Goal: Communication & Community: Answer question/provide support

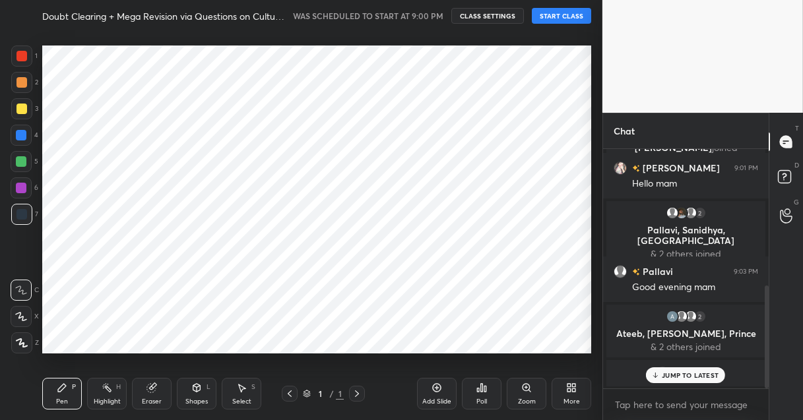
scroll to position [336, 549]
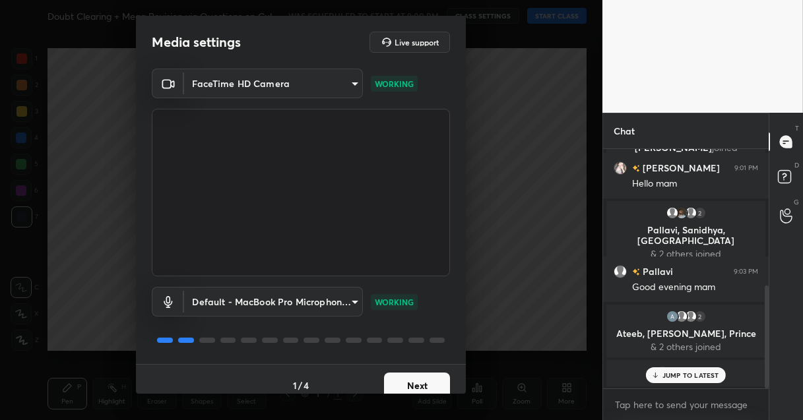
click at [414, 379] on button "Next" at bounding box center [417, 386] width 66 height 26
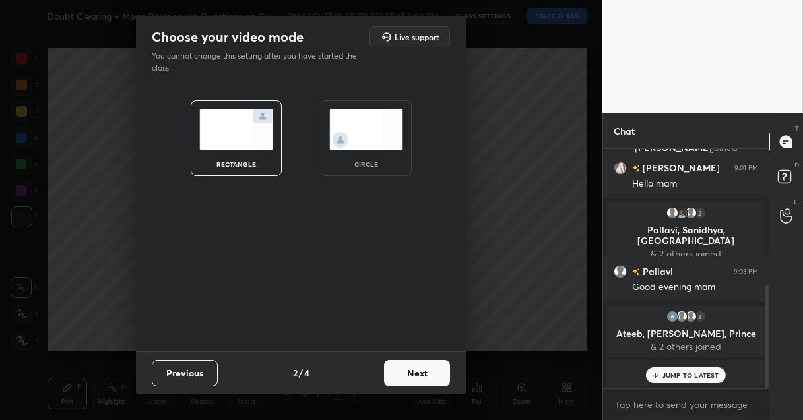
click at [418, 379] on button "Next" at bounding box center [417, 373] width 66 height 26
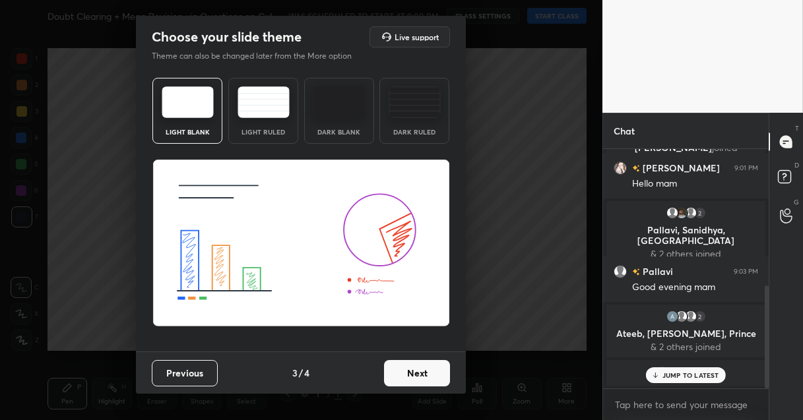
click at [418, 379] on button "Next" at bounding box center [417, 373] width 66 height 26
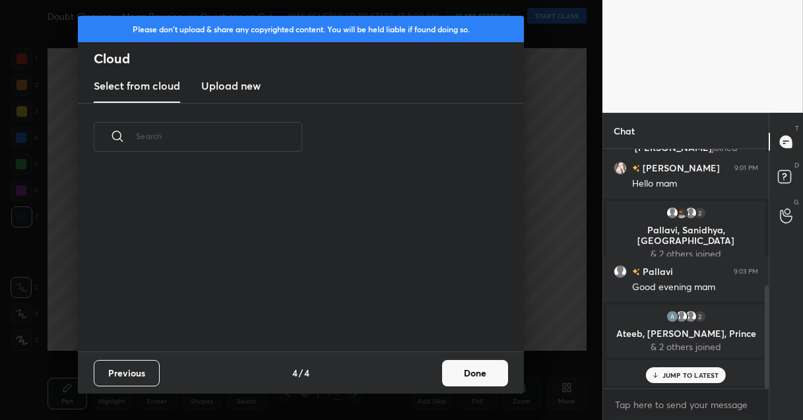
scroll to position [181, 424]
click at [460, 375] on button "Done" at bounding box center [475, 373] width 66 height 26
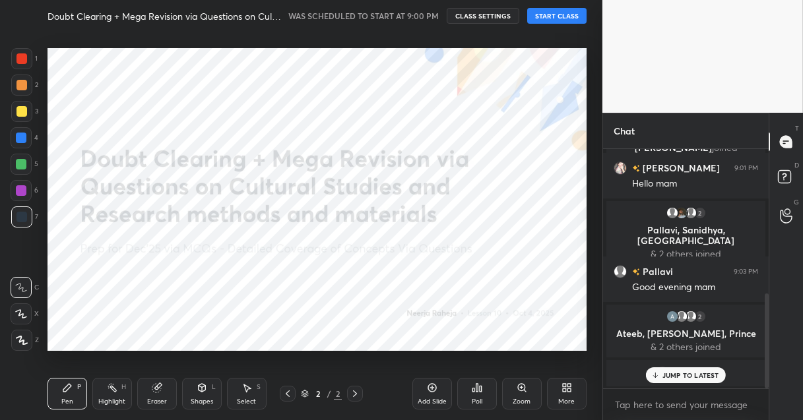
scroll to position [363, 0]
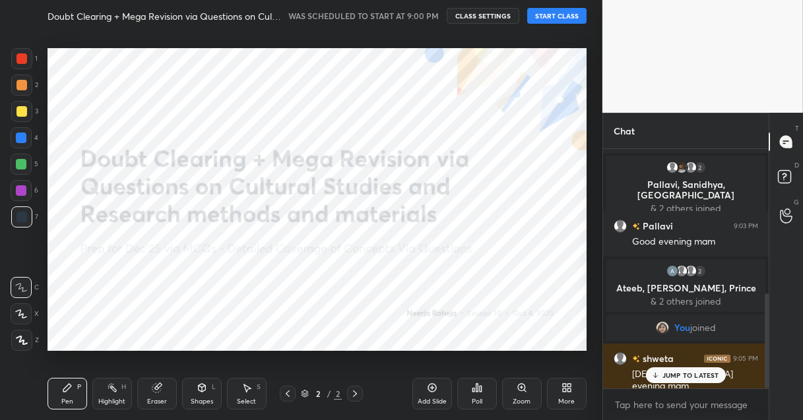
click at [550, 17] on button "START CLASS" at bounding box center [556, 16] width 59 height 16
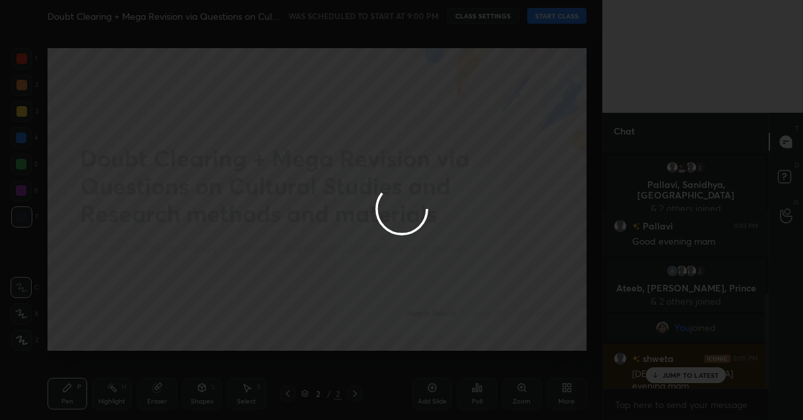
type textarea "x"
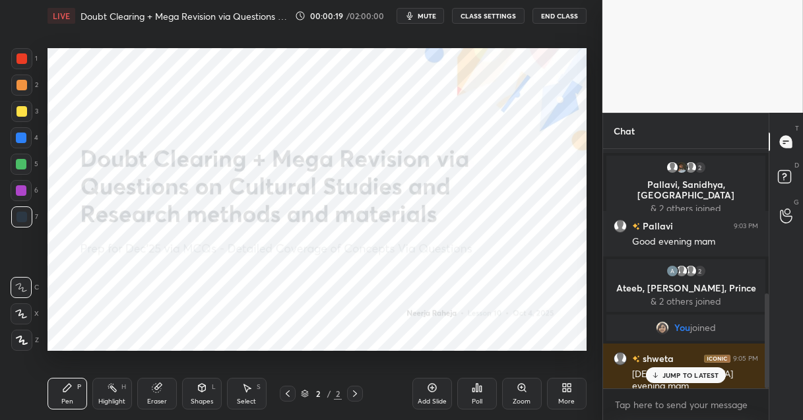
scroll to position [409, 0]
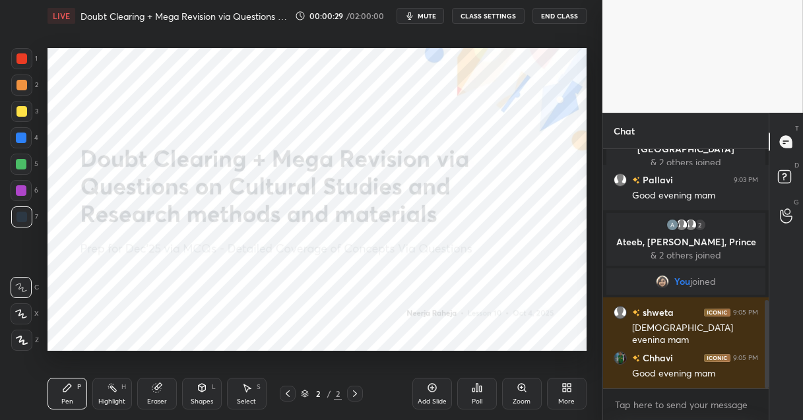
click at [570, 393] on div "More" at bounding box center [567, 394] width 40 height 32
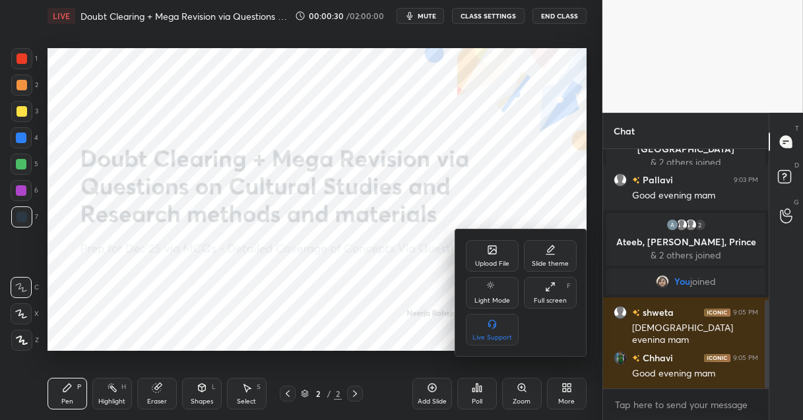
click at [480, 256] on div "Upload File" at bounding box center [492, 256] width 53 height 32
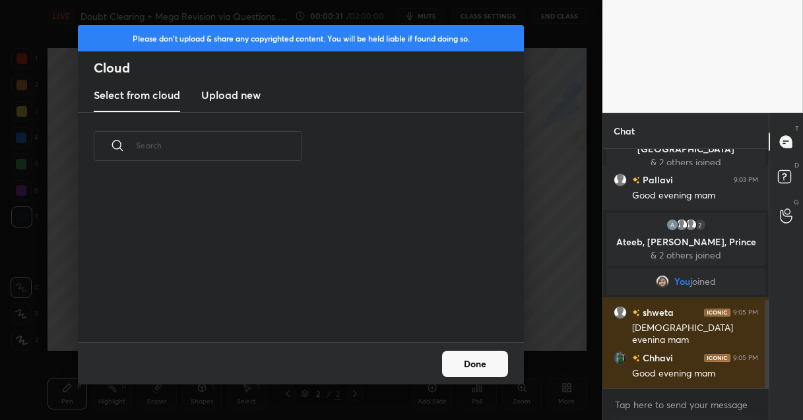
scroll to position [162, 424]
click at [245, 95] on h3 "Upload new" at bounding box center [230, 95] width 59 height 16
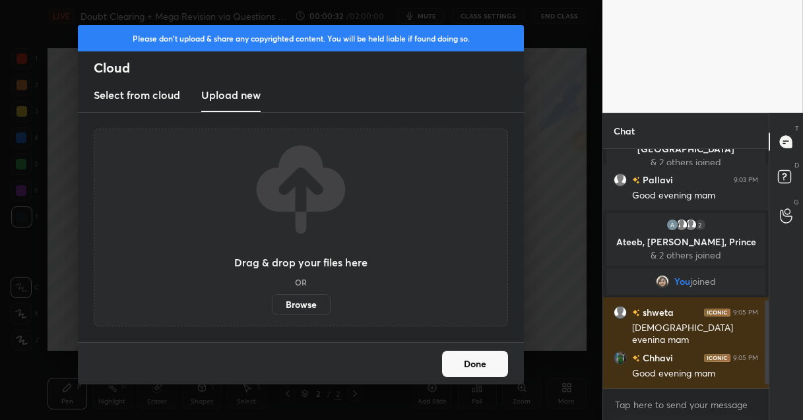
scroll to position [440, 0]
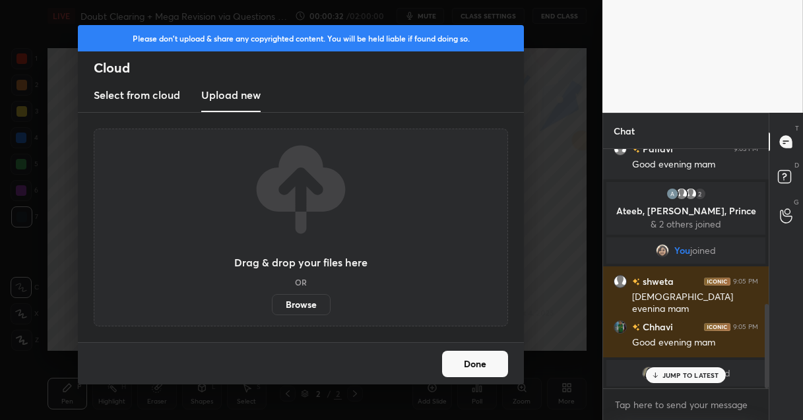
click at [289, 310] on label "Browse" at bounding box center [301, 304] width 59 height 21
click at [272, 310] on input "Browse" at bounding box center [272, 304] width 0 height 21
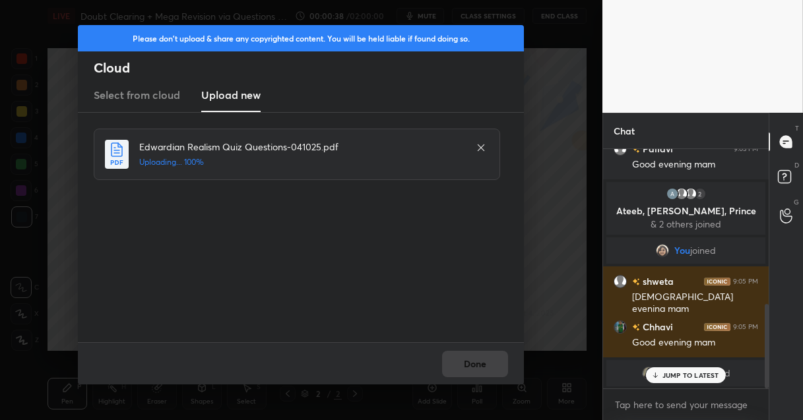
scroll to position [486, 0]
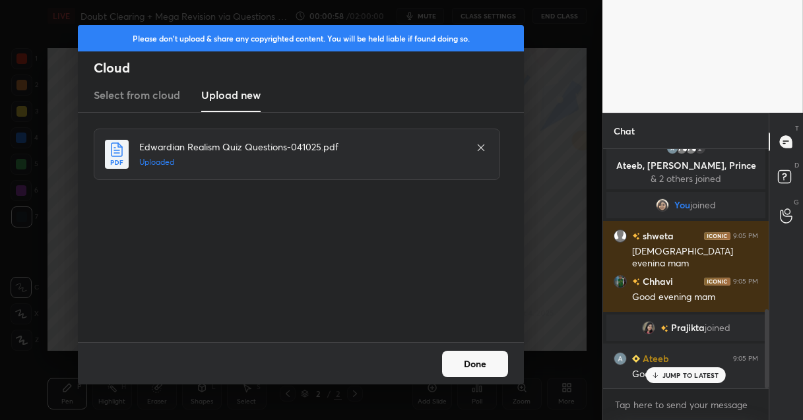
click at [484, 357] on button "Done" at bounding box center [475, 364] width 66 height 26
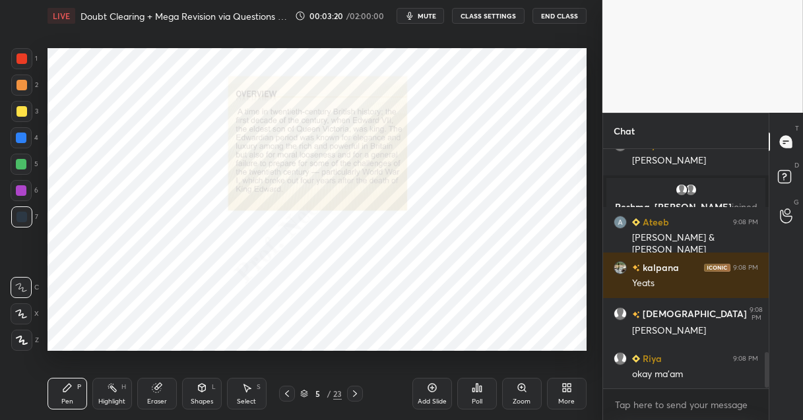
scroll to position [1385, 0]
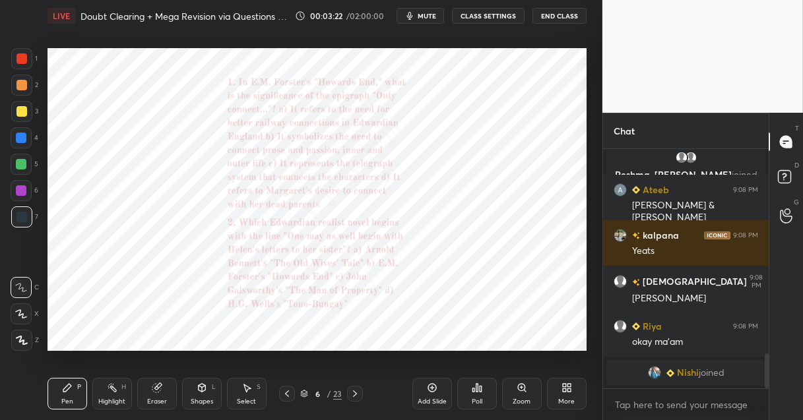
click at [522, 386] on icon at bounding box center [521, 387] width 7 height 7
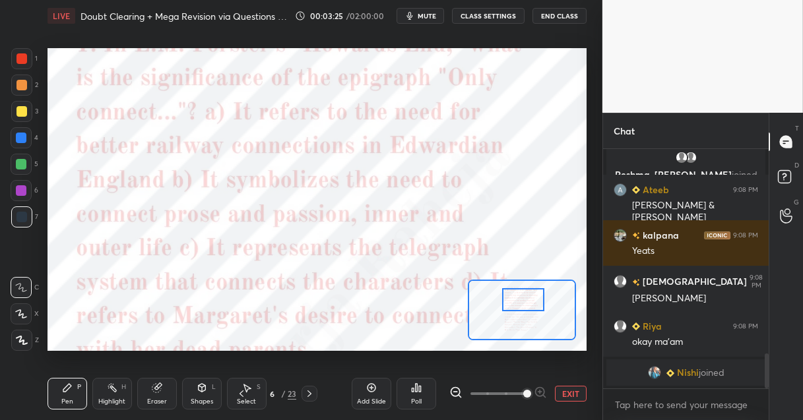
drag, startPoint x: 513, startPoint y: 316, endPoint x: 515, endPoint y: 305, distance: 10.6
click at [515, 305] on div at bounding box center [523, 299] width 42 height 23
click at [455, 391] on icon at bounding box center [455, 392] width 13 height 13
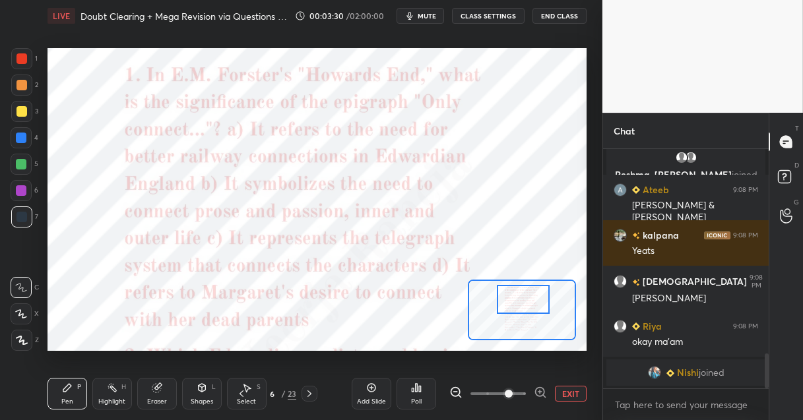
click at [416, 400] on div "Poll" at bounding box center [416, 401] width 11 height 7
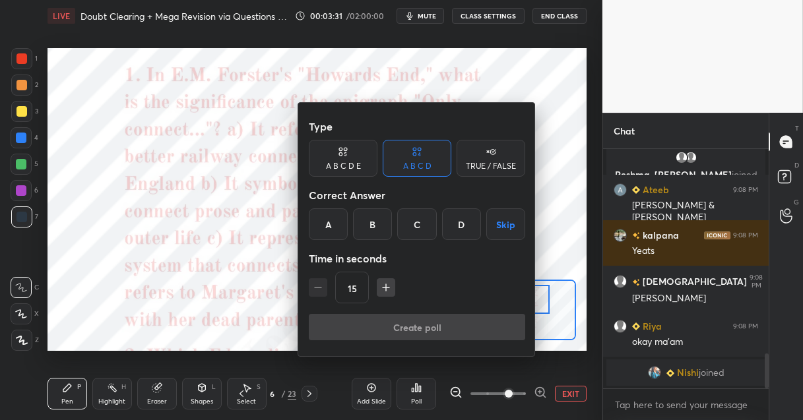
click at [368, 226] on div "B" at bounding box center [372, 224] width 39 height 32
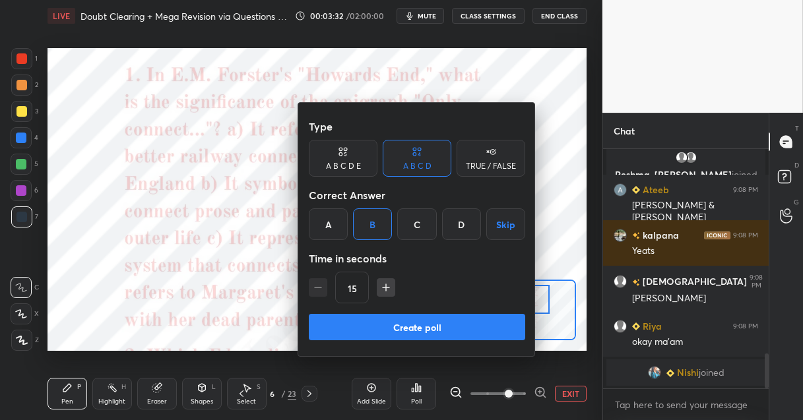
click at [381, 286] on icon "button" at bounding box center [385, 287] width 13 height 13
click at [314, 290] on icon "button" at bounding box center [317, 287] width 13 height 13
type input "45"
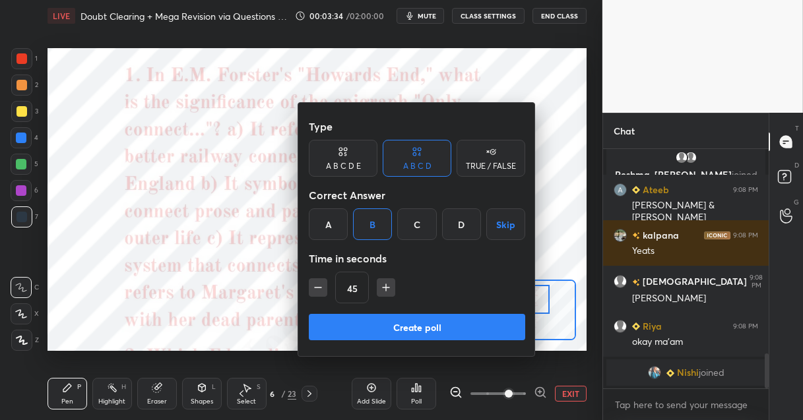
scroll to position [1416, 0]
click at [327, 318] on button "Create poll" at bounding box center [417, 327] width 216 height 26
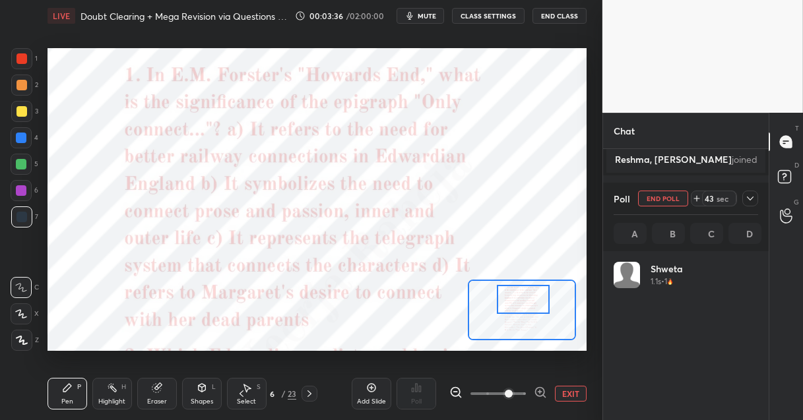
scroll to position [154, 141]
click at [21, 342] on icon at bounding box center [22, 340] width 12 height 9
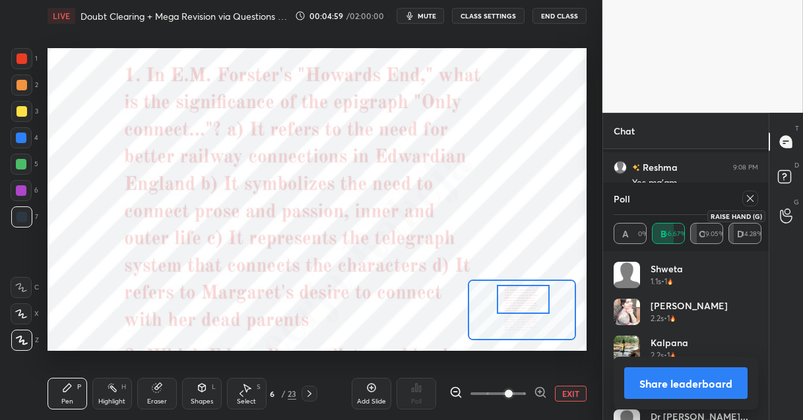
scroll to position [1573, 0]
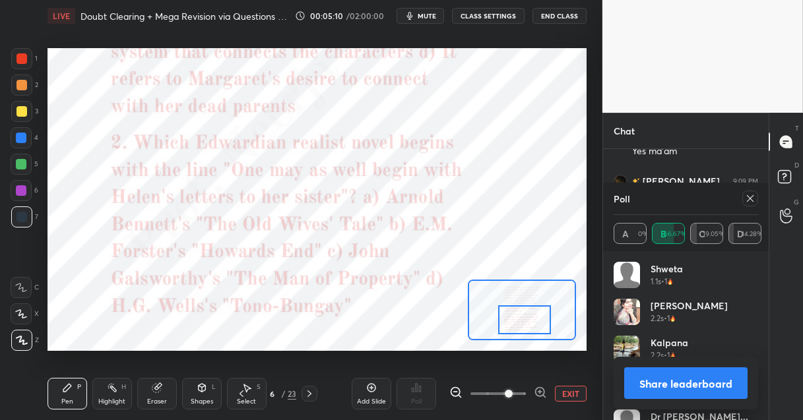
drag, startPoint x: 519, startPoint y: 303, endPoint x: 520, endPoint y: 324, distance: 20.5
click at [520, 324] on div at bounding box center [524, 319] width 53 height 29
click at [753, 198] on icon at bounding box center [750, 198] width 11 height 11
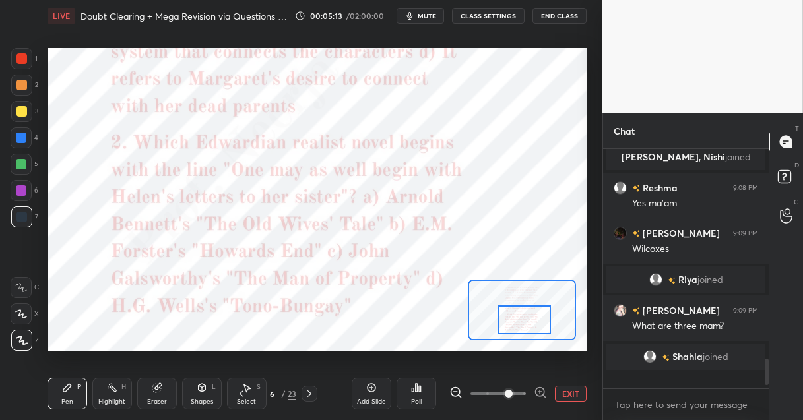
scroll to position [232, 162]
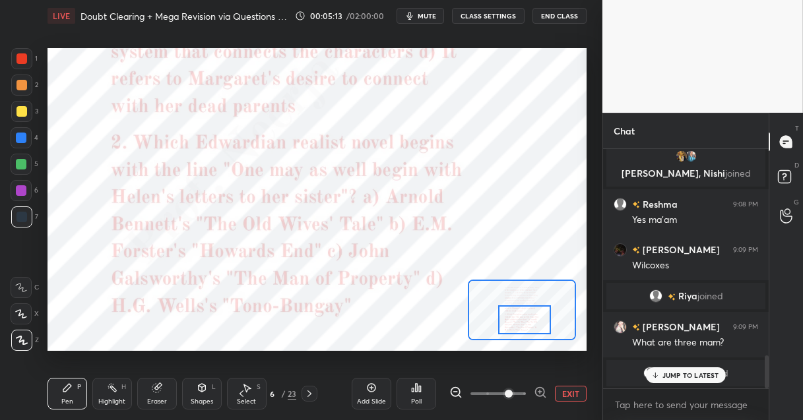
click at [412, 392] on icon at bounding box center [413, 390] width 2 height 3
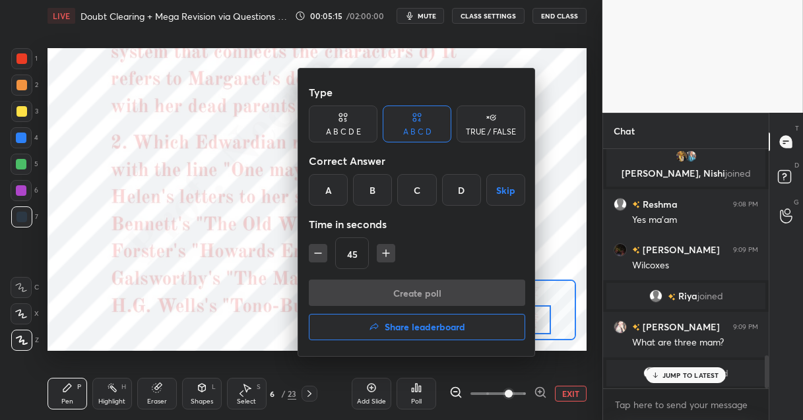
click at [379, 197] on div "B" at bounding box center [372, 190] width 39 height 32
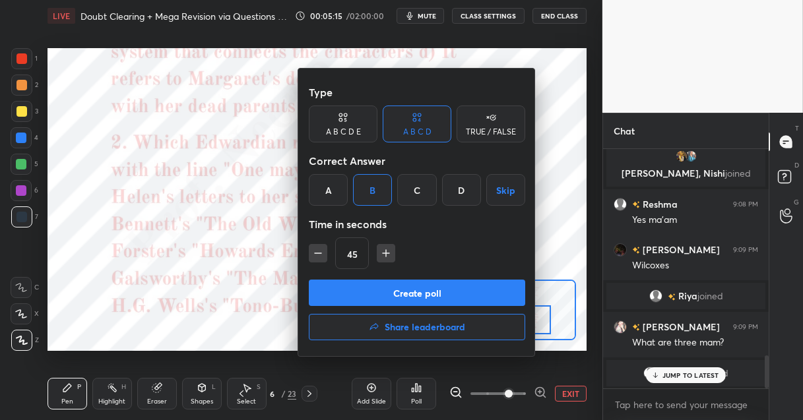
click at [367, 294] on button "Create poll" at bounding box center [417, 293] width 216 height 26
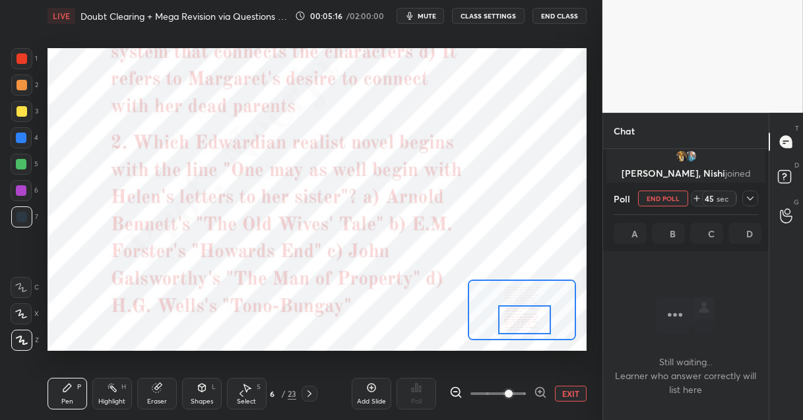
scroll to position [4, 4]
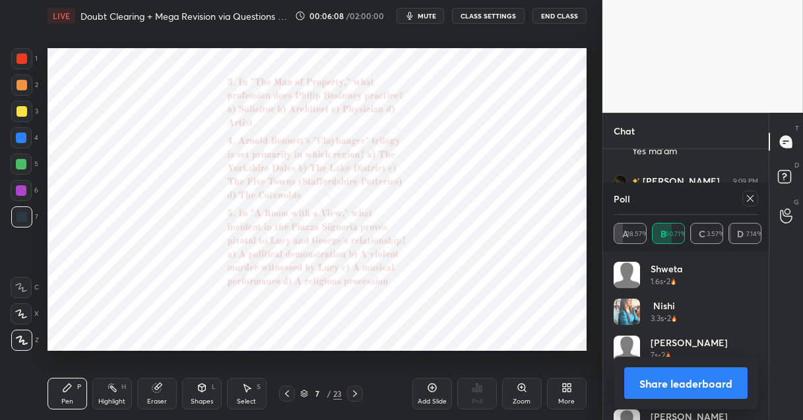
click at [526, 393] on icon at bounding box center [522, 388] width 11 height 11
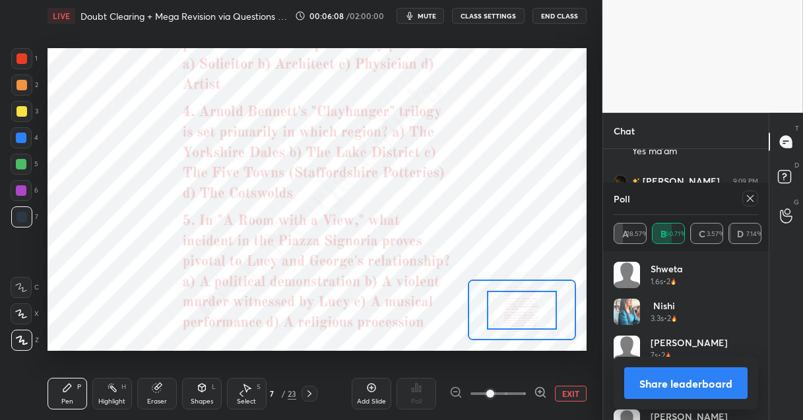
click at [526, 393] on div at bounding box center [498, 394] width 98 height 16
click at [538, 392] on icon at bounding box center [539, 392] width 3 height 0
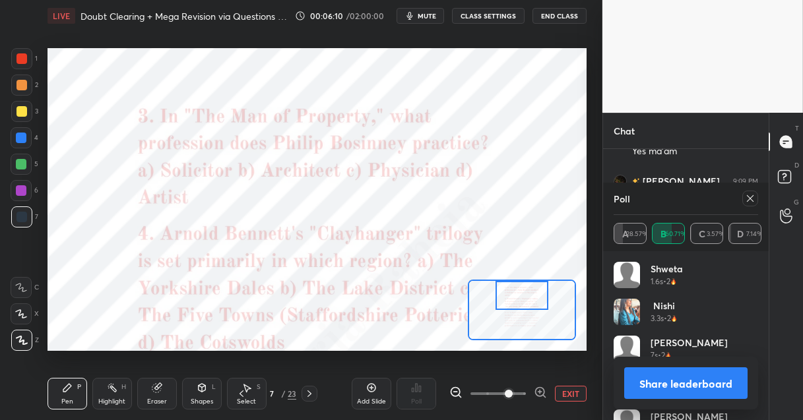
drag, startPoint x: 532, startPoint y: 317, endPoint x: 532, endPoint y: 288, distance: 29.0
click at [532, 288] on div at bounding box center [521, 295] width 53 height 29
click at [536, 391] on icon at bounding box center [540, 392] width 13 height 13
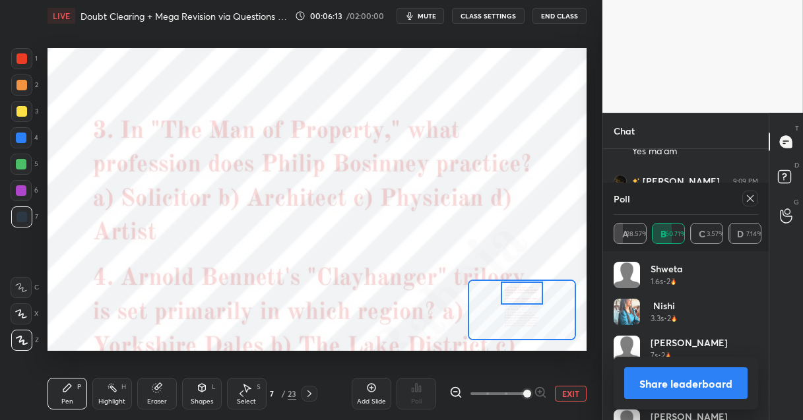
drag, startPoint x: 522, startPoint y: 288, endPoint x: 522, endPoint y: 281, distance: 7.3
click at [522, 282] on div at bounding box center [522, 293] width 42 height 23
click at [750, 201] on icon at bounding box center [750, 198] width 11 height 11
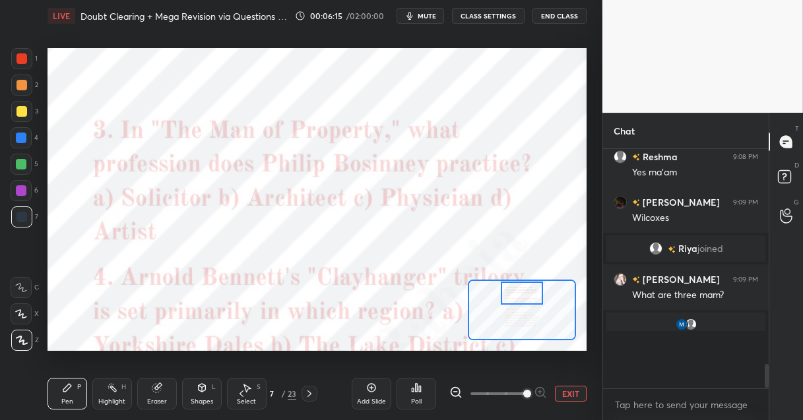
scroll to position [5, 4]
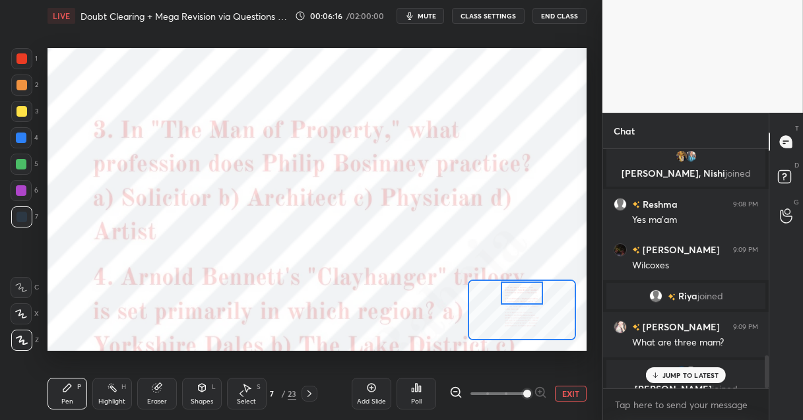
click at [420, 385] on icon at bounding box center [416, 388] width 11 height 11
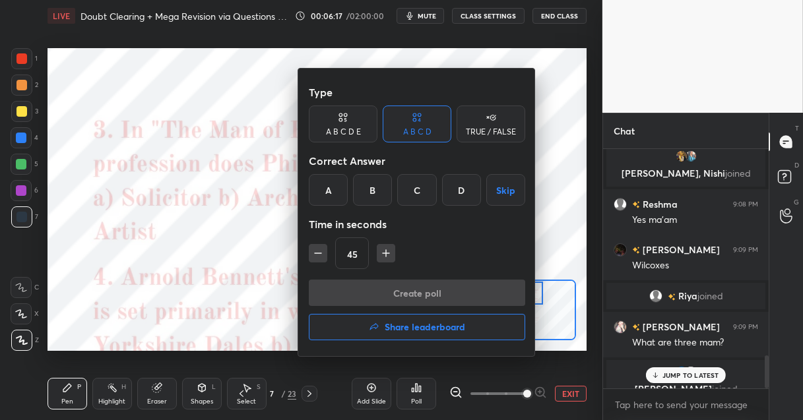
click at [366, 195] on div "B" at bounding box center [372, 190] width 39 height 32
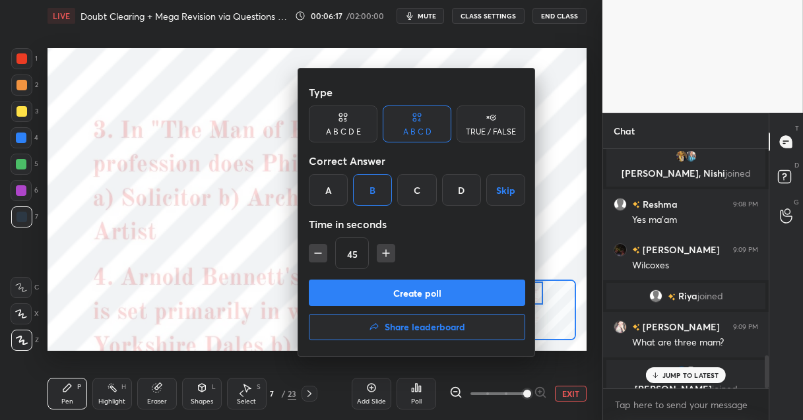
click at [374, 284] on button "Create poll" at bounding box center [417, 293] width 216 height 26
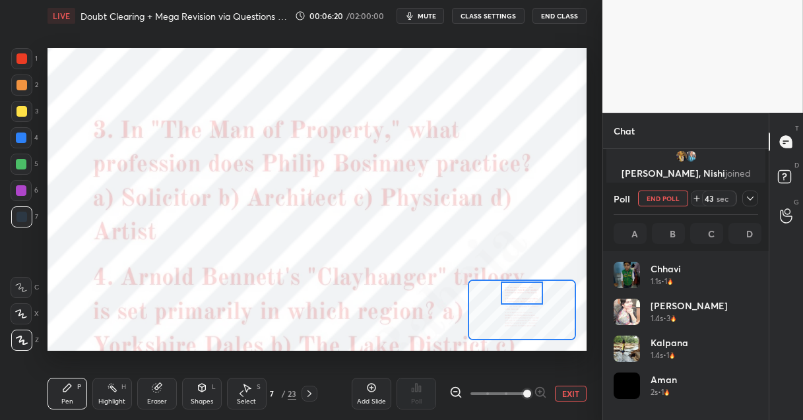
scroll to position [154, 141]
click at [18, 142] on div at bounding box center [21, 138] width 11 height 11
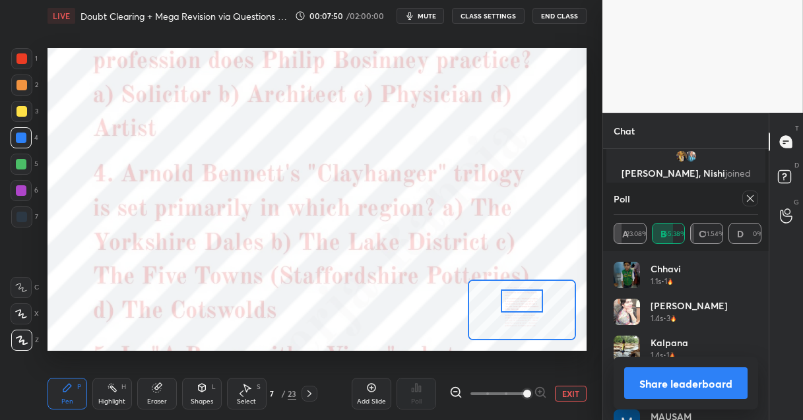
drag, startPoint x: 524, startPoint y: 292, endPoint x: 524, endPoint y: 299, distance: 7.3
click at [524, 299] on div at bounding box center [522, 301] width 42 height 23
click at [747, 201] on icon at bounding box center [750, 198] width 11 height 11
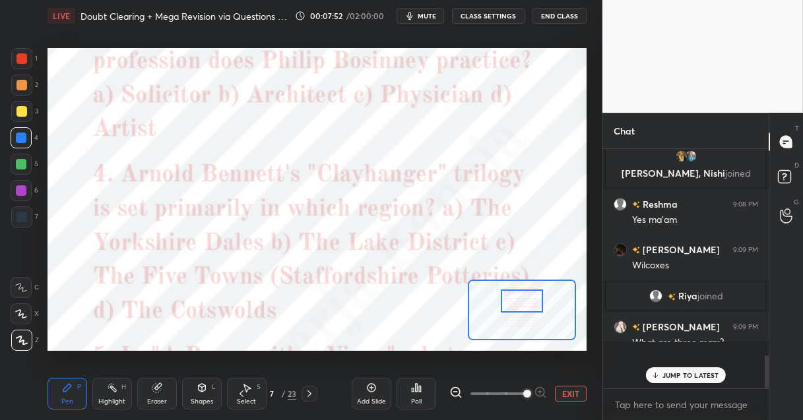
scroll to position [4, 4]
click at [413, 398] on div "Poll" at bounding box center [416, 401] width 11 height 7
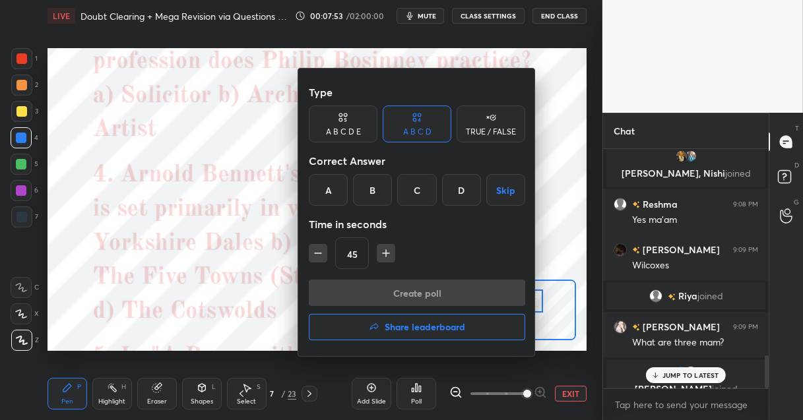
click at [420, 193] on div "C" at bounding box center [416, 190] width 39 height 32
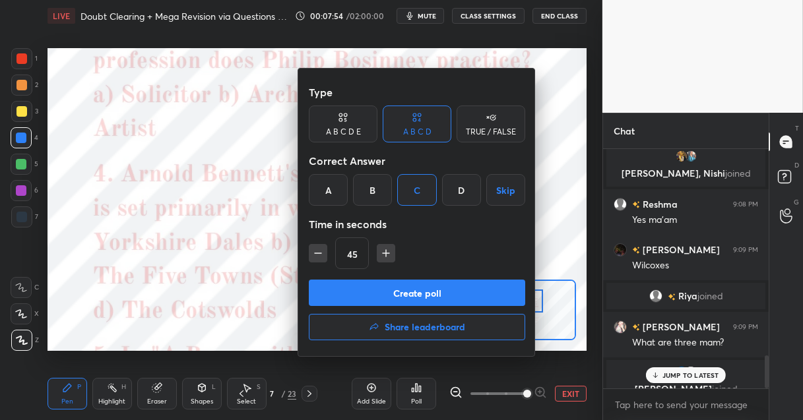
click at [391, 300] on button "Create poll" at bounding box center [417, 293] width 216 height 26
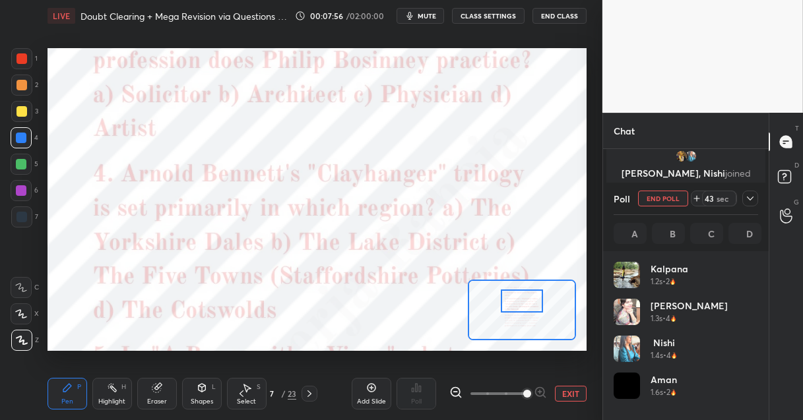
scroll to position [154, 141]
click at [424, 15] on span "mute" at bounding box center [427, 15] width 18 height 9
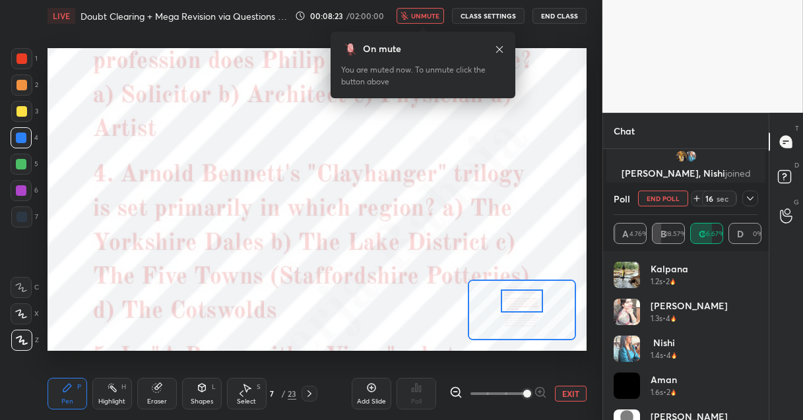
click at [424, 15] on span "unmute" at bounding box center [425, 15] width 28 height 9
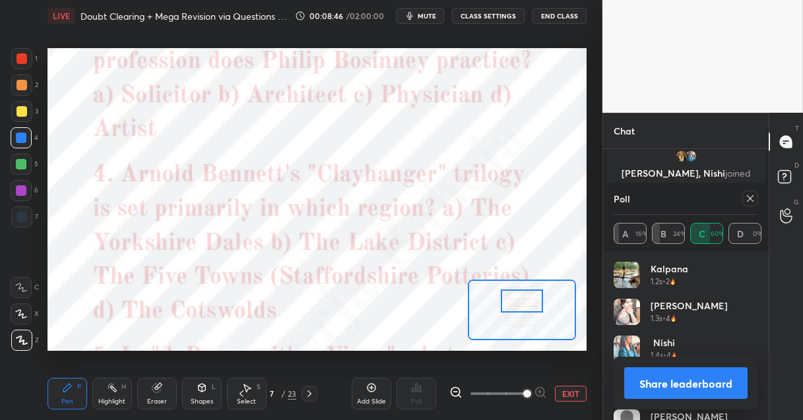
scroll to position [1573, 0]
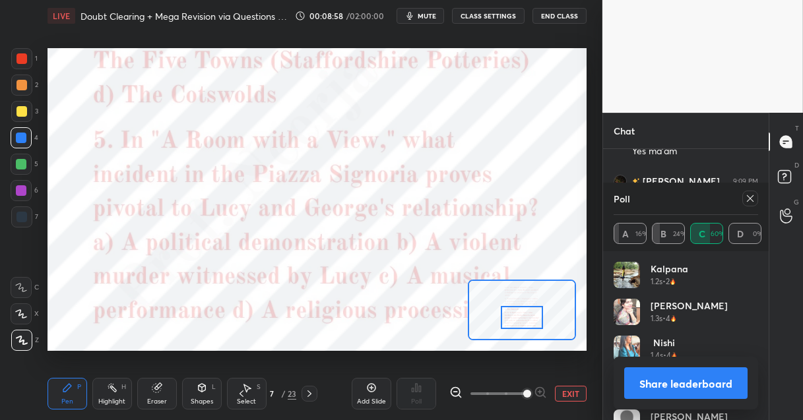
drag, startPoint x: 517, startPoint y: 294, endPoint x: 517, endPoint y: 310, distance: 16.5
click at [517, 310] on div at bounding box center [522, 317] width 42 height 23
click at [749, 201] on icon at bounding box center [750, 198] width 11 height 11
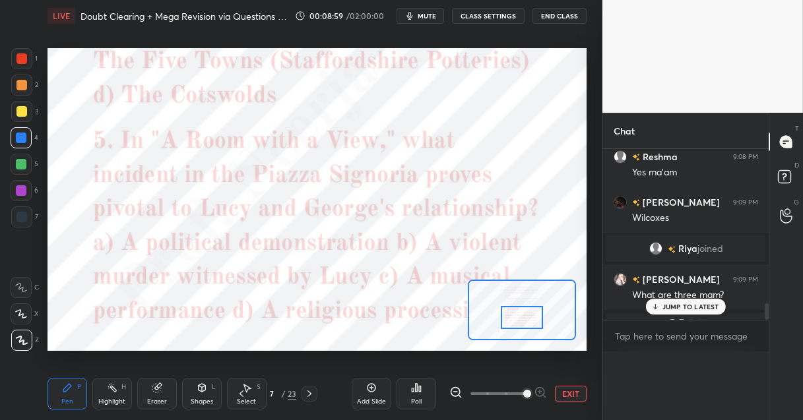
scroll to position [119, 162]
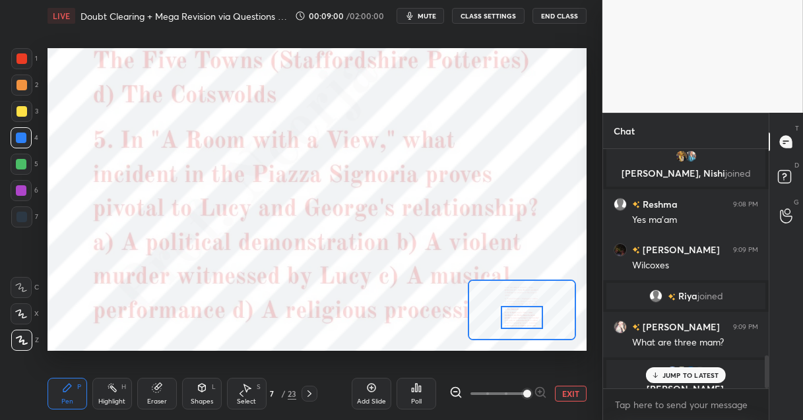
click at [415, 398] on div "Poll" at bounding box center [416, 401] width 11 height 7
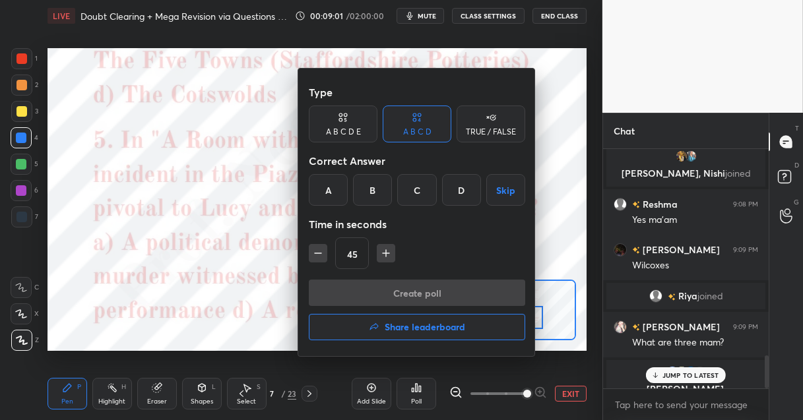
click at [371, 193] on div "B" at bounding box center [372, 190] width 39 height 32
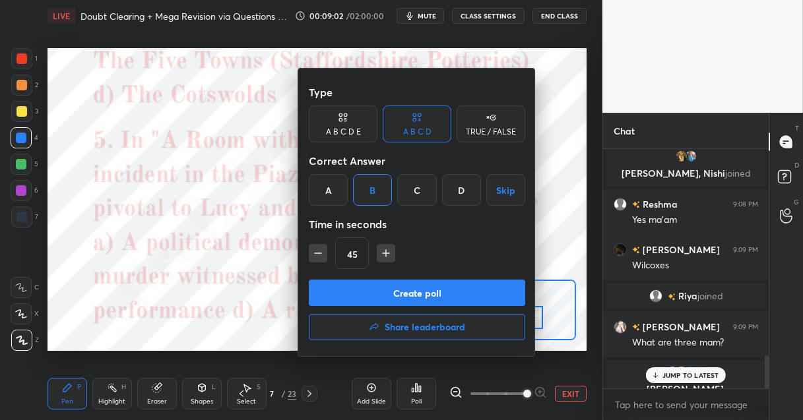
click at [367, 290] on button "Create poll" at bounding box center [417, 293] width 216 height 26
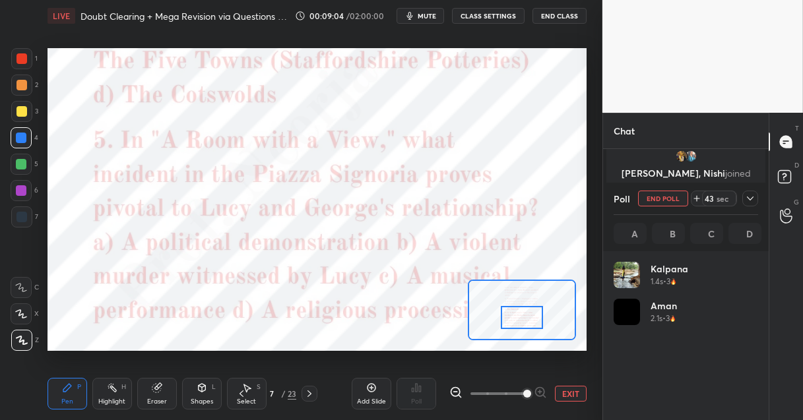
scroll to position [4, 4]
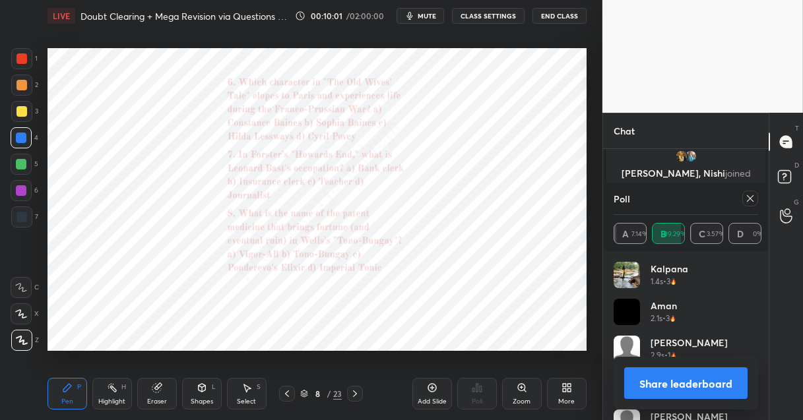
click at [524, 396] on div "Zoom" at bounding box center [522, 394] width 40 height 32
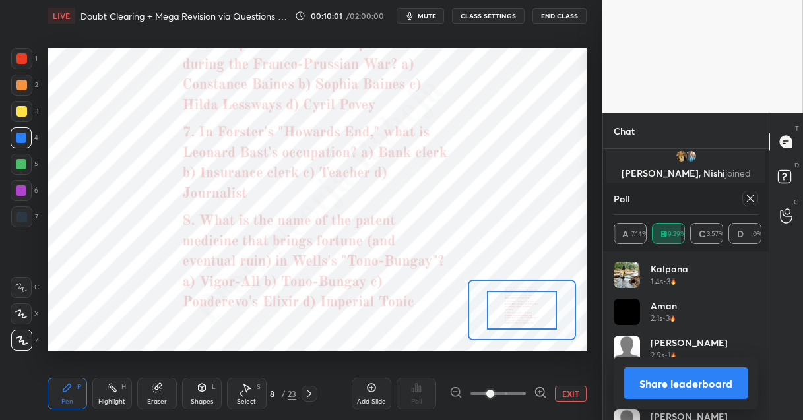
click at [524, 396] on span at bounding box center [497, 394] width 55 height 20
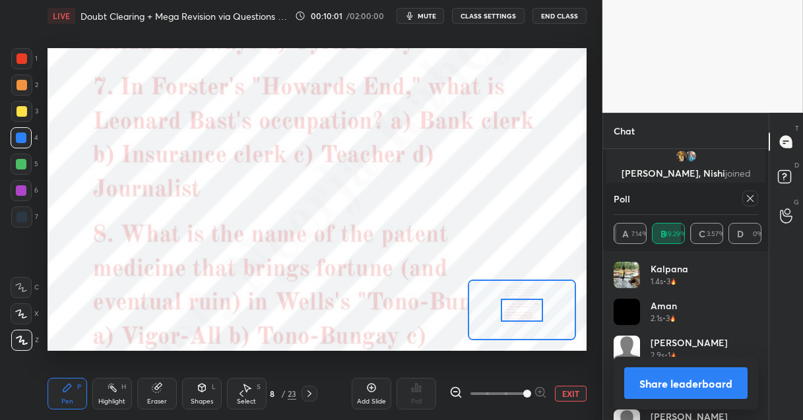
click at [524, 396] on span at bounding box center [527, 394] width 8 height 8
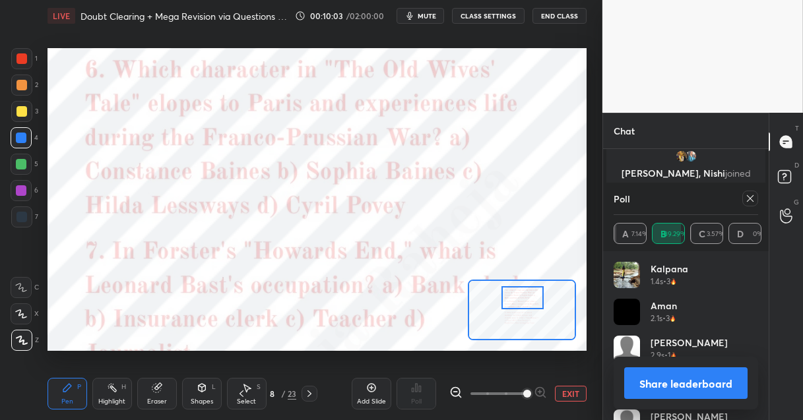
drag, startPoint x: 520, startPoint y: 313, endPoint x: 520, endPoint y: 300, distance: 12.6
click at [520, 300] on div at bounding box center [522, 297] width 42 height 23
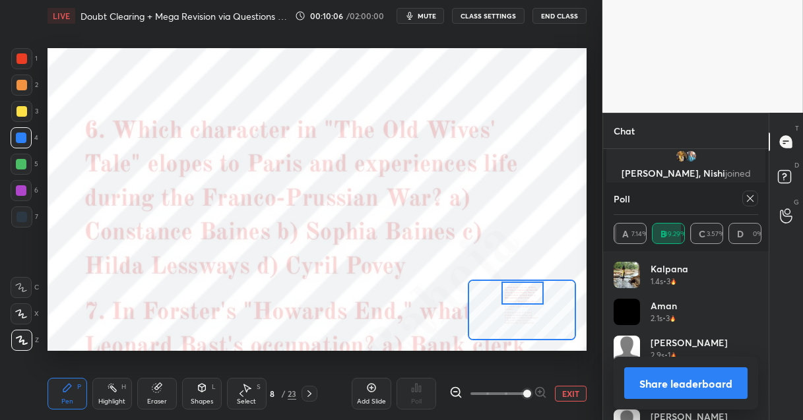
click at [535, 290] on div at bounding box center [522, 293] width 42 height 23
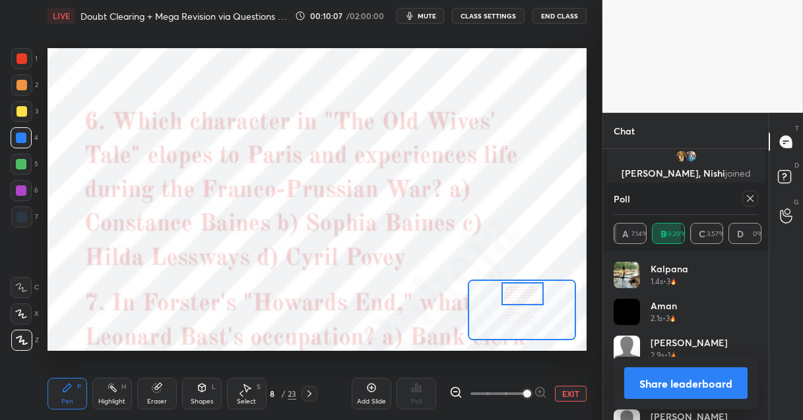
click at [743, 203] on div at bounding box center [750, 199] width 16 height 16
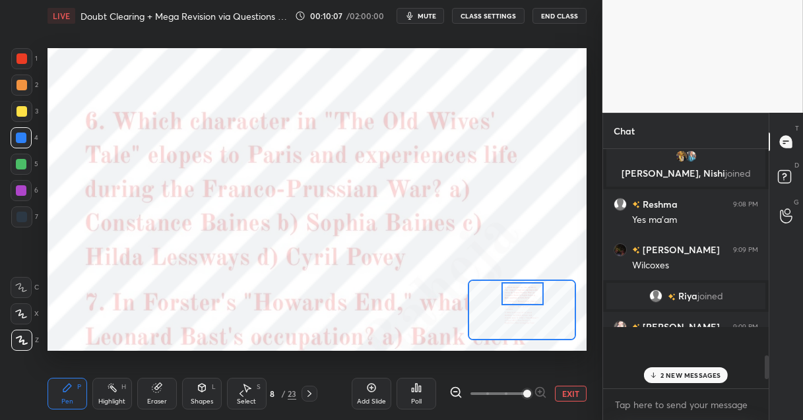
scroll to position [119, 162]
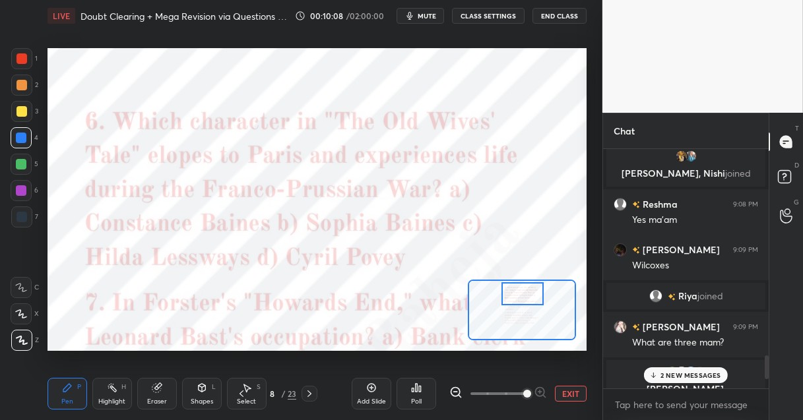
click at [417, 392] on icon at bounding box center [416, 388] width 11 height 11
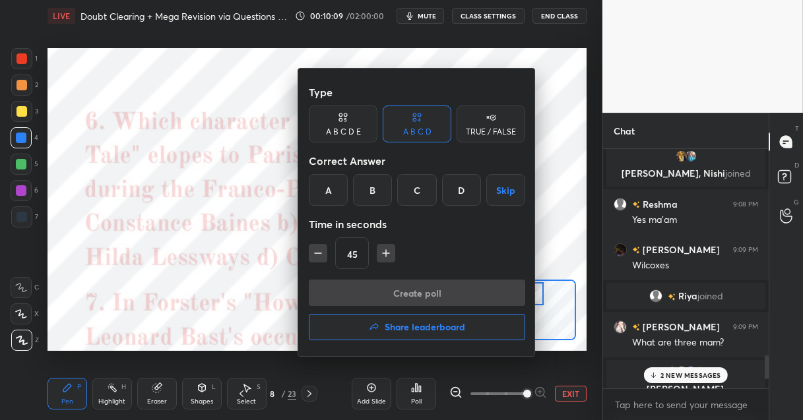
click at [381, 199] on div "B" at bounding box center [372, 190] width 39 height 32
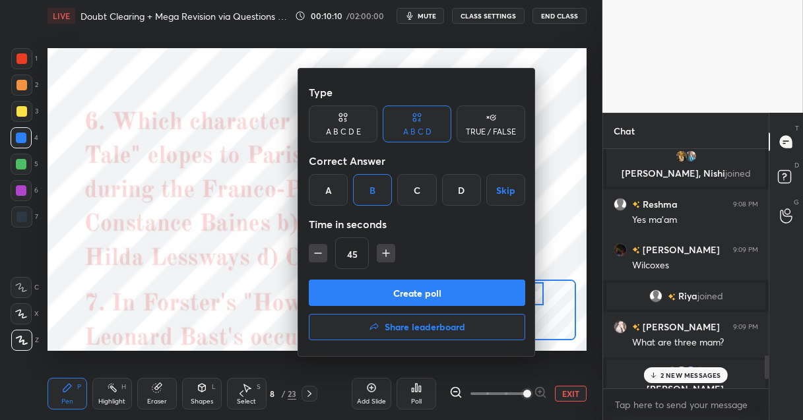
click at [373, 299] on button "Create poll" at bounding box center [417, 293] width 216 height 26
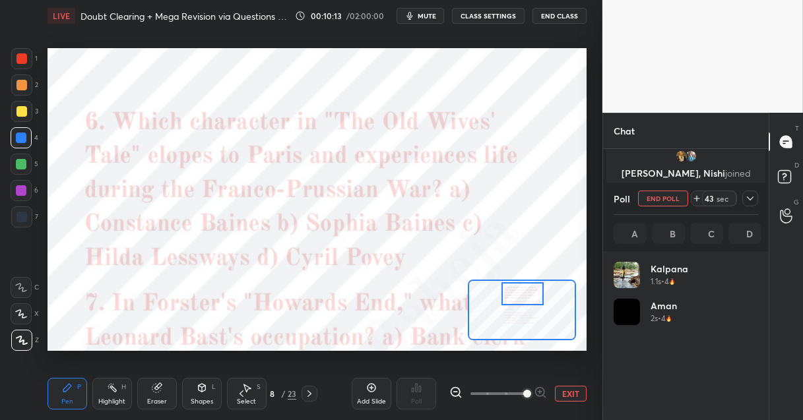
scroll to position [154, 141]
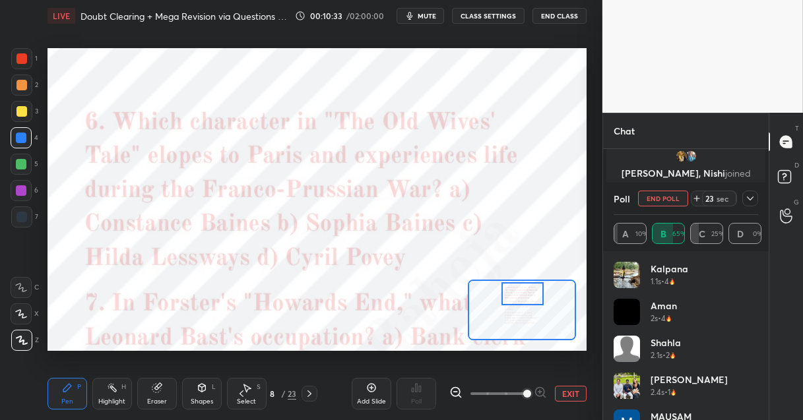
click at [422, 15] on span "mute" at bounding box center [427, 15] width 18 height 9
click at [429, 15] on span "unmute" at bounding box center [425, 15] width 28 height 9
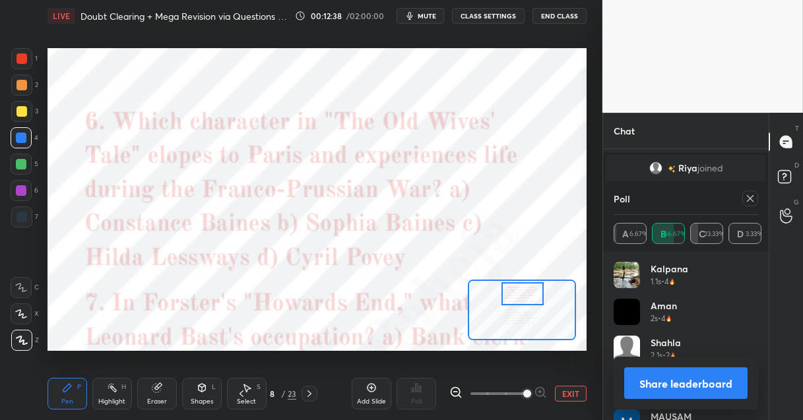
scroll to position [1678, 0]
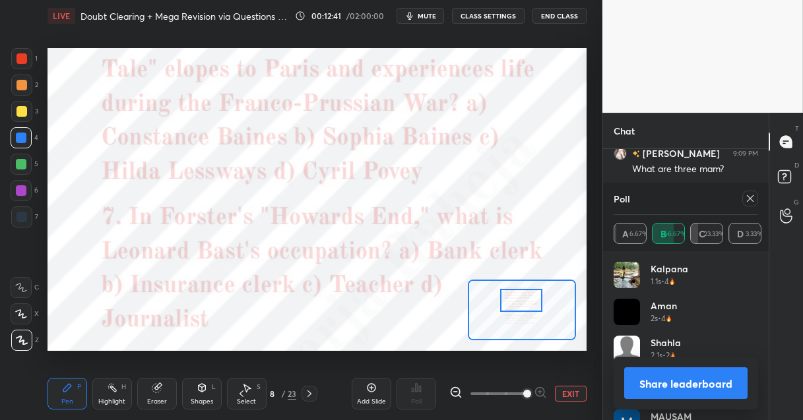
drag, startPoint x: 512, startPoint y: 299, endPoint x: 511, endPoint y: 305, distance: 6.7
click at [511, 305] on div at bounding box center [521, 300] width 42 height 23
click at [747, 201] on icon at bounding box center [750, 198] width 7 height 7
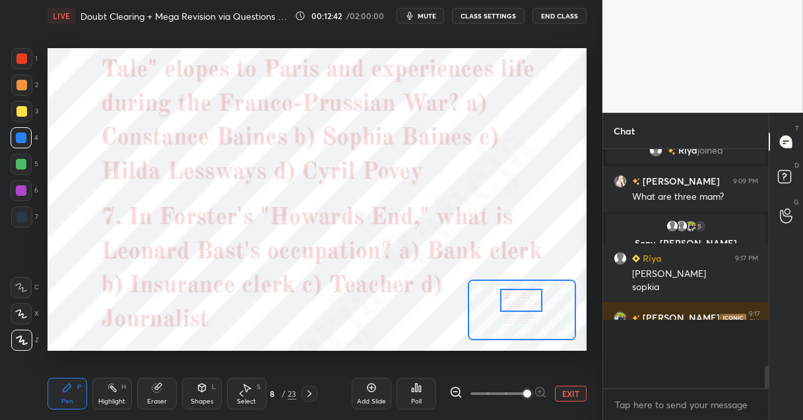
scroll to position [232, 162]
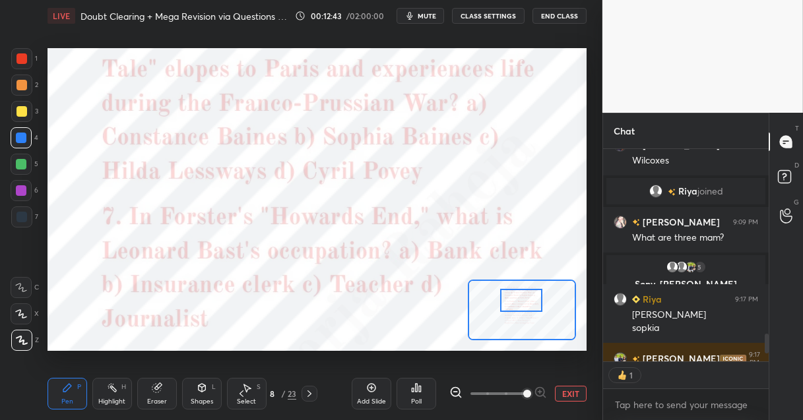
click at [412, 395] on div "Poll" at bounding box center [416, 394] width 40 height 32
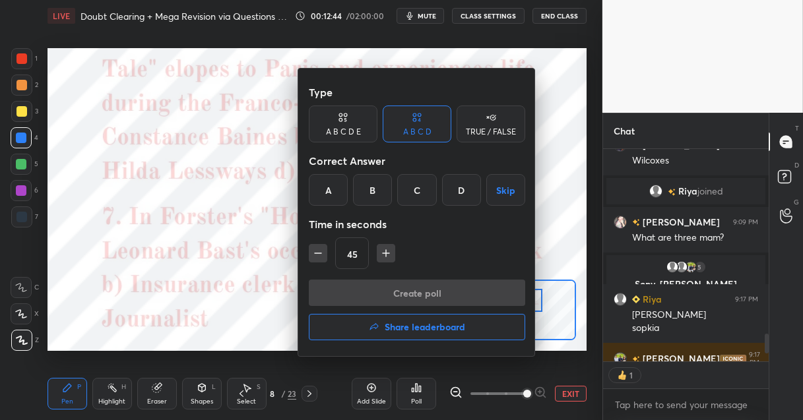
click at [356, 185] on div "B" at bounding box center [372, 190] width 39 height 32
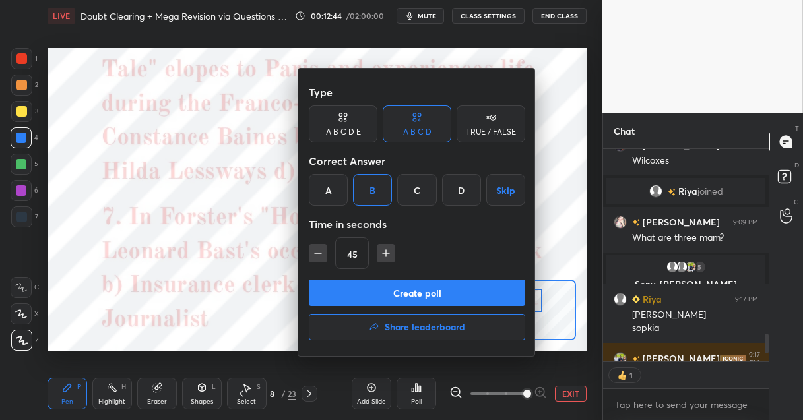
click at [363, 286] on button "Create poll" at bounding box center [417, 293] width 216 height 26
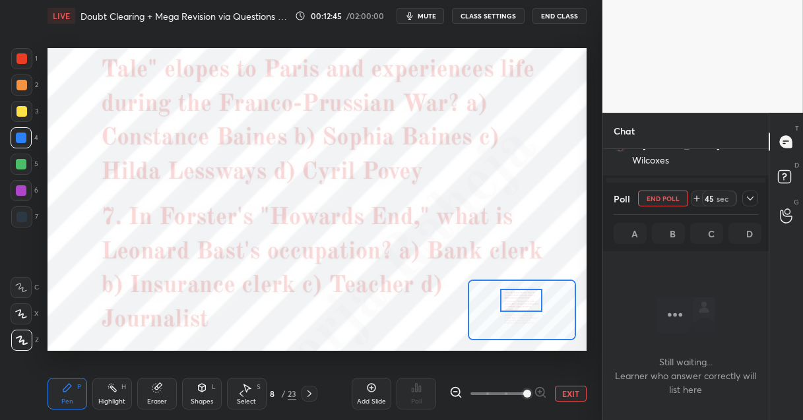
scroll to position [144, 162]
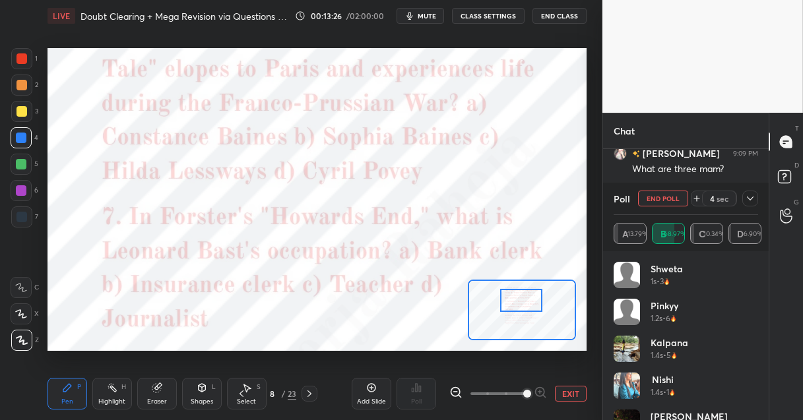
click at [21, 183] on div at bounding box center [21, 190] width 21 height 21
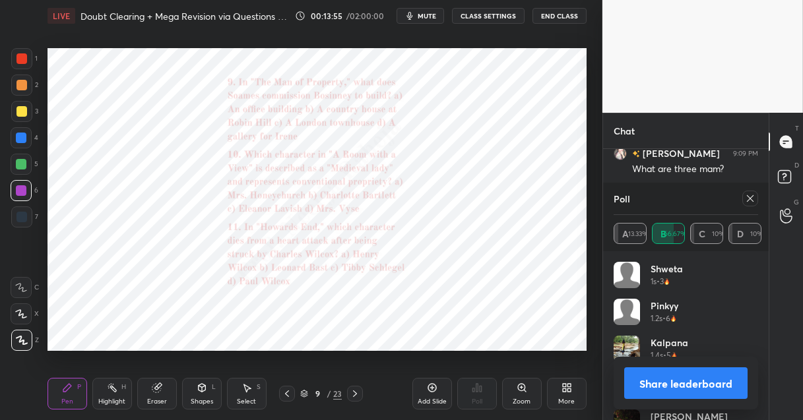
click at [527, 395] on div "Zoom" at bounding box center [522, 394] width 40 height 32
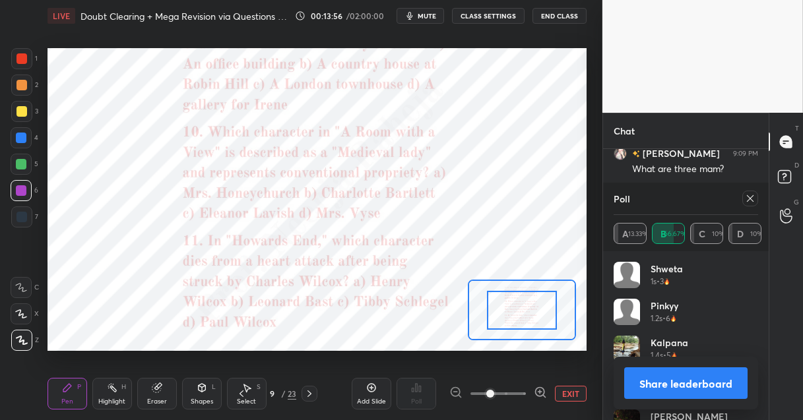
click at [527, 395] on div at bounding box center [498, 394] width 98 height 16
click at [542, 391] on icon at bounding box center [540, 392] width 13 height 13
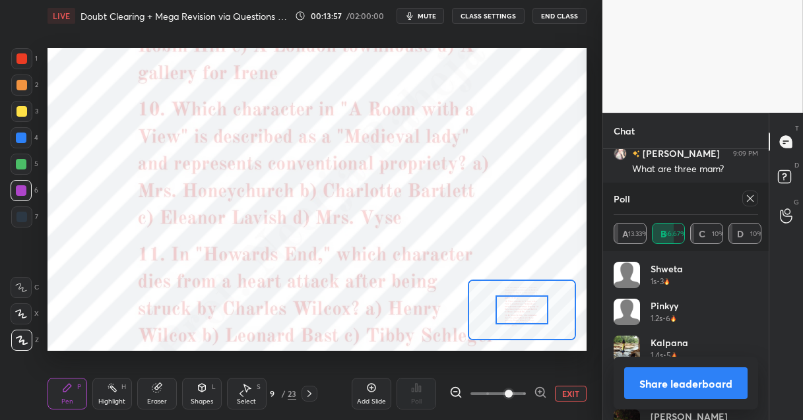
click at [542, 391] on icon at bounding box center [540, 392] width 13 height 13
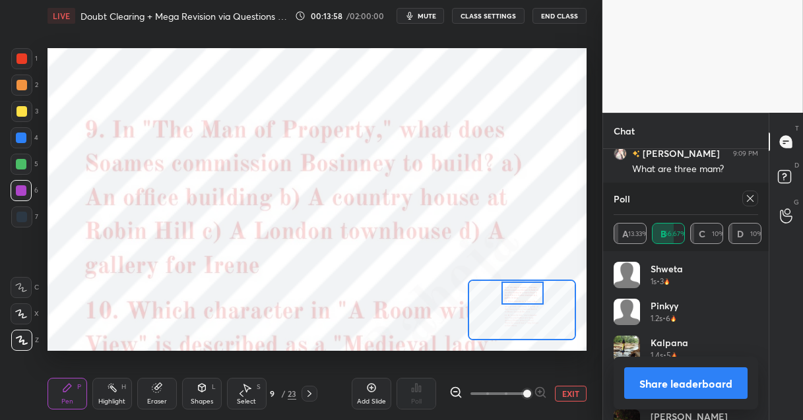
drag, startPoint x: 520, startPoint y: 312, endPoint x: 521, endPoint y: 295, distance: 17.2
click at [521, 295] on div at bounding box center [522, 293] width 42 height 23
click at [751, 193] on icon at bounding box center [750, 198] width 11 height 11
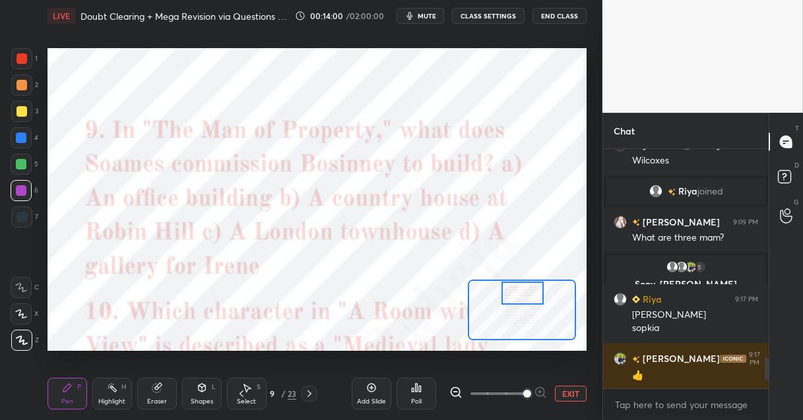
scroll to position [236, 162]
click at [418, 398] on div "Poll" at bounding box center [416, 401] width 11 height 7
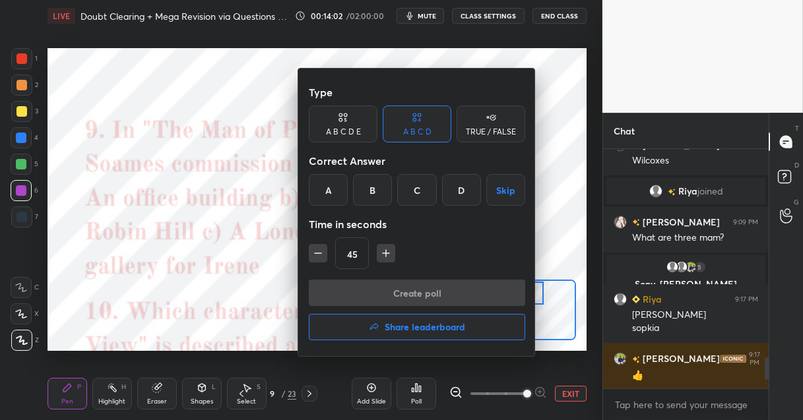
click at [369, 198] on div "B" at bounding box center [372, 190] width 39 height 32
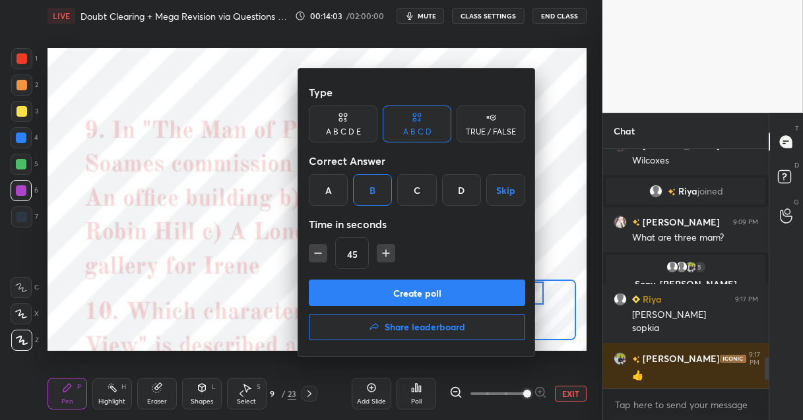
click at [355, 284] on button "Create poll" at bounding box center [417, 293] width 216 height 26
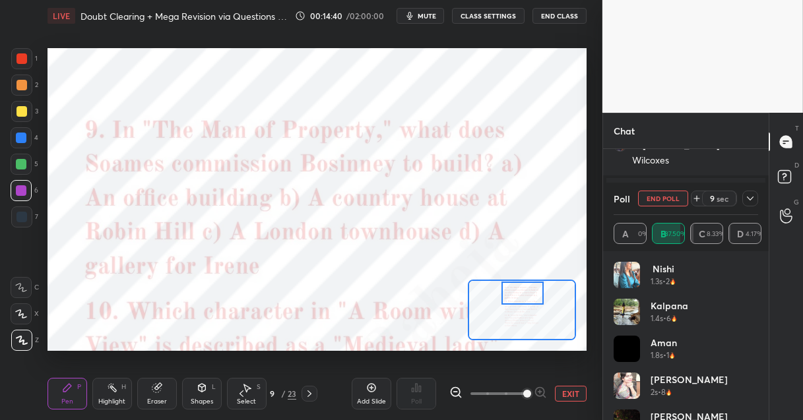
scroll to position [1723, 0]
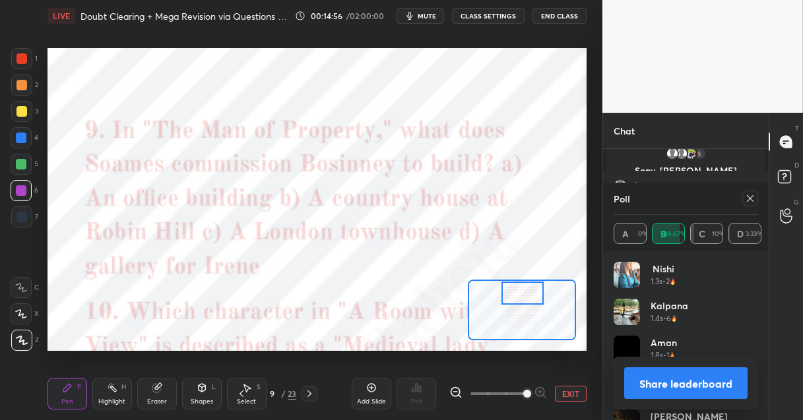
click at [244, 394] on icon at bounding box center [241, 394] width 11 height 11
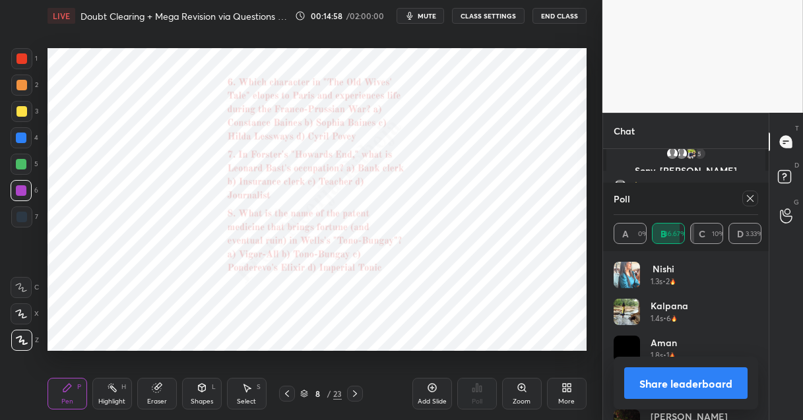
click at [520, 394] on div "Zoom" at bounding box center [522, 394] width 40 height 32
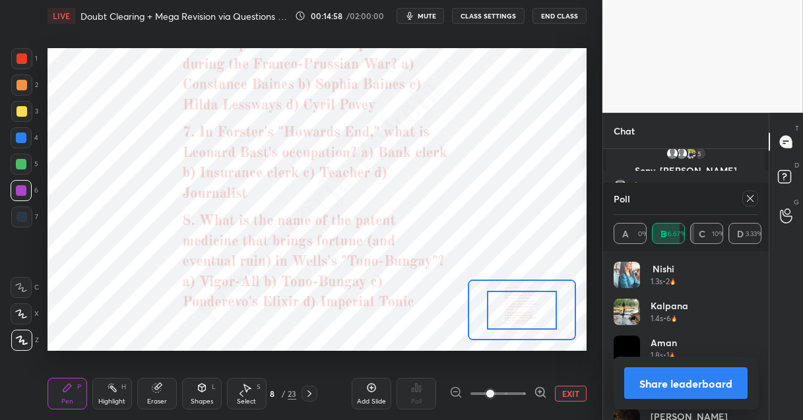
click at [520, 394] on span at bounding box center [497, 394] width 55 height 20
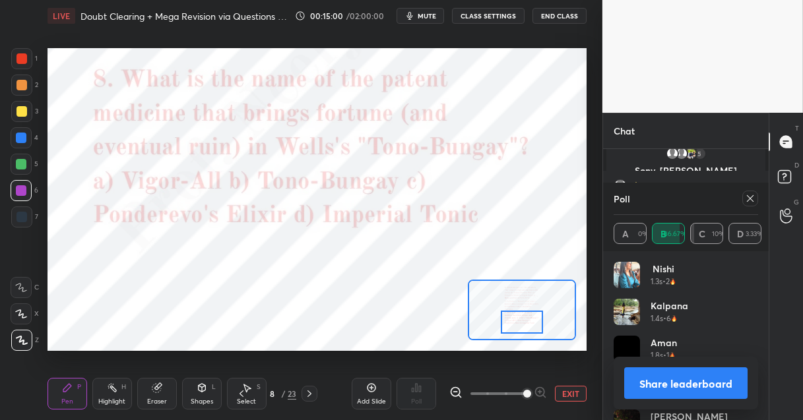
drag, startPoint x: 517, startPoint y: 304, endPoint x: 517, endPoint y: 316, distance: 11.9
click at [517, 316] on div at bounding box center [522, 322] width 42 height 23
click at [801, 292] on div "T Messages (T) D Doubts (D) G Raise Hand (G)" at bounding box center [786, 266] width 34 height 307
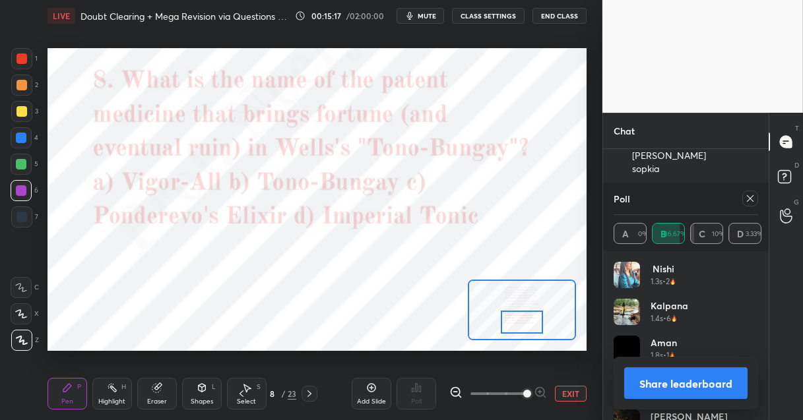
click at [755, 199] on div at bounding box center [750, 199] width 16 height 16
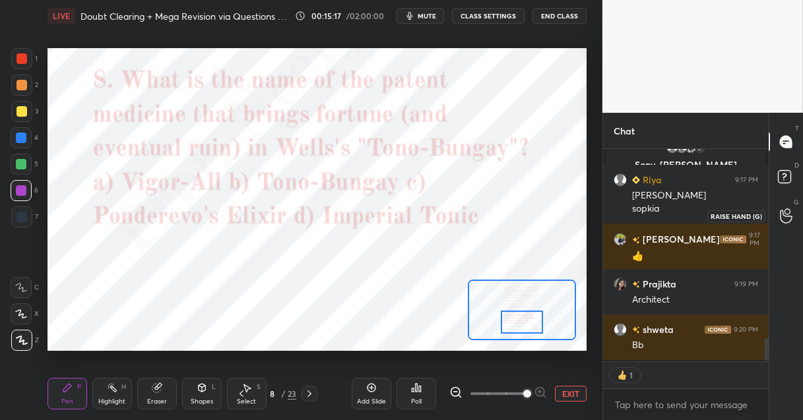
scroll to position [208, 162]
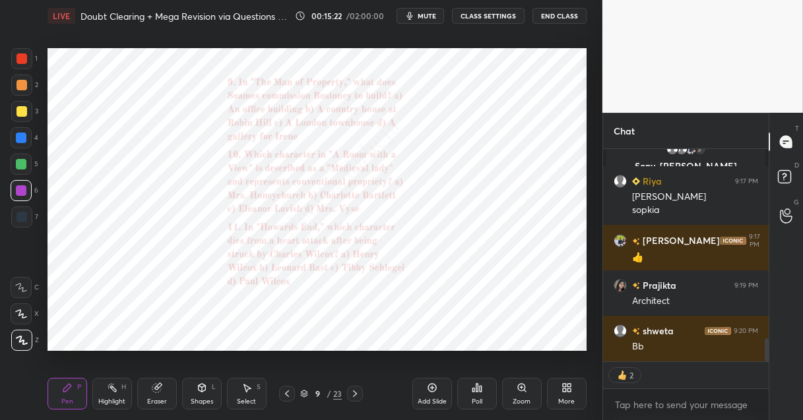
click at [526, 388] on icon at bounding box center [522, 388] width 11 height 11
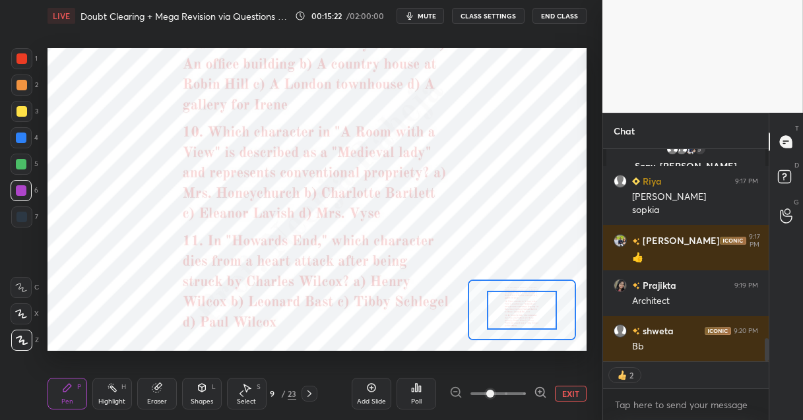
click at [526, 388] on div at bounding box center [498, 394] width 98 height 16
click at [538, 392] on icon at bounding box center [539, 392] width 3 height 0
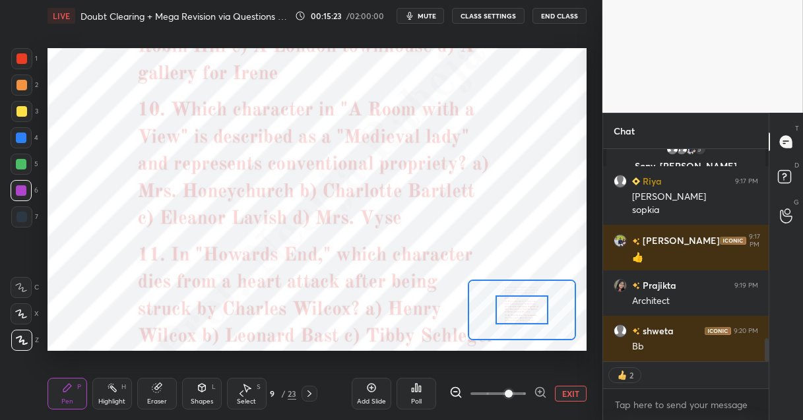
click at [538, 392] on icon at bounding box center [539, 392] width 3 height 0
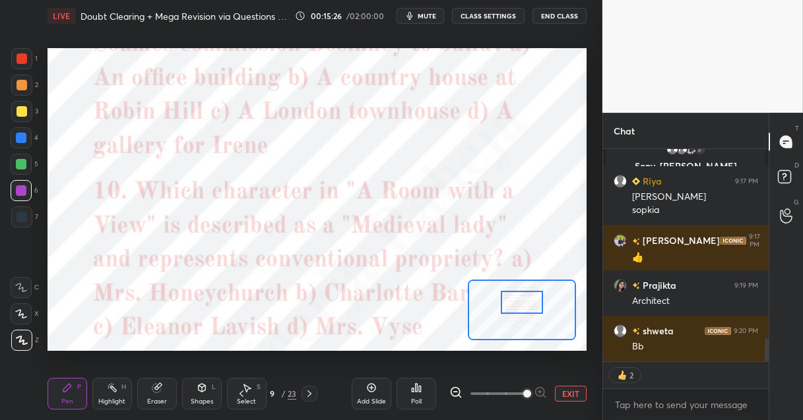
drag, startPoint x: 509, startPoint y: 312, endPoint x: 509, endPoint y: 304, distance: 7.9
click at [509, 304] on div at bounding box center [522, 302] width 42 height 23
click at [417, 388] on icon at bounding box center [417, 388] width 2 height 8
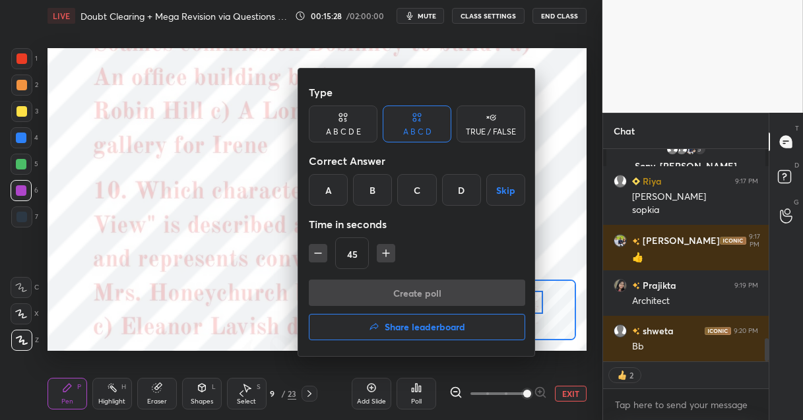
click at [373, 189] on div "B" at bounding box center [372, 190] width 39 height 32
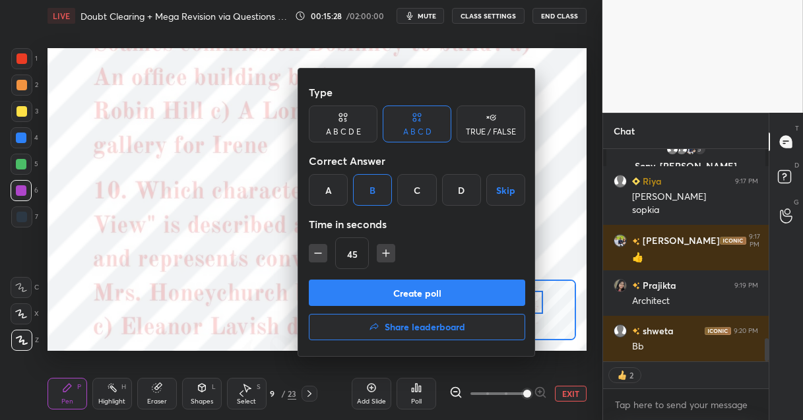
click at [364, 298] on button "Create poll" at bounding box center [417, 293] width 216 height 26
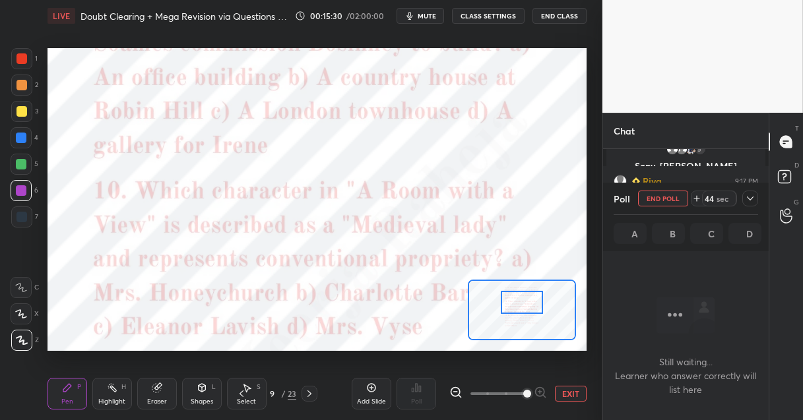
scroll to position [167, 162]
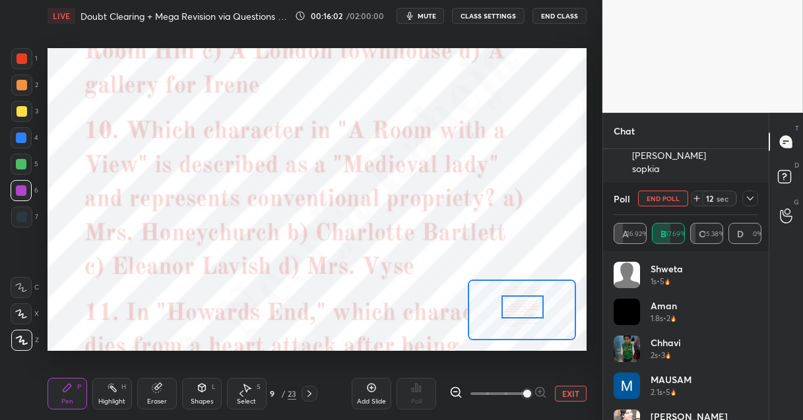
click at [520, 311] on div at bounding box center [522, 307] width 42 height 23
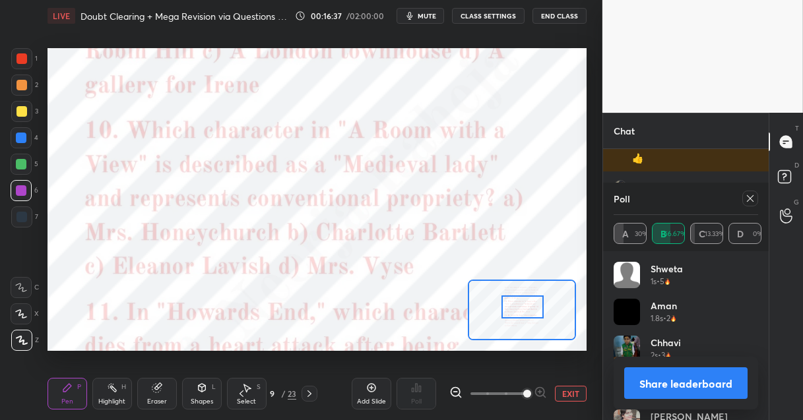
scroll to position [1858, 0]
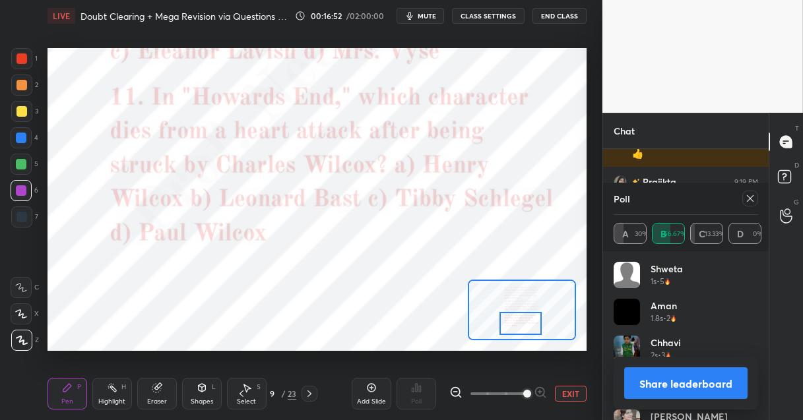
drag, startPoint x: 512, startPoint y: 305, endPoint x: 510, endPoint y: 321, distance: 16.0
click at [510, 321] on div at bounding box center [520, 323] width 42 height 23
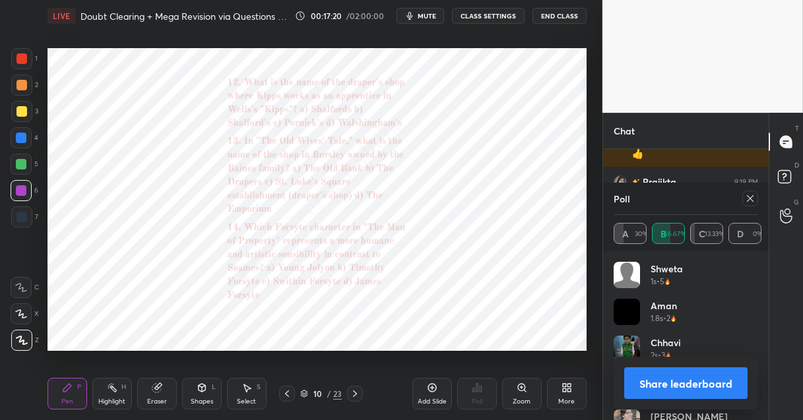
click at [524, 389] on icon at bounding box center [522, 388] width 11 height 11
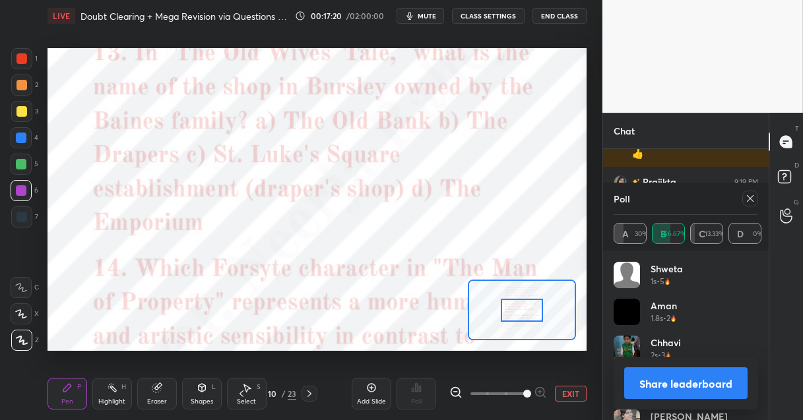
click at [524, 389] on span at bounding box center [497, 394] width 55 height 20
click at [524, 390] on span at bounding box center [527, 394] width 8 height 8
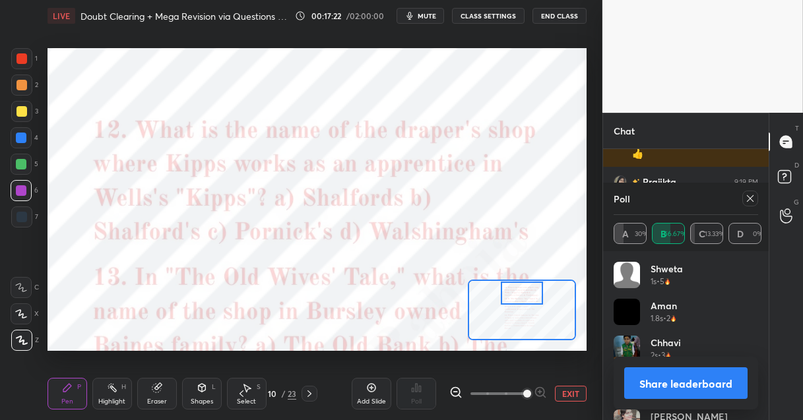
drag, startPoint x: 513, startPoint y: 312, endPoint x: 513, endPoint y: 288, distance: 23.7
click at [513, 288] on div at bounding box center [522, 293] width 42 height 23
click at [751, 203] on icon at bounding box center [750, 198] width 11 height 11
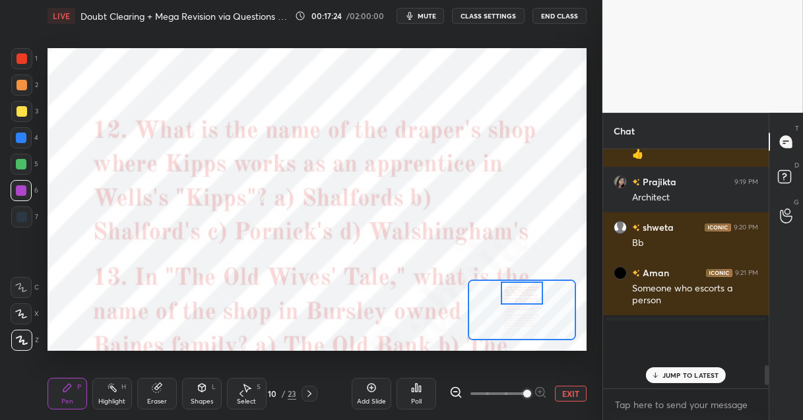
scroll to position [119, 162]
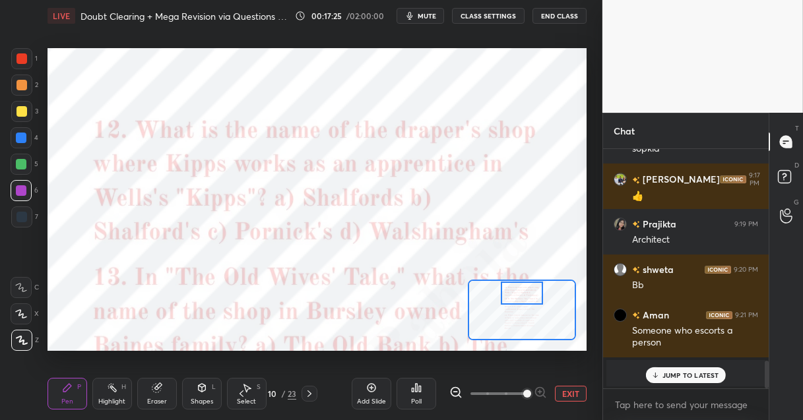
click at [420, 386] on icon at bounding box center [420, 389] width 2 height 6
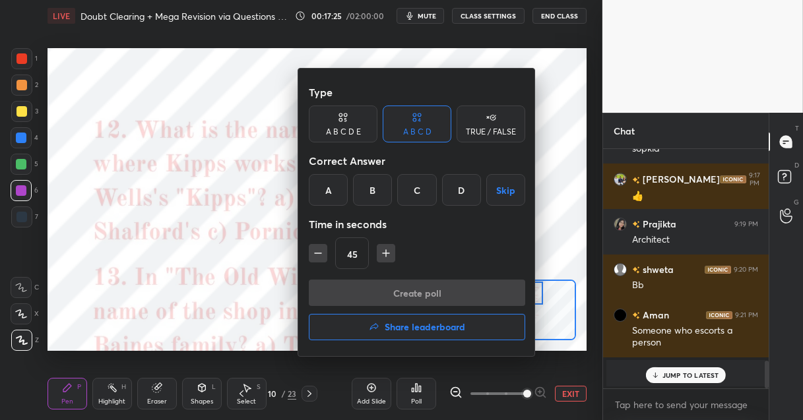
click at [381, 185] on div "B" at bounding box center [372, 190] width 39 height 32
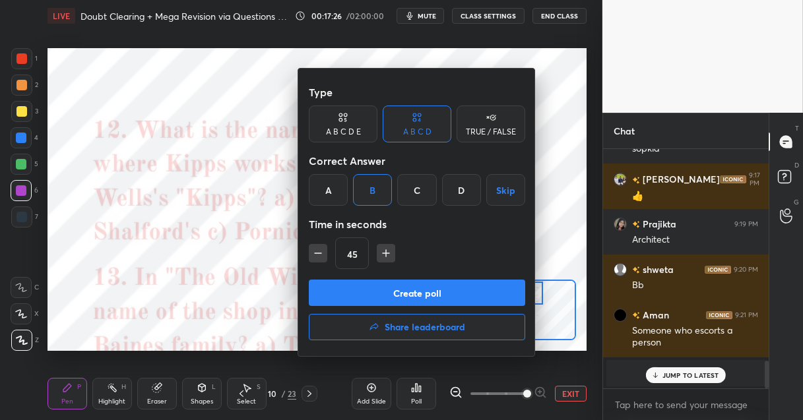
click at [363, 292] on button "Create poll" at bounding box center [417, 293] width 216 height 26
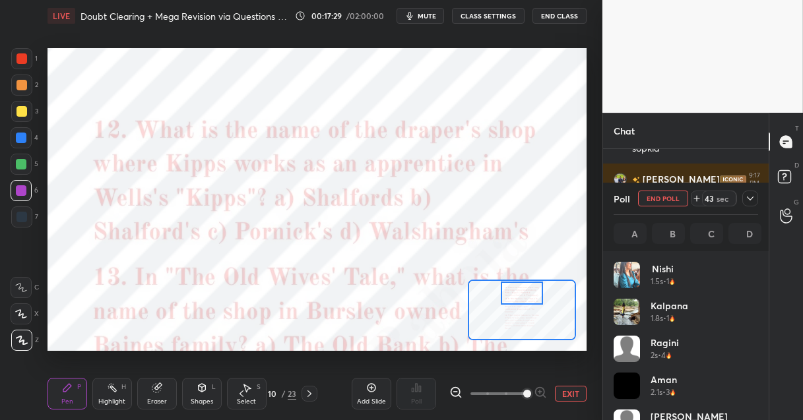
scroll to position [154, 141]
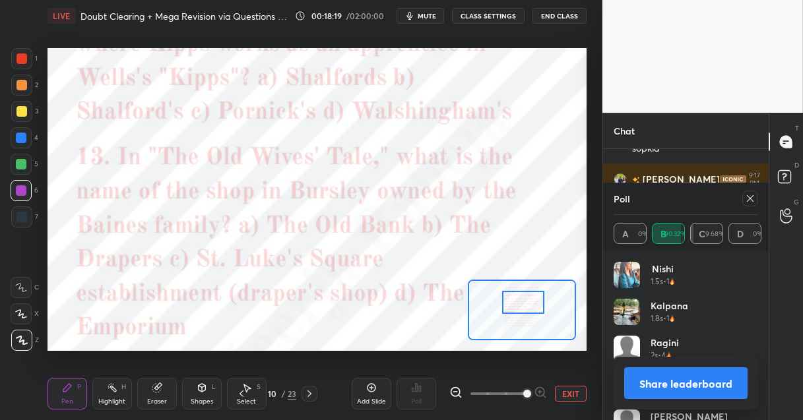
drag, startPoint x: 516, startPoint y: 294, endPoint x: 517, endPoint y: 303, distance: 10.0
click at [517, 303] on div at bounding box center [523, 302] width 42 height 23
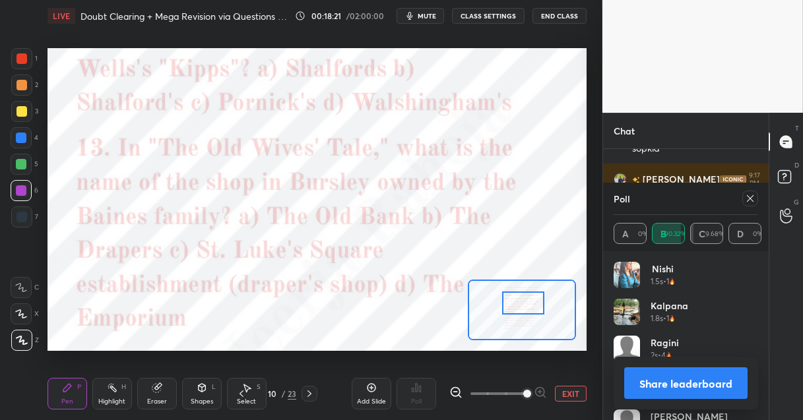
click at [749, 201] on icon at bounding box center [750, 198] width 11 height 11
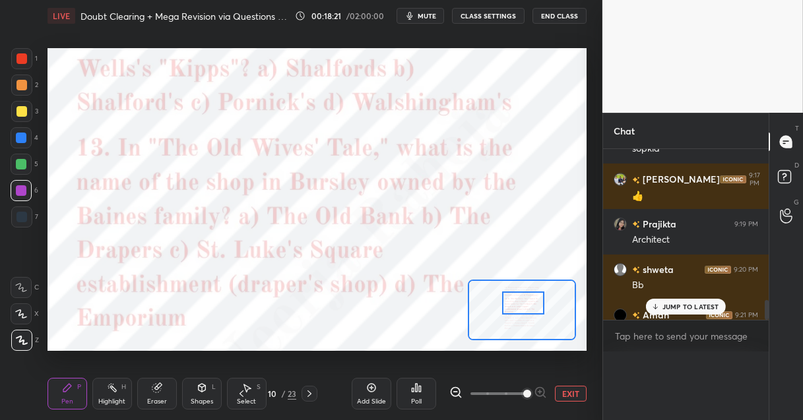
scroll to position [0, 0]
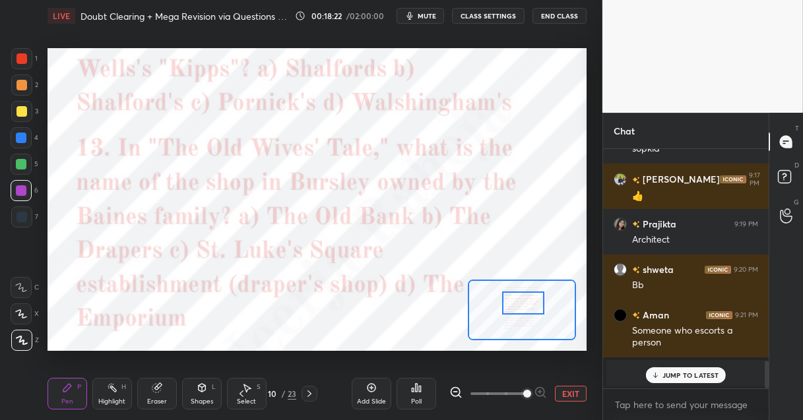
click at [416, 392] on icon at bounding box center [417, 388] width 2 height 8
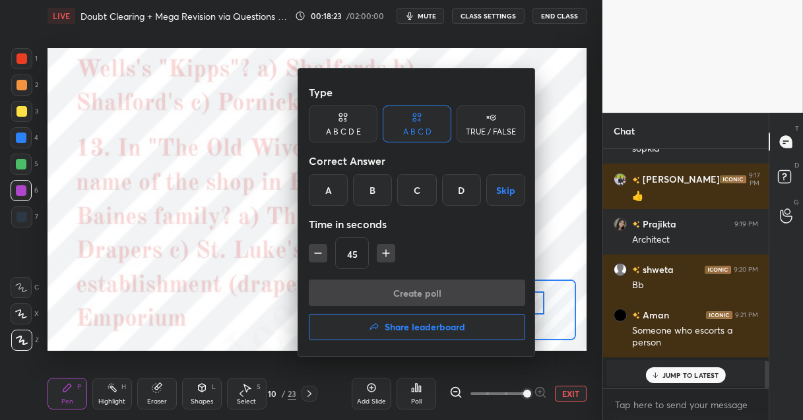
click at [420, 198] on div "C" at bounding box center [416, 190] width 39 height 32
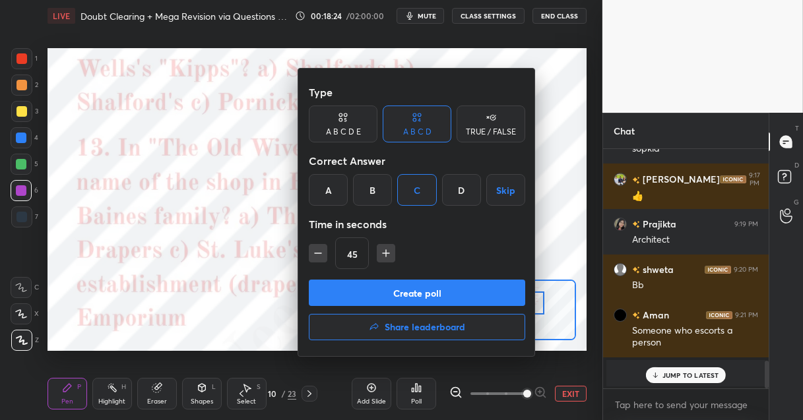
click at [403, 287] on button "Create poll" at bounding box center [417, 293] width 216 height 26
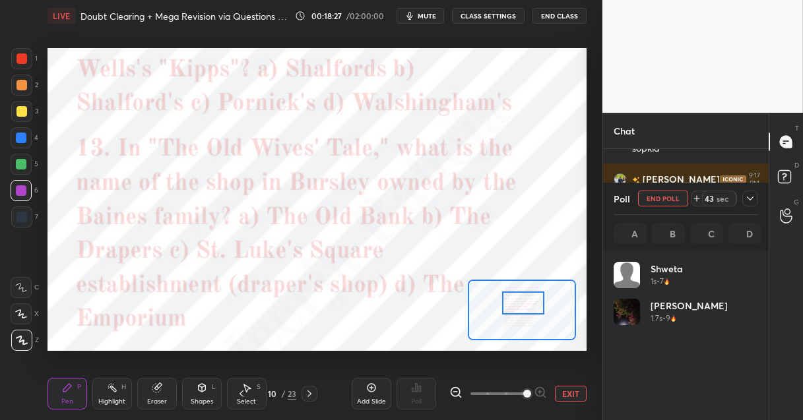
scroll to position [154, 141]
click at [16, 139] on div at bounding box center [21, 138] width 11 height 11
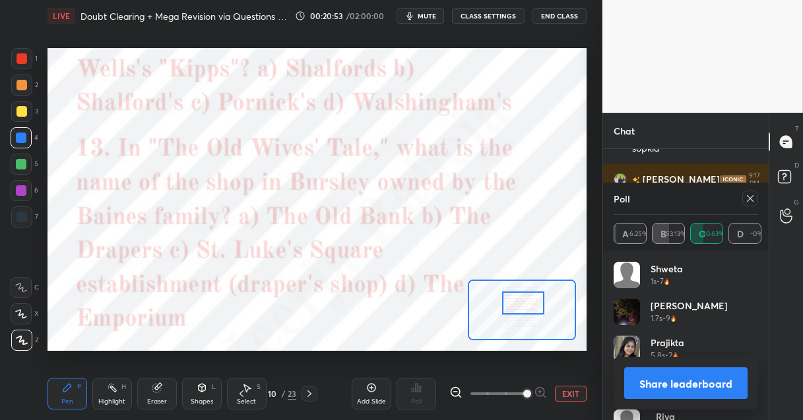
scroll to position [1884, 0]
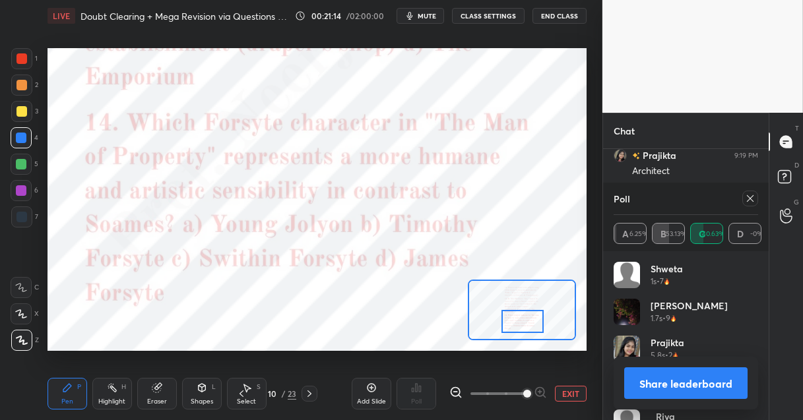
drag, startPoint x: 510, startPoint y: 303, endPoint x: 509, endPoint y: 321, distance: 18.5
click at [509, 321] on div at bounding box center [522, 321] width 42 height 23
click at [752, 199] on icon at bounding box center [750, 198] width 11 height 11
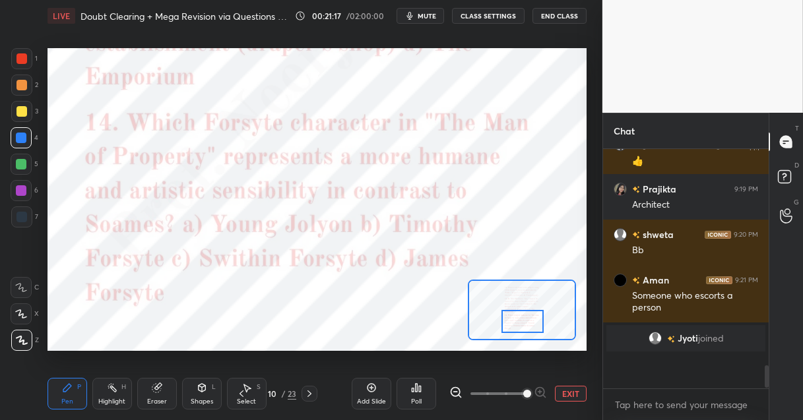
scroll to position [232, 162]
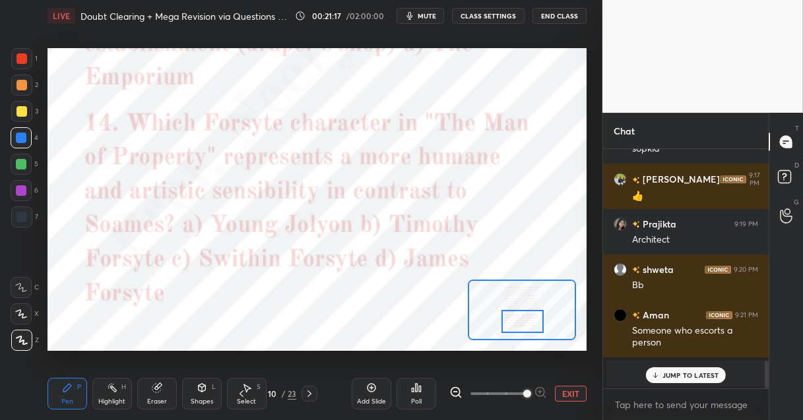
click at [418, 388] on icon at bounding box center [416, 388] width 11 height 11
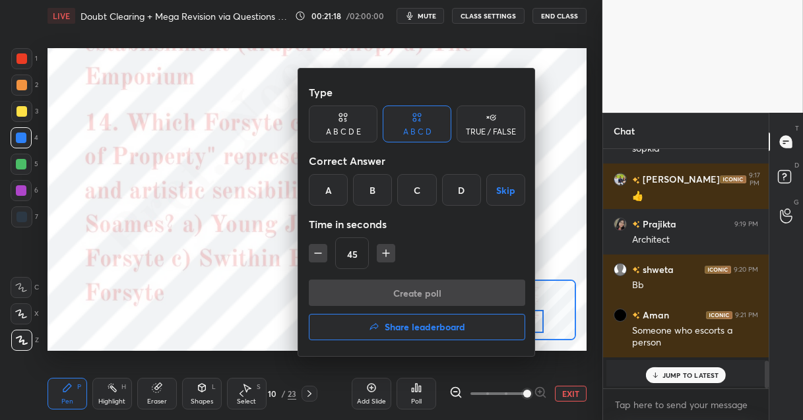
click at [340, 201] on div "A" at bounding box center [328, 190] width 39 height 32
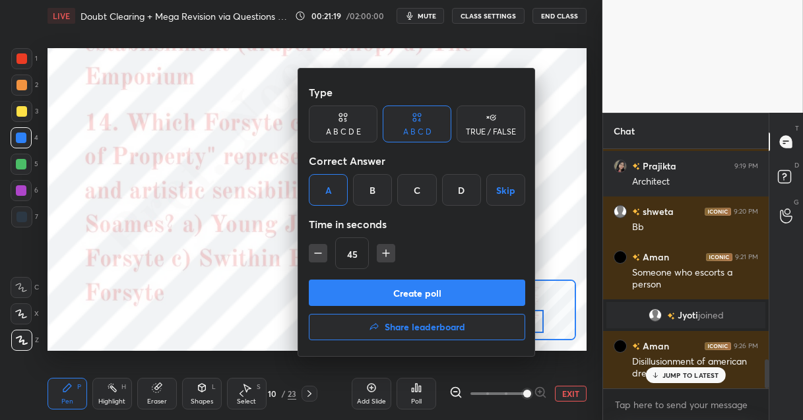
scroll to position [1745, 0]
click at [336, 301] on button "Create poll" at bounding box center [417, 293] width 216 height 26
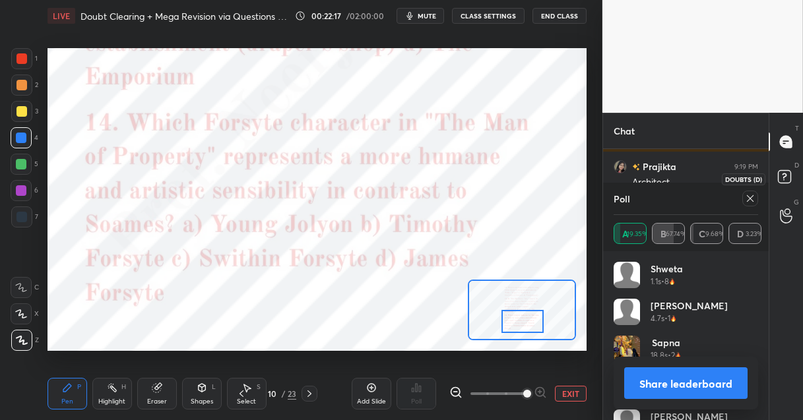
scroll to position [1845, 0]
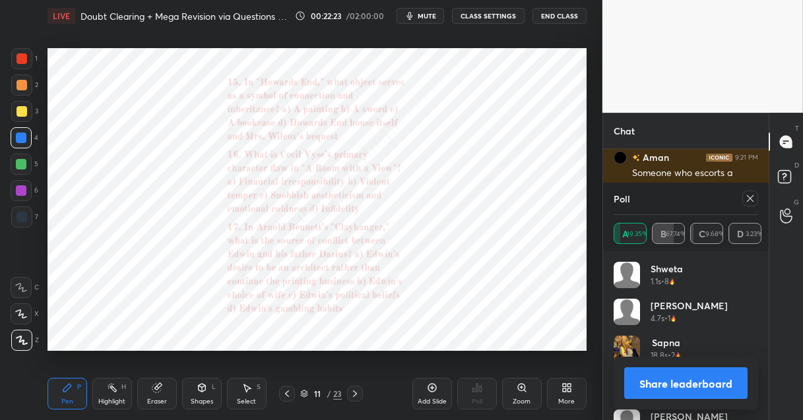
click at [522, 389] on icon at bounding box center [521, 387] width 7 height 7
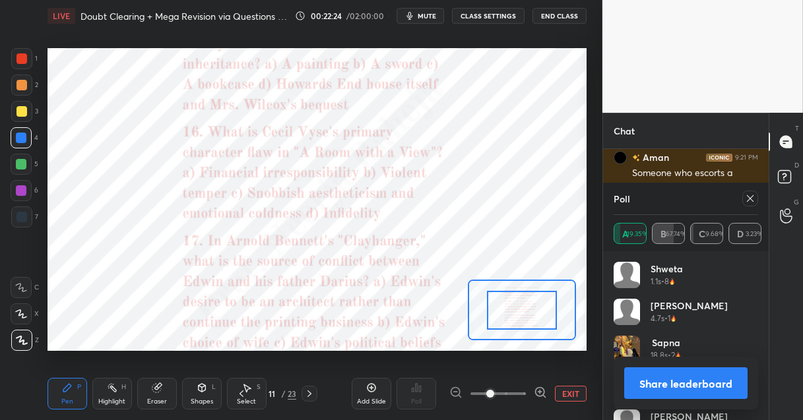
click at [522, 389] on span at bounding box center [497, 394] width 55 height 20
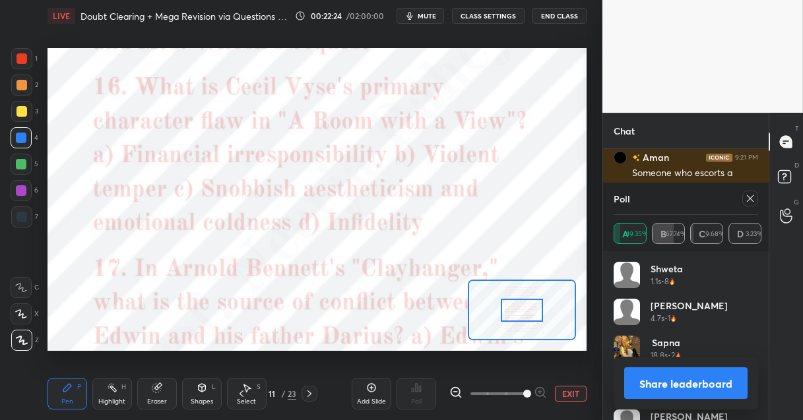
click at [523, 390] on span at bounding box center [527, 394] width 8 height 8
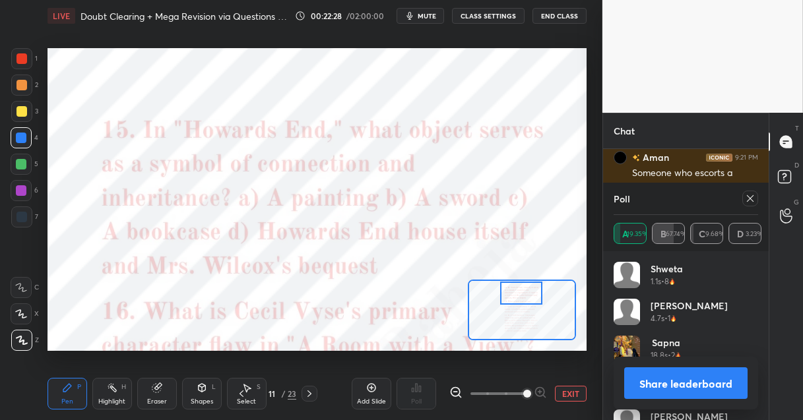
drag, startPoint x: 517, startPoint y: 313, endPoint x: 516, endPoint y: 290, distance: 23.1
click at [516, 290] on div at bounding box center [521, 293] width 42 height 23
click at [746, 199] on icon at bounding box center [750, 198] width 11 height 11
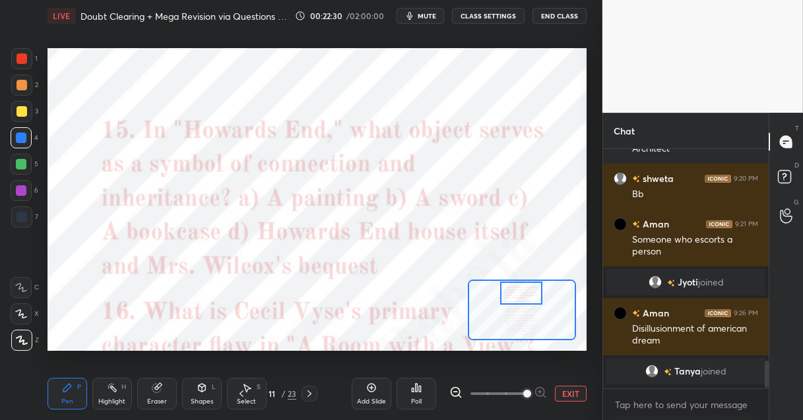
scroll to position [236, 162]
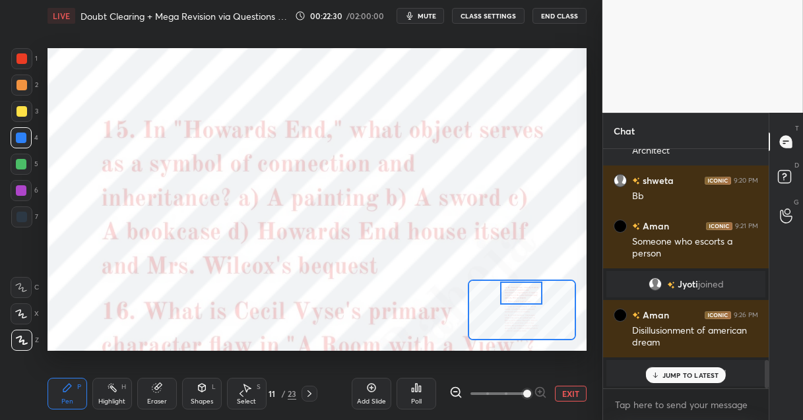
click at [406, 390] on div "Poll" at bounding box center [416, 394] width 40 height 32
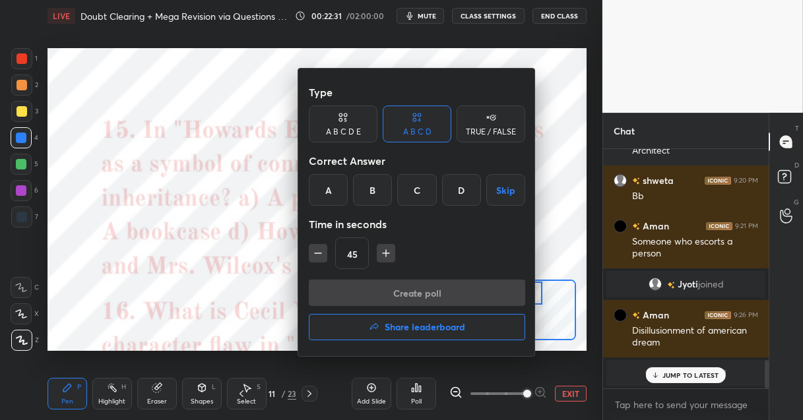
click at [453, 190] on div "D" at bounding box center [461, 190] width 39 height 32
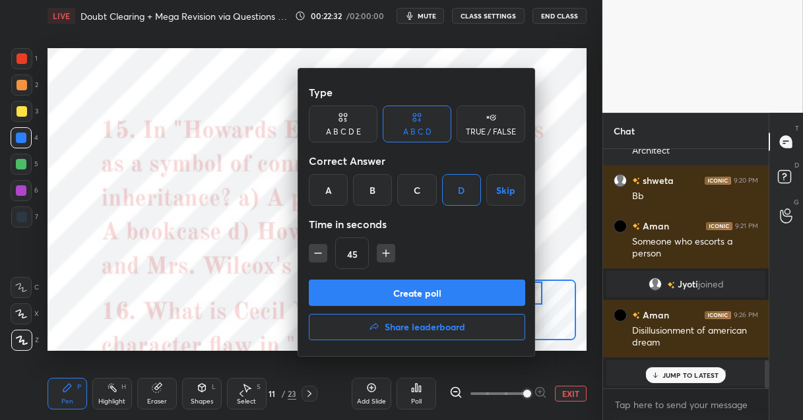
click at [402, 291] on button "Create poll" at bounding box center [417, 293] width 216 height 26
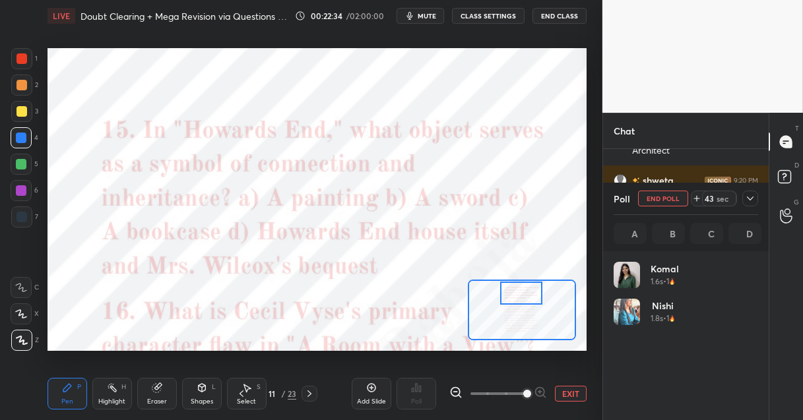
scroll to position [154, 141]
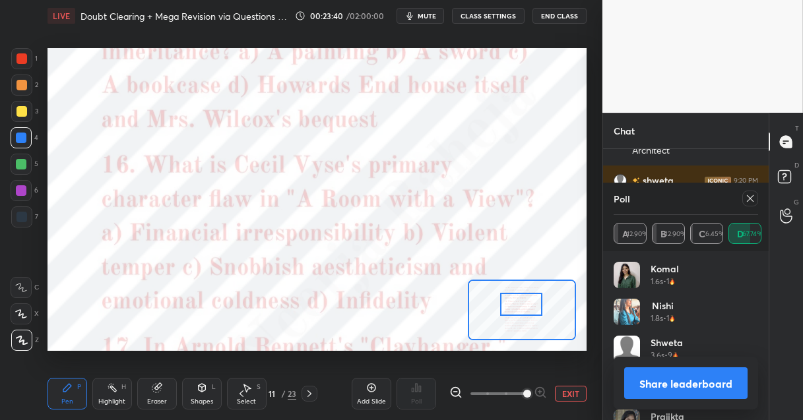
drag, startPoint x: 518, startPoint y: 296, endPoint x: 518, endPoint y: 307, distance: 11.2
click at [518, 307] on div at bounding box center [521, 304] width 42 height 23
click at [751, 195] on icon at bounding box center [750, 198] width 11 height 11
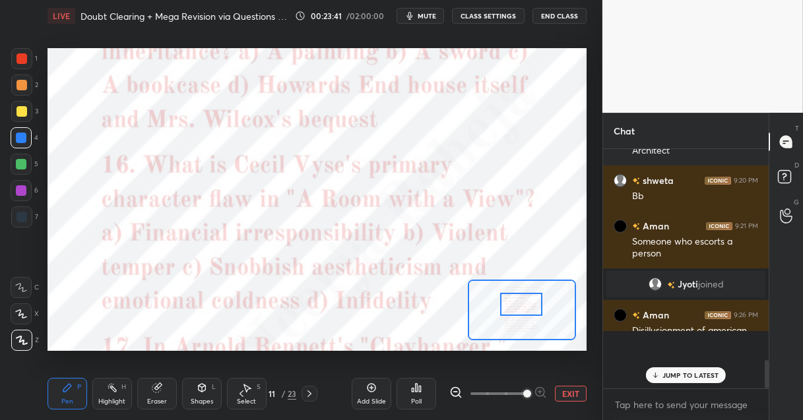
scroll to position [1, 4]
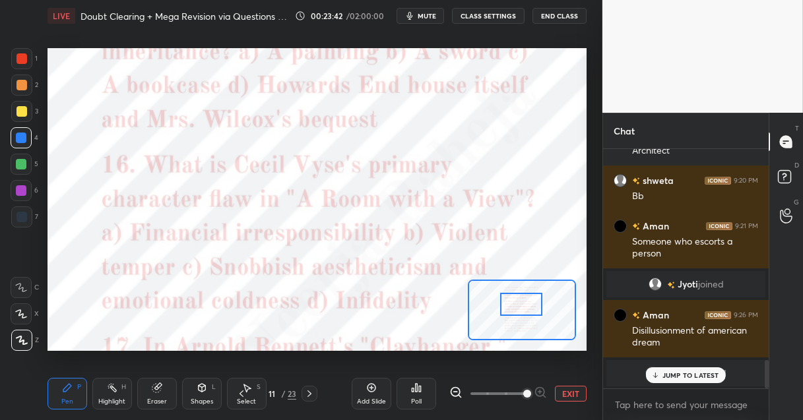
click at [417, 393] on div "Poll" at bounding box center [416, 394] width 40 height 32
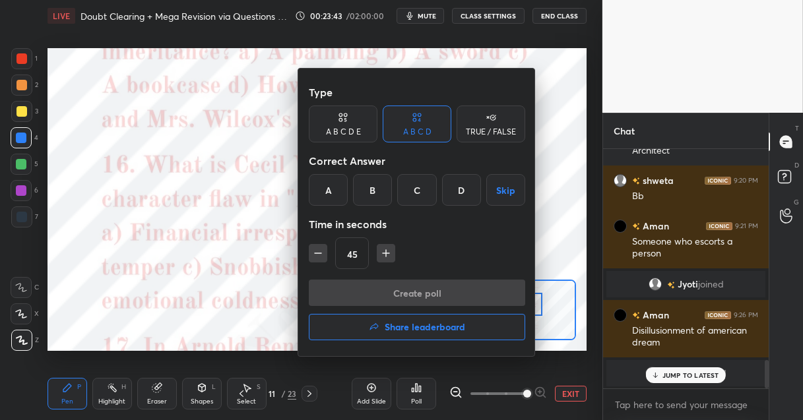
click at [417, 193] on div "C" at bounding box center [416, 190] width 39 height 32
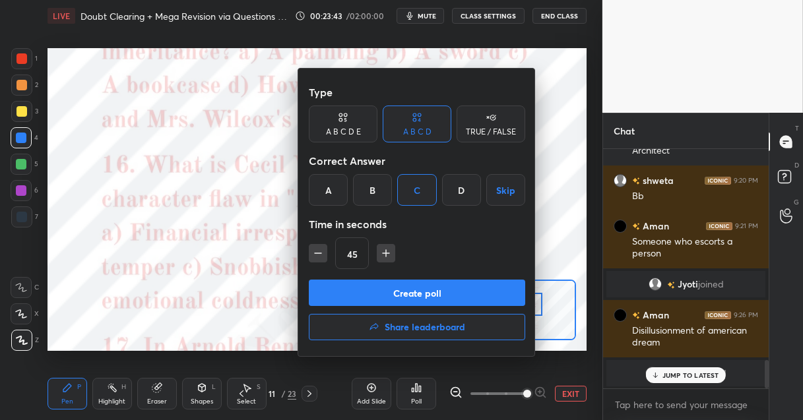
click at [399, 285] on button "Create poll" at bounding box center [417, 293] width 216 height 26
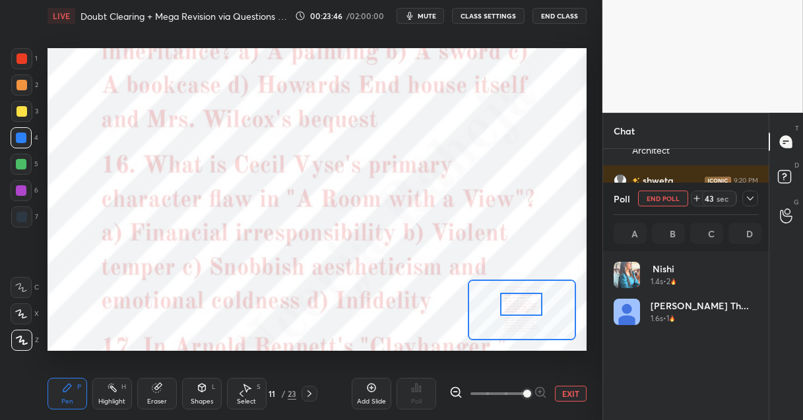
scroll to position [154, 141]
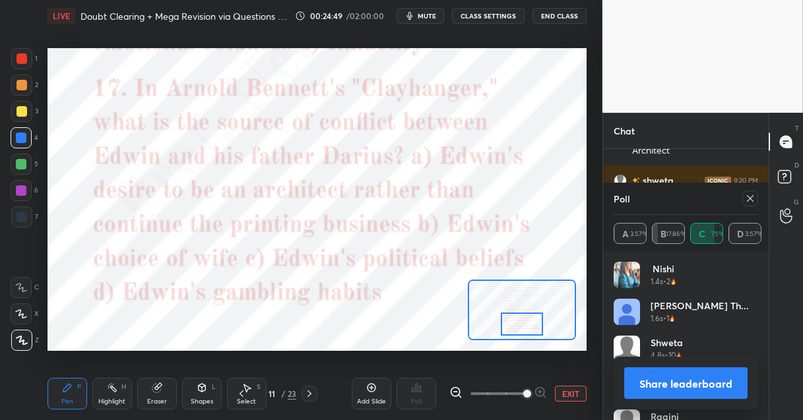
drag, startPoint x: 520, startPoint y: 297, endPoint x: 521, endPoint y: 317, distance: 19.8
click at [521, 317] on div at bounding box center [522, 324] width 42 height 23
click at [749, 199] on icon at bounding box center [750, 198] width 7 height 7
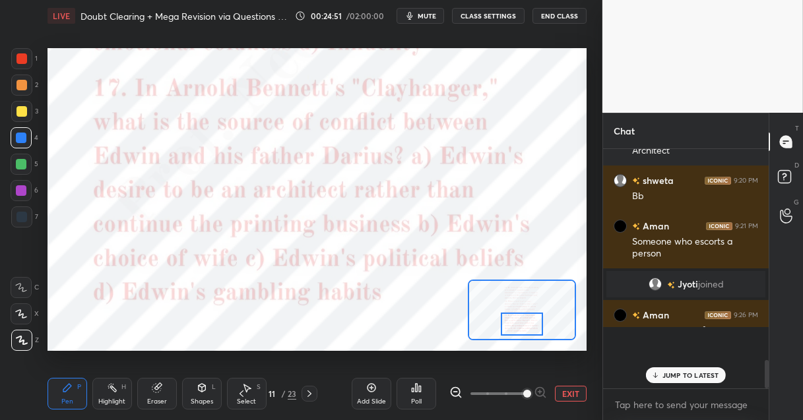
scroll to position [4, 4]
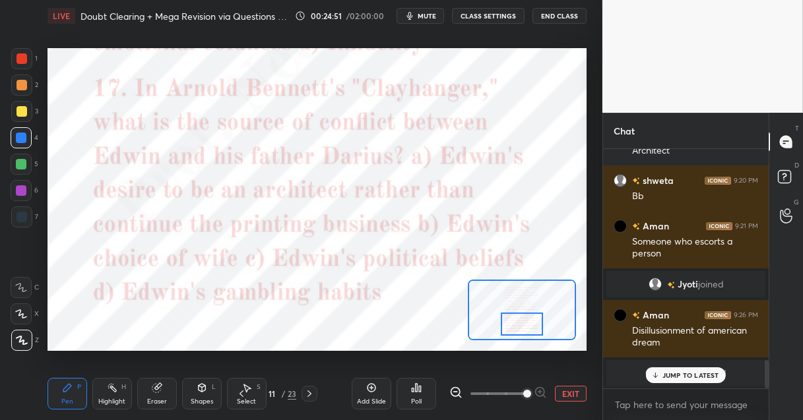
click at [416, 392] on icon at bounding box center [417, 388] width 2 height 8
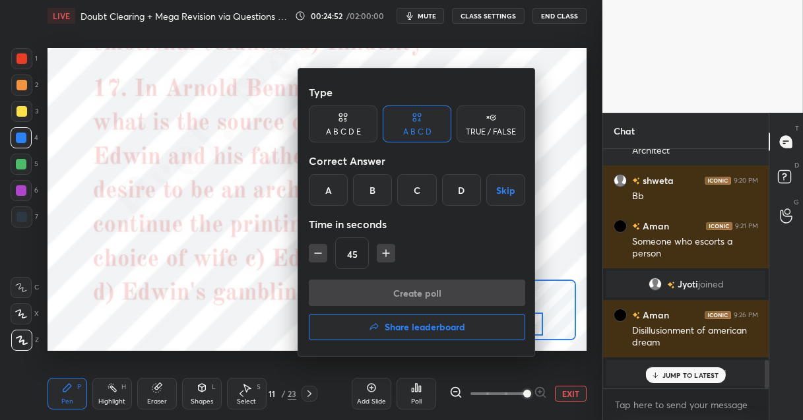
click at [334, 199] on div "A" at bounding box center [328, 190] width 39 height 32
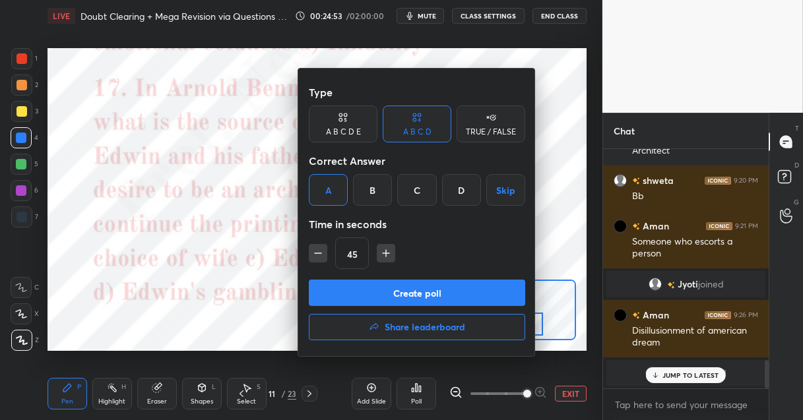
click at [340, 291] on button "Create poll" at bounding box center [417, 293] width 216 height 26
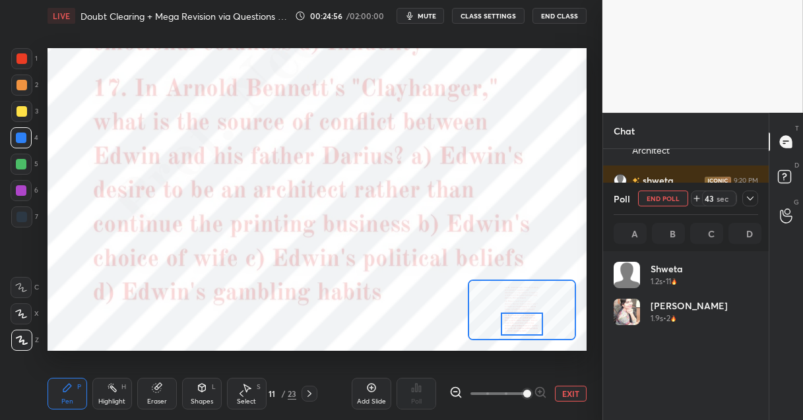
scroll to position [154, 141]
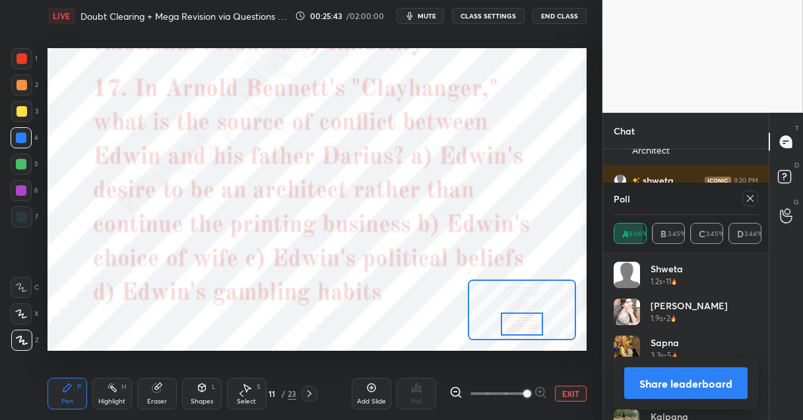
click at [17, 191] on div at bounding box center [21, 190] width 11 height 11
click at [752, 193] on icon at bounding box center [750, 198] width 11 height 11
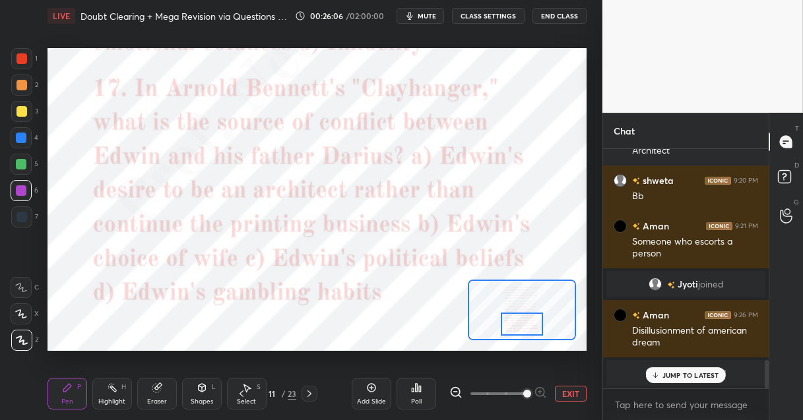
scroll to position [236, 162]
click at [785, 182] on icon at bounding box center [786, 174] width 20 height 20
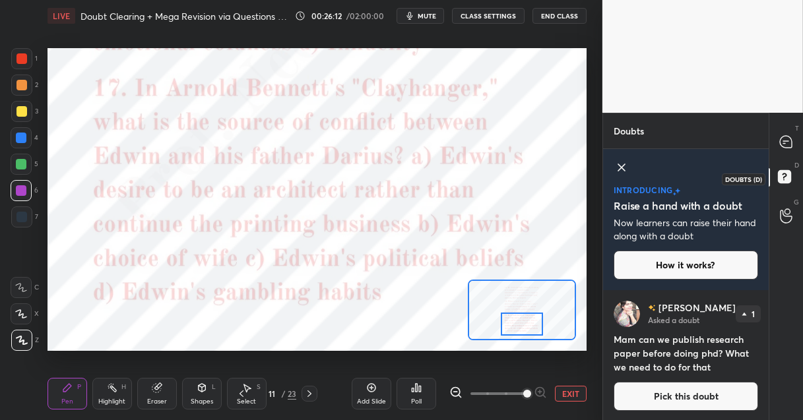
scroll to position [2, 0]
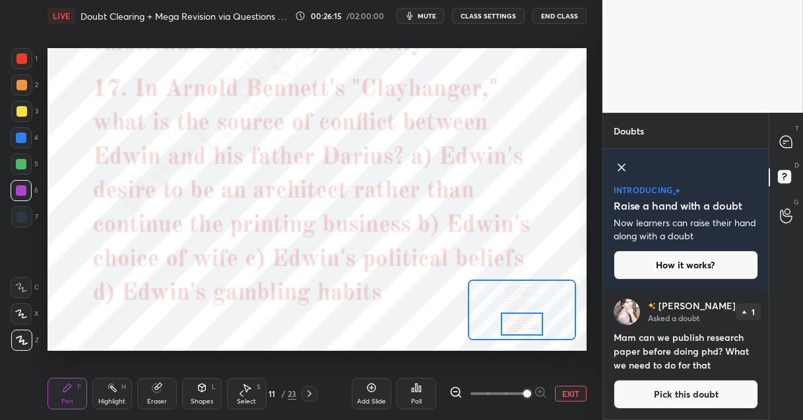
click at [696, 387] on button "Pick this doubt" at bounding box center [685, 394] width 144 height 29
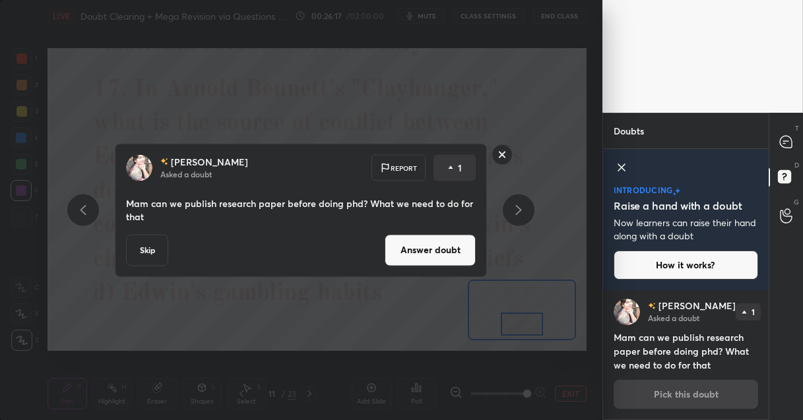
click at [432, 247] on button "Answer doubt" at bounding box center [430, 250] width 91 height 32
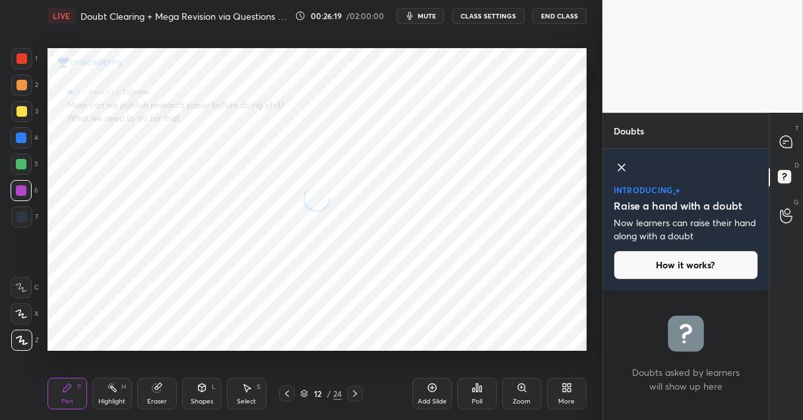
scroll to position [0, 0]
click at [784, 146] on icon at bounding box center [786, 142] width 12 height 12
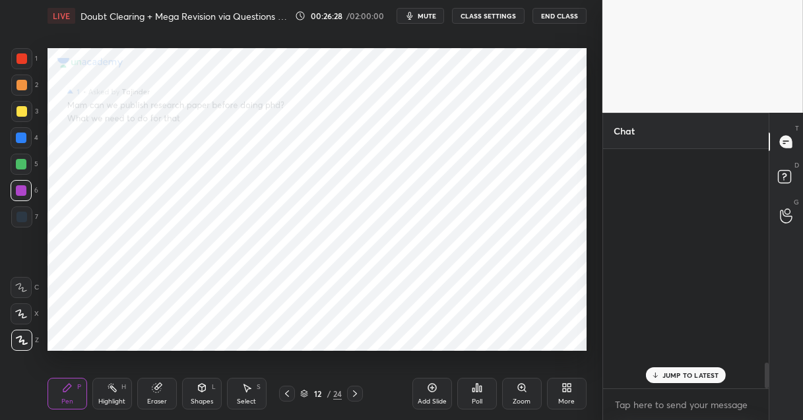
scroll to position [236, 162]
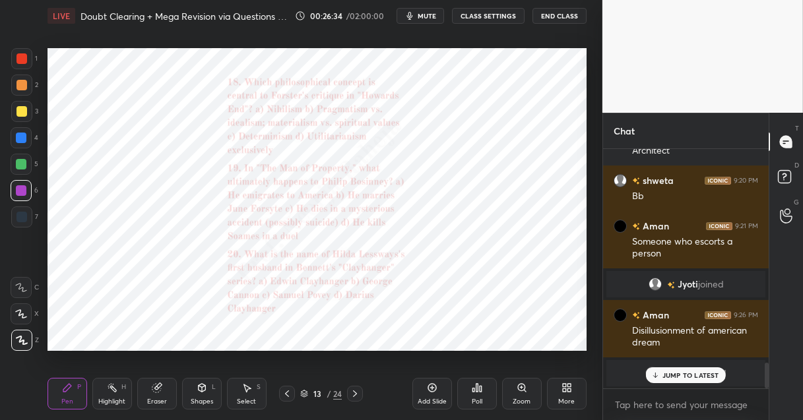
click at [523, 398] on div "Zoom" at bounding box center [522, 401] width 18 height 7
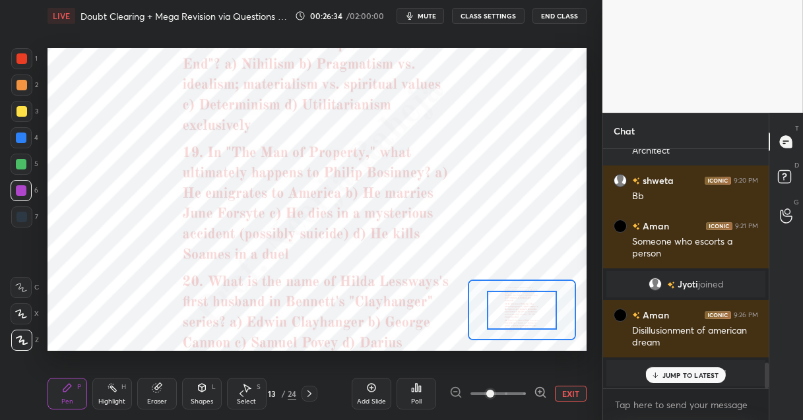
click at [523, 398] on span at bounding box center [497, 394] width 55 height 20
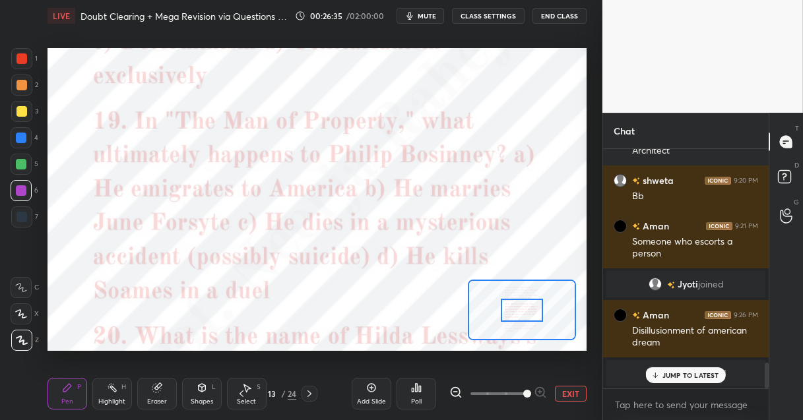
click at [523, 398] on span at bounding box center [527, 394] width 8 height 8
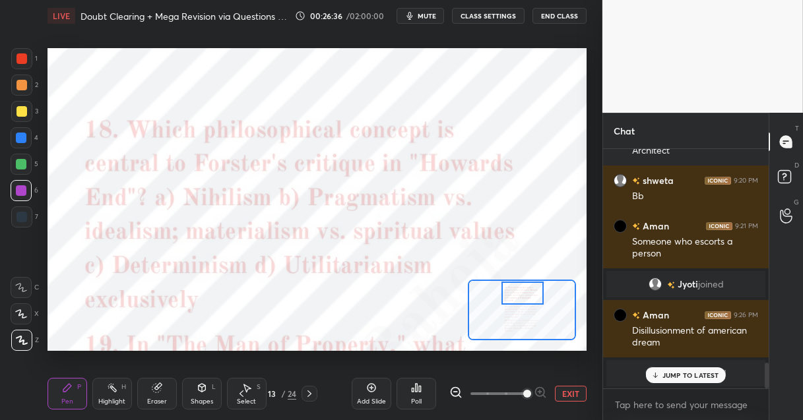
drag, startPoint x: 511, startPoint y: 311, endPoint x: 511, endPoint y: 290, distance: 21.1
click at [511, 290] on div at bounding box center [522, 293] width 42 height 23
click at [408, 401] on div "Poll" at bounding box center [416, 394] width 40 height 32
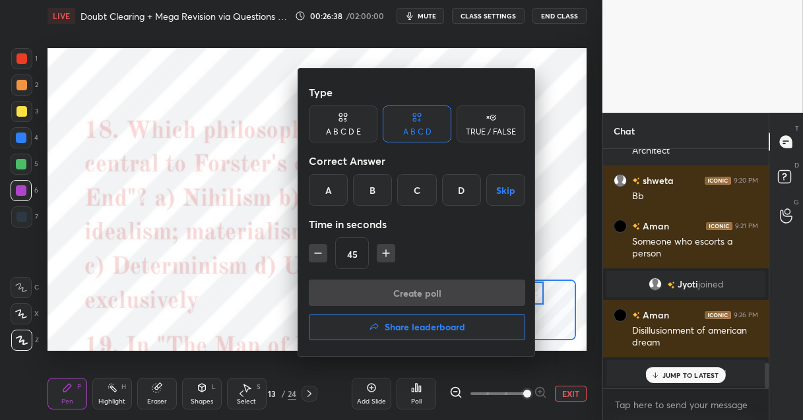
click at [369, 188] on div "B" at bounding box center [372, 190] width 39 height 32
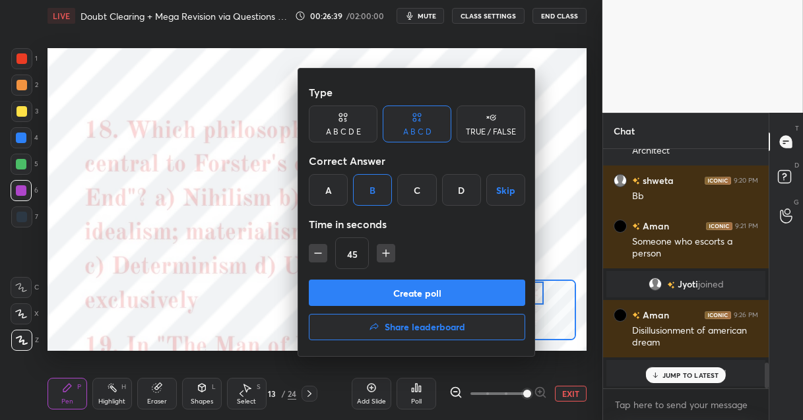
click at [365, 292] on button "Create poll" at bounding box center [417, 293] width 216 height 26
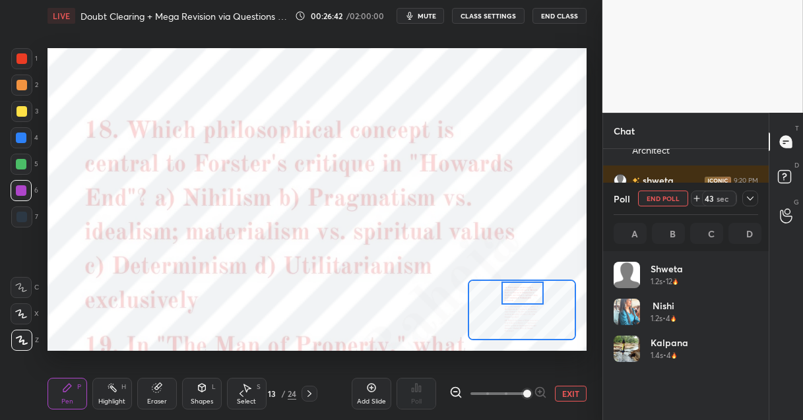
scroll to position [154, 141]
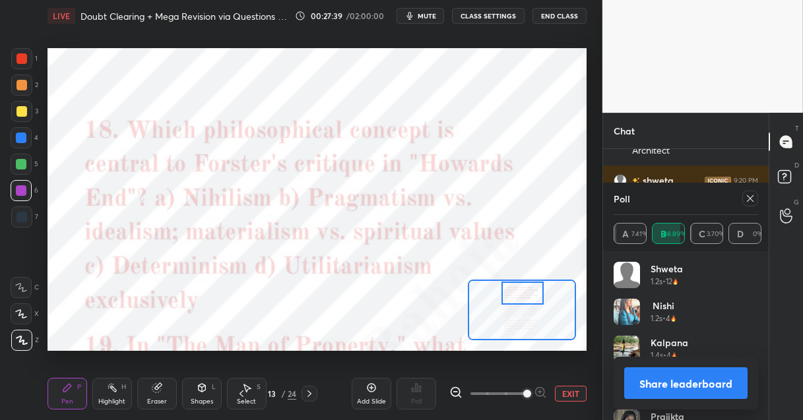
click at [752, 195] on icon at bounding box center [750, 198] width 11 height 11
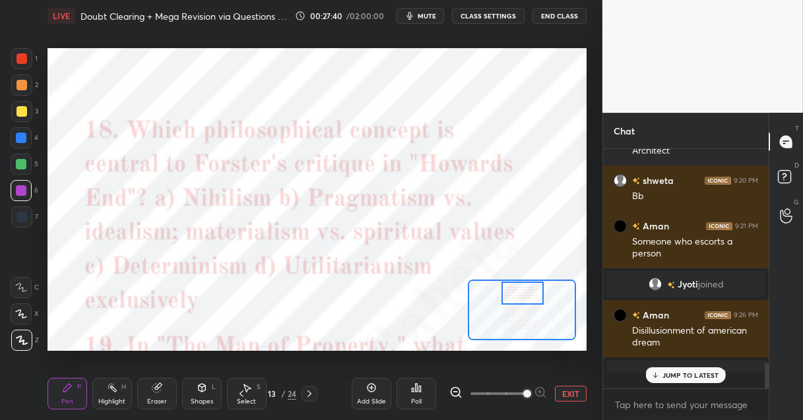
scroll to position [4, 4]
type textarea "x"
click at [619, 406] on textarea at bounding box center [685, 404] width 144 height 21
paste textarea "[PERSON_NAME]' materialism with the Schlegels' idealism, seeking a synthesis."
type textarea "[PERSON_NAME]' materialism with the Schlegels' idealism, seeking a synthesis."
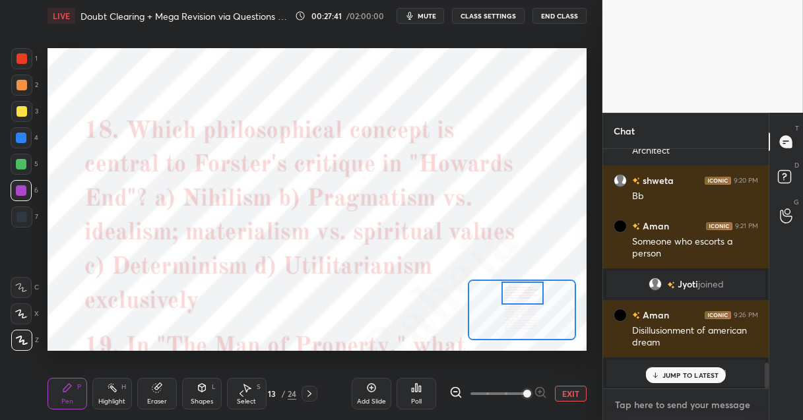
type textarea "x"
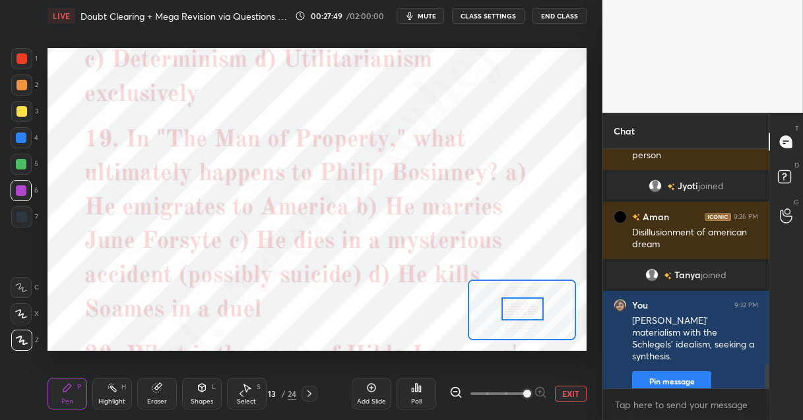
drag, startPoint x: 528, startPoint y: 284, endPoint x: 528, endPoint y: 300, distance: 15.8
click at [528, 300] on div at bounding box center [522, 309] width 42 height 23
click at [416, 391] on icon at bounding box center [417, 388] width 2 height 8
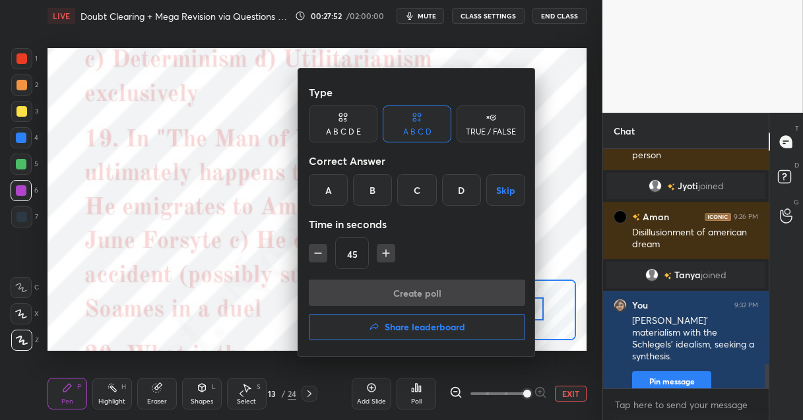
click at [416, 189] on div "C" at bounding box center [416, 190] width 39 height 32
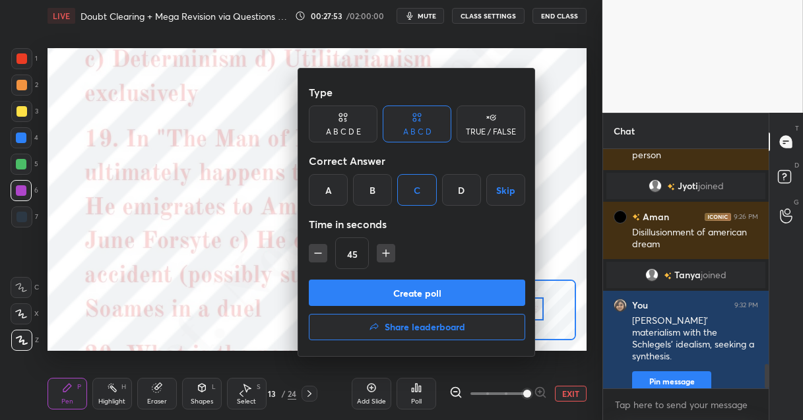
click at [389, 294] on button "Create poll" at bounding box center [417, 293] width 216 height 26
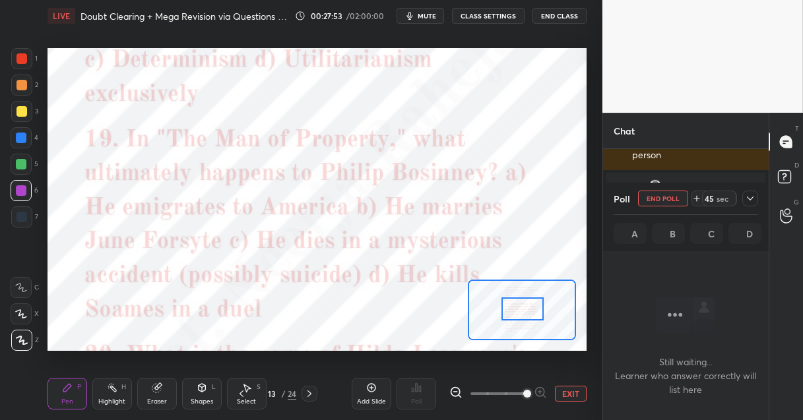
scroll to position [57, 162]
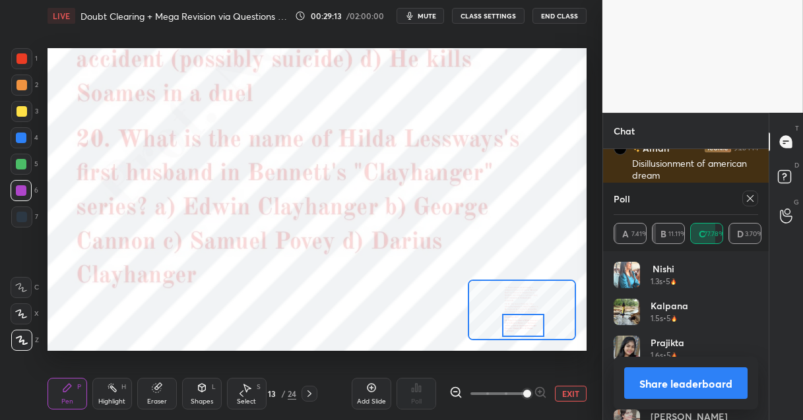
drag, startPoint x: 518, startPoint y: 305, endPoint x: 518, endPoint y: 321, distance: 16.5
click at [518, 321] on div at bounding box center [523, 325] width 42 height 23
click at [749, 203] on icon at bounding box center [750, 198] width 11 height 11
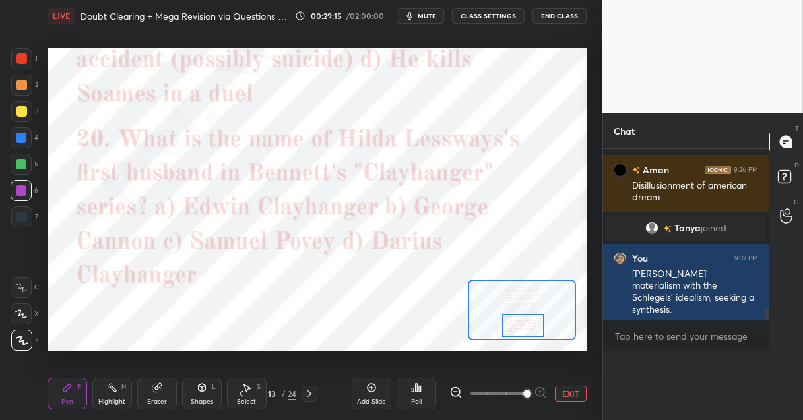
scroll to position [118, 162]
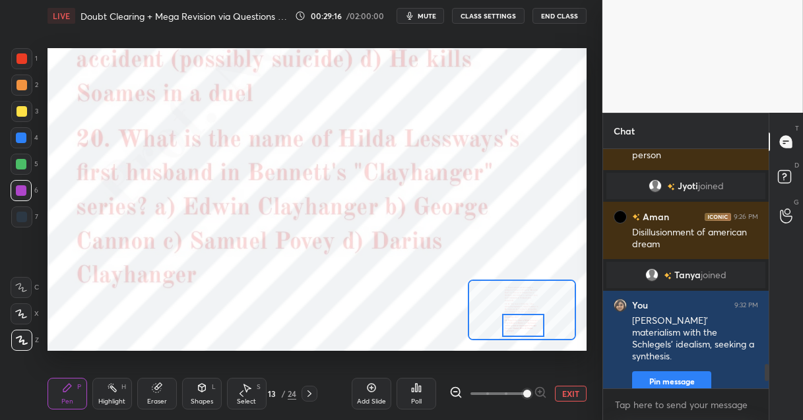
click at [415, 394] on div "Poll" at bounding box center [416, 394] width 40 height 32
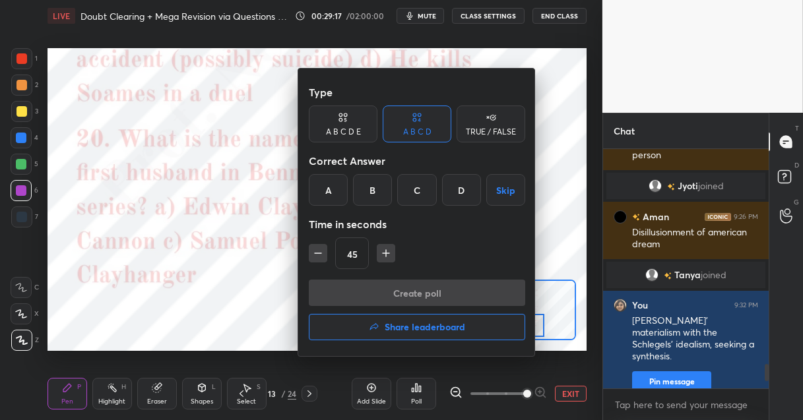
click at [373, 195] on div "B" at bounding box center [372, 190] width 39 height 32
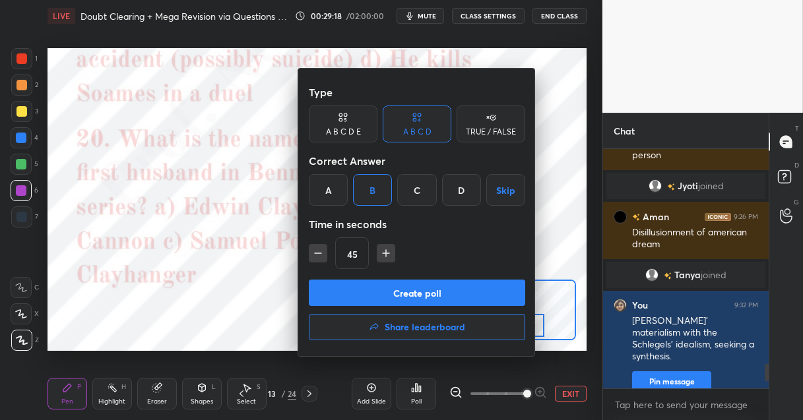
click at [365, 296] on button "Create poll" at bounding box center [417, 293] width 216 height 26
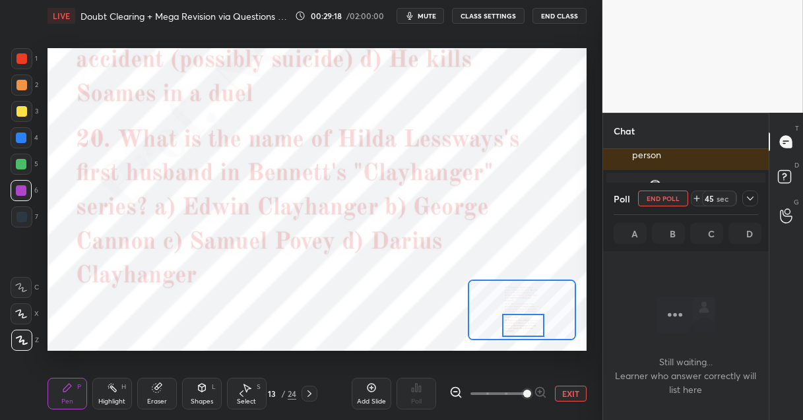
scroll to position [57, 162]
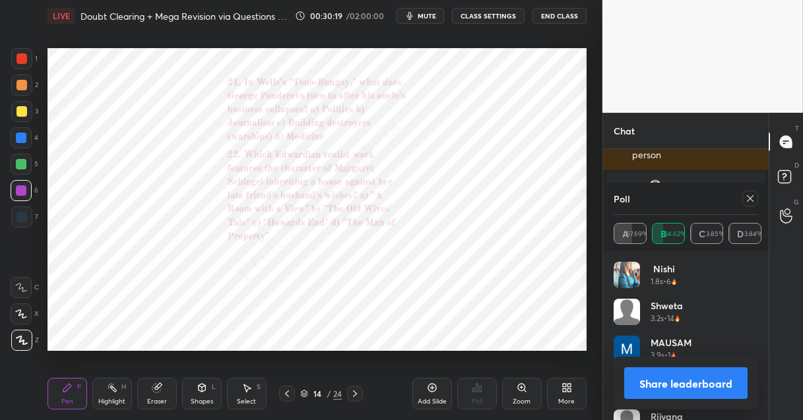
click at [522, 393] on icon at bounding box center [522, 388] width 11 height 11
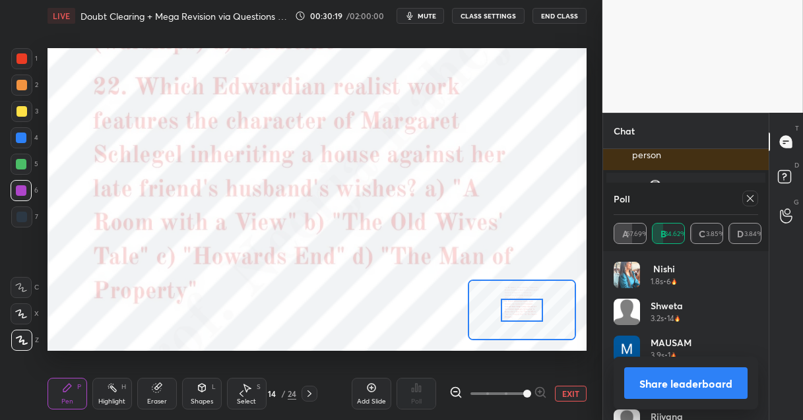
click at [523, 393] on span at bounding box center [527, 394] width 8 height 8
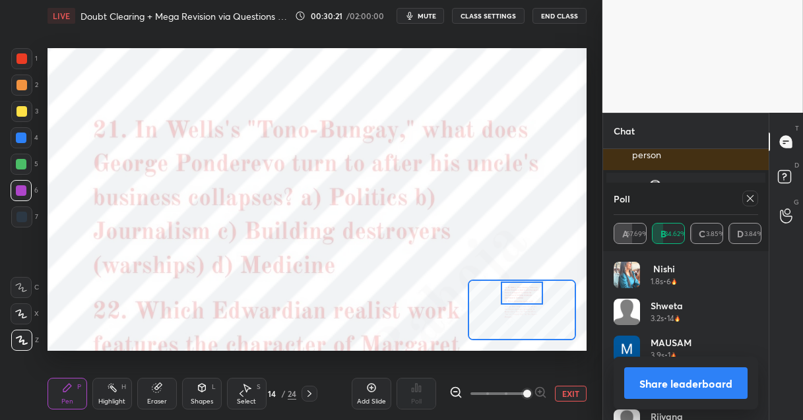
drag, startPoint x: 517, startPoint y: 316, endPoint x: 517, endPoint y: 297, distance: 19.1
click at [517, 297] on div at bounding box center [522, 293] width 42 height 23
click at [746, 201] on icon at bounding box center [750, 198] width 11 height 11
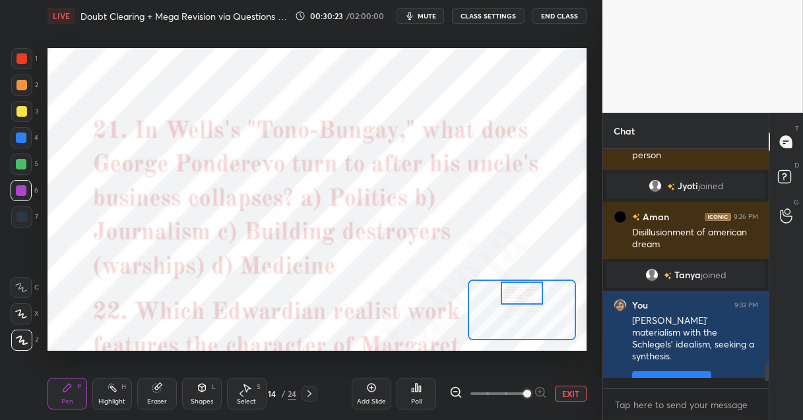
scroll to position [122, 162]
click at [419, 401] on div "Poll" at bounding box center [416, 401] width 11 height 7
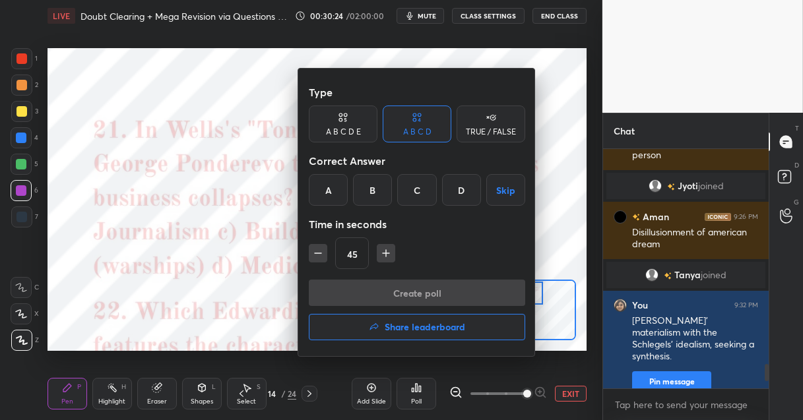
click at [414, 188] on div "C" at bounding box center [416, 190] width 39 height 32
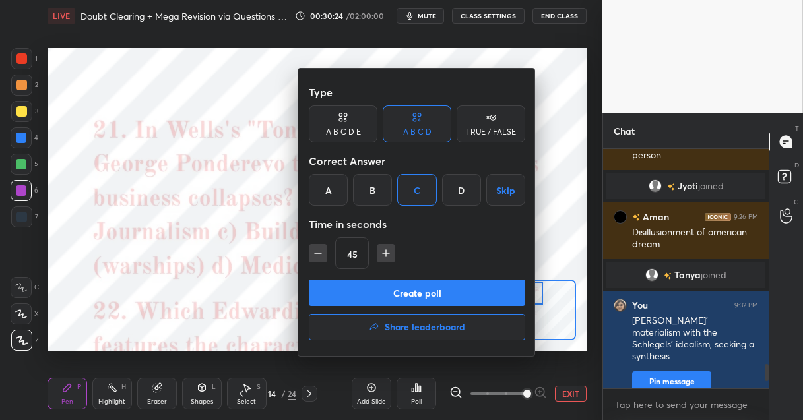
click at [395, 296] on button "Create poll" at bounding box center [417, 293] width 216 height 26
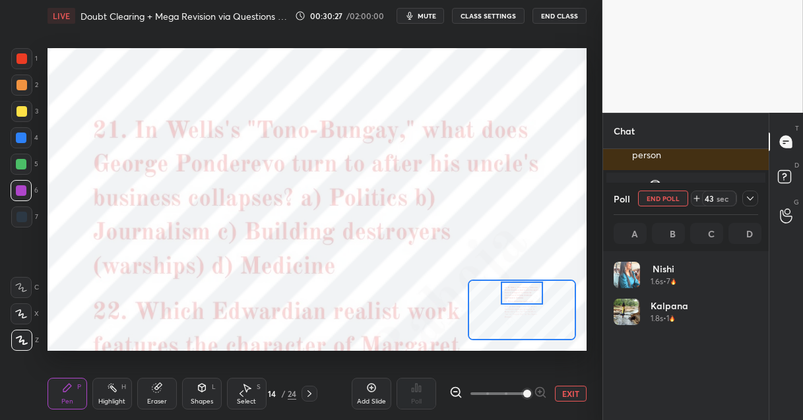
scroll to position [4, 4]
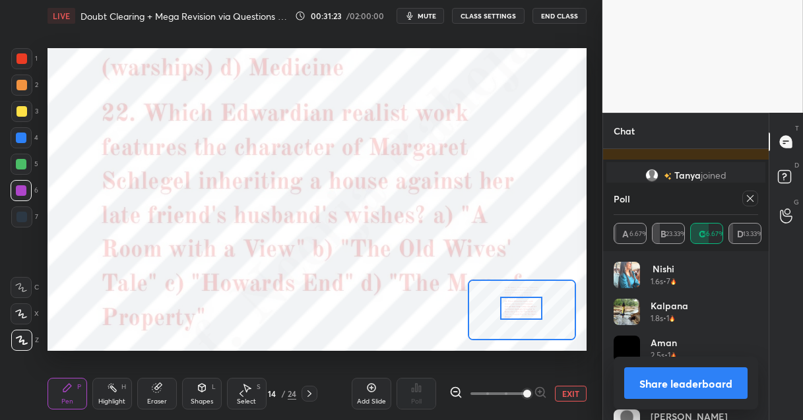
drag, startPoint x: 513, startPoint y: 299, endPoint x: 513, endPoint y: 315, distance: 15.2
click at [513, 315] on div at bounding box center [521, 308] width 42 height 23
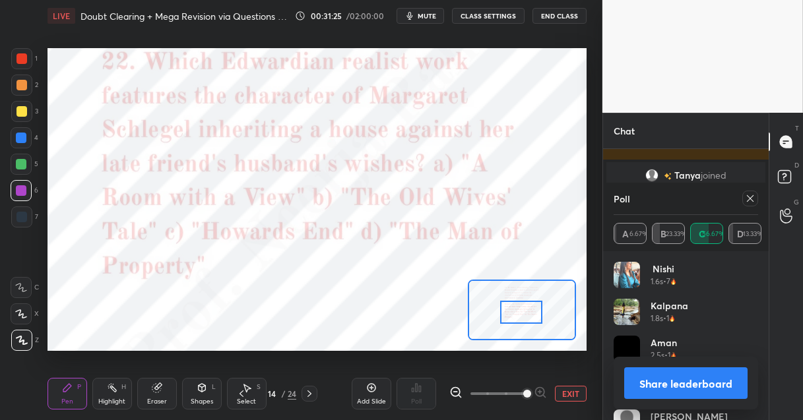
click at [513, 318] on div at bounding box center [521, 312] width 42 height 23
click at [748, 201] on icon at bounding box center [750, 198] width 7 height 7
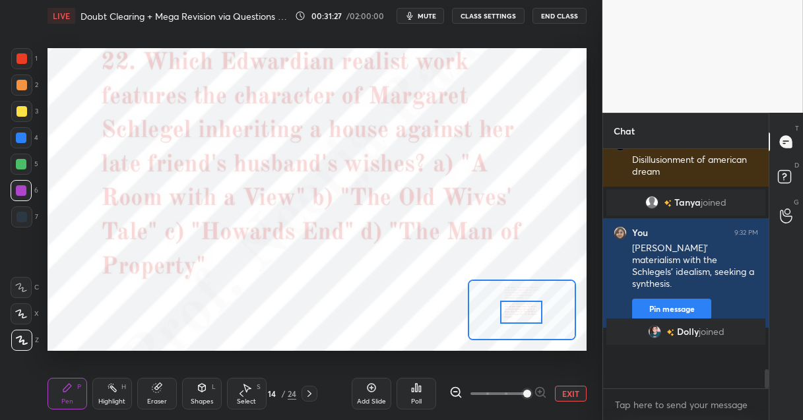
scroll to position [119, 162]
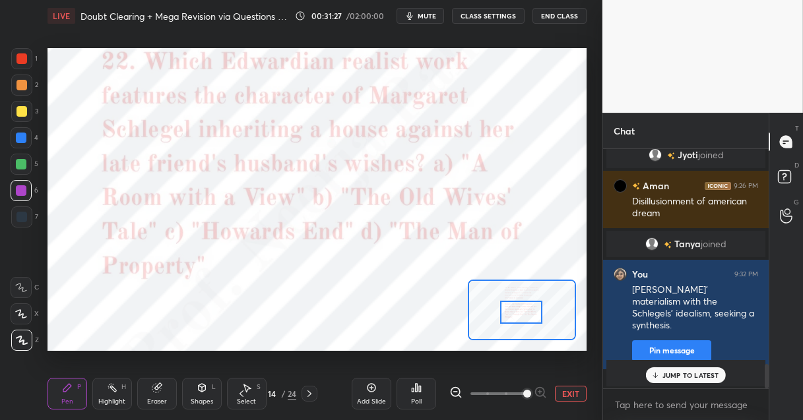
click at [417, 398] on div "Poll" at bounding box center [416, 401] width 11 height 7
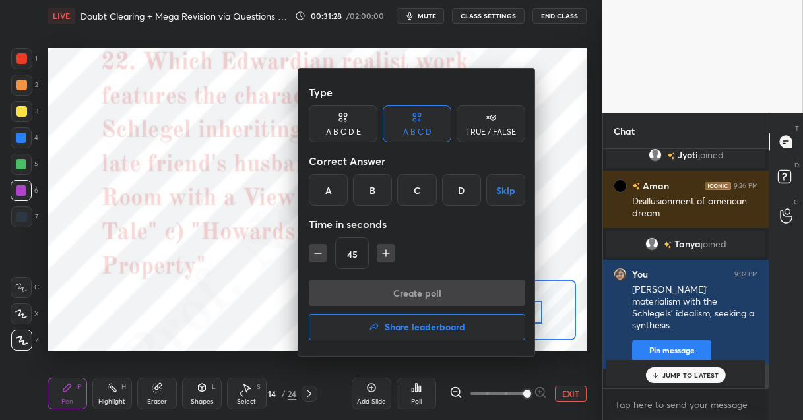
click at [427, 186] on div "C" at bounding box center [416, 190] width 39 height 32
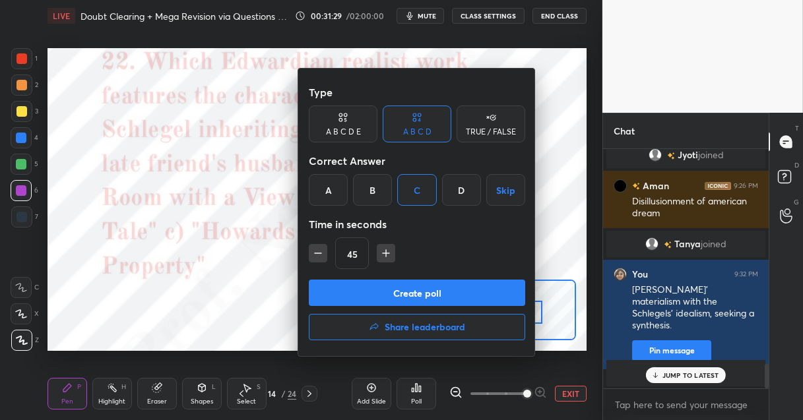
click at [377, 297] on button "Create poll" at bounding box center [417, 293] width 216 height 26
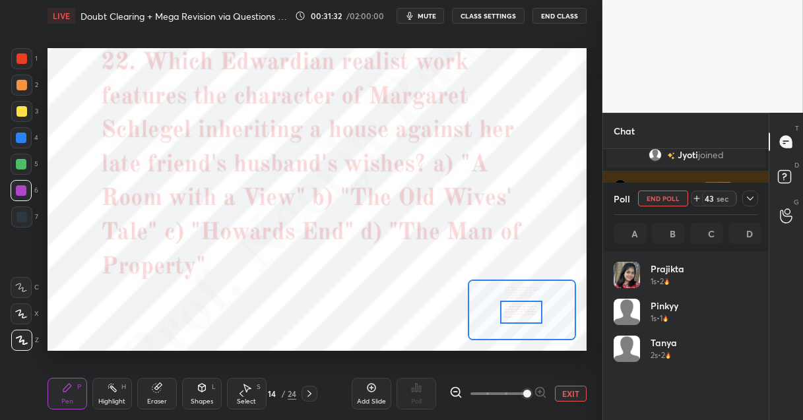
scroll to position [154, 141]
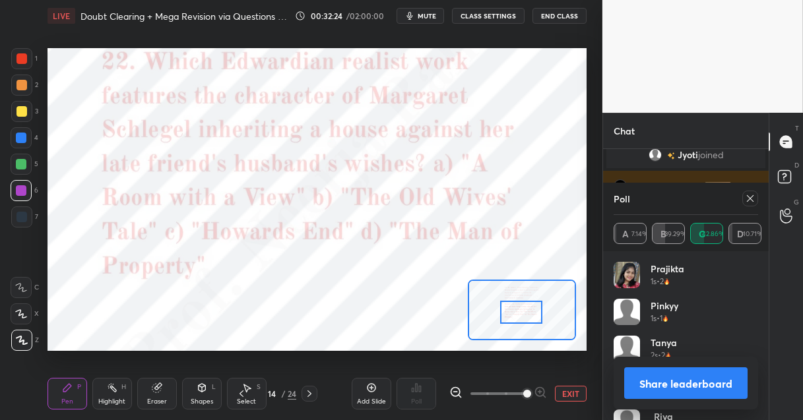
click at [309, 393] on icon at bounding box center [309, 394] width 11 height 11
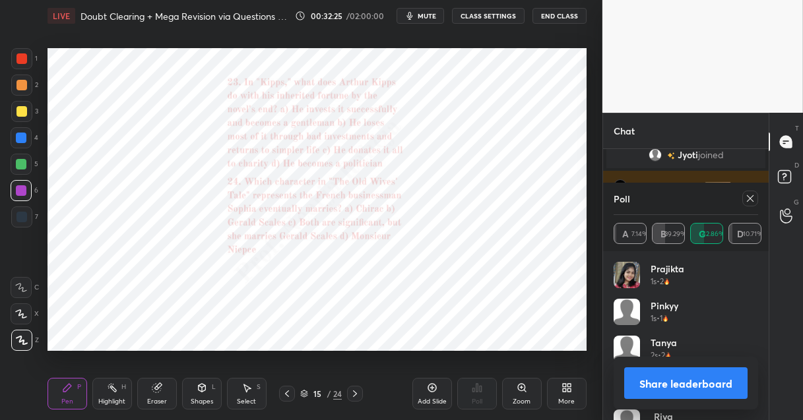
click at [520, 393] on icon at bounding box center [522, 388] width 11 height 11
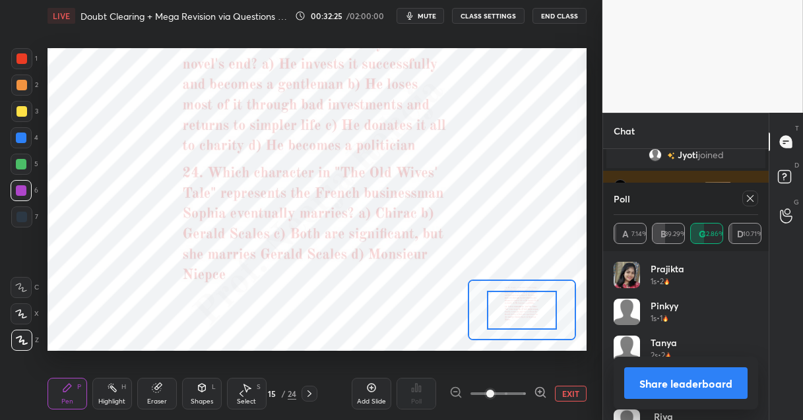
click at [520, 393] on span at bounding box center [497, 394] width 55 height 20
click at [494, 393] on span at bounding box center [490, 394] width 8 height 8
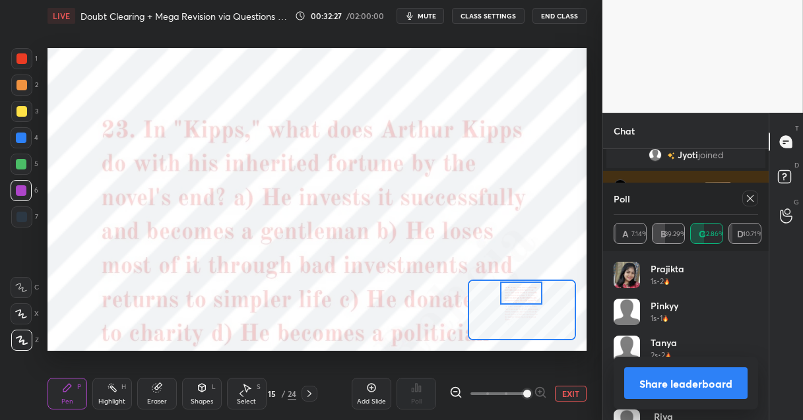
drag, startPoint x: 518, startPoint y: 316, endPoint x: 517, endPoint y: 283, distance: 33.0
click at [517, 283] on div at bounding box center [521, 293] width 42 height 23
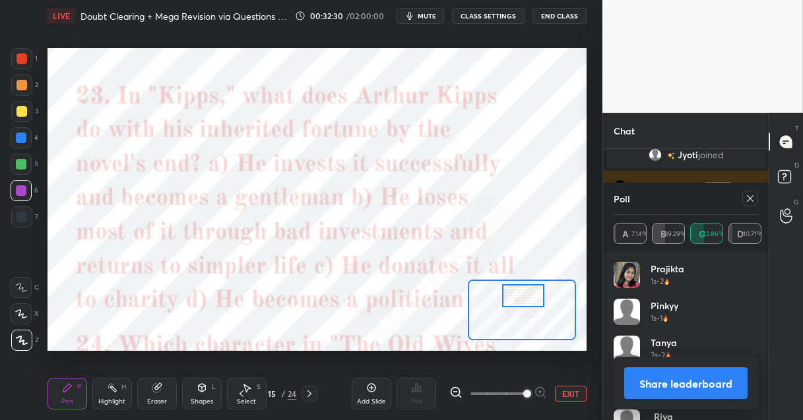
click at [519, 293] on div at bounding box center [523, 295] width 42 height 23
click at [751, 196] on icon at bounding box center [750, 198] width 11 height 11
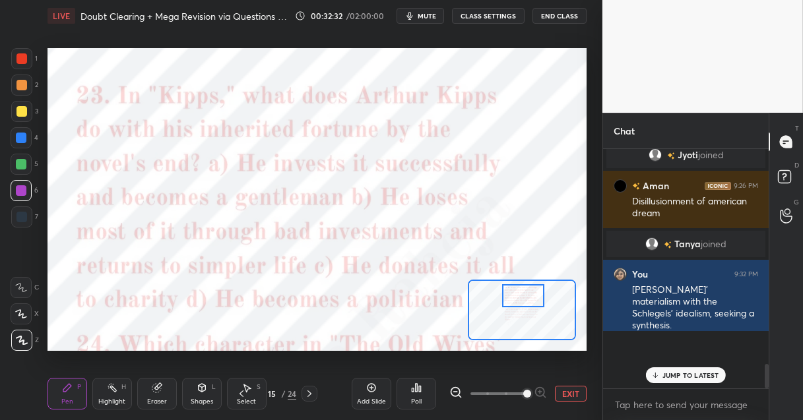
scroll to position [4, 4]
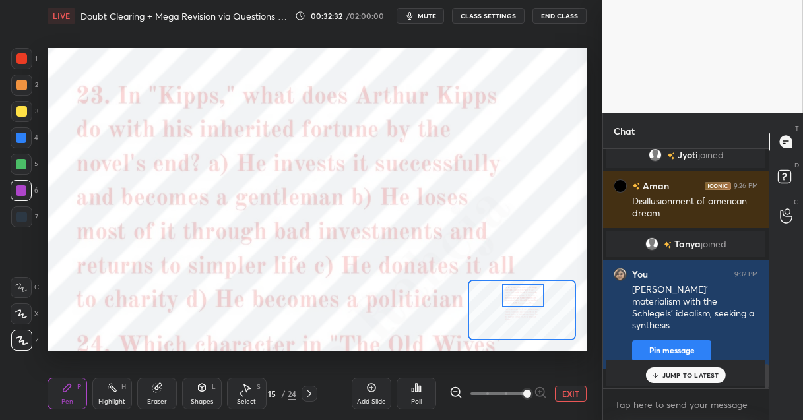
click at [412, 402] on div "Poll" at bounding box center [416, 401] width 11 height 7
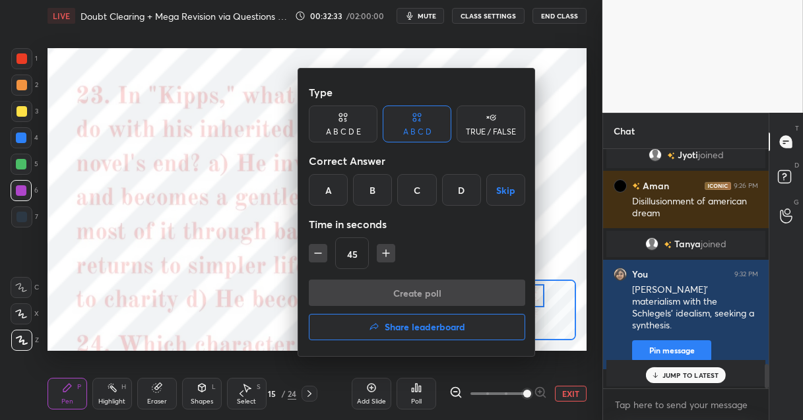
click at [360, 186] on div "B" at bounding box center [372, 190] width 39 height 32
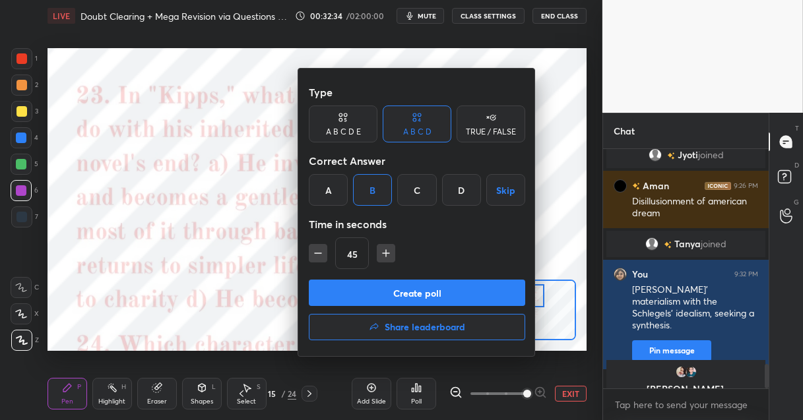
click at [371, 297] on button "Create poll" at bounding box center [417, 293] width 216 height 26
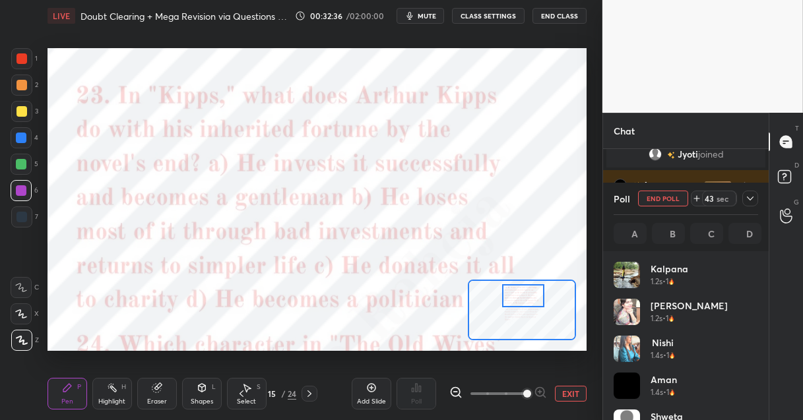
scroll to position [154, 141]
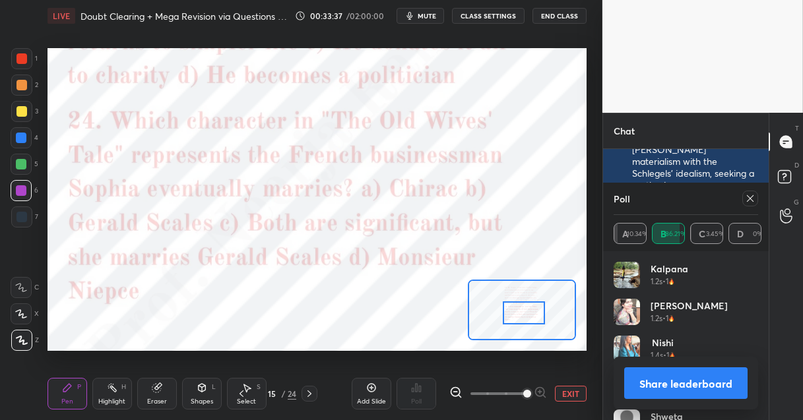
drag, startPoint x: 515, startPoint y: 295, endPoint x: 515, endPoint y: 312, distance: 17.2
click at [515, 312] on div at bounding box center [524, 312] width 42 height 23
click at [747, 197] on icon at bounding box center [750, 198] width 11 height 11
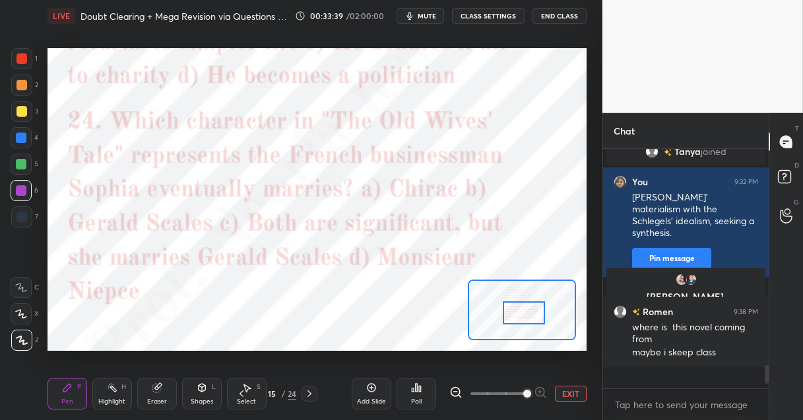
scroll to position [228, 162]
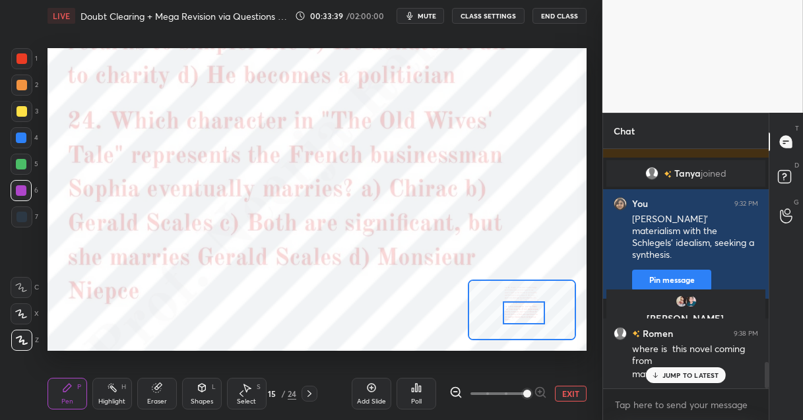
click at [414, 389] on icon at bounding box center [413, 390] width 2 height 3
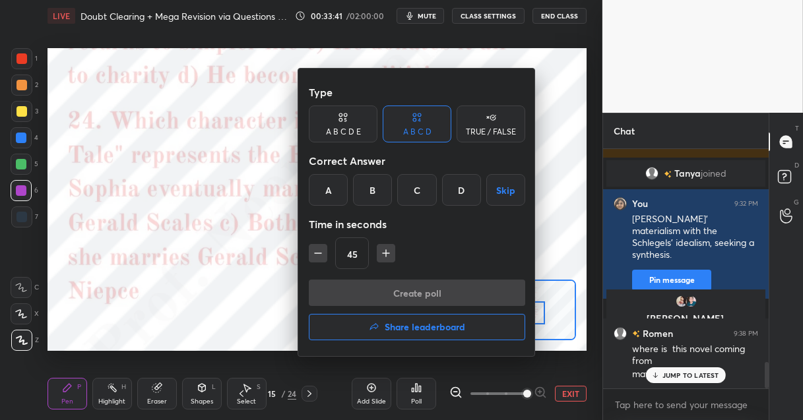
click at [422, 196] on div "C" at bounding box center [416, 190] width 39 height 32
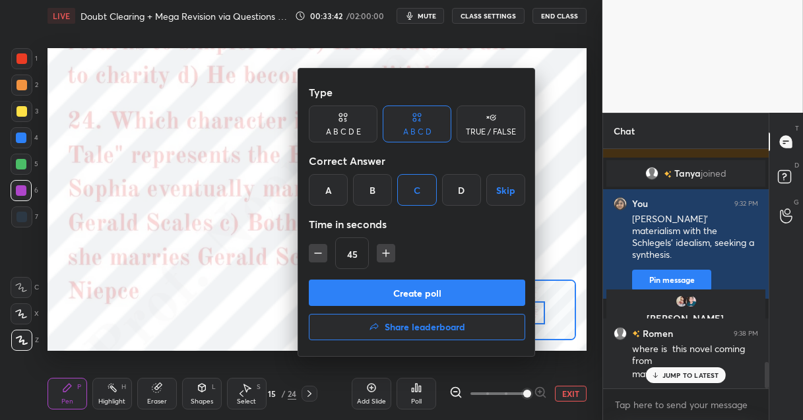
scroll to position [1958, 0]
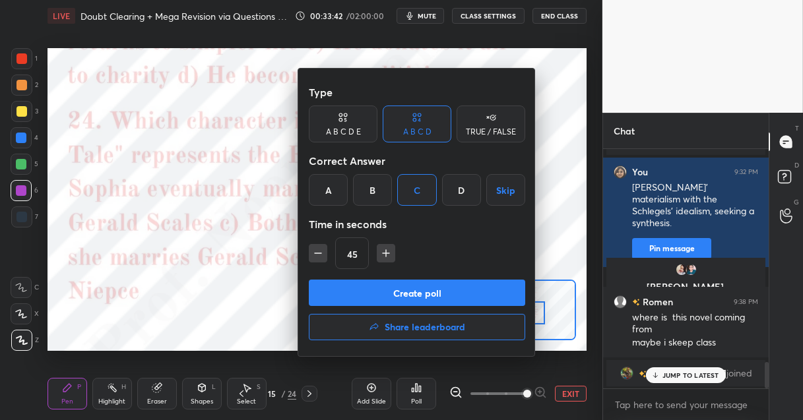
click at [401, 292] on button "Create poll" at bounding box center [417, 293] width 216 height 26
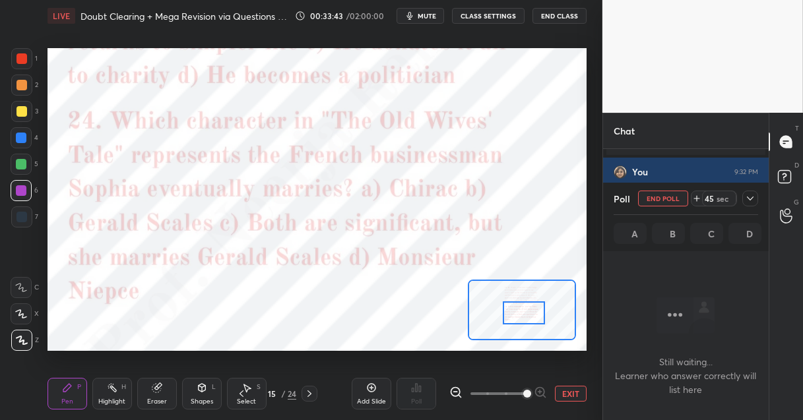
scroll to position [5, 4]
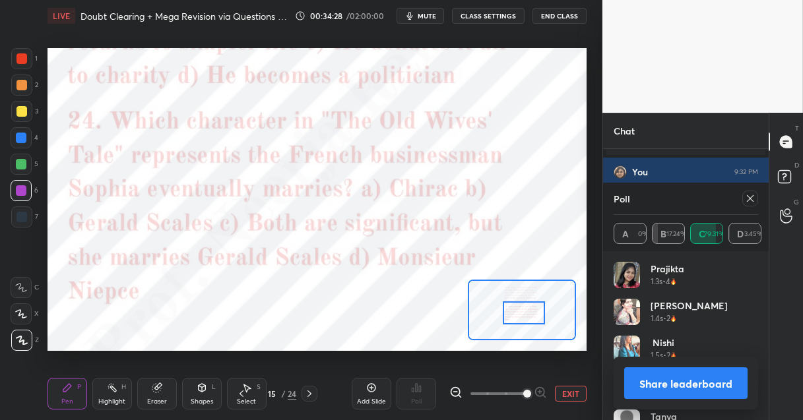
click at [751, 198] on icon at bounding box center [750, 198] width 11 height 11
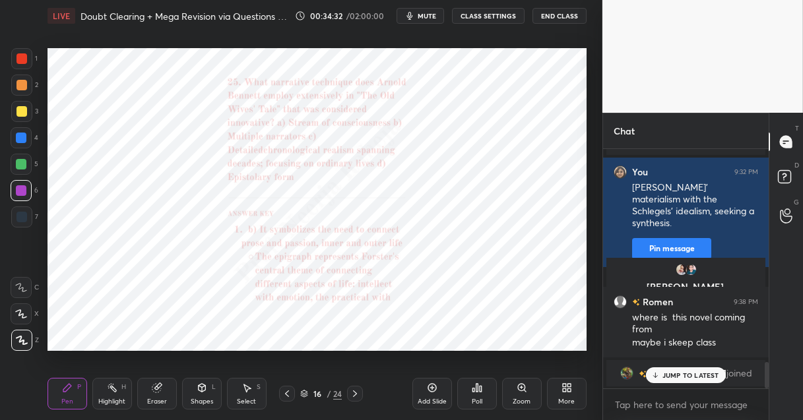
click at [524, 390] on icon at bounding box center [525, 391] width 2 height 2
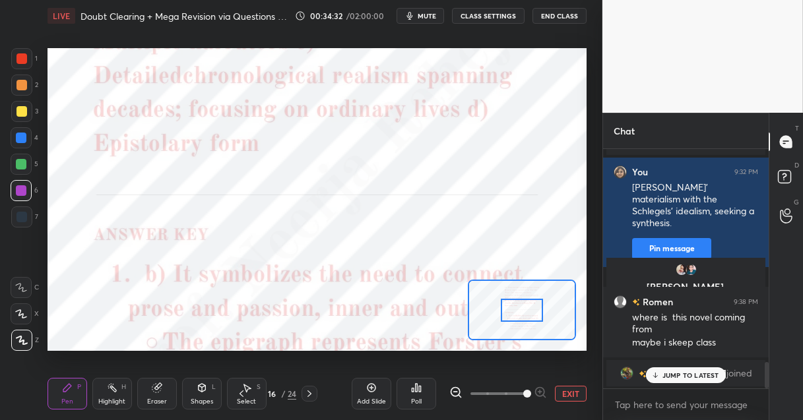
click at [522, 390] on span at bounding box center [497, 394] width 55 height 20
click at [523, 390] on span at bounding box center [527, 394] width 8 height 8
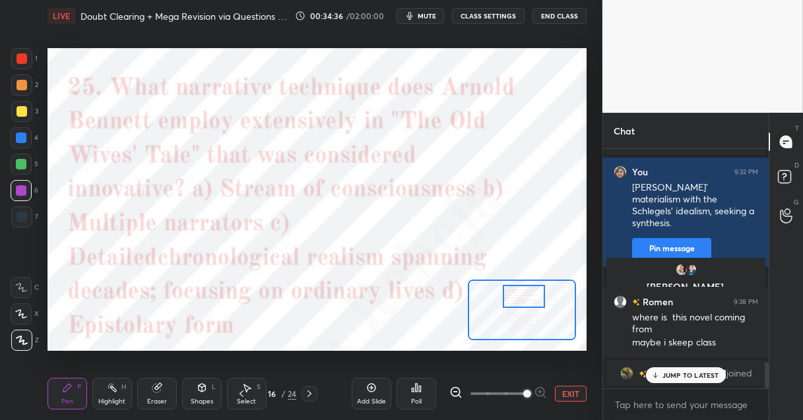
drag, startPoint x: 510, startPoint y: 311, endPoint x: 512, endPoint y: 296, distance: 16.0
click at [512, 296] on div at bounding box center [524, 296] width 42 height 23
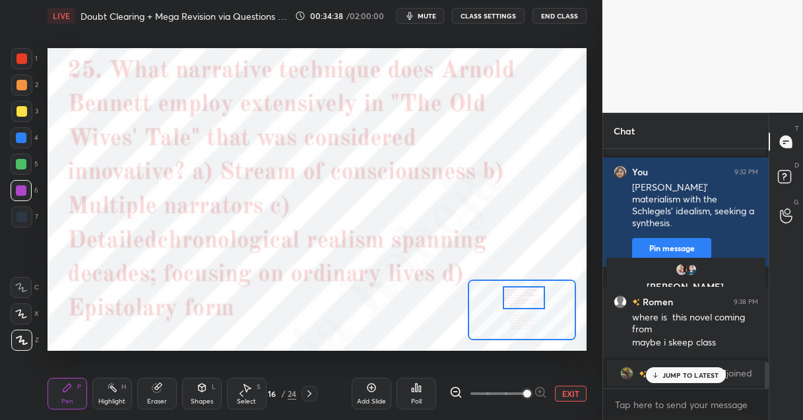
click at [511, 305] on div at bounding box center [524, 297] width 42 height 23
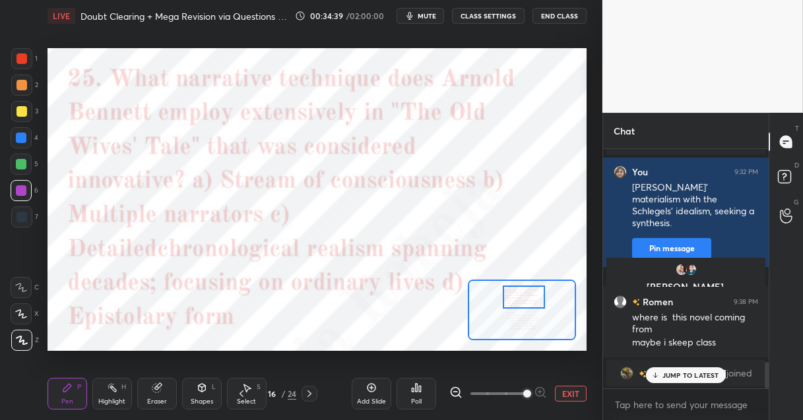
click at [413, 398] on div "Poll" at bounding box center [416, 401] width 11 height 7
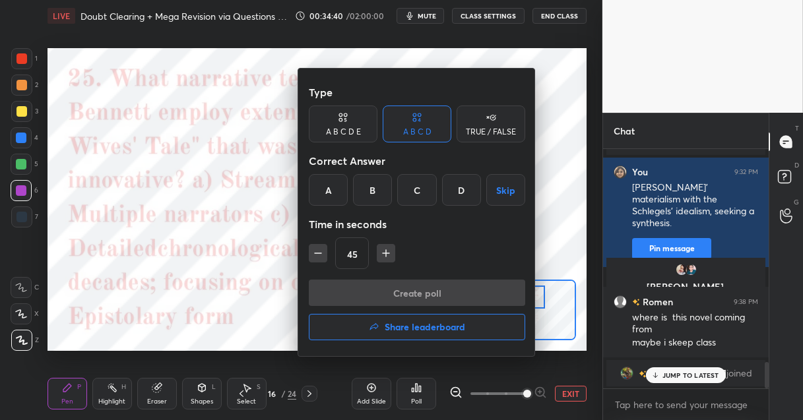
click at [419, 195] on div "C" at bounding box center [416, 190] width 39 height 32
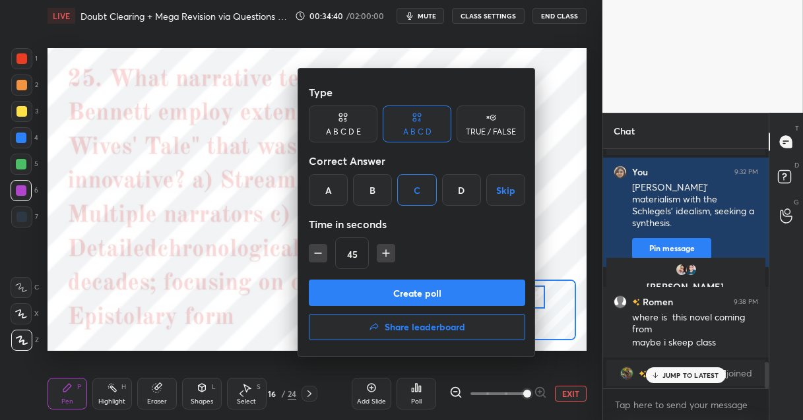
click at [407, 288] on button "Create poll" at bounding box center [417, 293] width 216 height 26
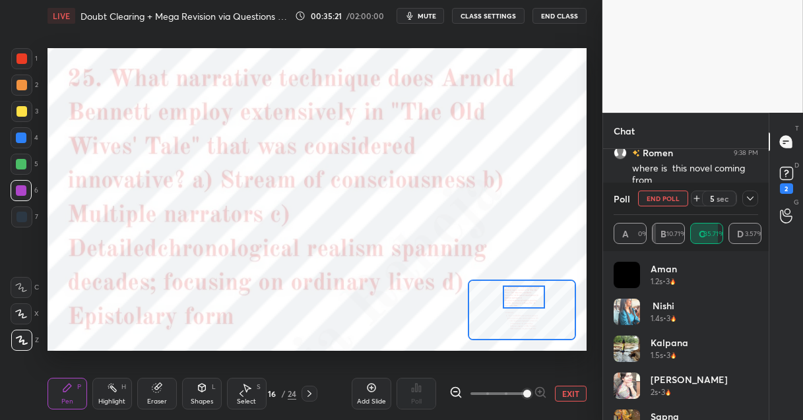
scroll to position [2116, 0]
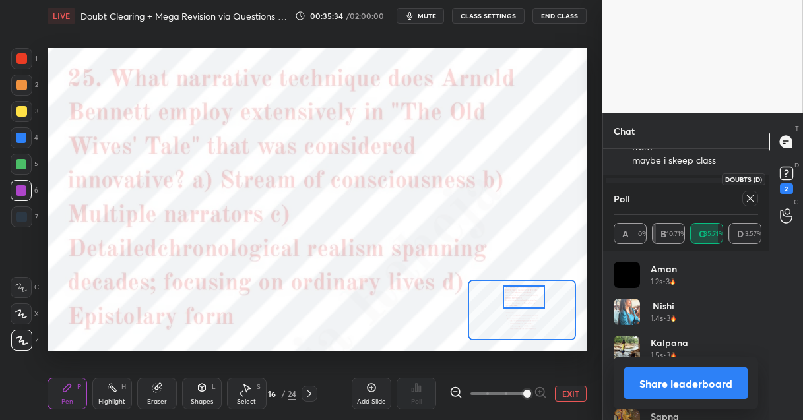
click at [784, 179] on rect at bounding box center [786, 174] width 13 height 13
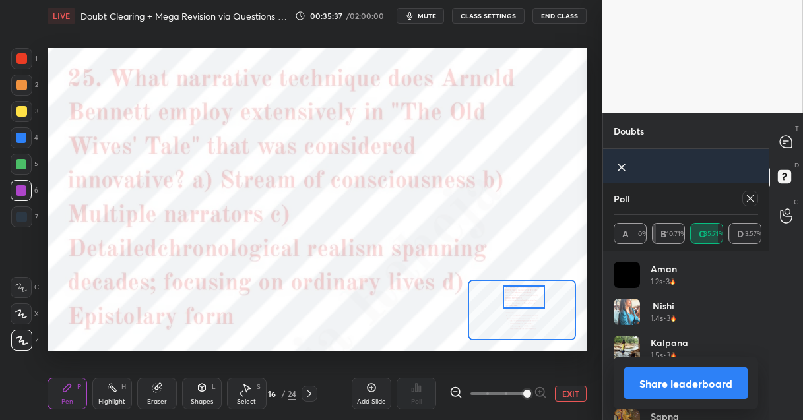
click at [652, 381] on button "Share leaderboard" at bounding box center [685, 383] width 123 height 32
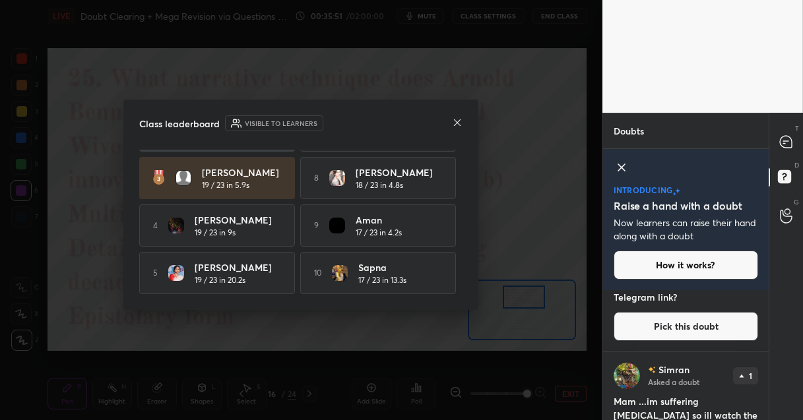
scroll to position [92, 0]
click at [455, 121] on icon at bounding box center [457, 122] width 11 height 11
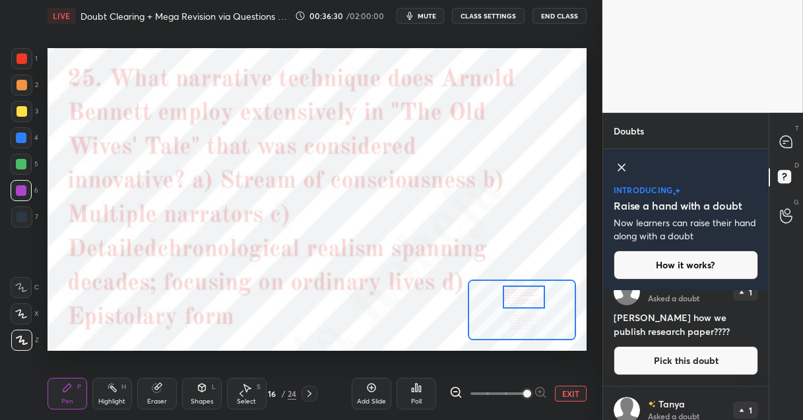
scroll to position [0, 0]
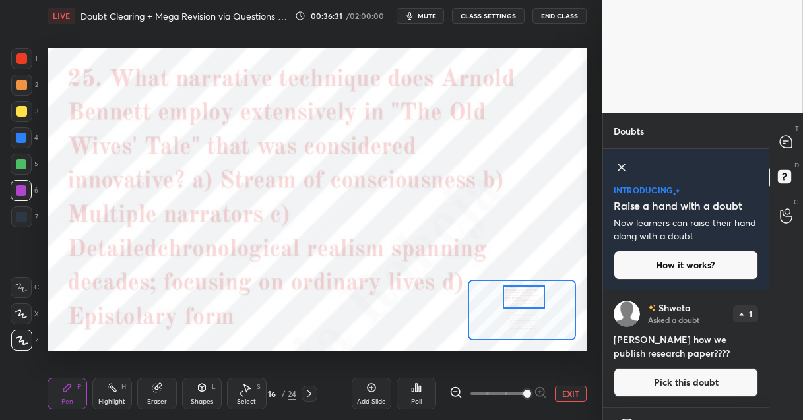
click at [677, 379] on button "Pick this doubt" at bounding box center [685, 382] width 144 height 29
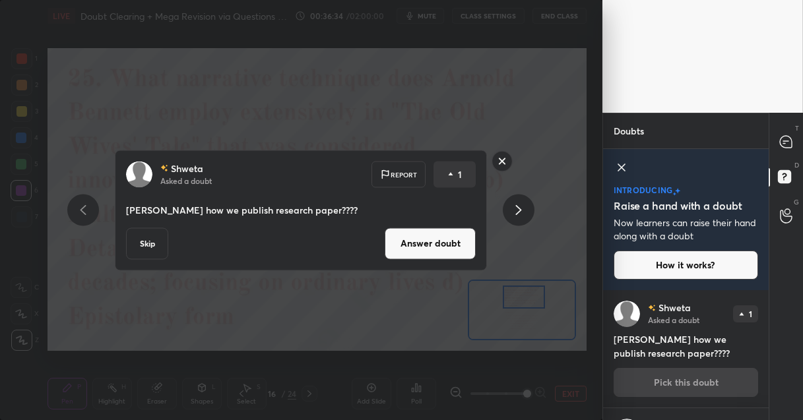
click at [429, 237] on button "Answer doubt" at bounding box center [430, 244] width 91 height 32
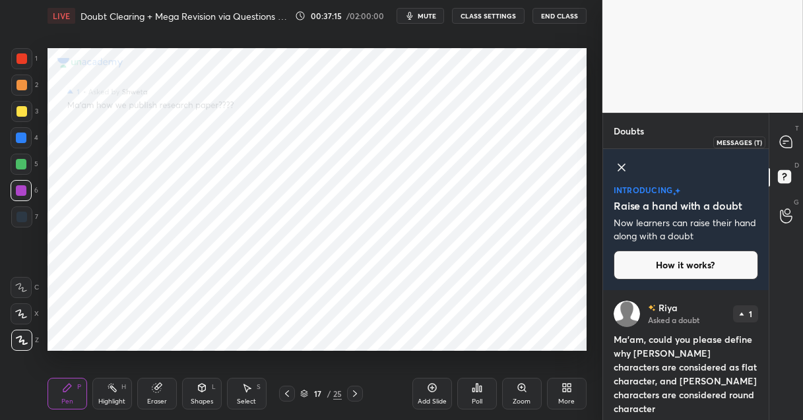
click at [784, 138] on icon at bounding box center [786, 142] width 12 height 12
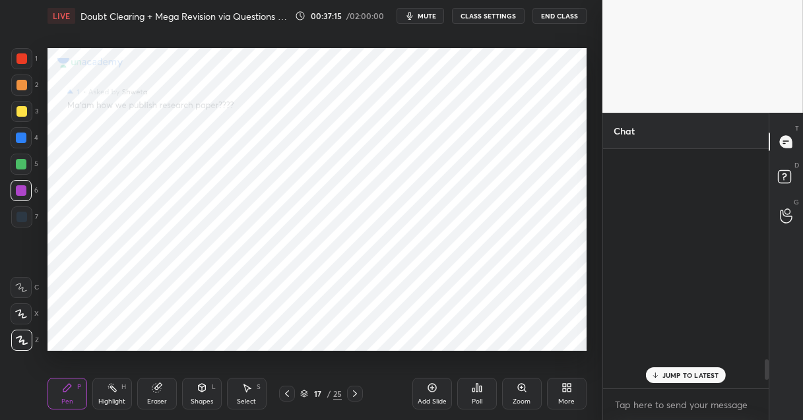
scroll to position [236, 162]
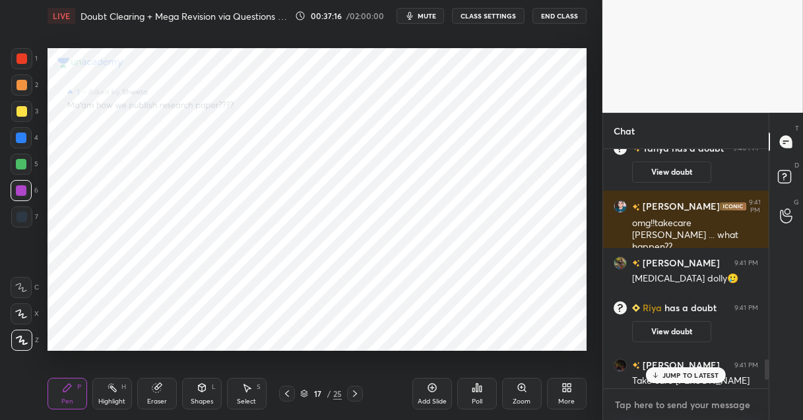
type textarea "x"
click at [640, 396] on textarea at bounding box center [685, 404] width 144 height 21
type textarea "C"
type textarea "x"
type textarea "CA"
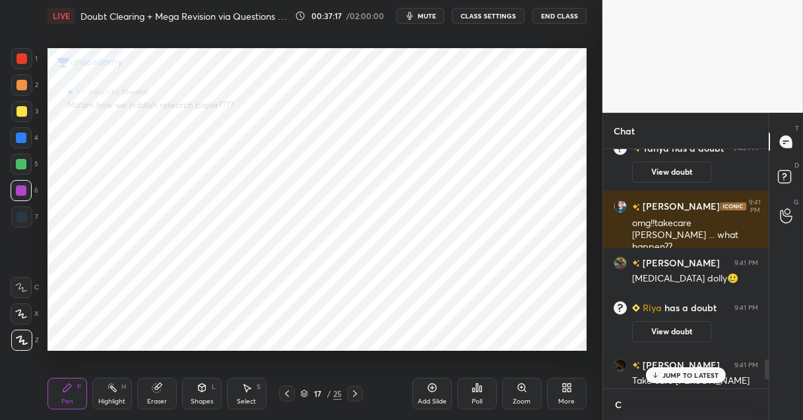
type textarea "x"
type textarea "CAL"
type textarea "x"
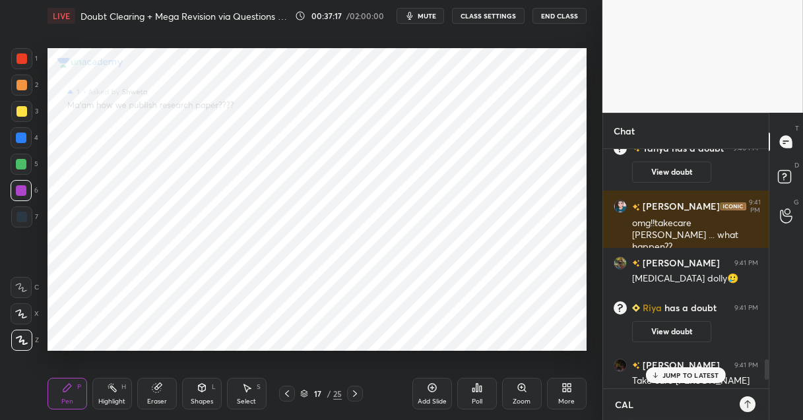
type textarea "CALL"
type textarea "x"
type textarea "CALL"
type textarea "x"
type textarea "CALL F"
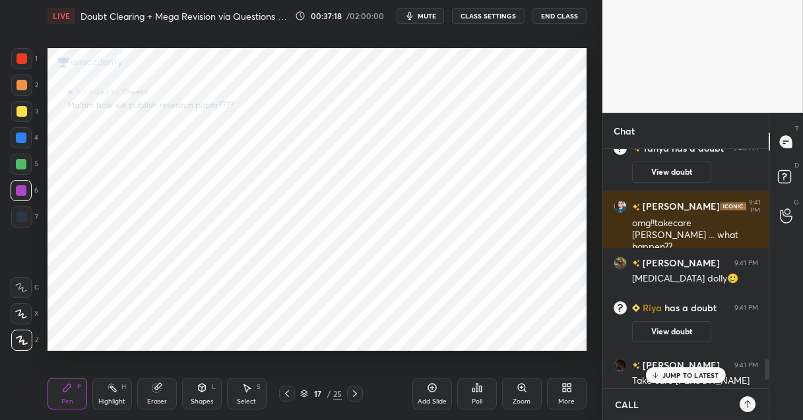
type textarea "x"
type textarea "CALL FO"
type textarea "x"
type textarea "CALL FOR"
type textarea "x"
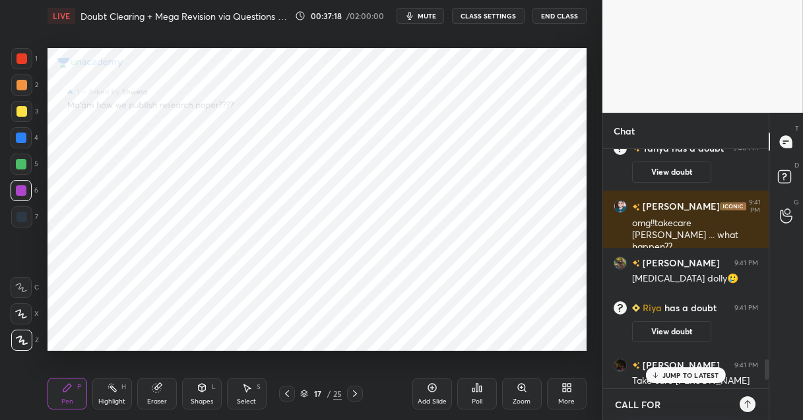
type textarea "CALL FOR"
type textarea "x"
type textarea "CALL FOR P"
type textarea "x"
type textarea "CALL FOR PAP"
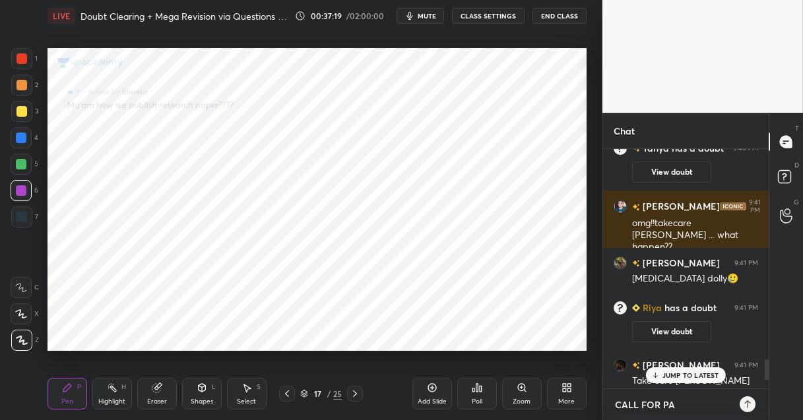
type textarea "x"
type textarea "CALL FOR [PERSON_NAME]"
type textarea "x"
type textarea "CALL FOR PAPER"
type textarea "x"
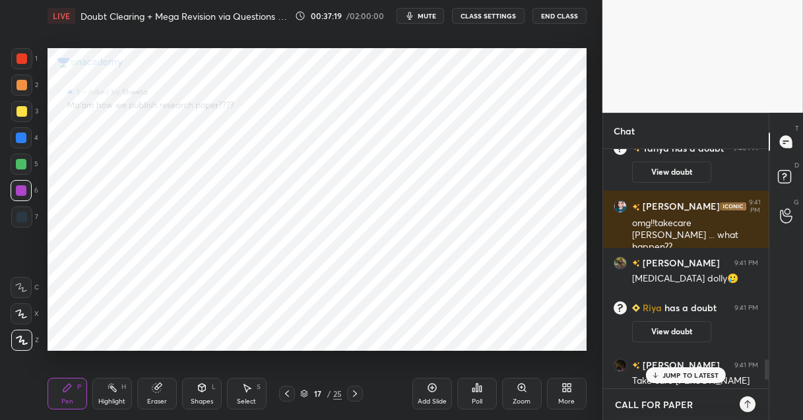
type textarea "CALL FOR PAPERS"
type textarea "x"
type textarea "CALL FOR PAPERS"
type textarea "x"
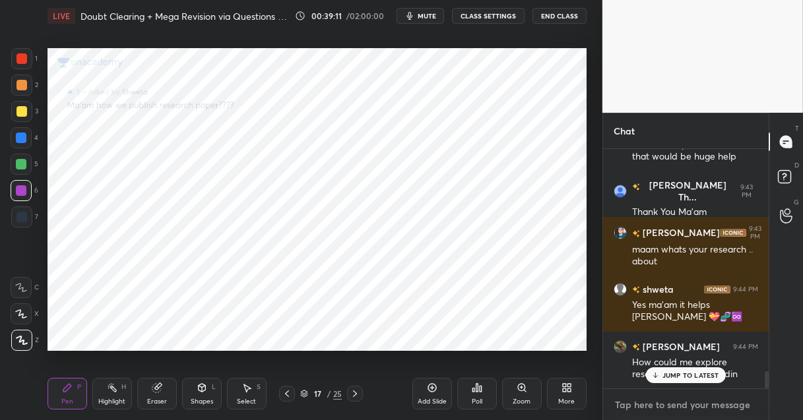
scroll to position [3145, 0]
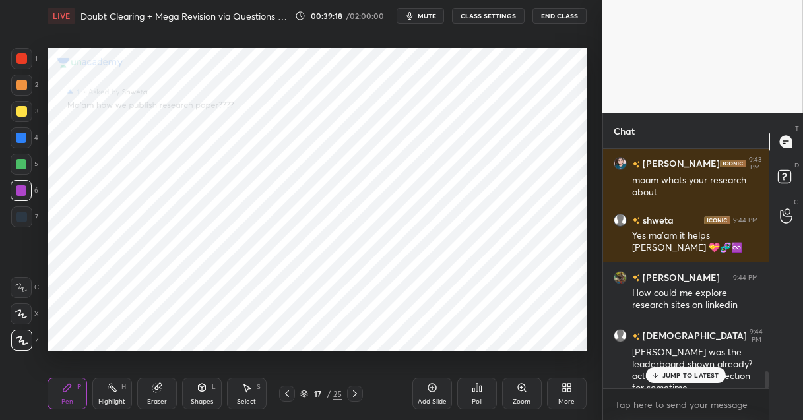
click at [690, 376] on p "JUMP TO LATEST" at bounding box center [690, 375] width 57 height 8
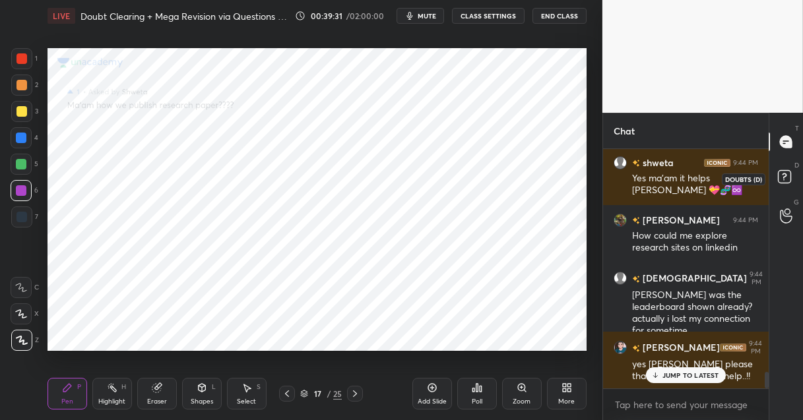
click at [790, 178] on rect at bounding box center [784, 177] width 13 height 13
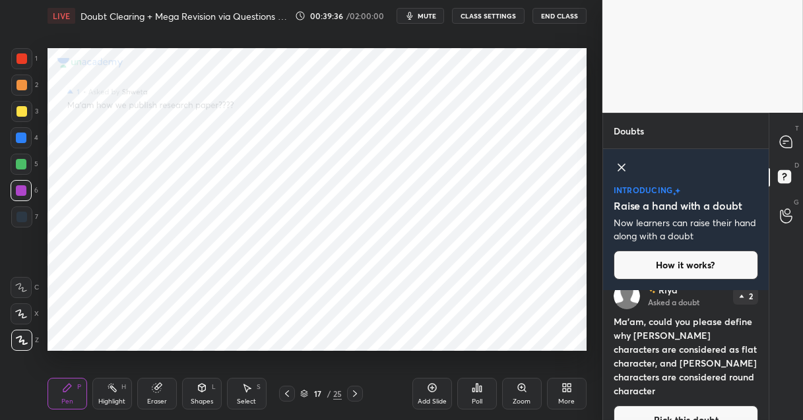
scroll to position [24, 0]
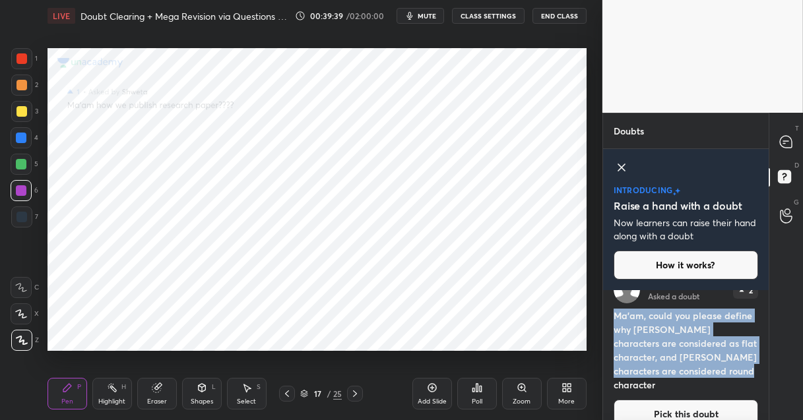
drag, startPoint x: 738, startPoint y: 370, endPoint x: 609, endPoint y: 322, distance: 138.0
click at [609, 322] on div "[PERSON_NAME] Asked a doubt 2 Ma'am, could you please define why [PERSON_NAME] …" at bounding box center [686, 353] width 166 height 173
copy h4 "Ma'am, could you please define why [PERSON_NAME] characters are considered as f…"
click at [625, 400] on button "Pick this doubt" at bounding box center [685, 414] width 144 height 29
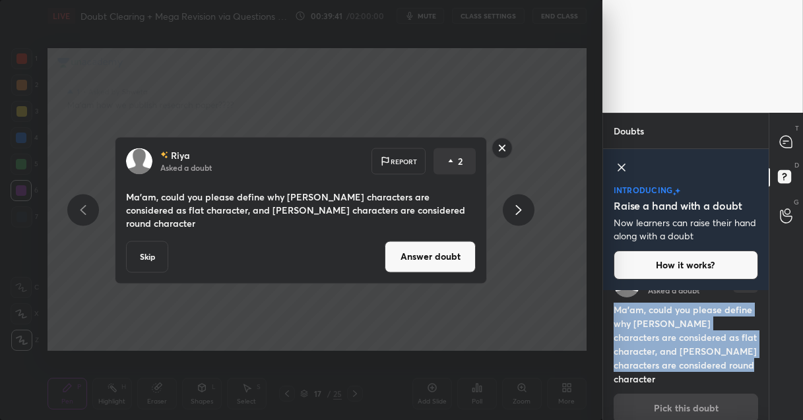
click at [400, 251] on button "Answer doubt" at bounding box center [430, 257] width 91 height 32
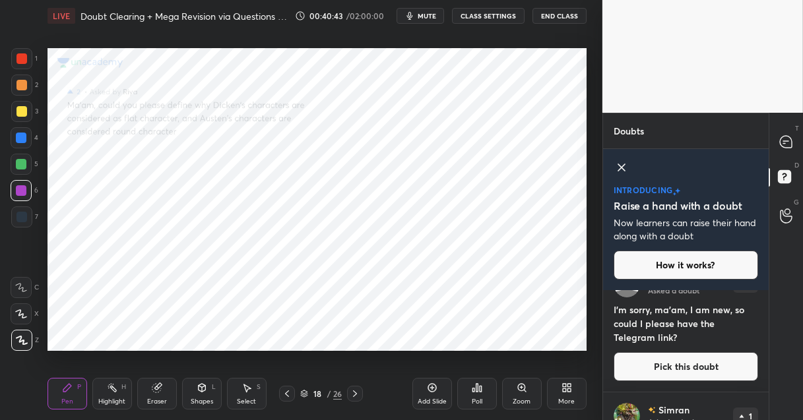
click at [670, 365] on button "Pick this doubt" at bounding box center [685, 366] width 144 height 29
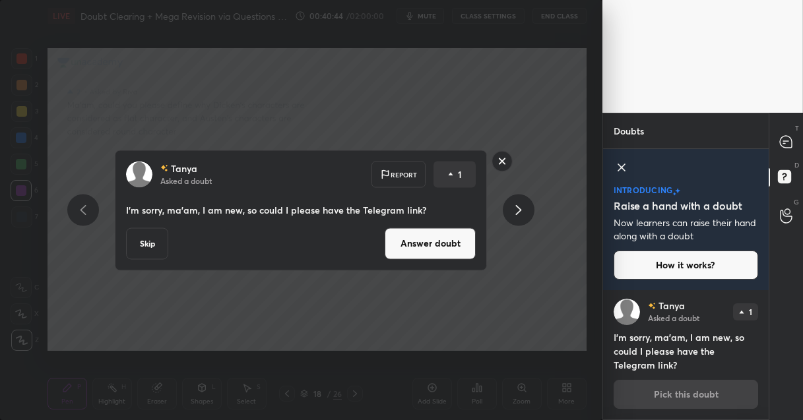
click at [431, 239] on button "Answer doubt" at bounding box center [430, 244] width 91 height 32
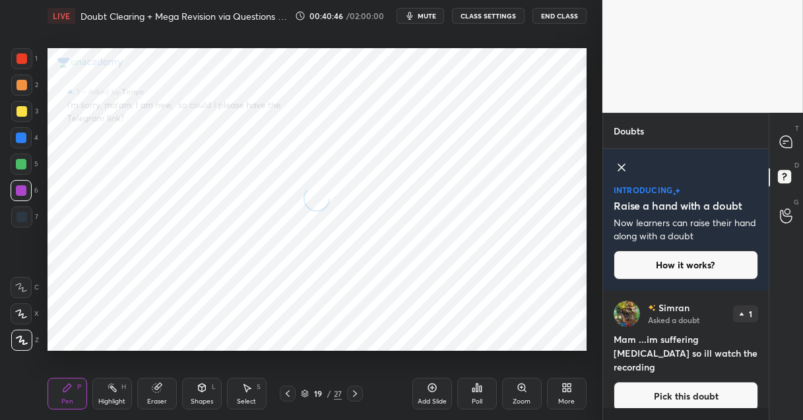
scroll to position [0, 0]
click at [784, 144] on icon at bounding box center [786, 142] width 12 height 12
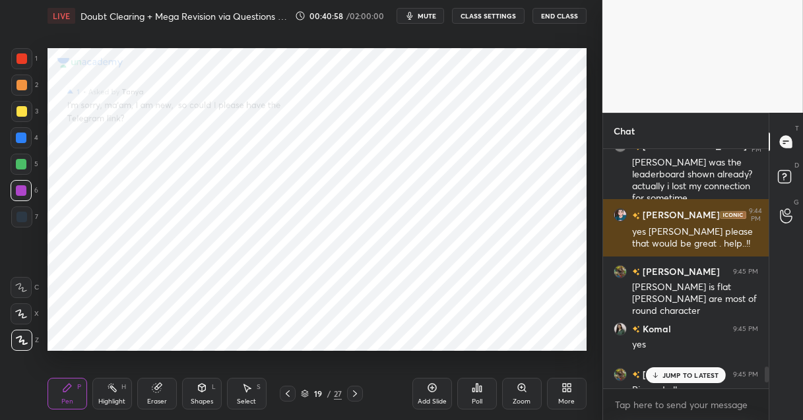
scroll to position [3308, 0]
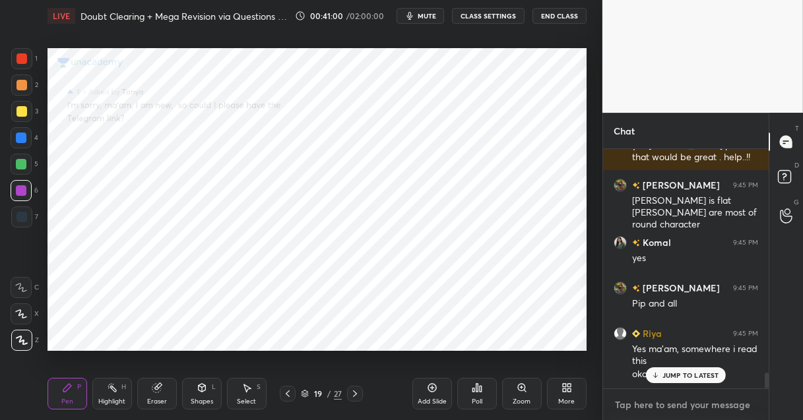
type textarea "x"
click at [646, 406] on textarea at bounding box center [685, 404] width 144 height 21
paste textarea "[URL][DOMAIN_NAME]"
type textarea "[URL][DOMAIN_NAME]"
type textarea "x"
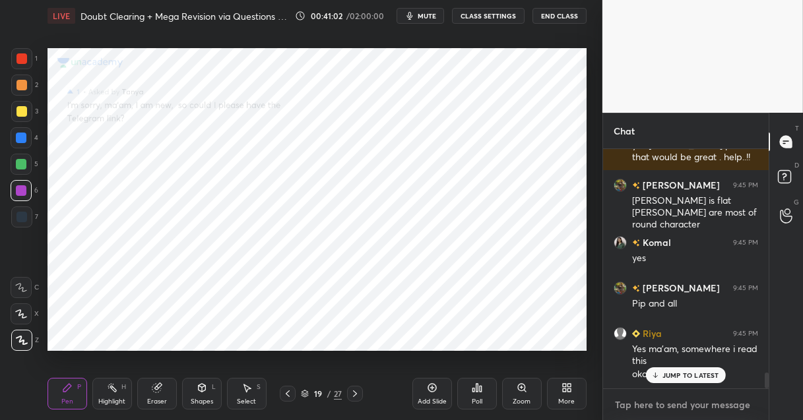
scroll to position [3394, 0]
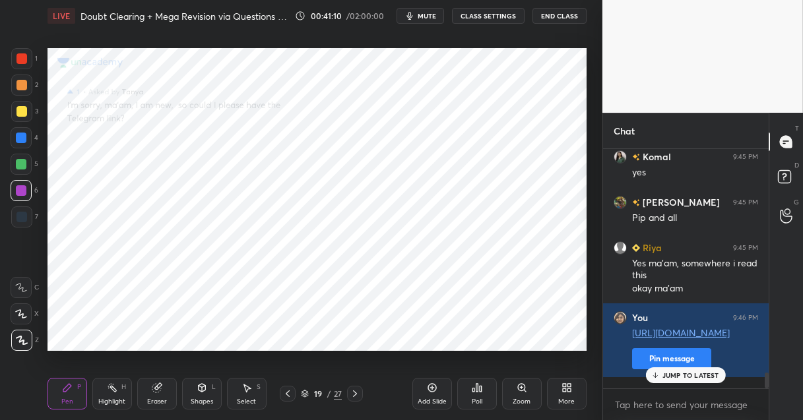
click at [787, 191] on div "D Doubts (D)" at bounding box center [786, 178] width 34 height 37
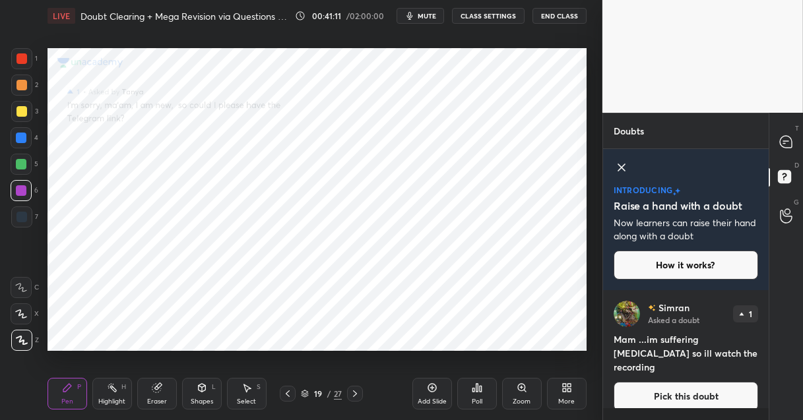
click at [654, 382] on button "Pick this doubt" at bounding box center [685, 396] width 144 height 29
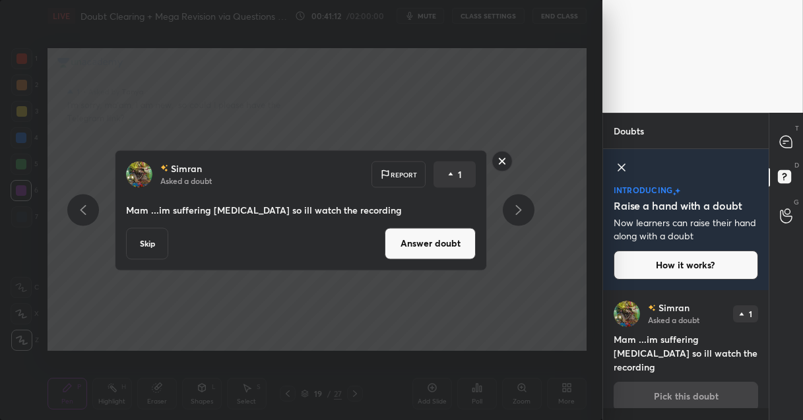
click at [425, 251] on button "Answer doubt" at bounding box center [430, 244] width 91 height 32
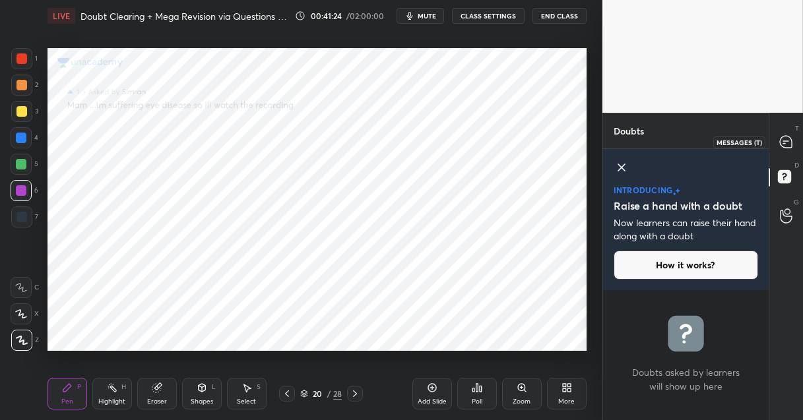
click at [780, 139] on icon at bounding box center [786, 142] width 12 height 12
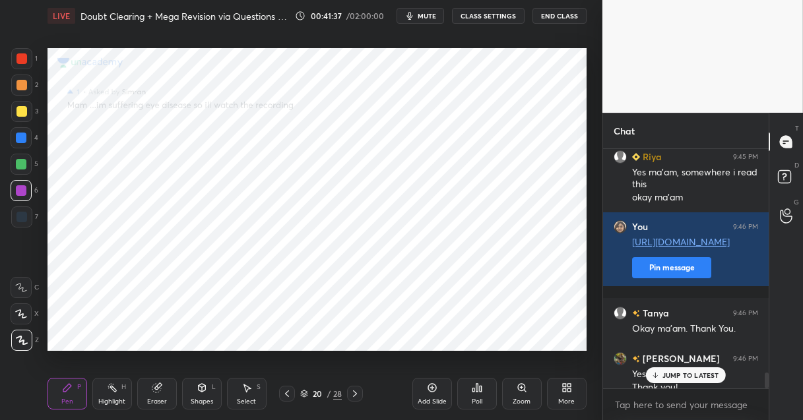
scroll to position [3441, 0]
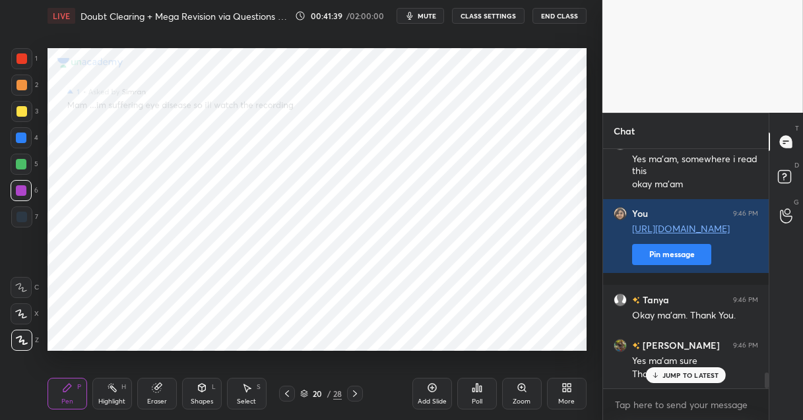
click at [334, 393] on div "28" at bounding box center [337, 394] width 9 height 12
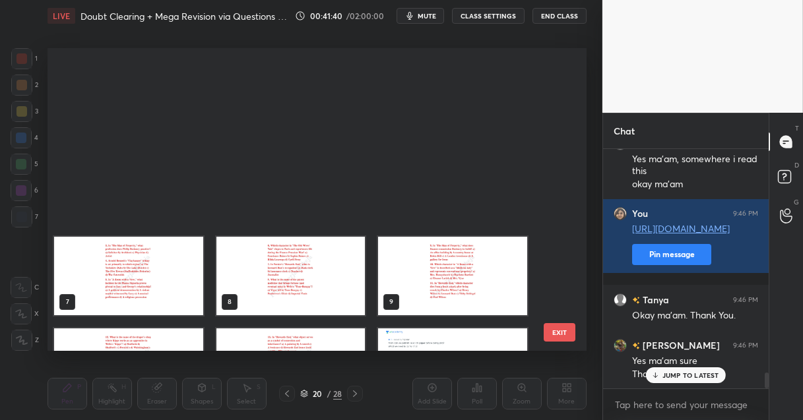
scroll to position [299, 532]
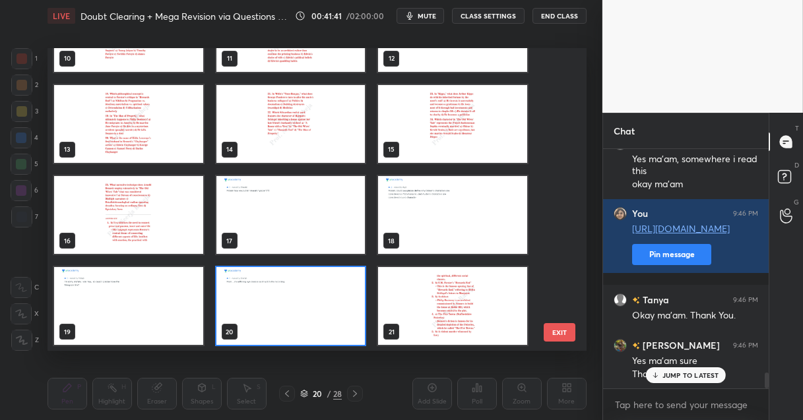
click at [348, 267] on img "grid" at bounding box center [290, 306] width 149 height 78
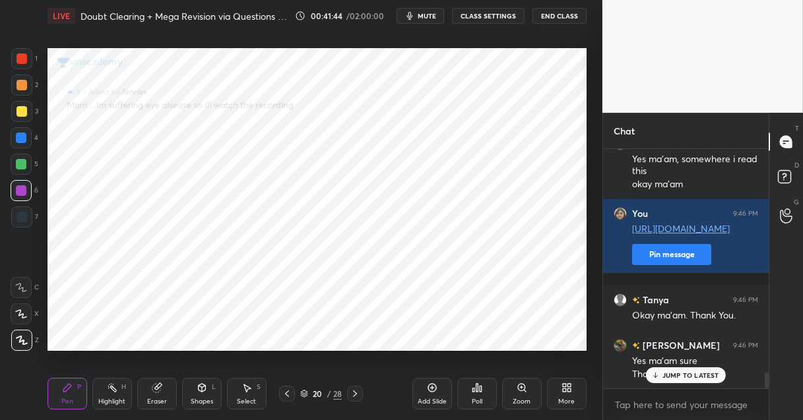
click at [338, 394] on div "28" at bounding box center [337, 394] width 9 height 12
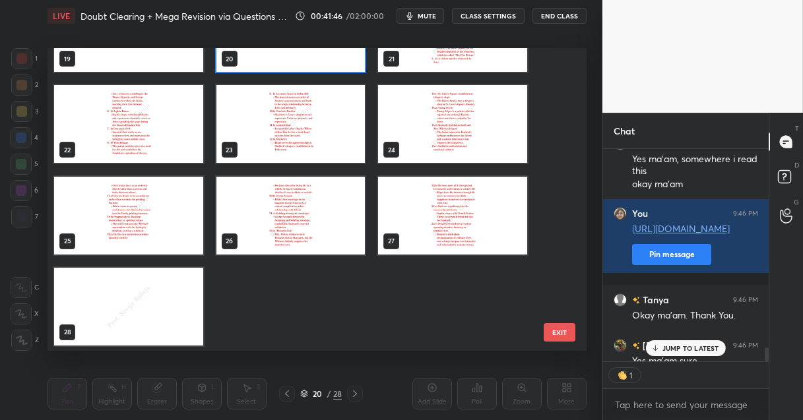
scroll to position [4, 4]
click at [489, 225] on img "grid" at bounding box center [452, 215] width 149 height 78
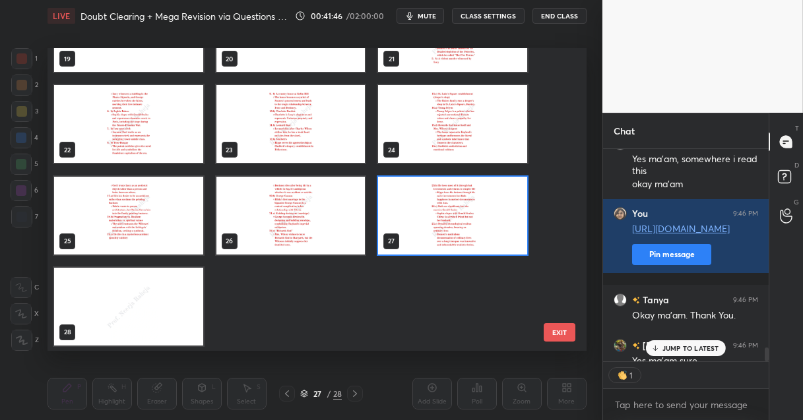
click at [489, 225] on img "grid" at bounding box center [452, 215] width 149 height 78
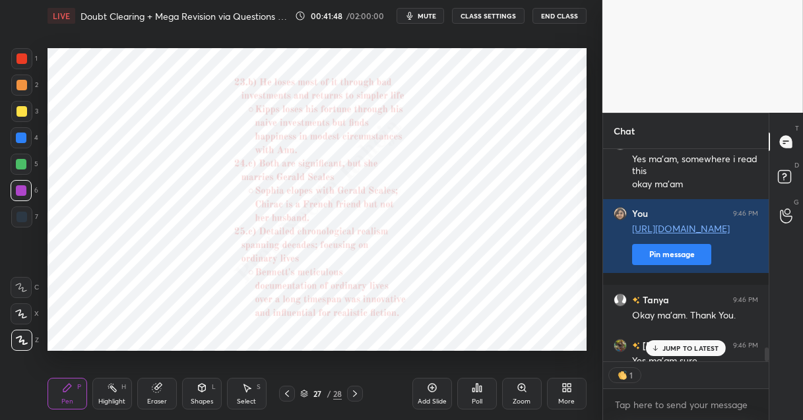
click at [570, 392] on icon at bounding box center [568, 390] width 3 height 3
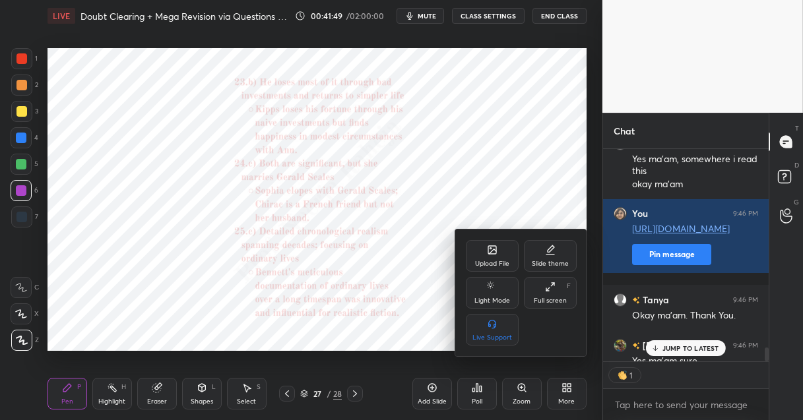
click at [486, 266] on div "Upload File" at bounding box center [492, 264] width 34 height 7
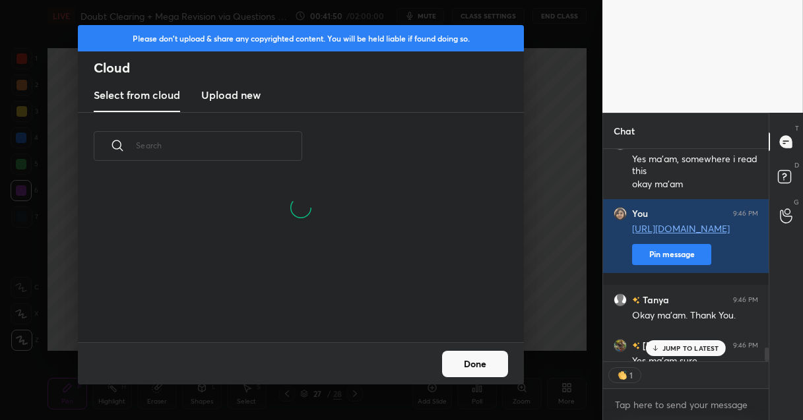
scroll to position [4, 7]
click at [257, 94] on h3 "Upload new" at bounding box center [230, 95] width 59 height 16
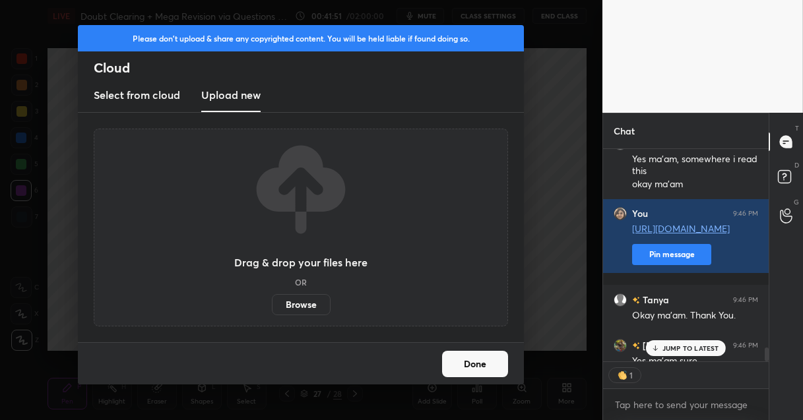
click at [280, 305] on label "Browse" at bounding box center [301, 304] width 59 height 21
click at [272, 305] on input "Browse" at bounding box center [272, 304] width 0 height 21
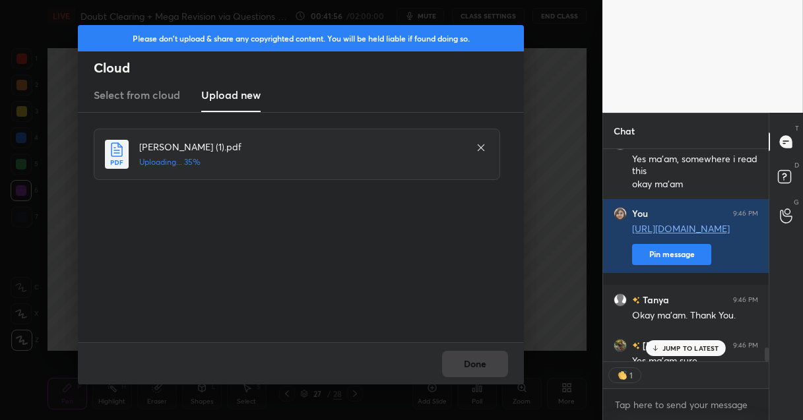
type textarea "x"
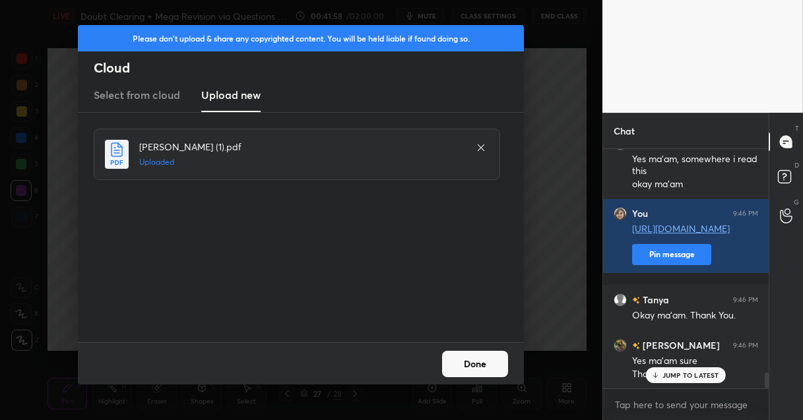
click at [443, 365] on button "Done" at bounding box center [475, 364] width 66 height 26
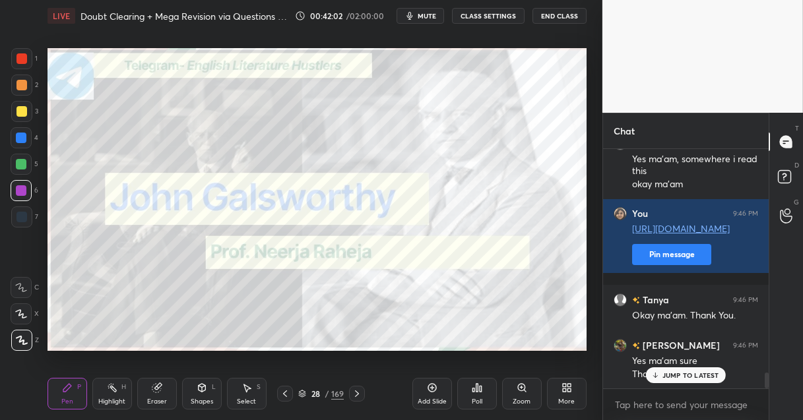
click at [20, 113] on div at bounding box center [21, 111] width 11 height 11
click at [334, 390] on div "169" at bounding box center [337, 394] width 13 height 12
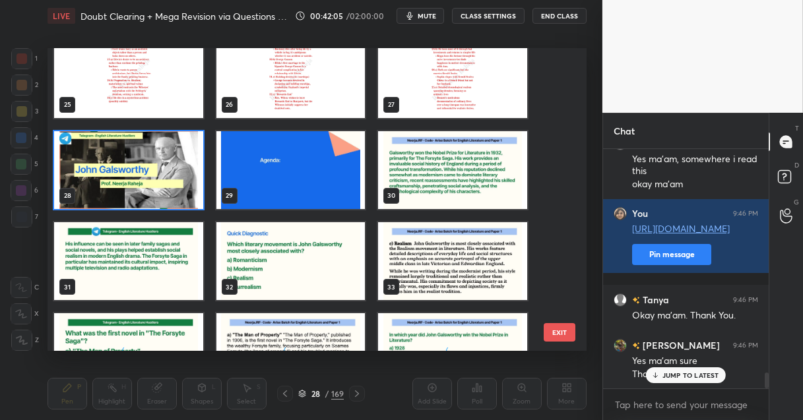
scroll to position [800, 0]
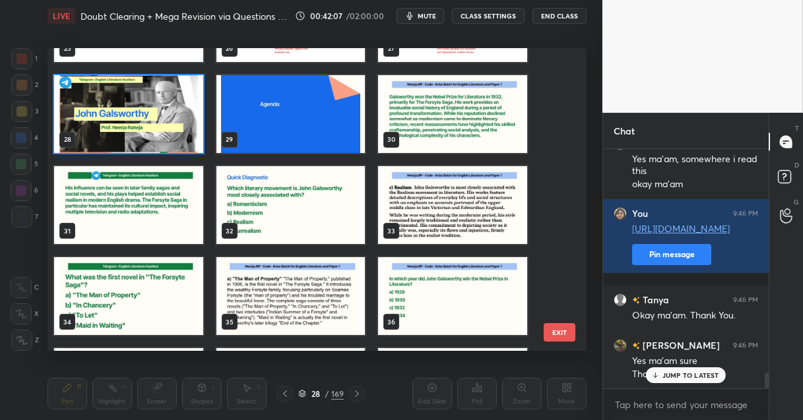
click at [458, 113] on img "grid" at bounding box center [452, 114] width 149 height 78
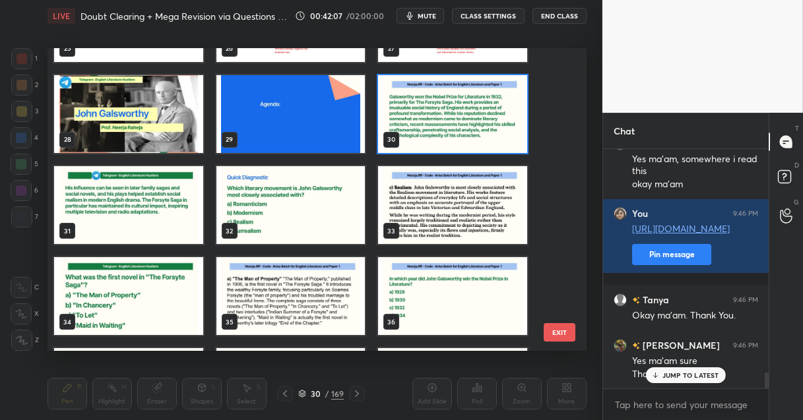
click at [458, 113] on img "grid" at bounding box center [452, 114] width 149 height 78
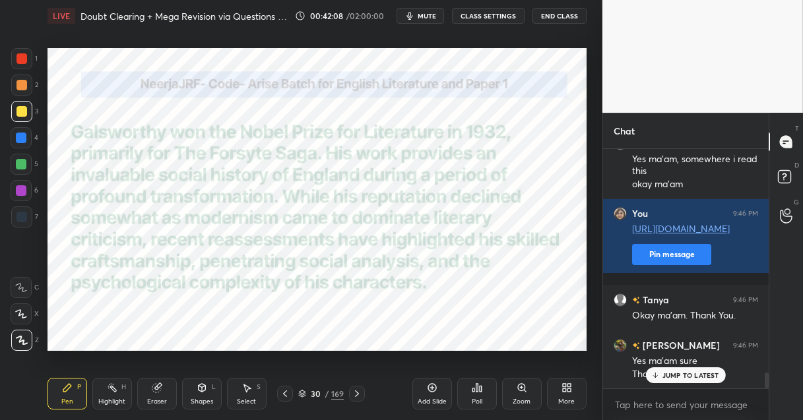
click at [458, 113] on img "grid" at bounding box center [452, 114] width 149 height 78
click at [26, 86] on div at bounding box center [21, 85] width 11 height 11
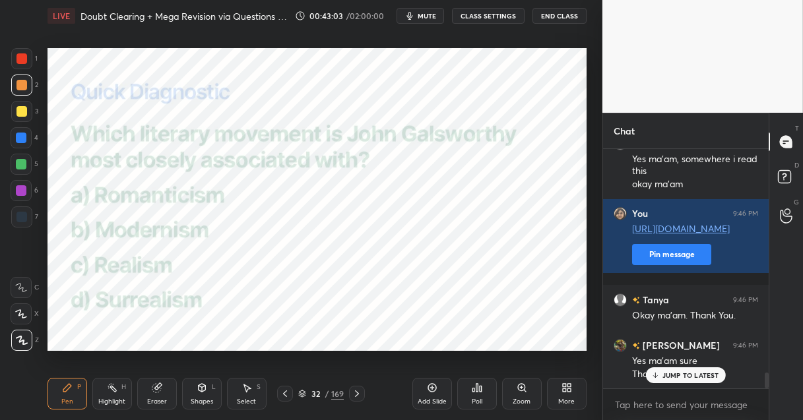
click at [332, 393] on div "169" at bounding box center [337, 394] width 13 height 12
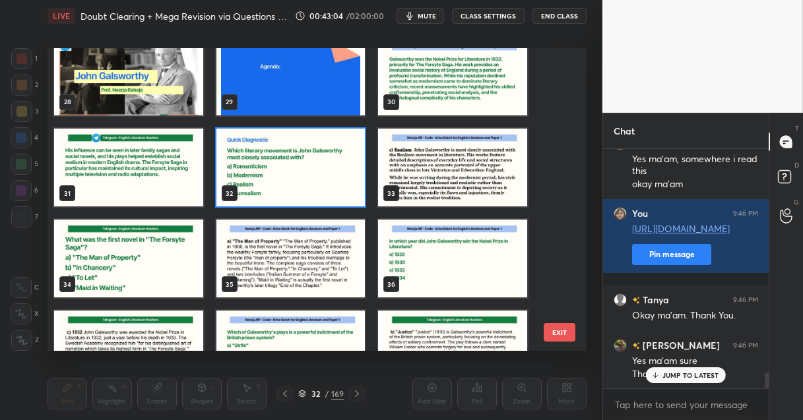
scroll to position [846, 0]
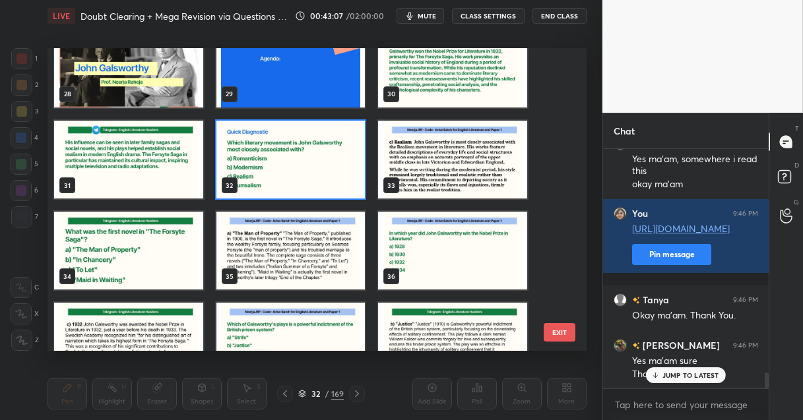
click at [327, 189] on img "grid" at bounding box center [290, 160] width 149 height 78
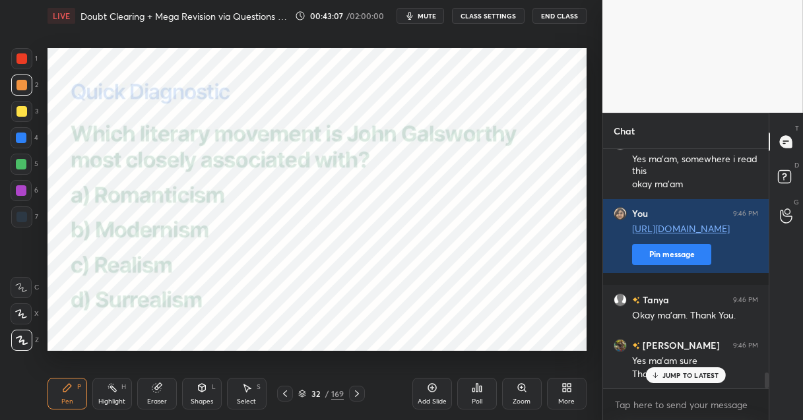
click at [327, 189] on img "grid" at bounding box center [290, 160] width 149 height 78
click at [473, 398] on div "Poll" at bounding box center [477, 401] width 11 height 7
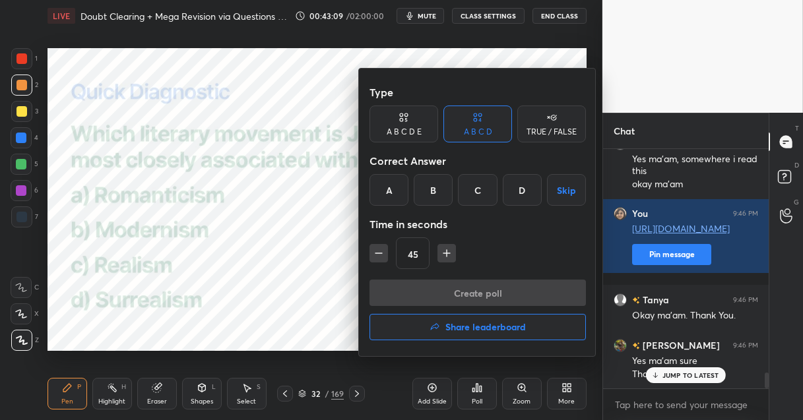
click at [467, 202] on div "C" at bounding box center [477, 190] width 39 height 32
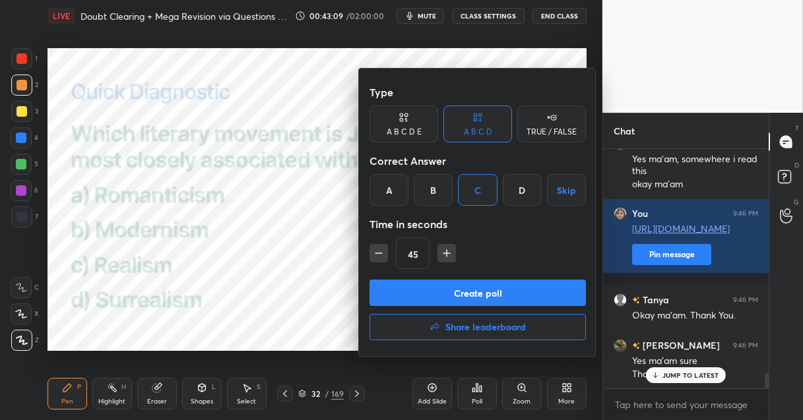
click at [379, 251] on icon "button" at bounding box center [378, 253] width 13 height 13
type input "30"
click at [407, 300] on button "Create poll" at bounding box center [477, 293] width 216 height 26
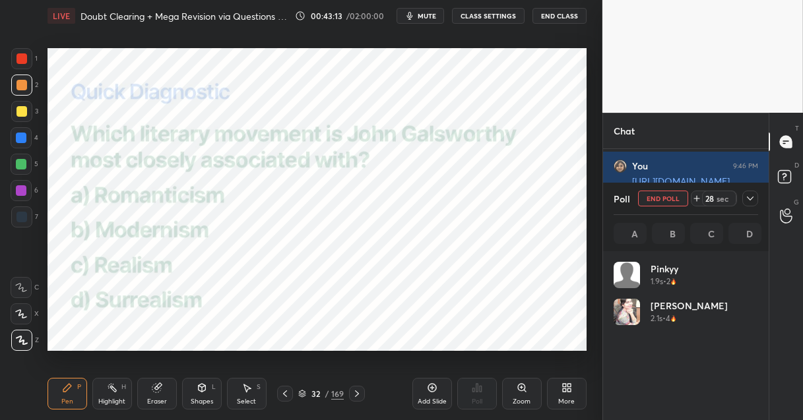
scroll to position [154, 141]
click at [20, 139] on div at bounding box center [21, 138] width 11 height 11
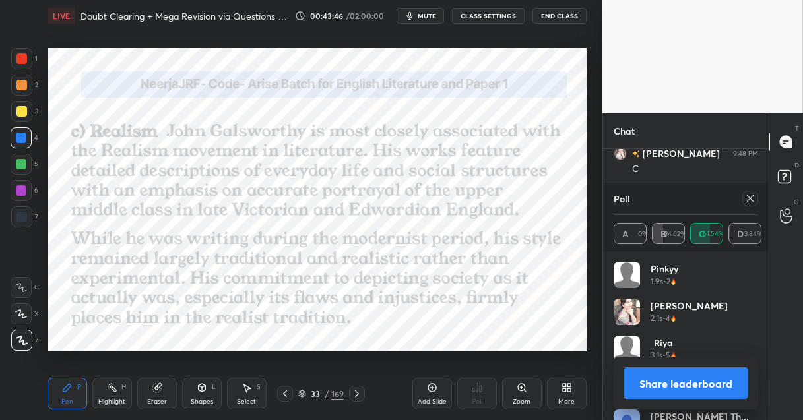
scroll to position [3738, 0]
click at [335, 391] on div "169" at bounding box center [337, 394] width 13 height 12
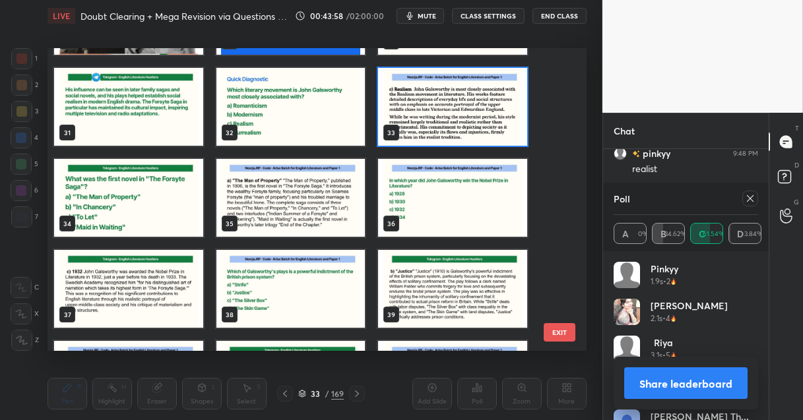
scroll to position [937, 0]
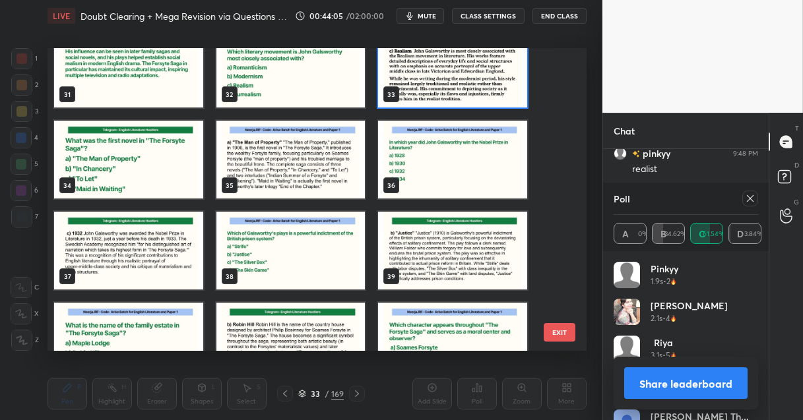
click at [156, 158] on img "grid" at bounding box center [128, 160] width 149 height 78
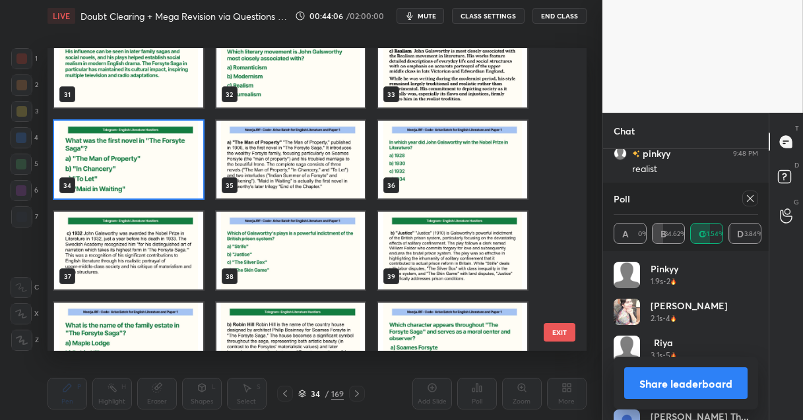
click at [156, 158] on img "grid" at bounding box center [128, 160] width 149 height 78
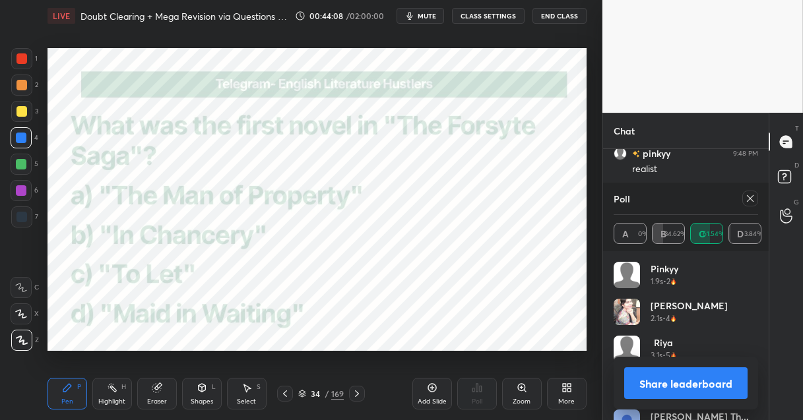
click at [751, 199] on icon at bounding box center [750, 198] width 7 height 7
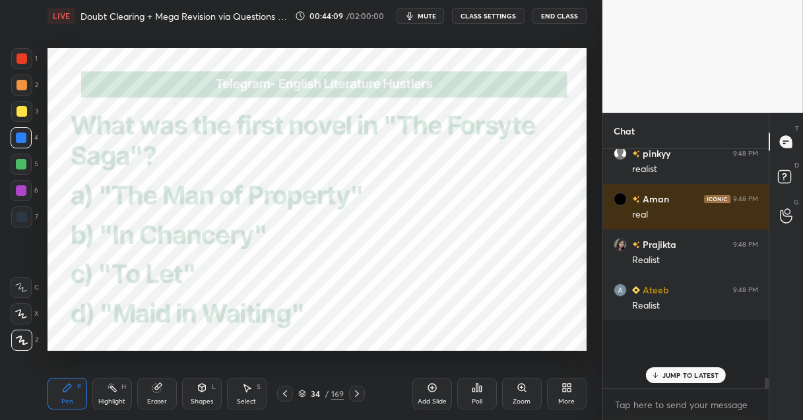
scroll to position [3711, 0]
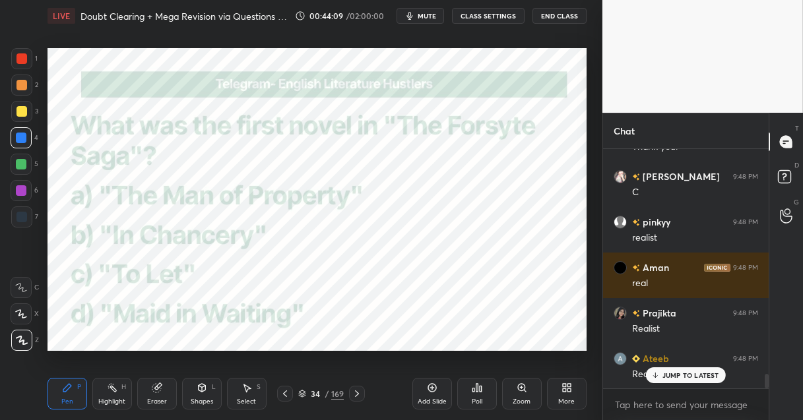
click at [480, 396] on div "Poll" at bounding box center [477, 394] width 40 height 32
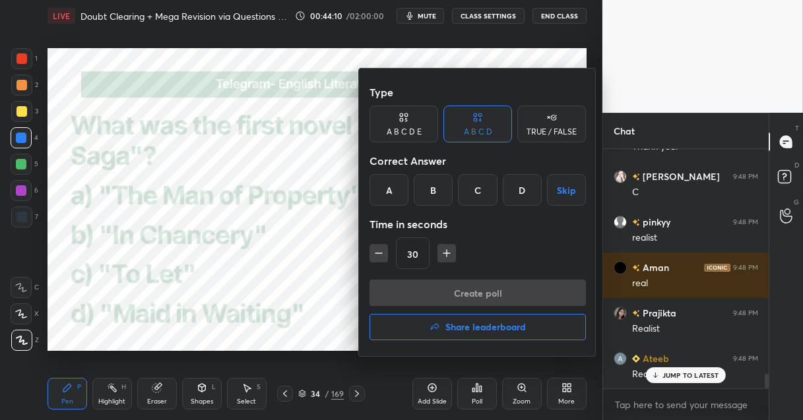
click at [389, 193] on div "A" at bounding box center [388, 190] width 39 height 32
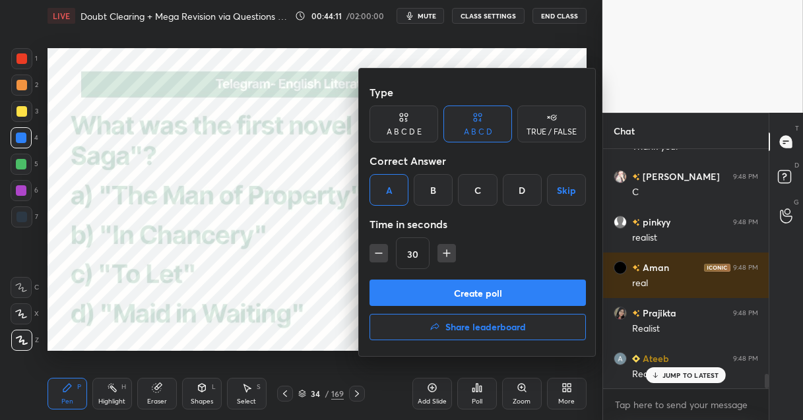
click at [420, 286] on button "Create poll" at bounding box center [477, 293] width 216 height 26
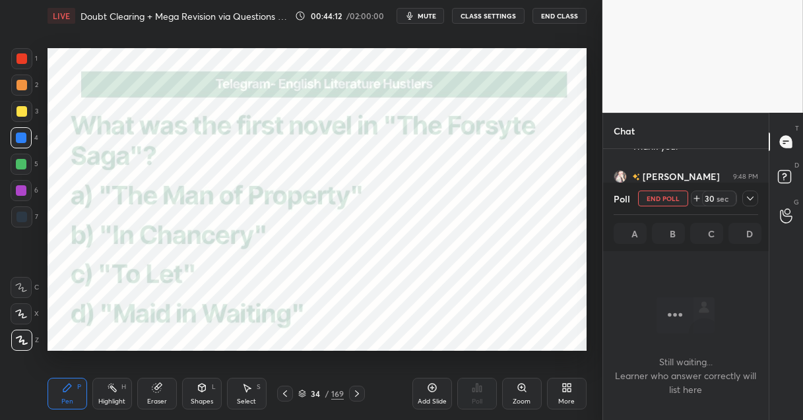
scroll to position [4, 4]
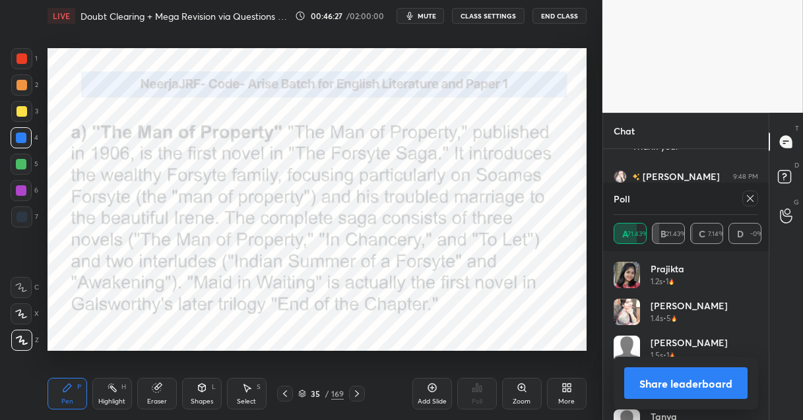
click at [332, 391] on div "169" at bounding box center [337, 394] width 13 height 12
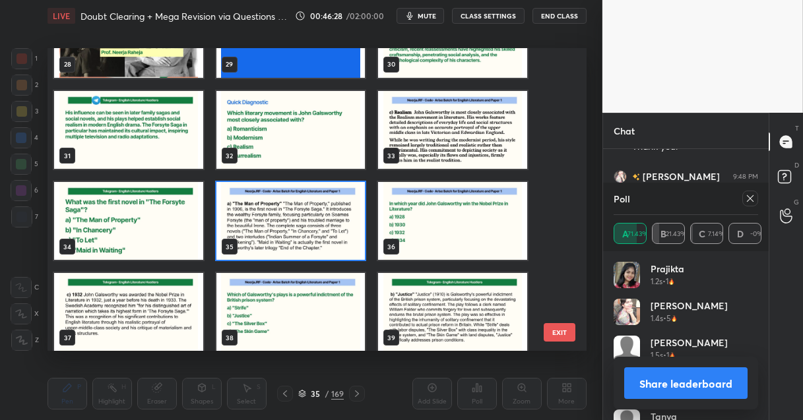
scroll to position [950, 0]
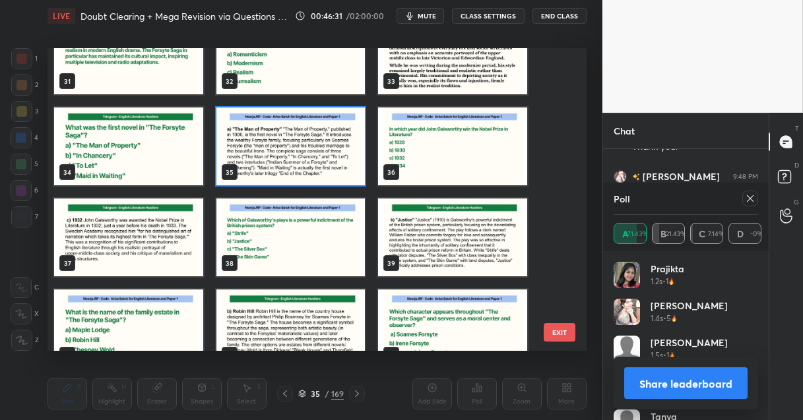
click at [460, 139] on img "grid" at bounding box center [452, 147] width 149 height 78
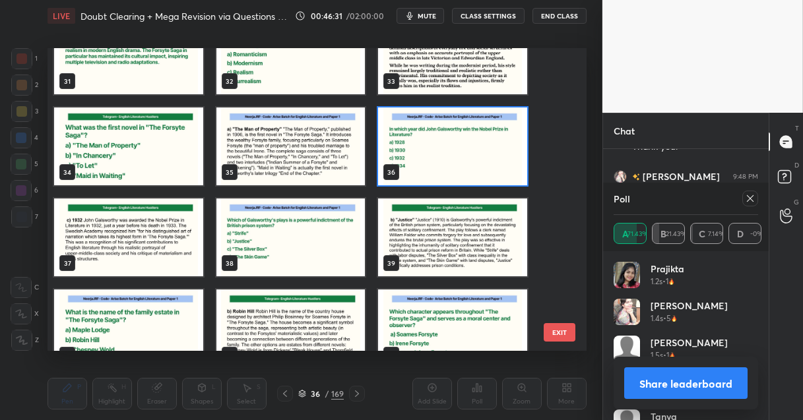
click at [460, 139] on img "grid" at bounding box center [452, 147] width 149 height 78
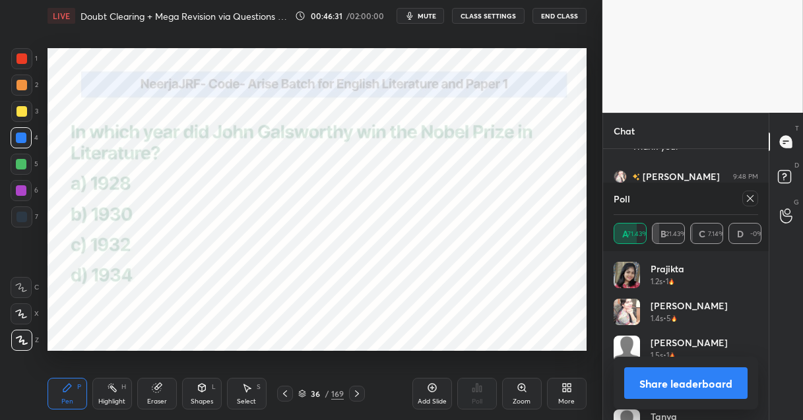
click at [460, 139] on img "grid" at bounding box center [452, 147] width 149 height 78
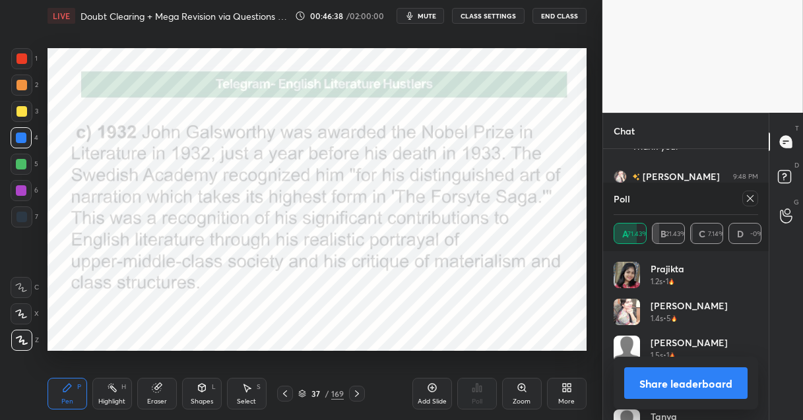
scroll to position [3783, 0]
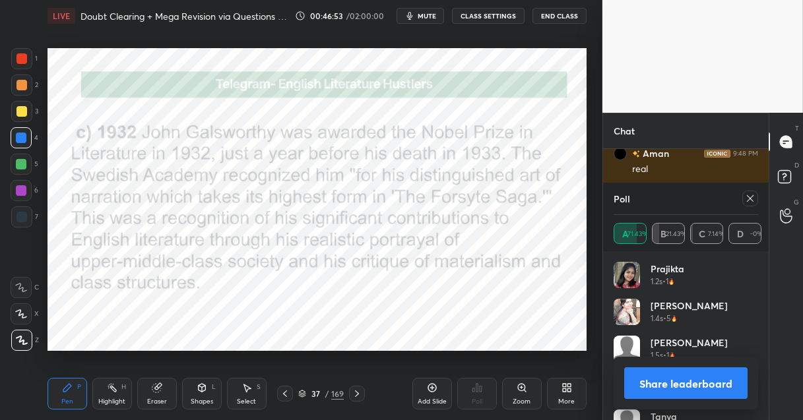
click at [330, 391] on div "37 / 169" at bounding box center [321, 394] width 46 height 12
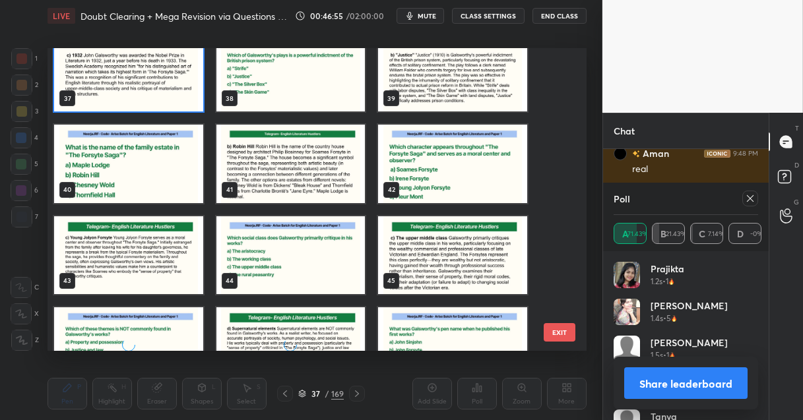
scroll to position [1143, 0]
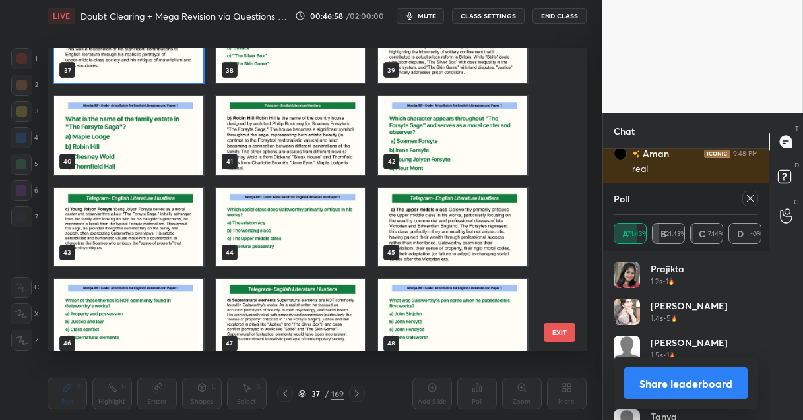
click at [133, 144] on img "grid" at bounding box center [128, 135] width 149 height 78
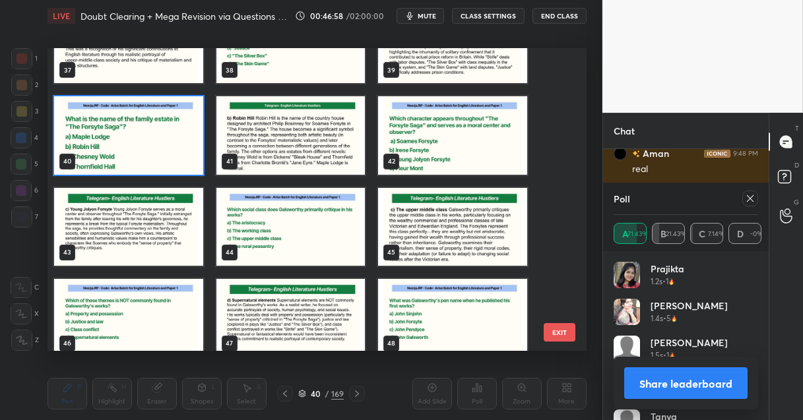
click at [133, 144] on img "grid" at bounding box center [128, 135] width 149 height 78
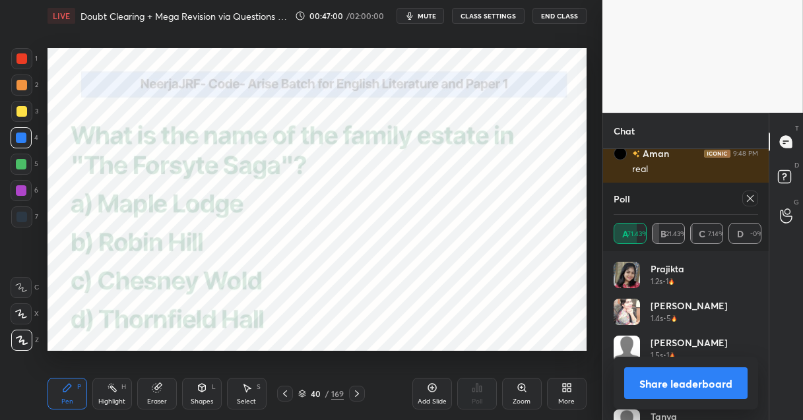
click at [751, 196] on icon at bounding box center [750, 198] width 11 height 11
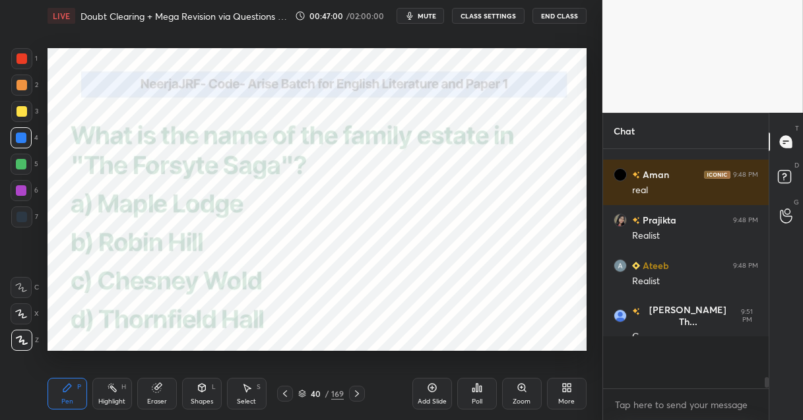
scroll to position [228, 162]
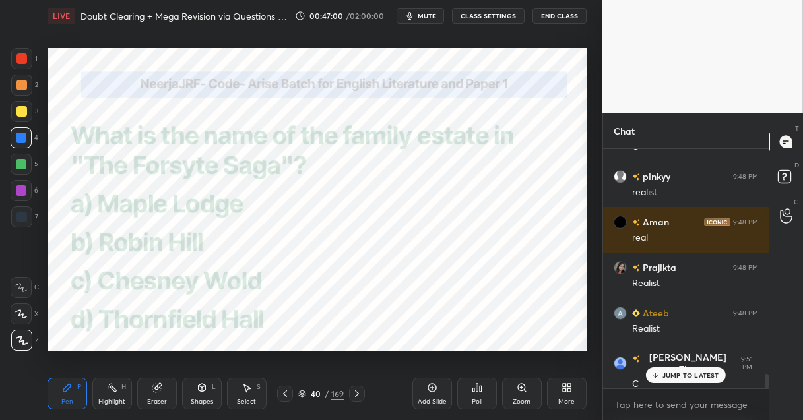
click at [479, 390] on icon at bounding box center [477, 388] width 11 height 11
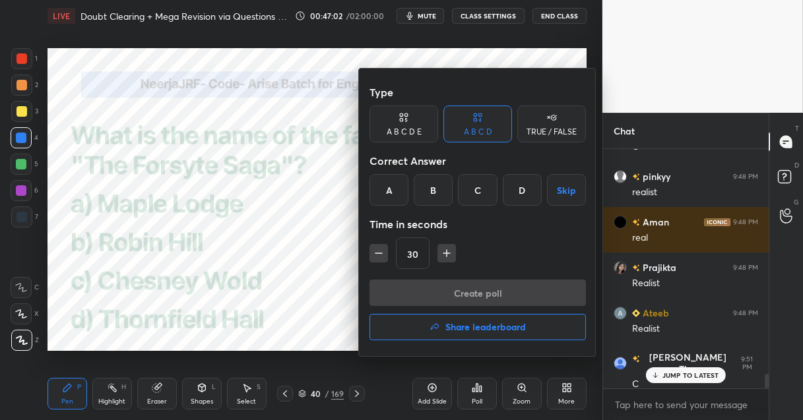
click at [427, 200] on div "B" at bounding box center [433, 190] width 39 height 32
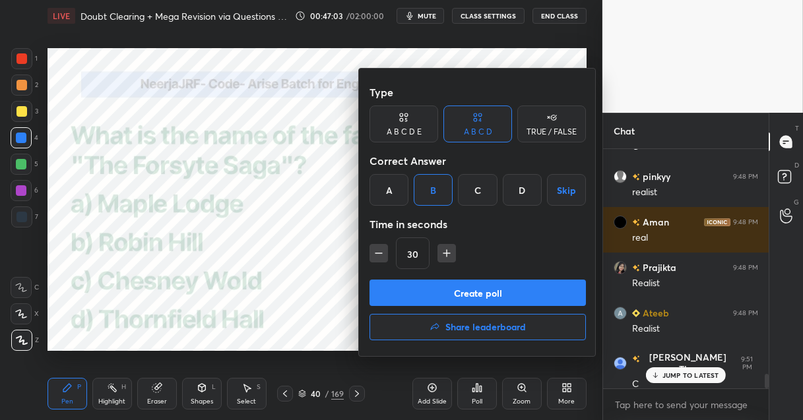
click at [412, 298] on button "Create poll" at bounding box center [477, 293] width 216 height 26
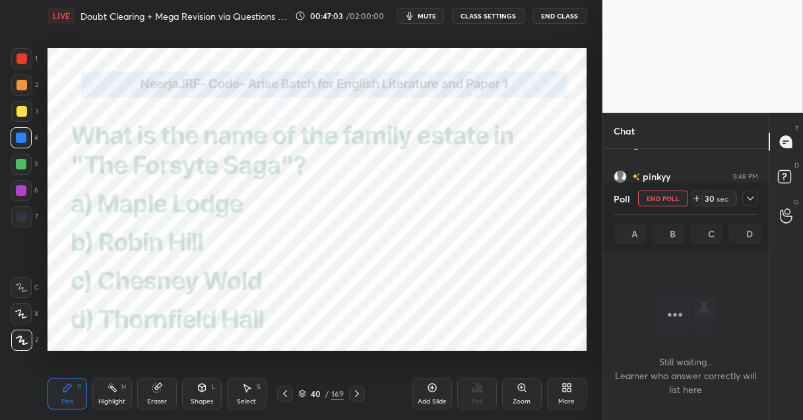
scroll to position [4, 4]
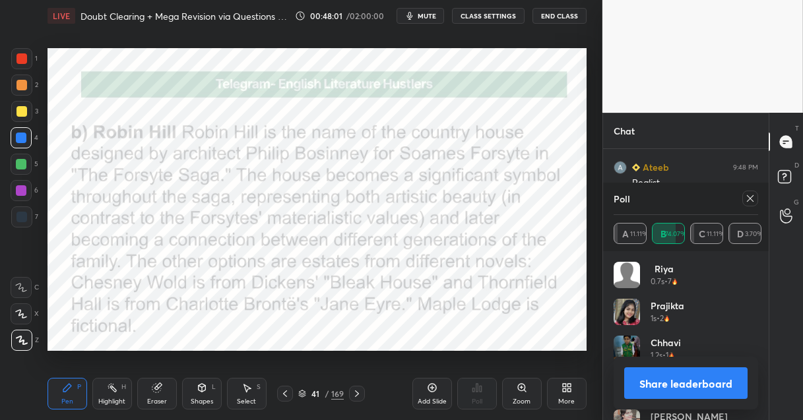
click at [332, 393] on div "169" at bounding box center [337, 394] width 13 height 12
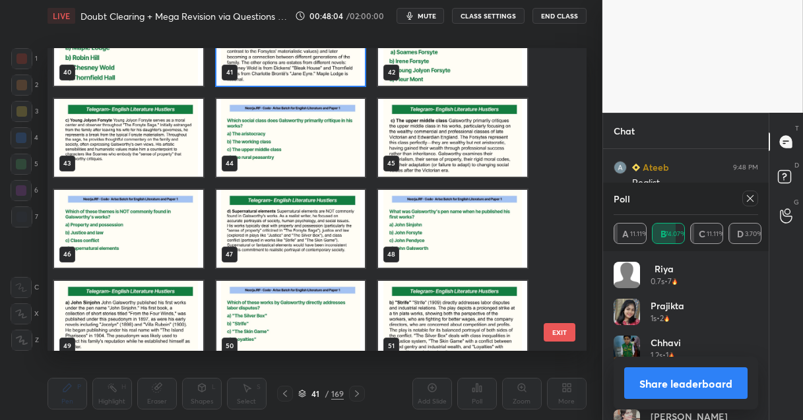
scroll to position [1305, 0]
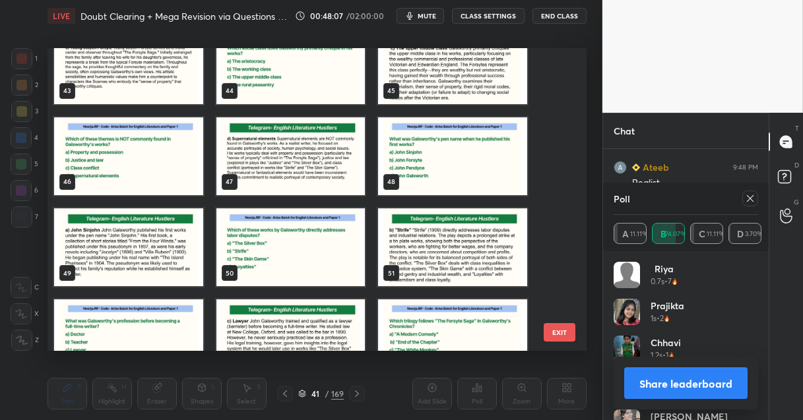
click at [472, 173] on img "grid" at bounding box center [452, 156] width 149 height 78
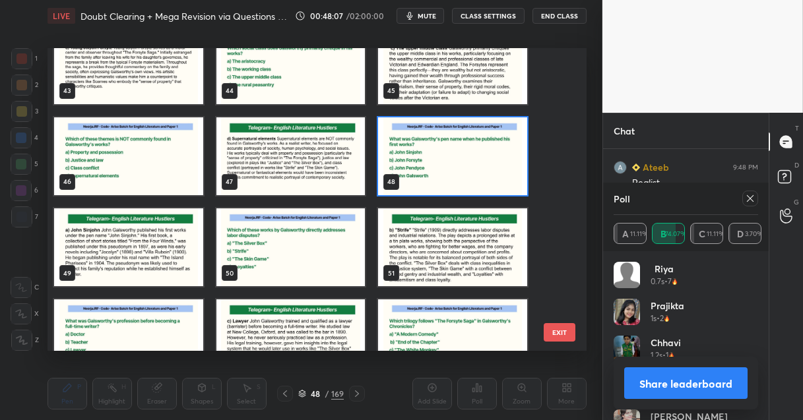
click at [472, 173] on img "grid" at bounding box center [452, 156] width 149 height 78
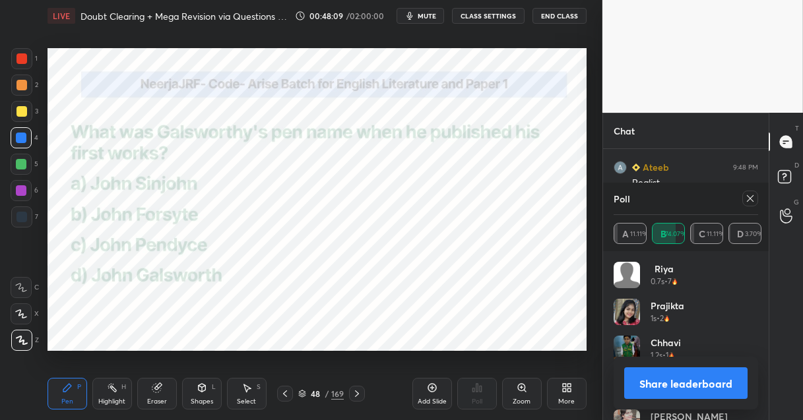
click at [749, 195] on icon at bounding box center [750, 198] width 11 height 11
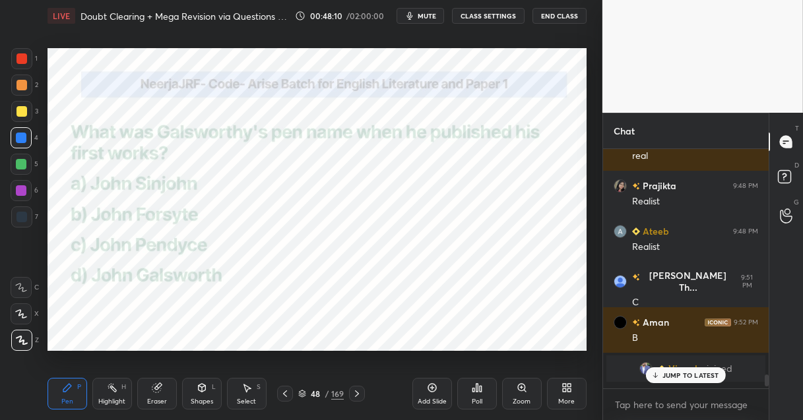
scroll to position [4, 4]
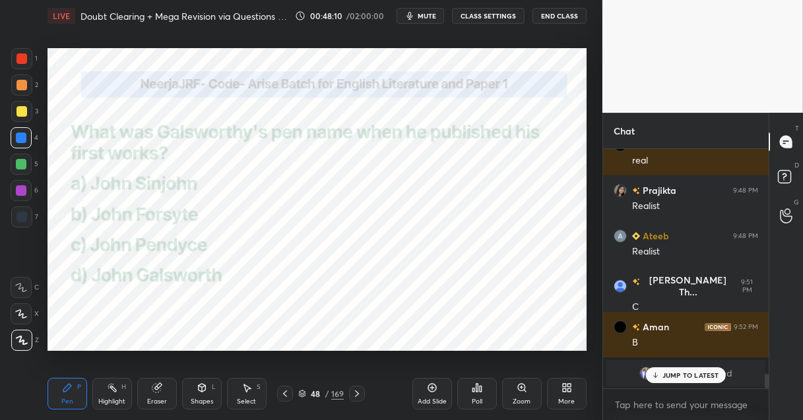
click at [483, 396] on div "Poll" at bounding box center [477, 394] width 40 height 32
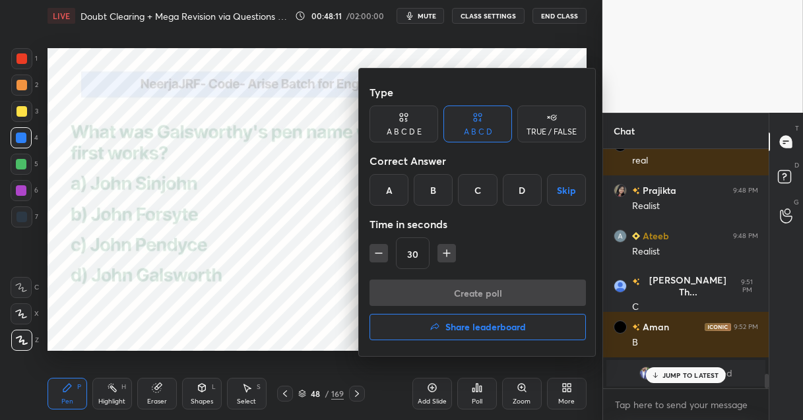
click at [383, 193] on div "A" at bounding box center [388, 190] width 39 height 32
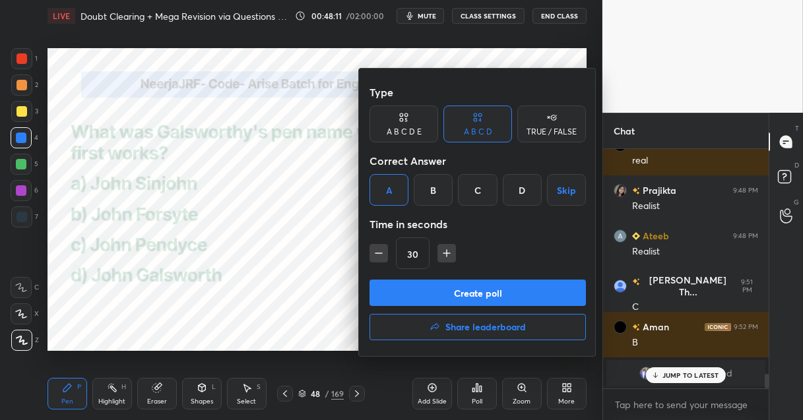
click at [402, 294] on button "Create poll" at bounding box center [477, 293] width 216 height 26
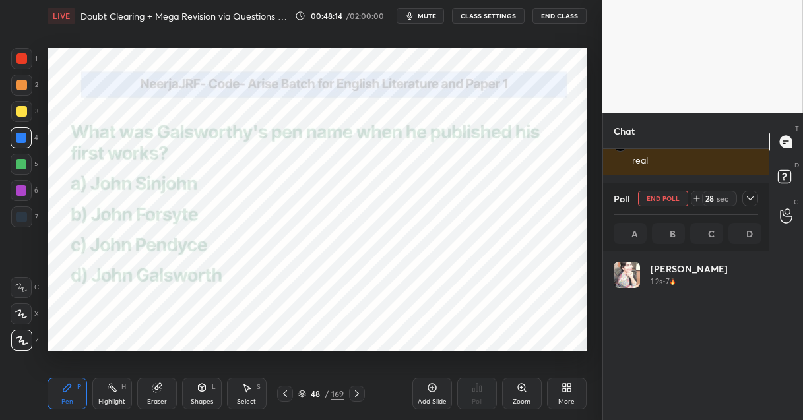
scroll to position [154, 141]
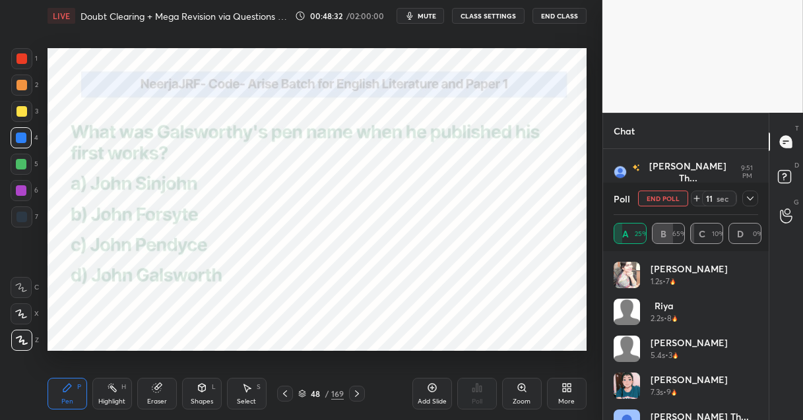
click at [22, 187] on div at bounding box center [21, 190] width 11 height 11
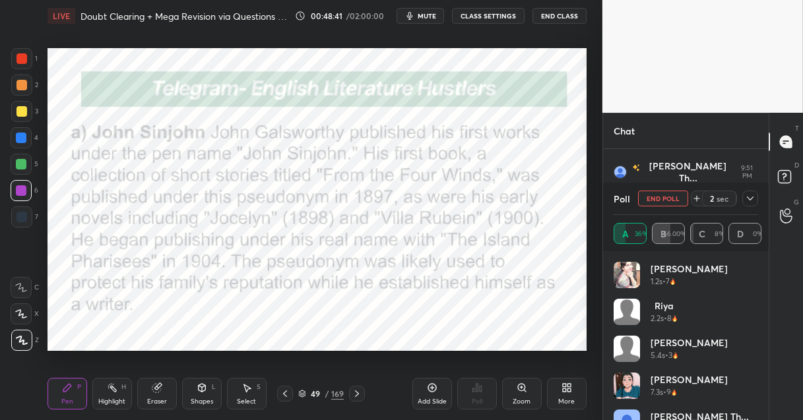
click at [332, 393] on div "169" at bounding box center [337, 394] width 13 height 12
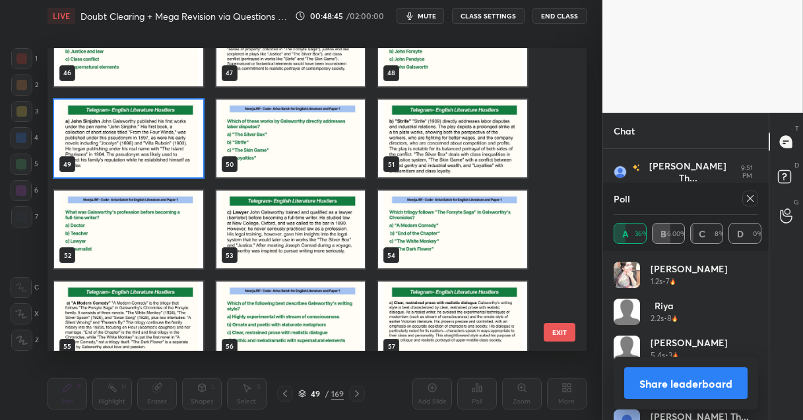
click at [332, 140] on img "grid" at bounding box center [290, 139] width 149 height 78
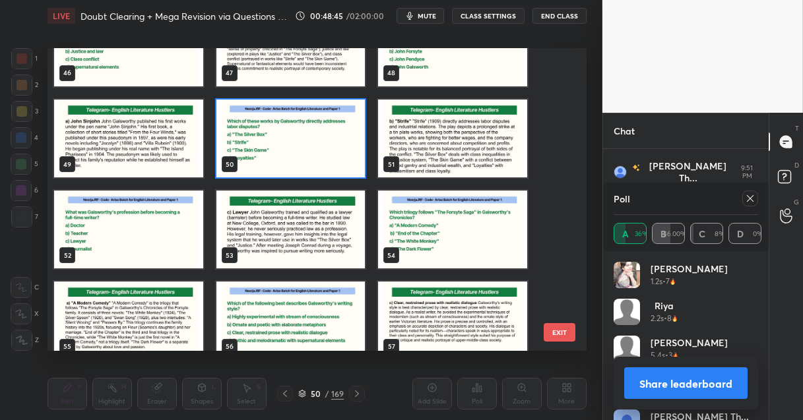
click at [333, 141] on img "grid" at bounding box center [290, 139] width 149 height 78
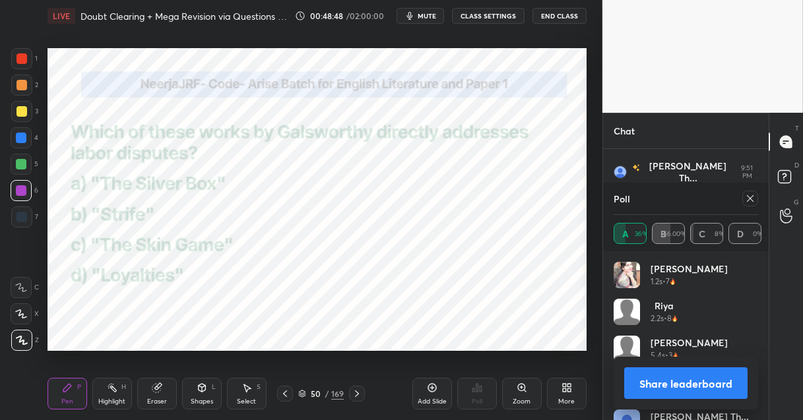
click at [751, 199] on icon at bounding box center [750, 198] width 11 height 11
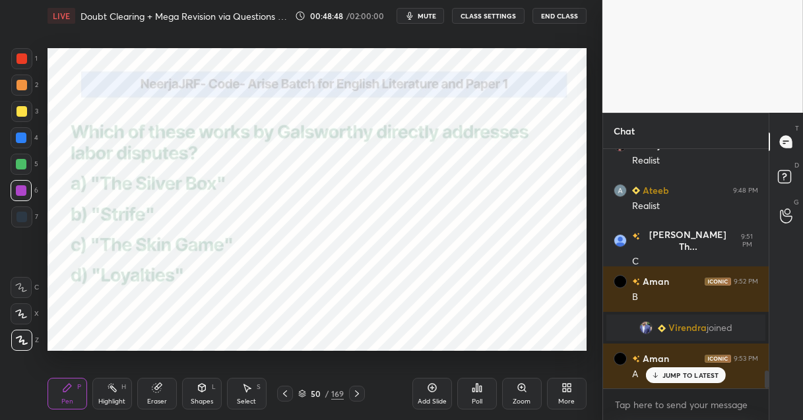
click at [476, 394] on div "Poll" at bounding box center [477, 394] width 40 height 32
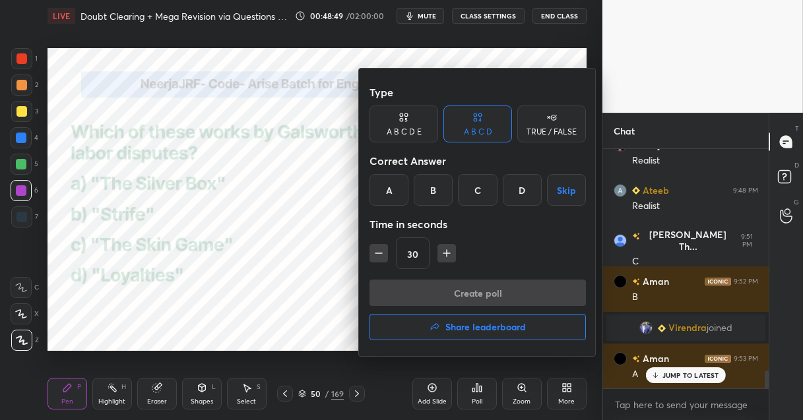
click at [433, 198] on div "B" at bounding box center [433, 190] width 39 height 32
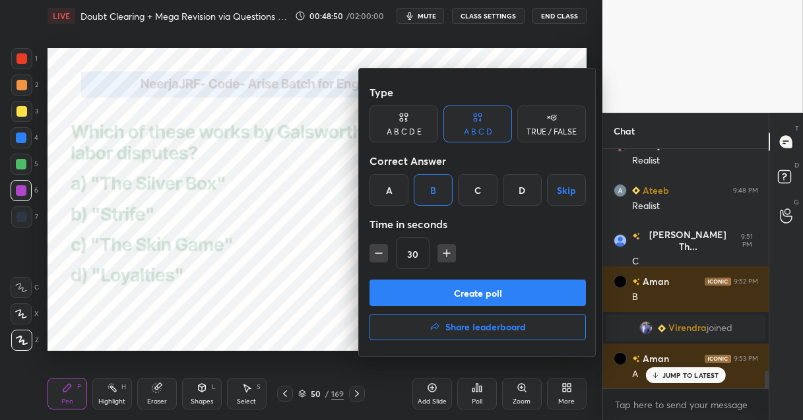
click at [425, 300] on button "Create poll" at bounding box center [477, 293] width 216 height 26
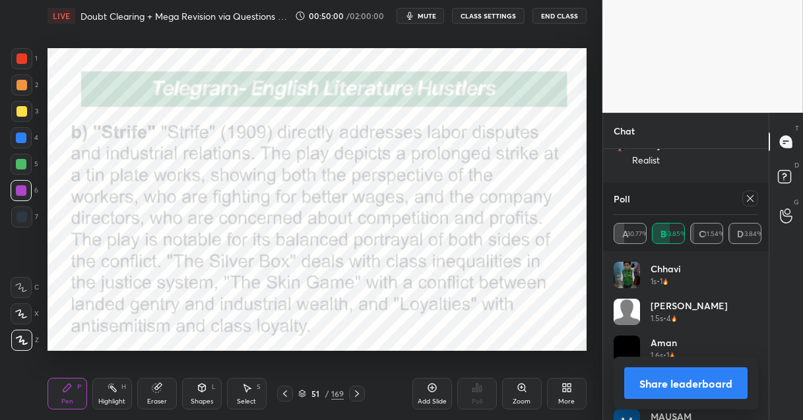
click at [338, 393] on div "169" at bounding box center [337, 394] width 13 height 12
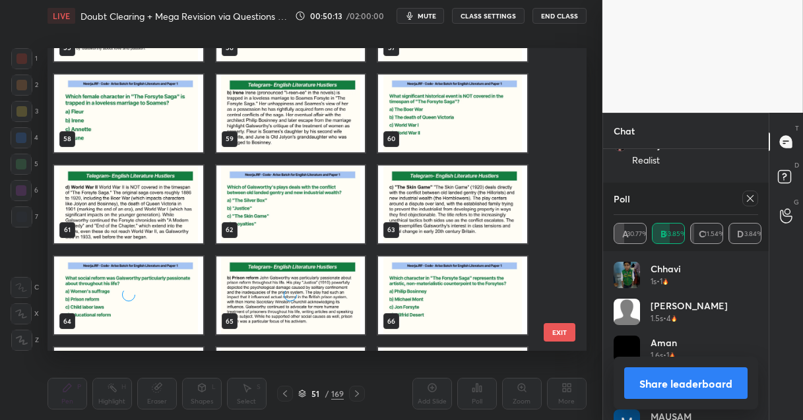
scroll to position [1714, 0]
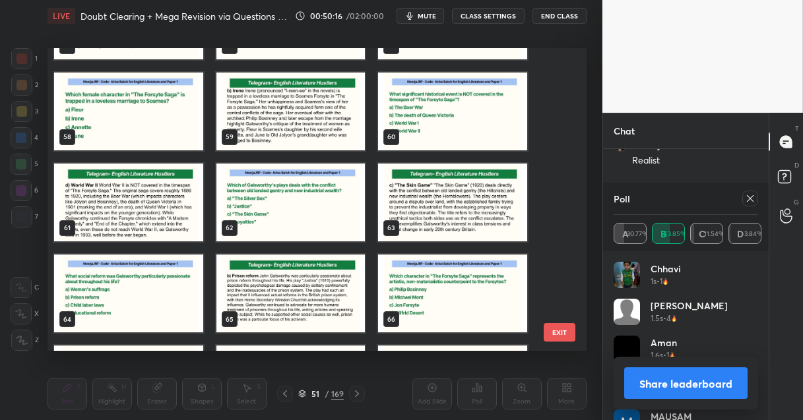
click at [160, 124] on img "grid" at bounding box center [128, 111] width 149 height 78
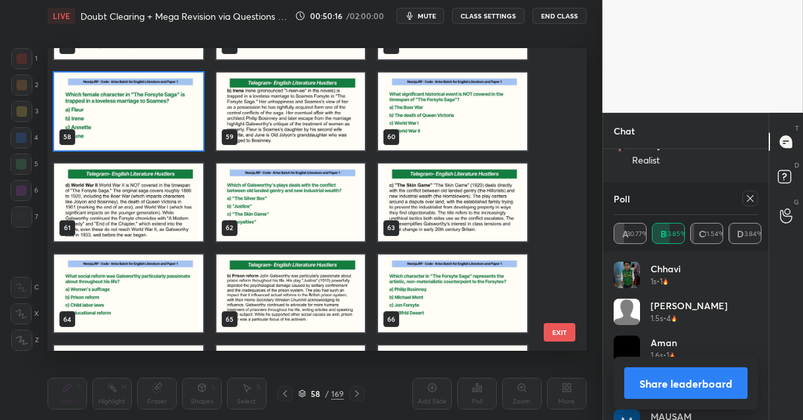
click at [160, 124] on img "grid" at bounding box center [128, 111] width 149 height 78
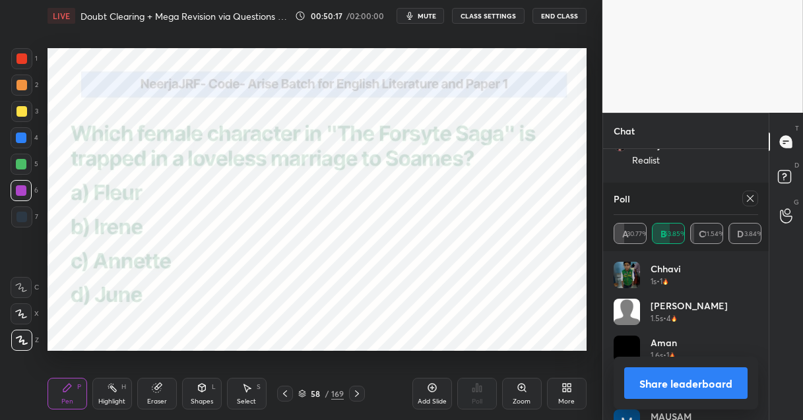
scroll to position [0, 0]
click at [749, 198] on icon at bounding box center [750, 198] width 11 height 11
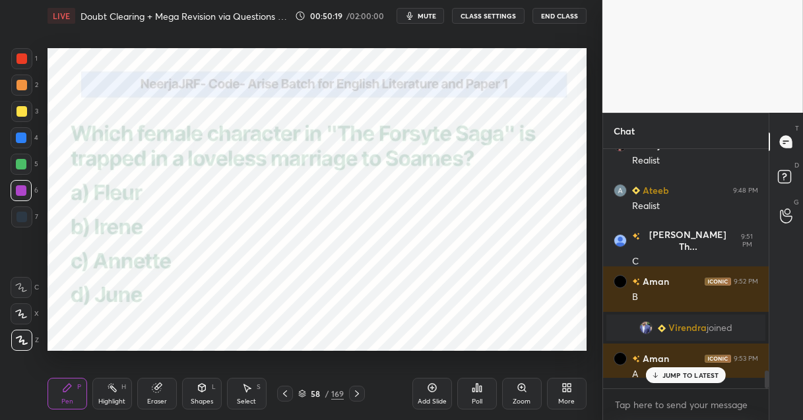
scroll to position [122, 162]
click at [472, 389] on icon at bounding box center [473, 390] width 2 height 3
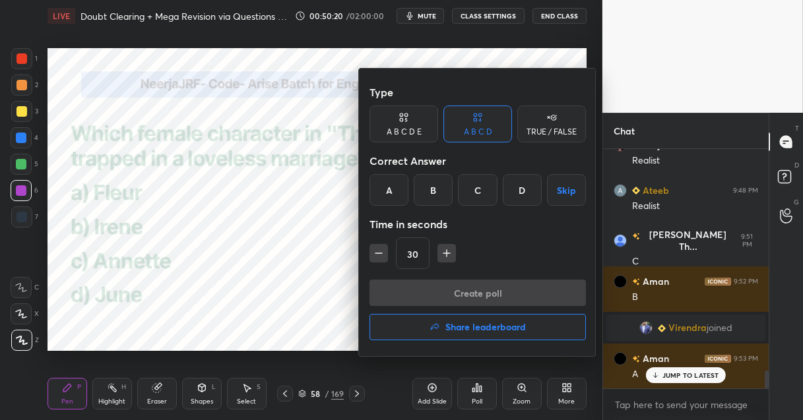
click at [427, 183] on div "B" at bounding box center [433, 190] width 39 height 32
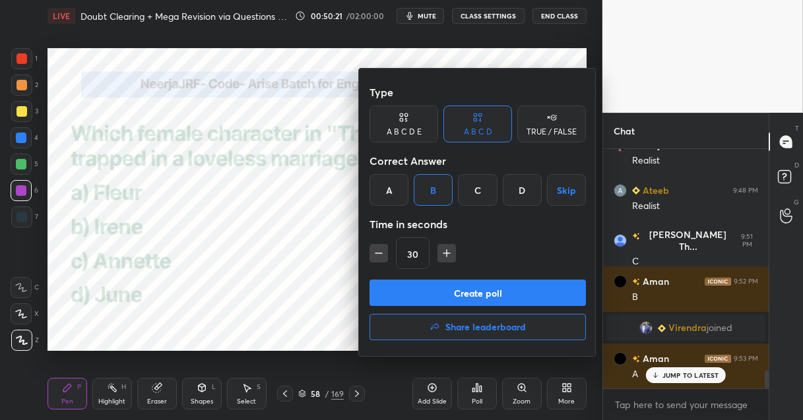
click at [387, 298] on button "Create poll" at bounding box center [477, 293] width 216 height 26
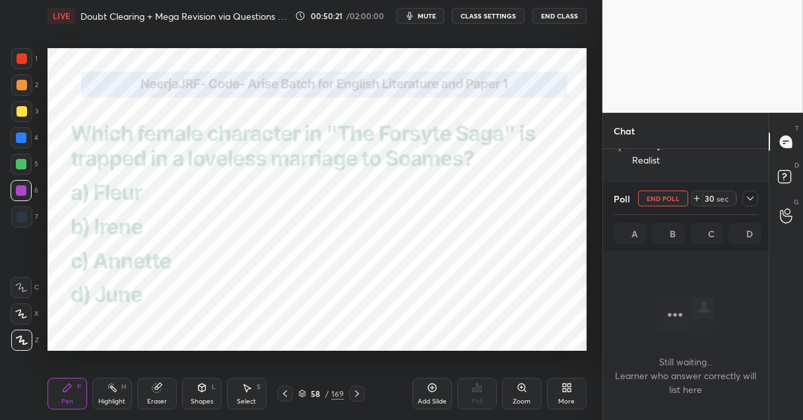
scroll to position [57, 162]
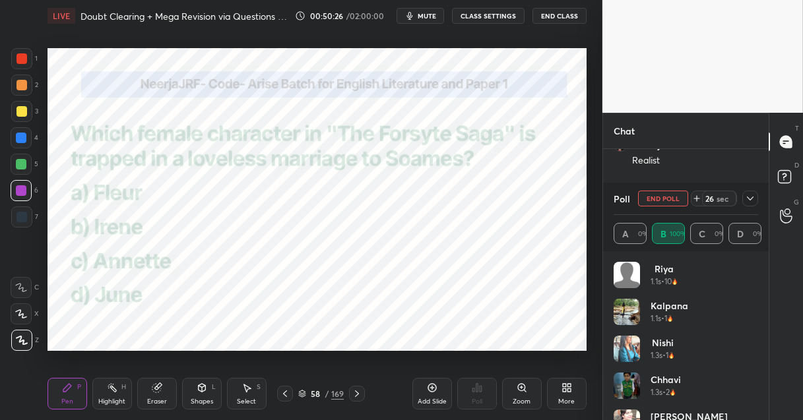
click at [16, 135] on div at bounding box center [21, 138] width 11 height 11
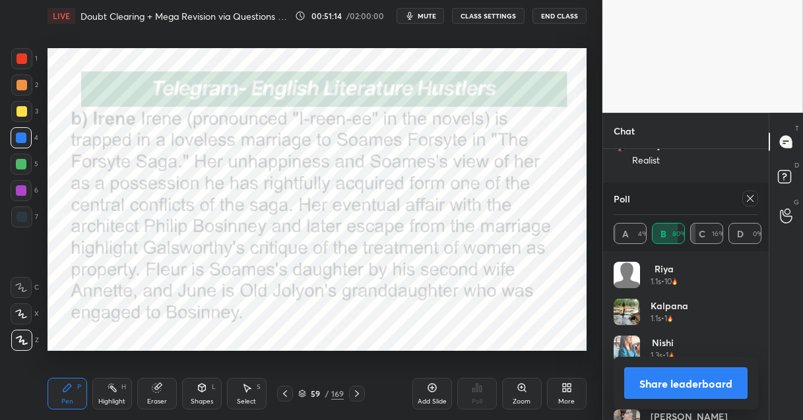
click at [330, 394] on div "59 / 169" at bounding box center [321, 394] width 46 height 12
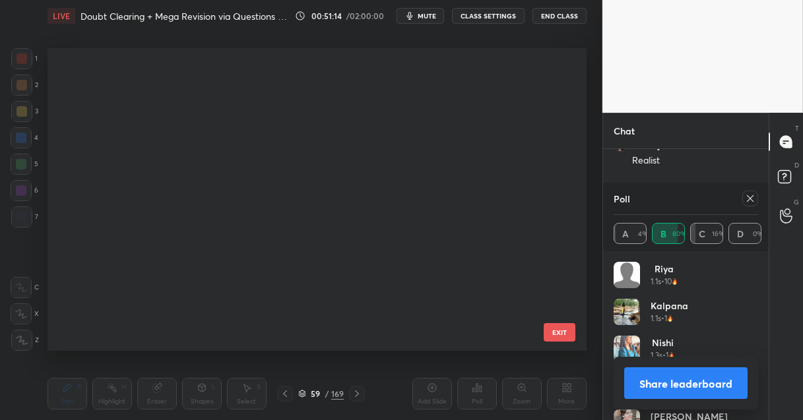
scroll to position [5, 7]
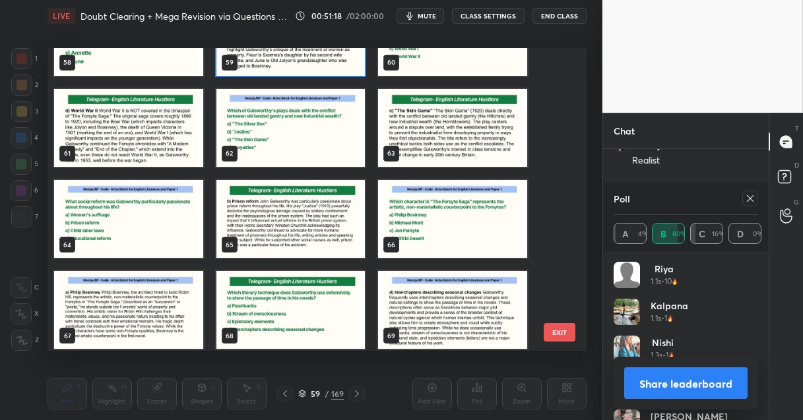
click at [340, 123] on img "grid" at bounding box center [290, 127] width 149 height 78
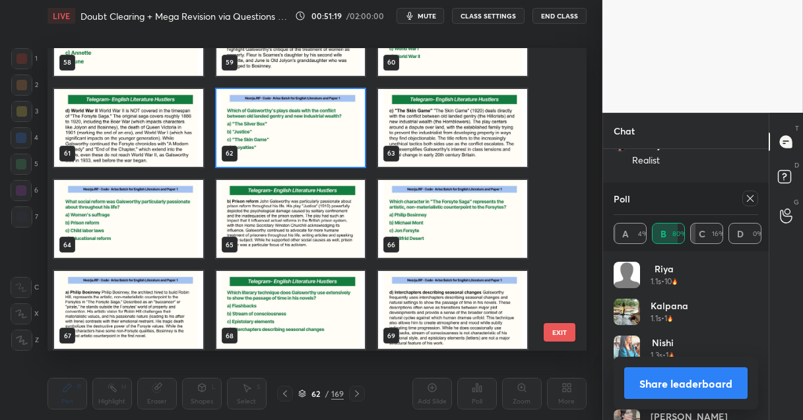
click at [340, 123] on img "grid" at bounding box center [290, 127] width 149 height 78
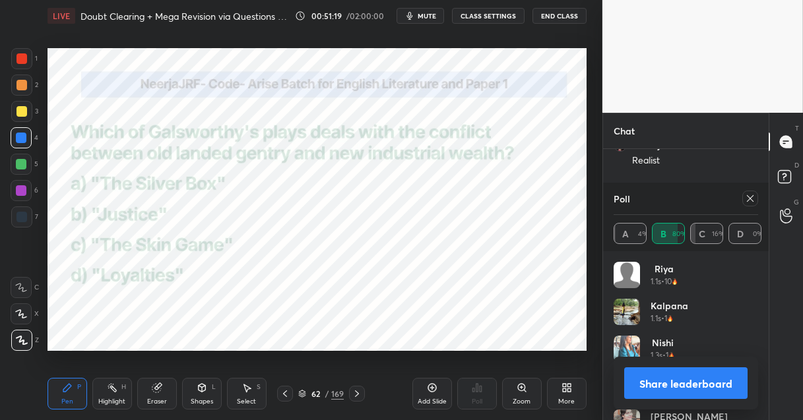
click at [340, 123] on img "grid" at bounding box center [290, 127] width 149 height 78
click at [746, 195] on icon at bounding box center [750, 198] width 11 height 11
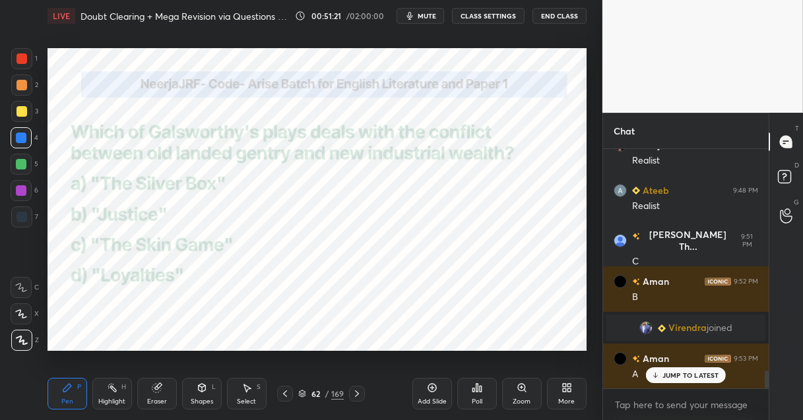
scroll to position [5, 4]
click at [478, 389] on icon at bounding box center [477, 388] width 2 height 8
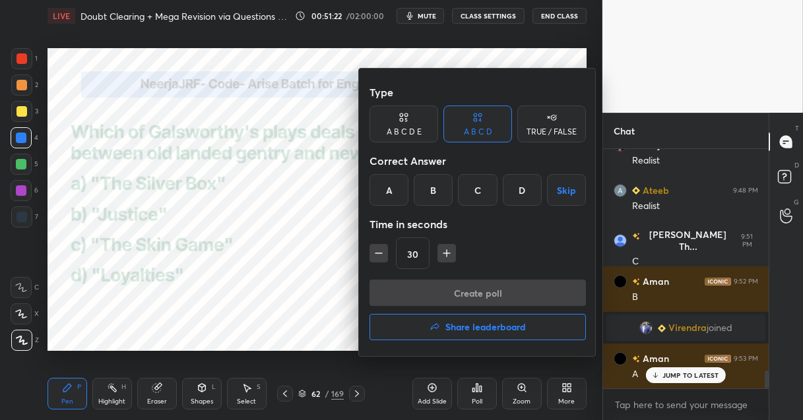
click at [474, 187] on div "C" at bounding box center [477, 190] width 39 height 32
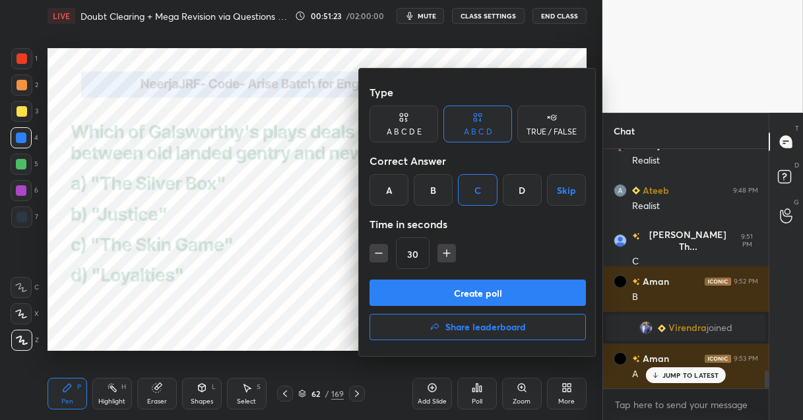
click at [431, 294] on button "Create poll" at bounding box center [477, 293] width 216 height 26
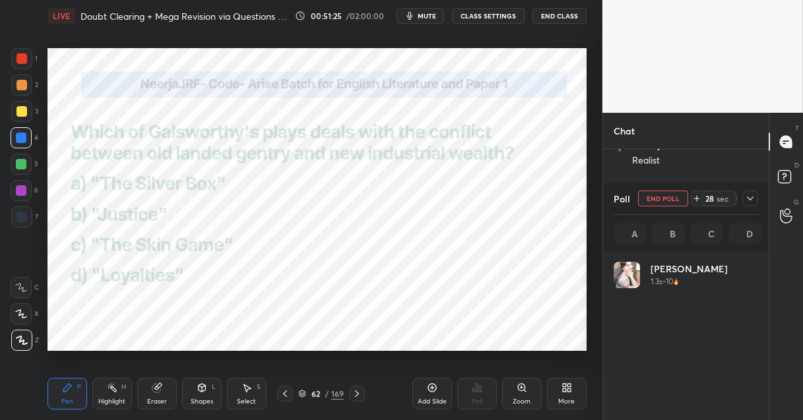
scroll to position [154, 141]
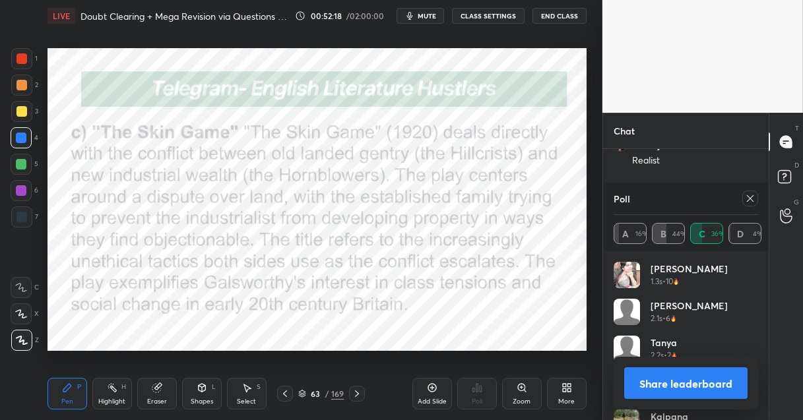
click at [334, 393] on div "169" at bounding box center [337, 394] width 13 height 12
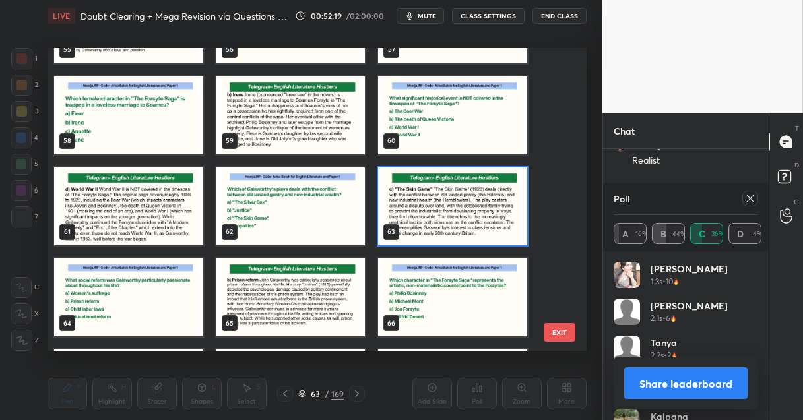
scroll to position [1802, 0]
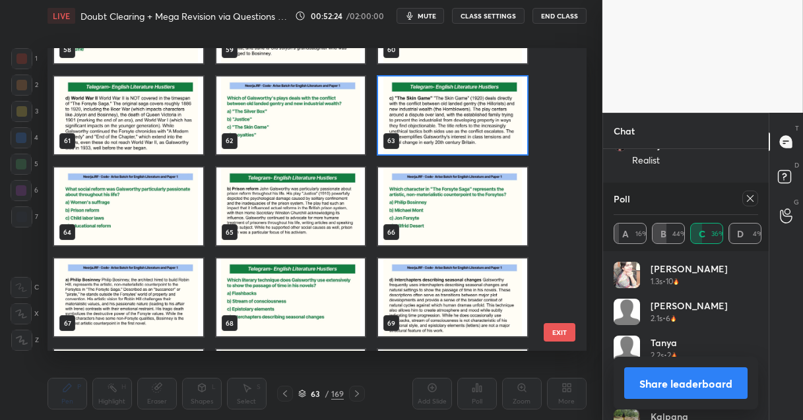
click at [139, 220] on img "grid" at bounding box center [128, 207] width 149 height 78
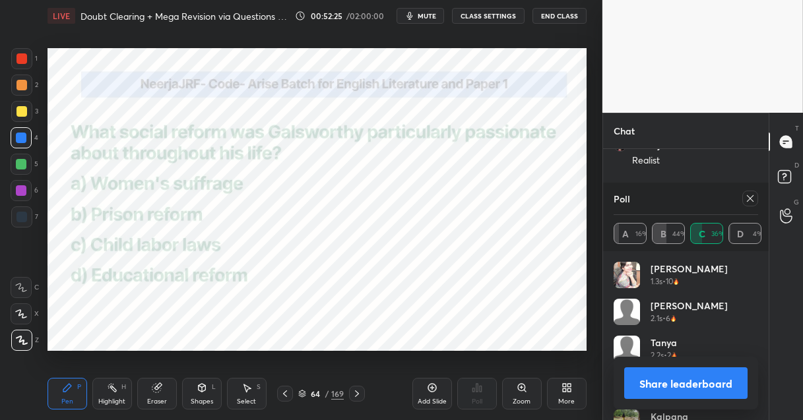
click at [139, 220] on img "grid" at bounding box center [128, 207] width 149 height 78
click at [753, 197] on icon at bounding box center [750, 198] width 11 height 11
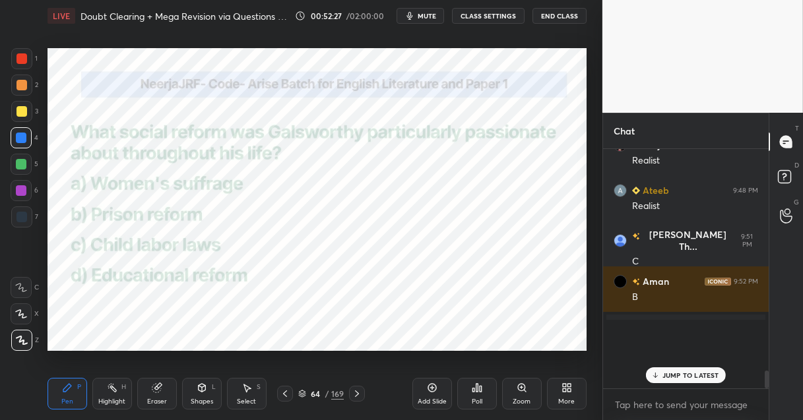
scroll to position [119, 162]
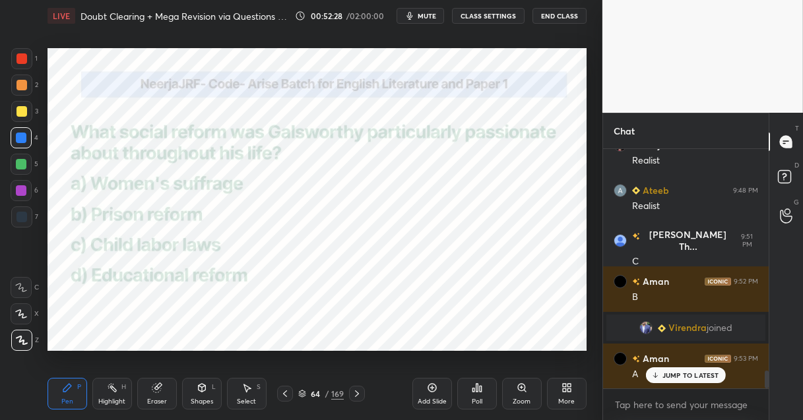
click at [491, 387] on div "Poll" at bounding box center [477, 394] width 40 height 32
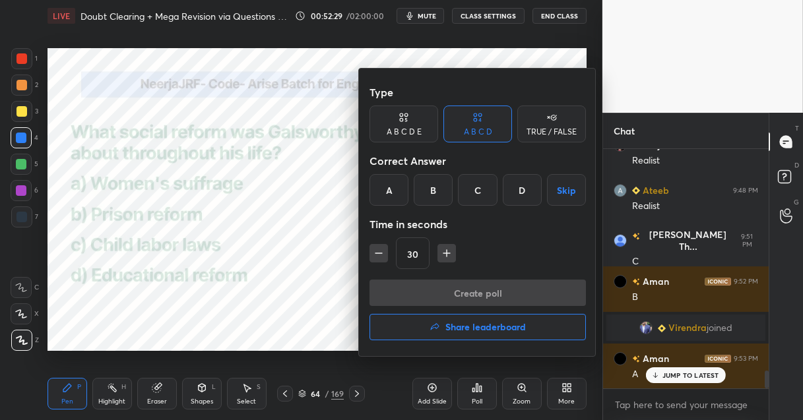
click at [435, 202] on div "B" at bounding box center [433, 190] width 39 height 32
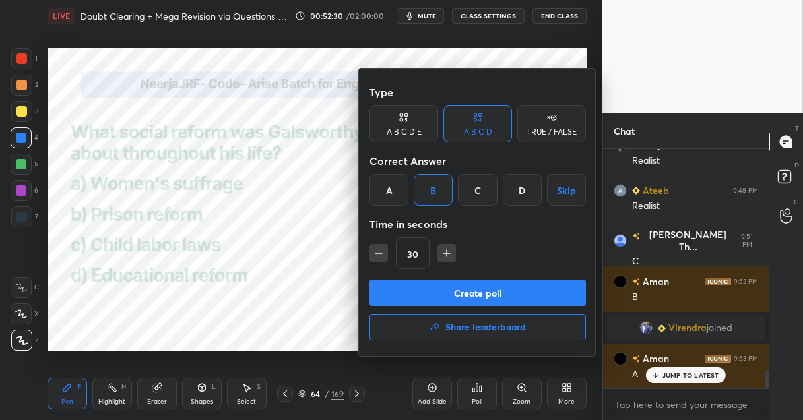
click at [422, 283] on button "Create poll" at bounding box center [477, 293] width 216 height 26
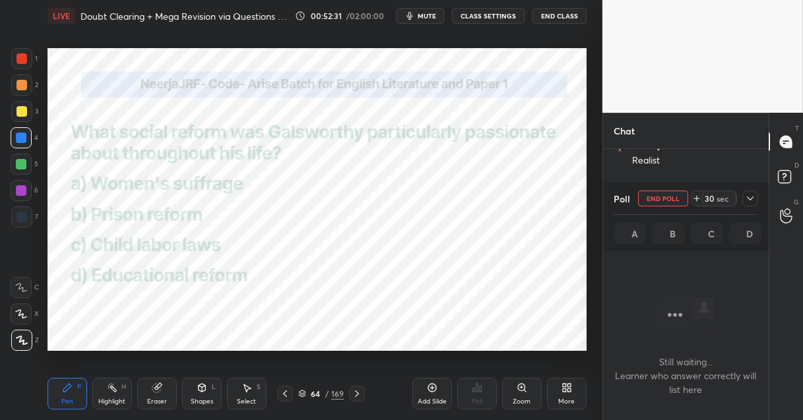
scroll to position [57, 162]
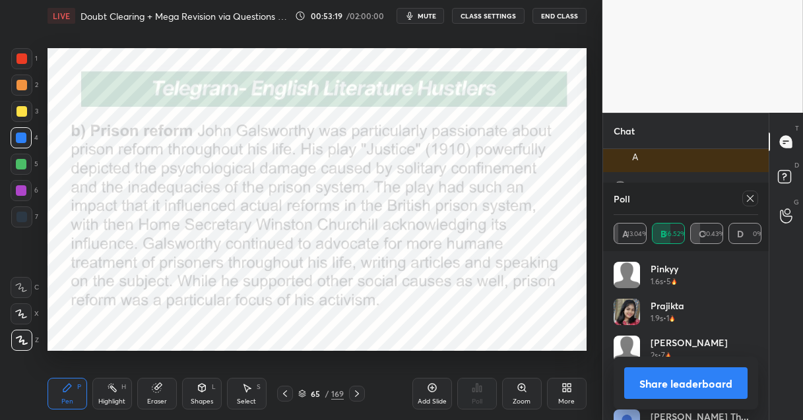
click at [18, 186] on div at bounding box center [21, 190] width 11 height 11
click at [332, 393] on div "169" at bounding box center [337, 394] width 13 height 12
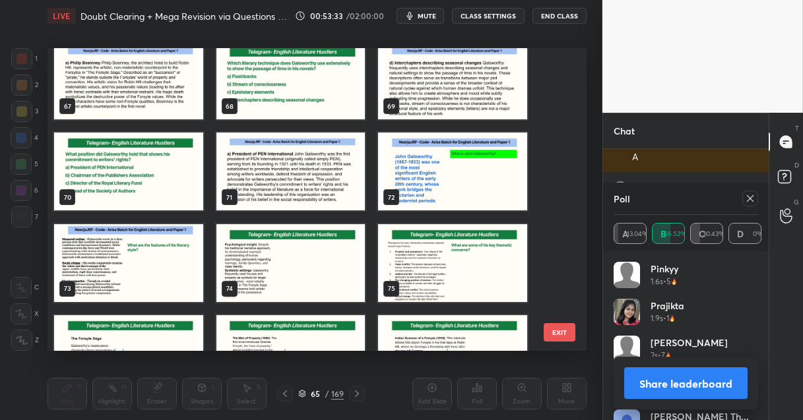
scroll to position [2050, 0]
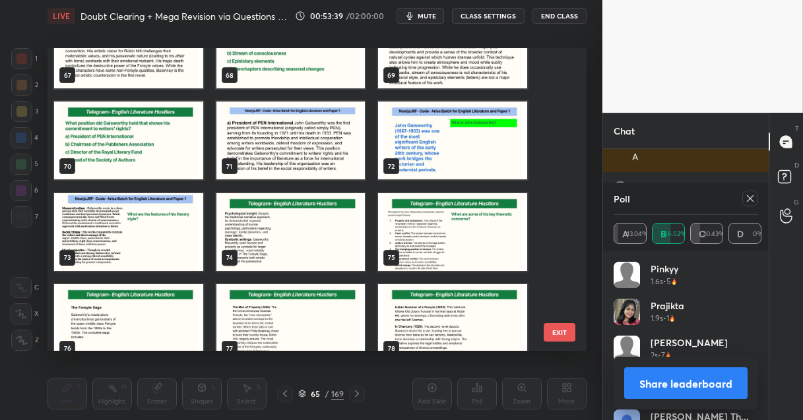
click at [456, 162] on img "grid" at bounding box center [452, 141] width 149 height 78
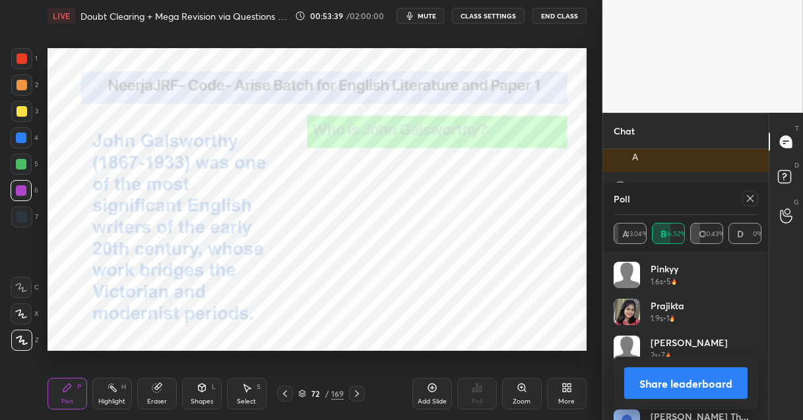
click at [456, 162] on img "grid" at bounding box center [452, 141] width 149 height 78
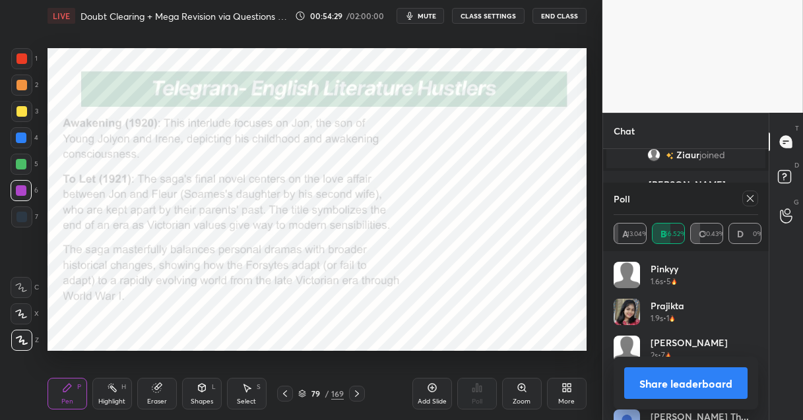
scroll to position [3486, 0]
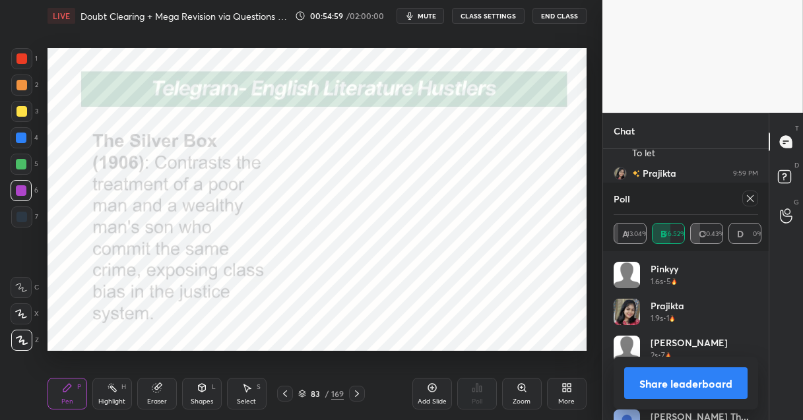
click at [334, 396] on div "169" at bounding box center [337, 394] width 13 height 12
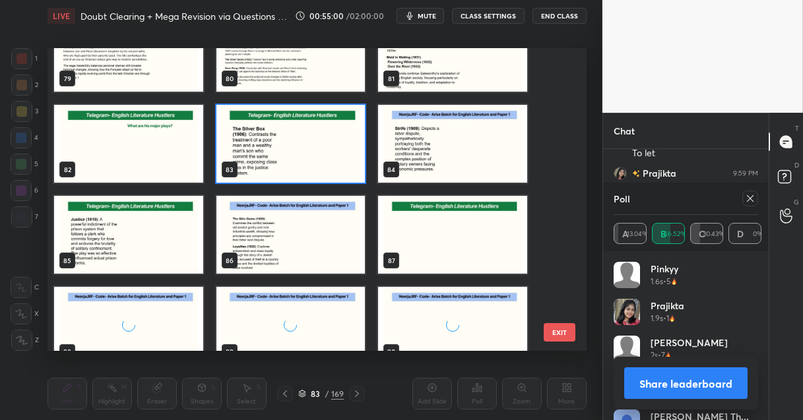
scroll to position [2439, 0]
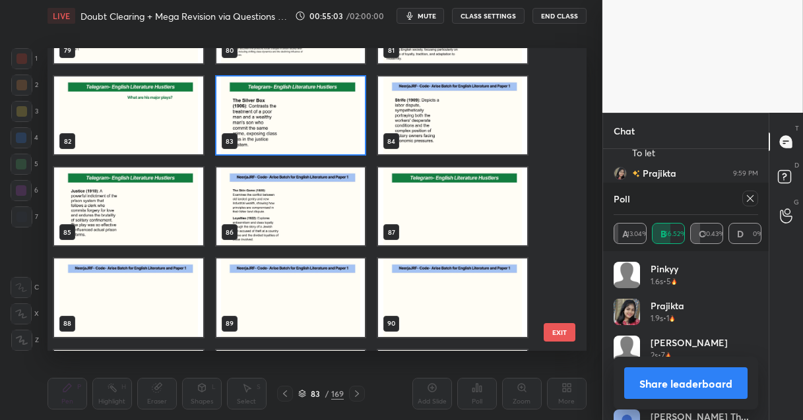
click at [164, 206] on img "grid" at bounding box center [128, 207] width 149 height 78
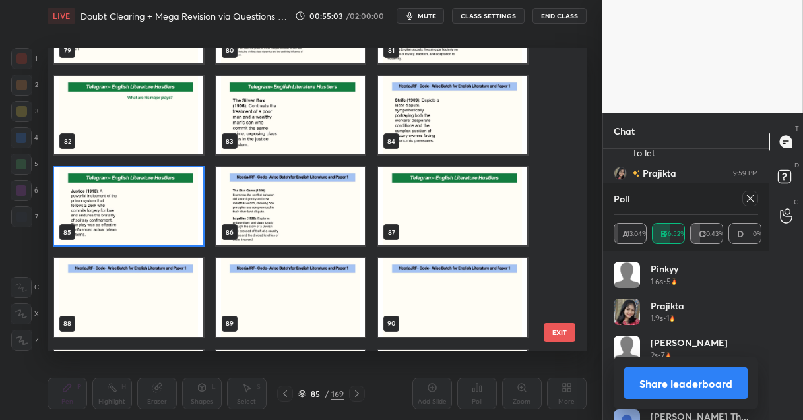
click at [164, 206] on img "grid" at bounding box center [128, 207] width 149 height 78
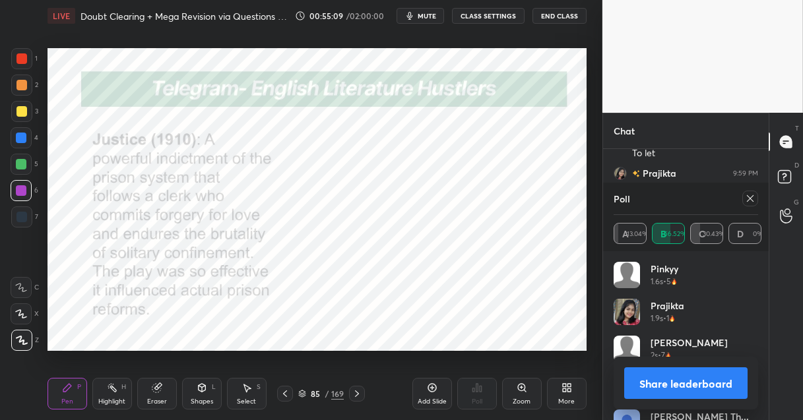
click at [747, 200] on icon at bounding box center [750, 198] width 11 height 11
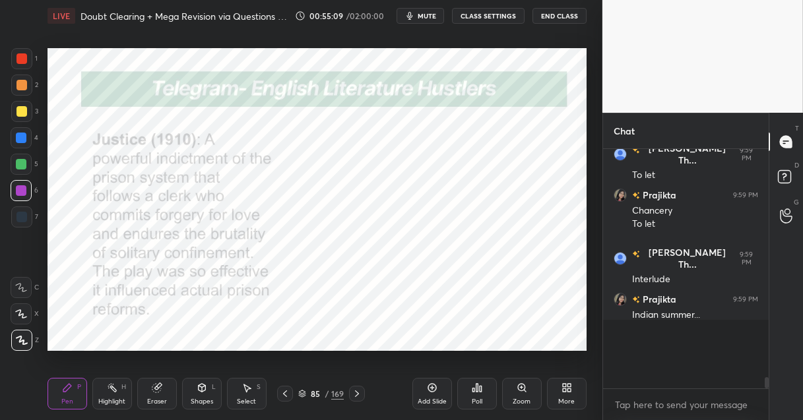
scroll to position [118, 162]
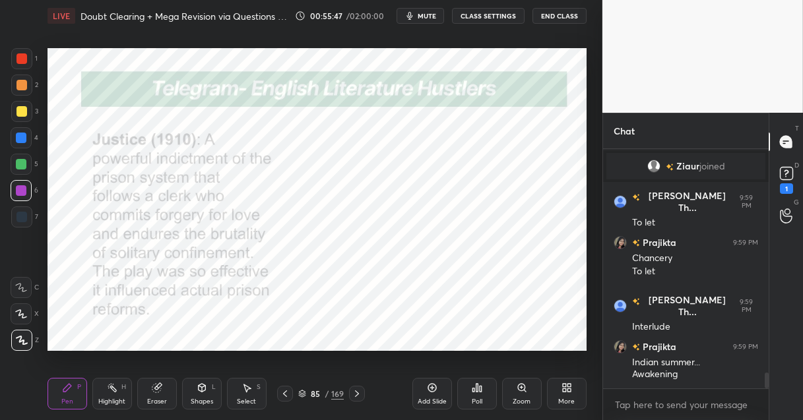
click at [354, 391] on icon at bounding box center [357, 394] width 11 height 11
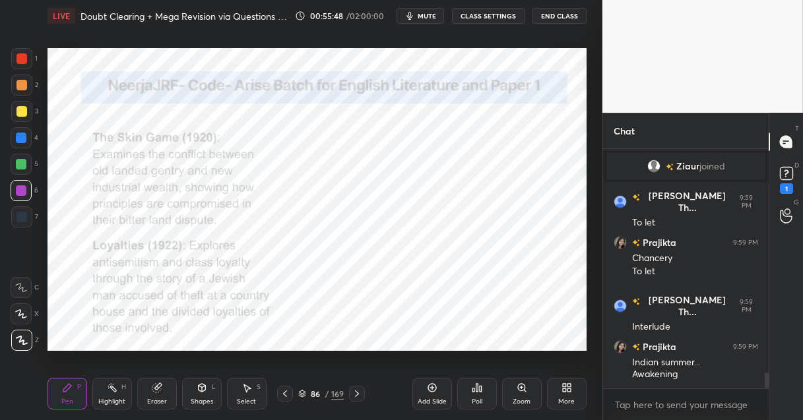
click at [354, 391] on icon at bounding box center [357, 394] width 11 height 11
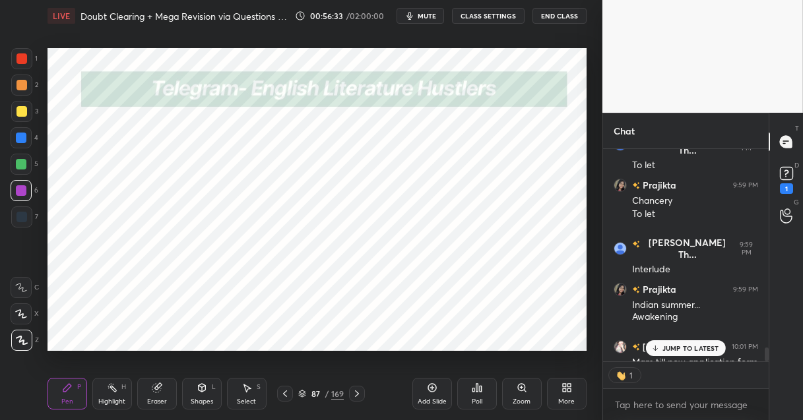
scroll to position [4, 4]
type textarea "x"
click at [624, 403] on textarea at bounding box center [685, 404] width 144 height 21
type textarea "1"
type textarea "x"
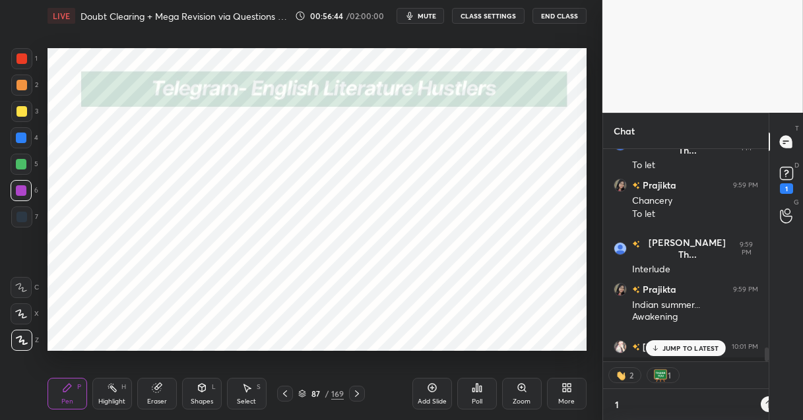
type textarea "1."
type textarea "x"
type textarea "1."
type textarea "x"
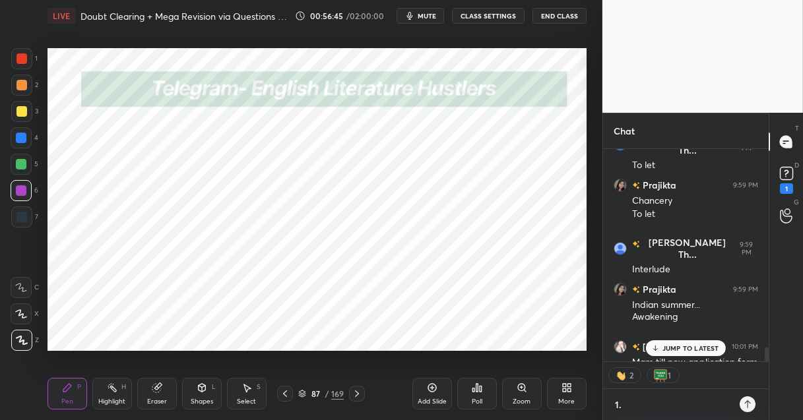
type textarea "1. M"
type textarea "x"
type textarea "1. Mo"
type textarea "x"
type textarea "1. Mon"
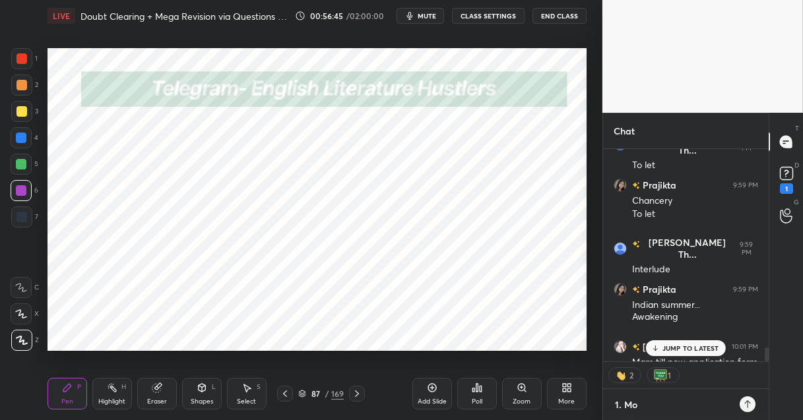
type textarea "x"
type textarea "1. Mond"
type textarea "x"
type textarea "1. [GEOGRAPHIC_DATA]"
type textarea "x"
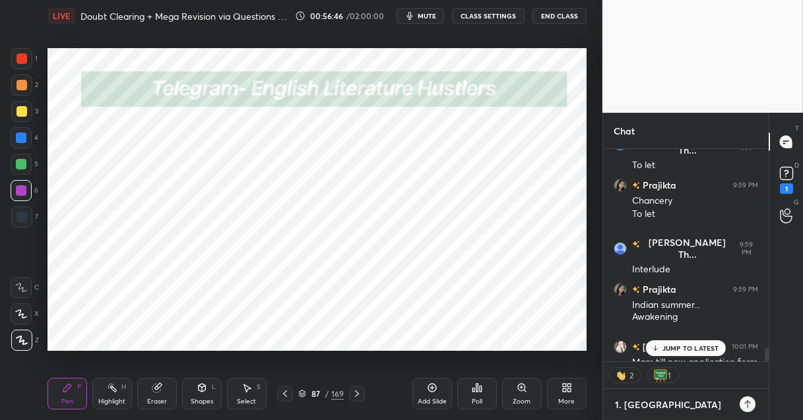
type textarea "1. [DATE]"
type textarea "x"
type textarea "1. [DATE],"
type textarea "x"
type textarea "1. [DATE],"
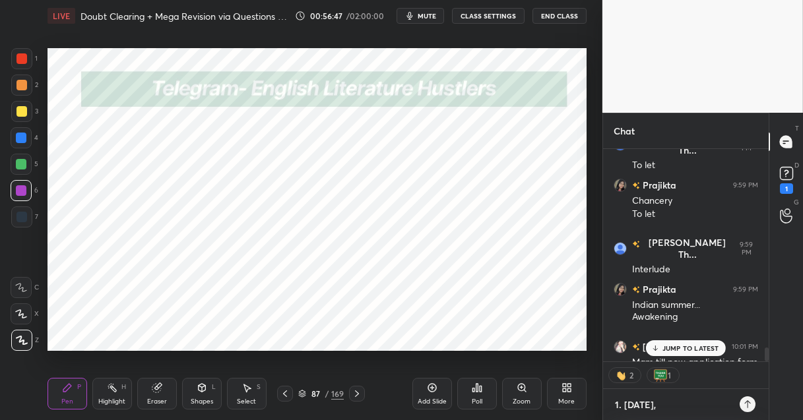
type textarea "x"
type textarea "1. [DATE], T"
type textarea "x"
type textarea "1. [DATE], Tu"
type textarea "x"
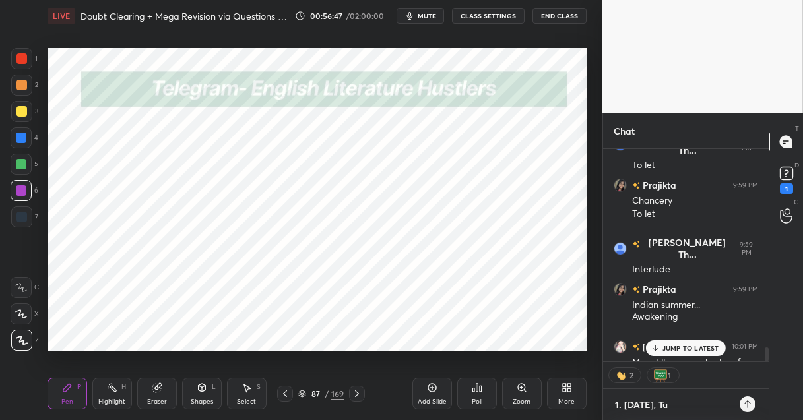
type textarea "1. [DATE], Tue"
type textarea "x"
type textarea "1. [DATE], Tues"
type textarea "x"
type textarea "1. [DATE], Tuesd"
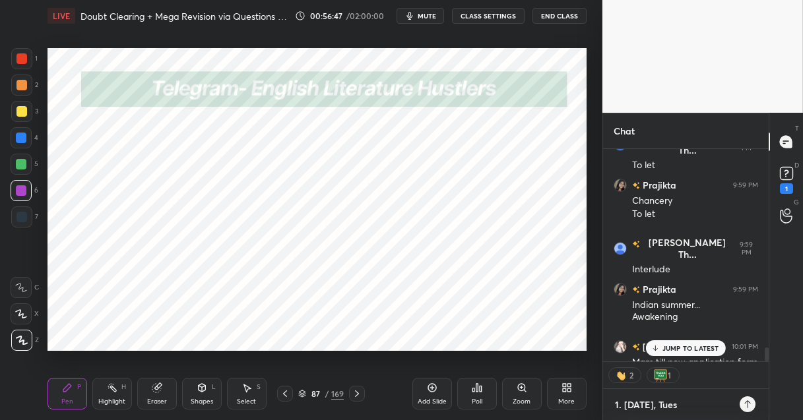
type textarea "x"
type textarea "1. [DATE], [GEOGRAPHIC_DATA]"
type textarea "x"
type textarea "1. [DATE], [DATE]"
type textarea "x"
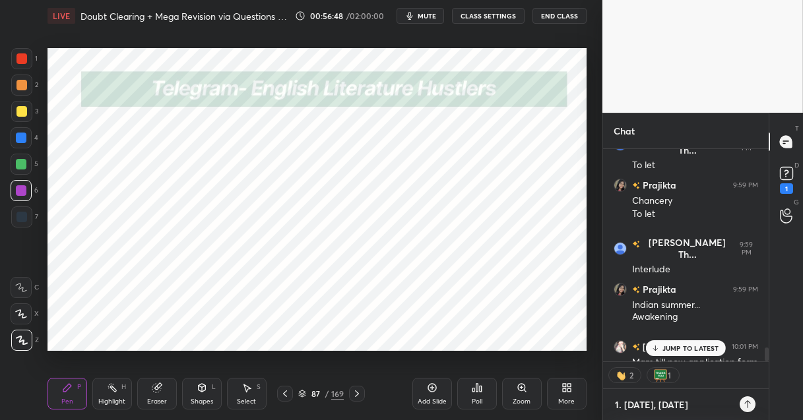
type textarea "1. [DATE], [DATE]"
type textarea "x"
type textarea "1. [DATE], [DATE] a"
type textarea "x"
type textarea "1. [DATE], [DATE] an"
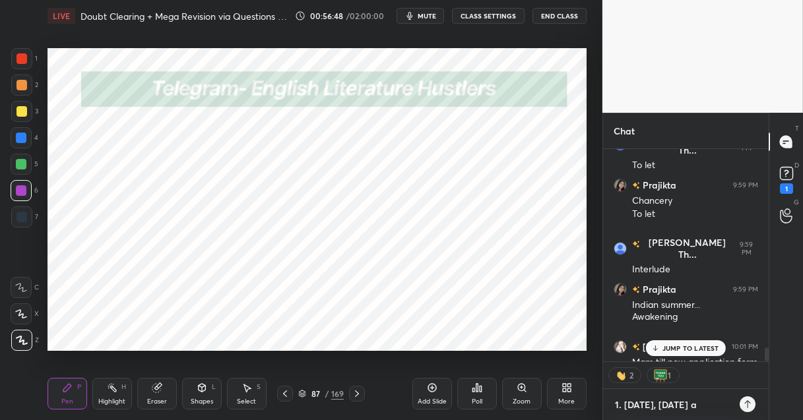
type textarea "x"
type textarea "1. [DATE], [DATE] and"
type textarea "x"
type textarea "1. [DATE], [DATE] and"
type textarea "x"
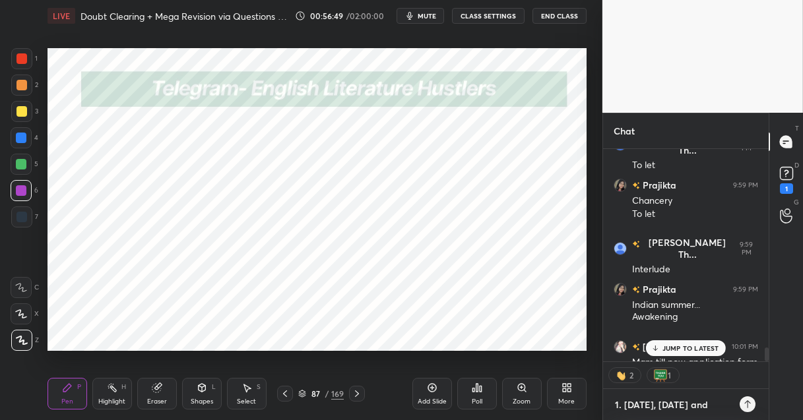
type textarea "1. [DATE], [DATE] and W"
type textarea "x"
type textarea "1. [DATE], [DATE] and We"
type textarea "x"
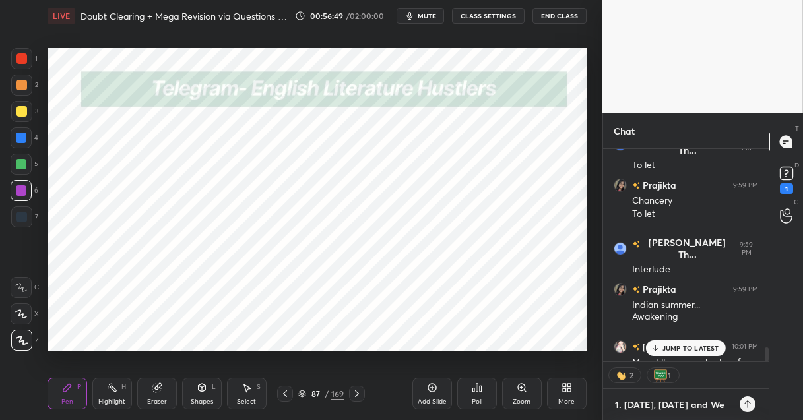
type textarea "1. [DATE], [DATE] and Wed"
type textarea "x"
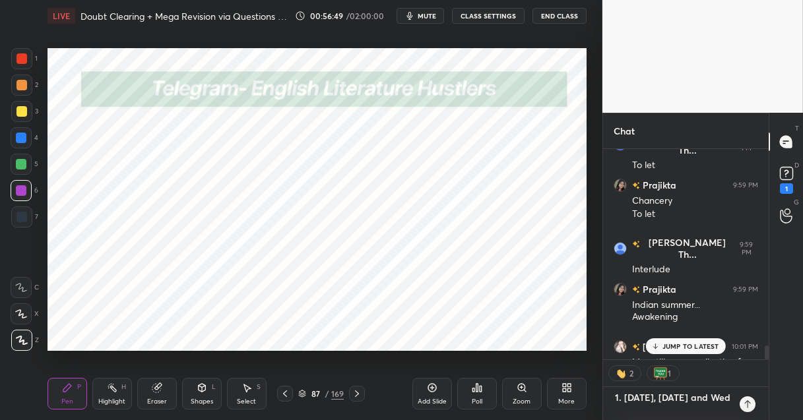
type textarea "1. [DATE], [DATE] and Wedn"
type textarea "x"
type textarea "1. [DATE], [DATE] and Wedne"
type textarea "x"
type textarea "1. [DATE], [DATE] and Wednes"
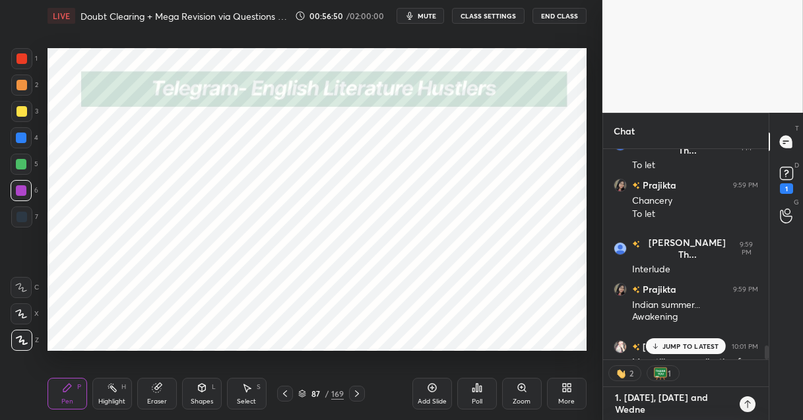
type textarea "x"
type textarea "1. [DATE], [DATE] and [GEOGRAPHIC_DATA]"
type textarea "x"
type textarea "1. [DATE], [DATE] and [GEOGRAPHIC_DATA]"
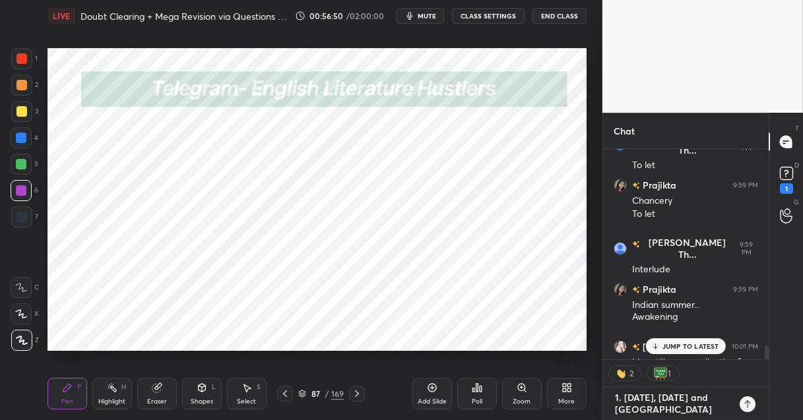
type textarea "x"
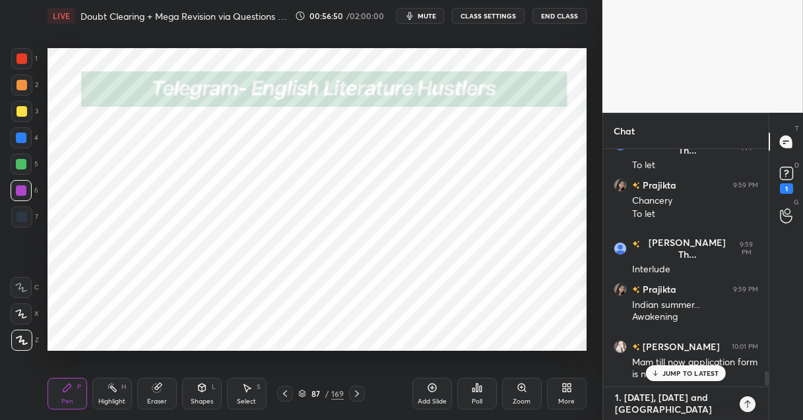
scroll to position [3476, 0]
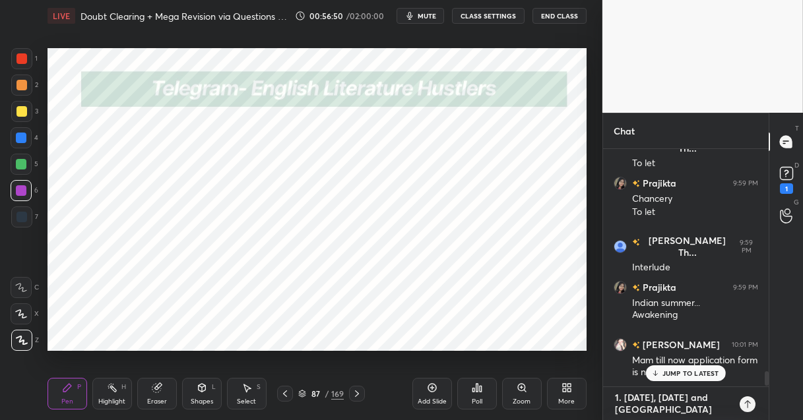
type textarea "1. [DATE], [DATE] and [DATE]"
type textarea "x"
type textarea "1. [DATE], [DATE] and [DATE]-"
type textarea "x"
type textarea "1. [DATE], [DATE] and [DATE]-"
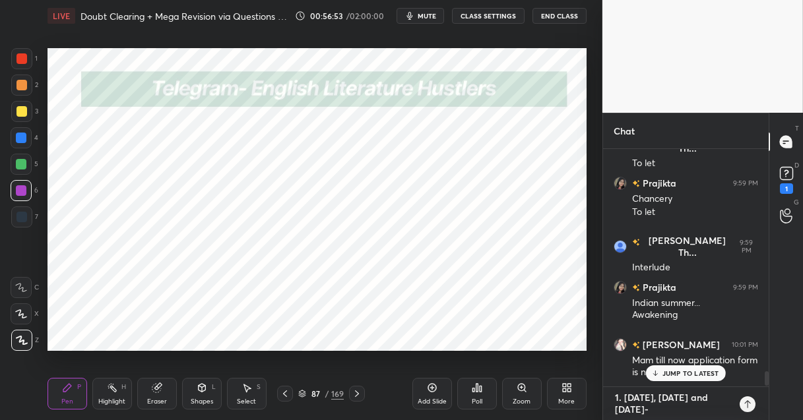
type textarea "x"
type textarea "1. [DATE], [DATE] and [DATE]- D"
type textarea "x"
type textarea "1. [DATE], [DATE] and [DATE]- De"
type textarea "x"
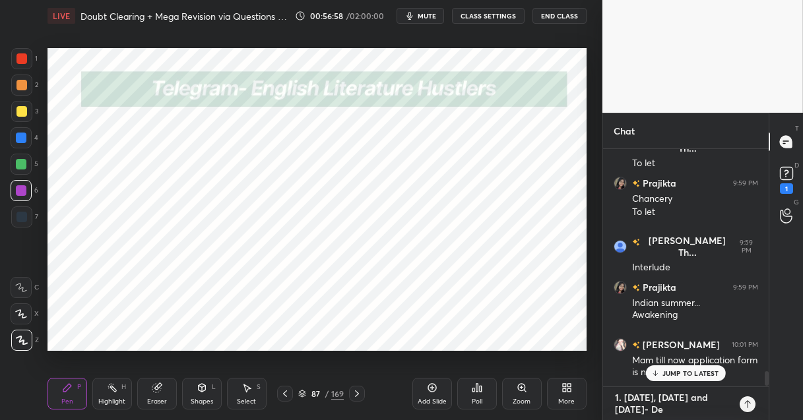
type textarea "1. [DATE], [DATE] and [DATE]- Dec"
type textarea "x"
type textarea "1. [DATE], [DATE] and [DATE]- Dece"
type textarea "x"
type textarea "1. [DATE], [DATE] and [DATE]- Decem"
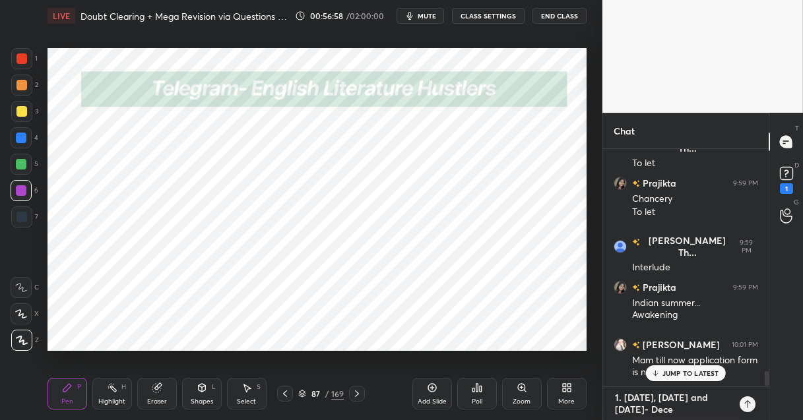
type textarea "x"
type textarea "1. [DATE], [DATE] and [DATE]- Decemb"
type textarea "x"
type textarea "1. [DATE], [DATE] and [DATE]- Decembe"
type textarea "x"
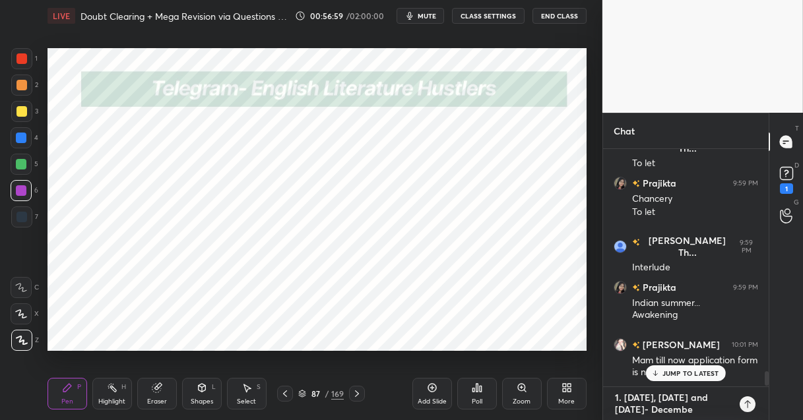
type textarea "1. [DATE], [DATE] and [DATE]- December"
type textarea "x"
type textarea "1. [DATE], [DATE] and [DATE]- December"
type textarea "x"
type textarea "1. [DATE], [DATE] and [DATE]- [DATE]"
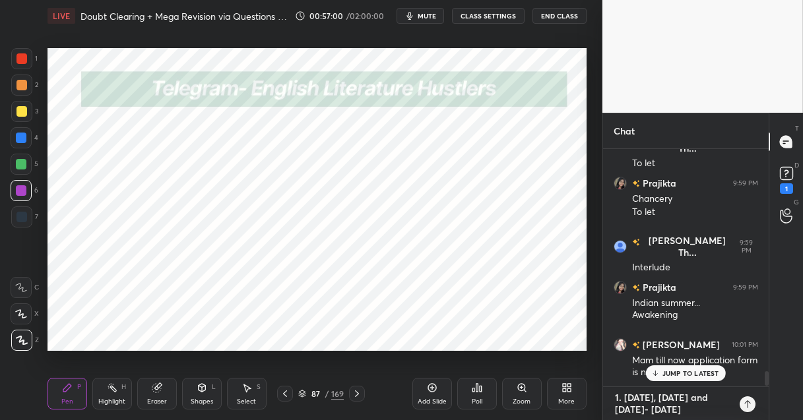
type textarea "x"
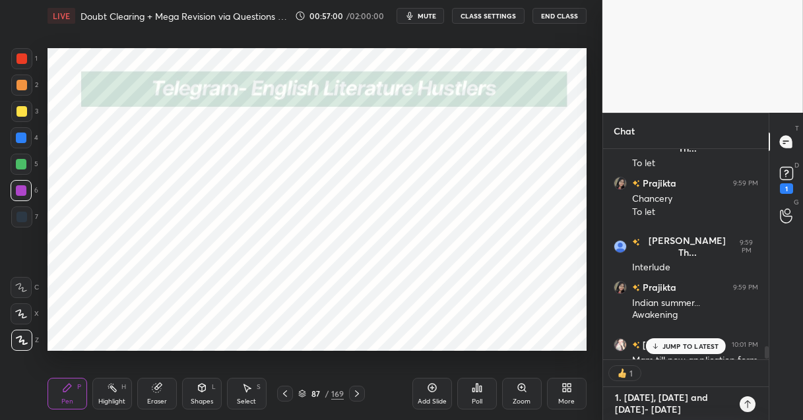
scroll to position [4, 4]
type textarea "1. [DATE], [DATE] and [DATE]- [DATE]"
type textarea "x"
type textarea "1. [DATE], [DATE] and [DATE]- December 201"
type textarea "x"
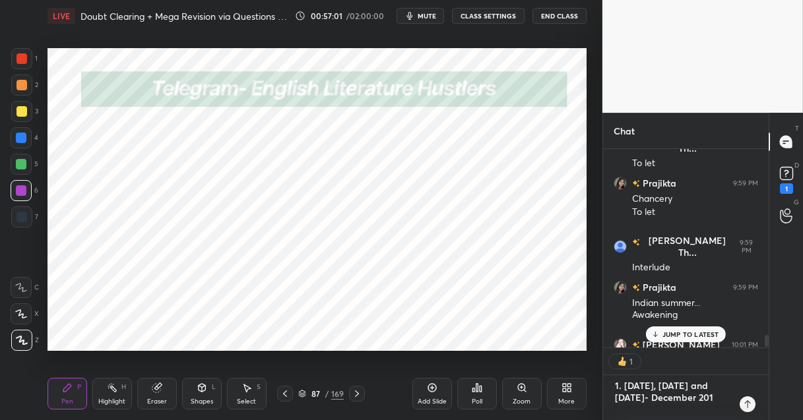
type textarea "1. [DATE], [DATE] and [DATE]- [DATE]"
type textarea "x"
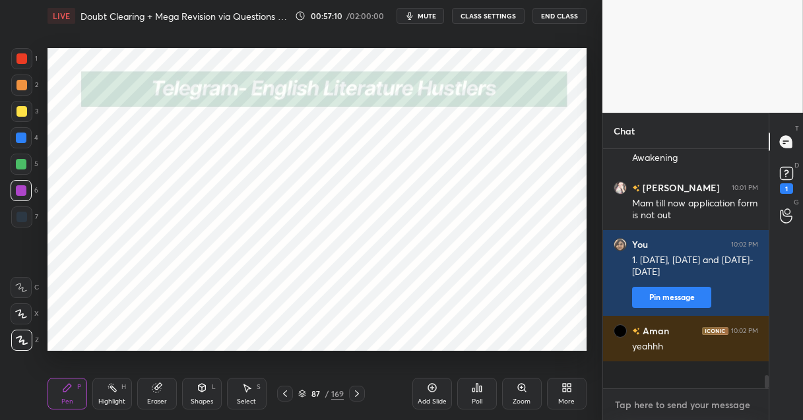
scroll to position [3606, 0]
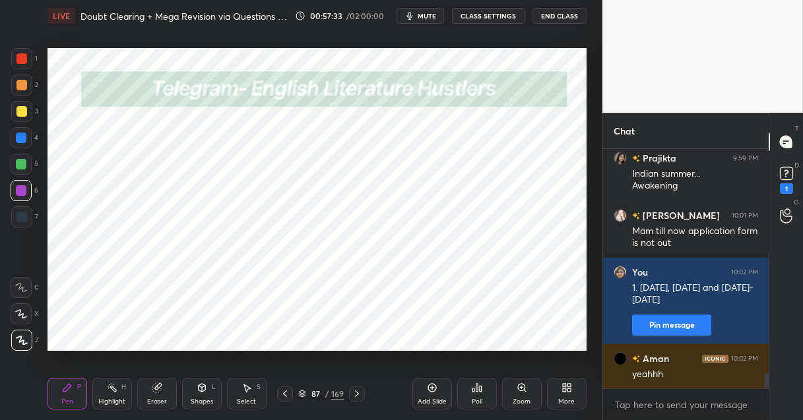
click at [486, 353] on div "Setting up your live class Poll for secs No correct answer Start poll" at bounding box center [317, 200] width 550 height 336
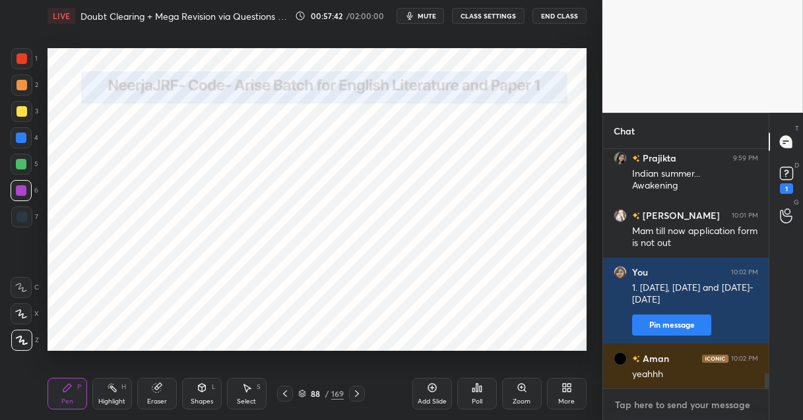
type textarea "x"
click at [671, 411] on textarea at bounding box center [685, 404] width 144 height 21
type textarea "C"
type textarea "x"
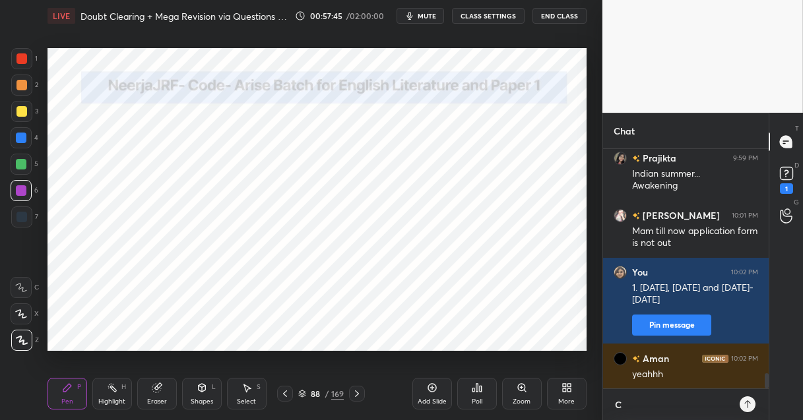
type textarea "Cu"
type textarea "x"
type textarea "Cul"
type textarea "x"
type textarea "Cult"
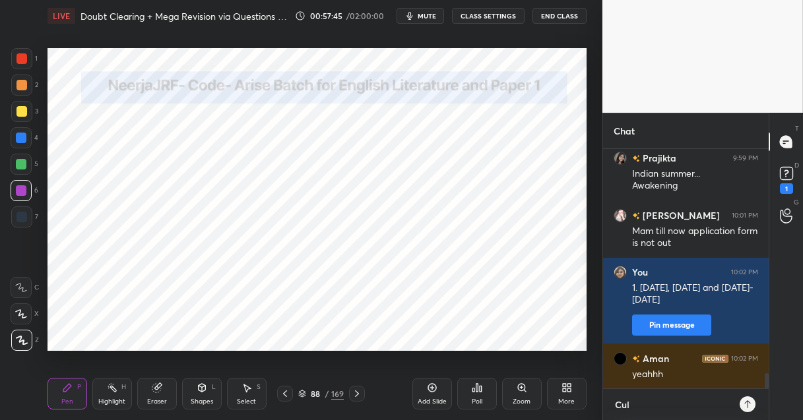
type textarea "x"
type textarea "Cultr"
type textarea "x"
type textarea "Cult"
type textarea "x"
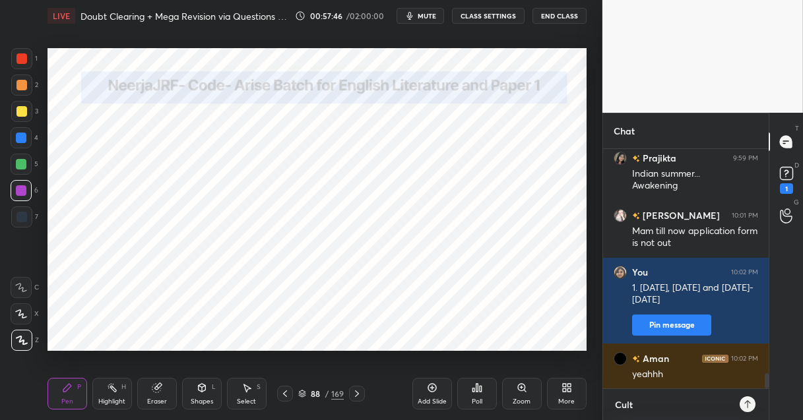
type textarea "Culti"
type textarea "x"
type textarea "Cultir"
type textarea "x"
type textarea "Culti"
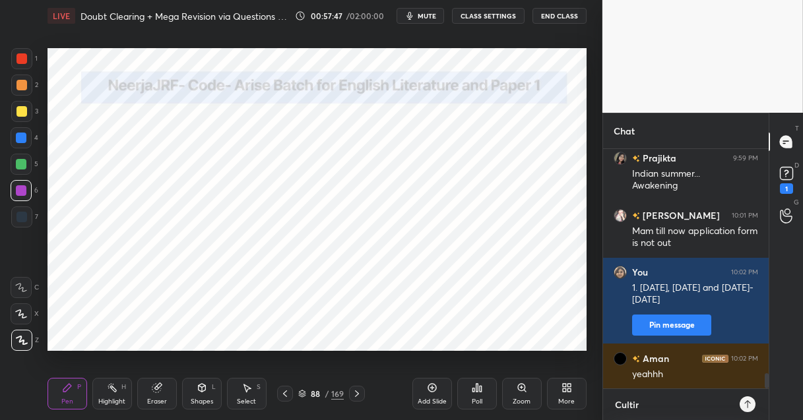
type textarea "x"
type textarea "Cult"
type textarea "x"
type textarea "Cultu"
type textarea "x"
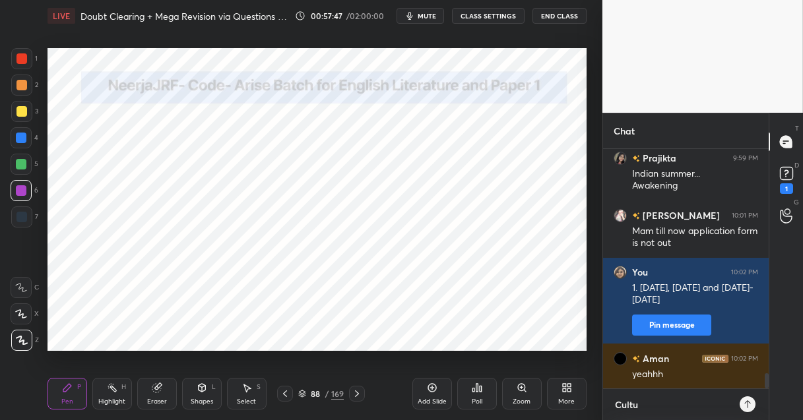
type textarea "Cultur"
type textarea "x"
type textarea "Cultura"
type textarea "x"
type textarea "Cultural"
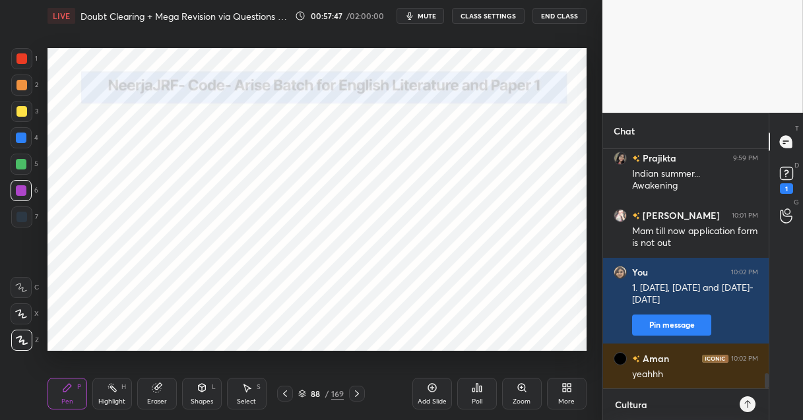
type textarea "x"
type textarea "Cultural"
type textarea "x"
type textarea "Cultural S"
type textarea "x"
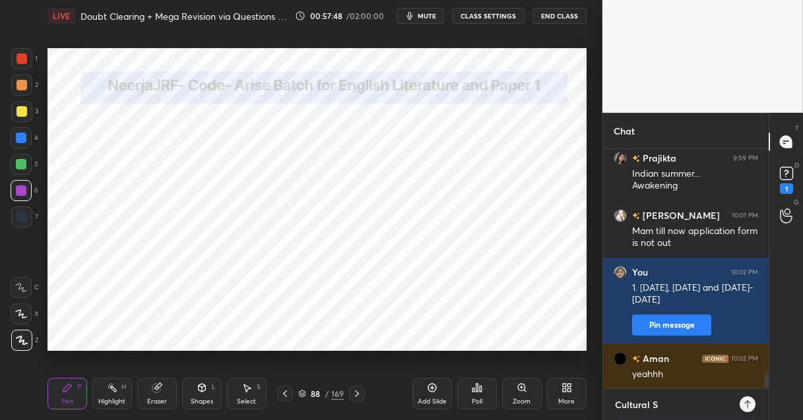
type textarea "Cultural St"
type textarea "x"
type textarea "Cultural Stu"
type textarea "x"
type textarea "Cultural Stud"
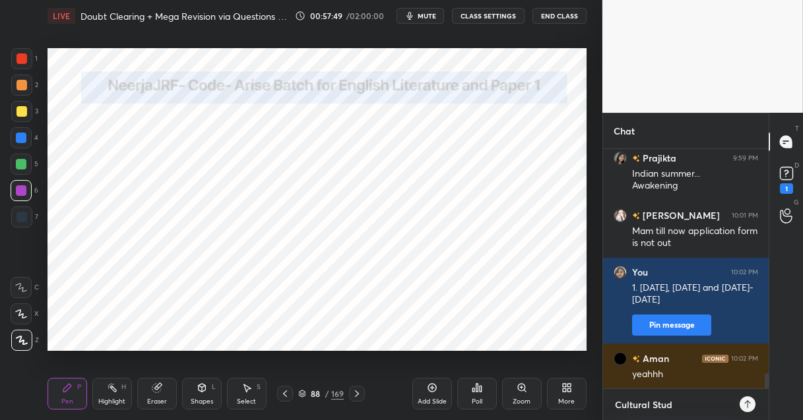
type textarea "x"
type textarea "Cultural Studi"
type textarea "x"
type textarea "Cultural Studie"
type textarea "x"
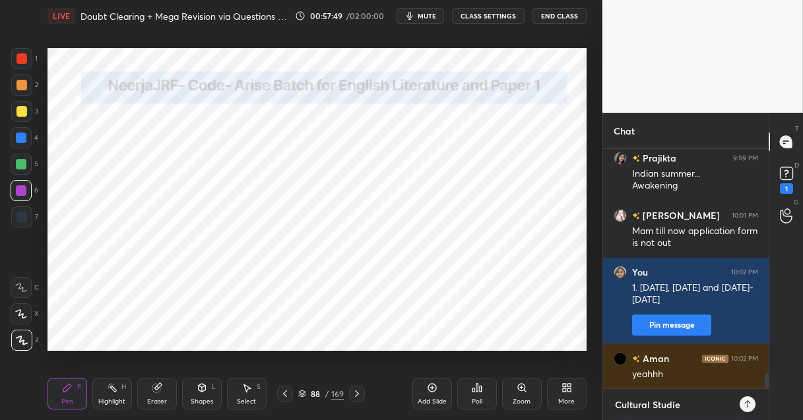
type textarea "Cultural Studies"
type textarea "x"
type textarea "Cultural Studies"
type textarea "x"
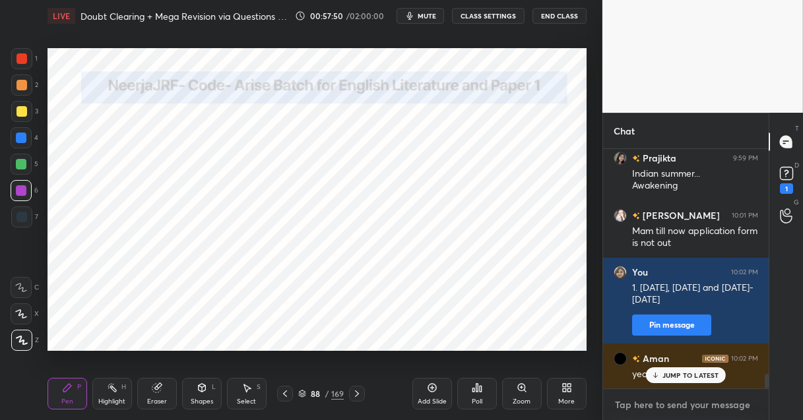
scroll to position [3680, 0]
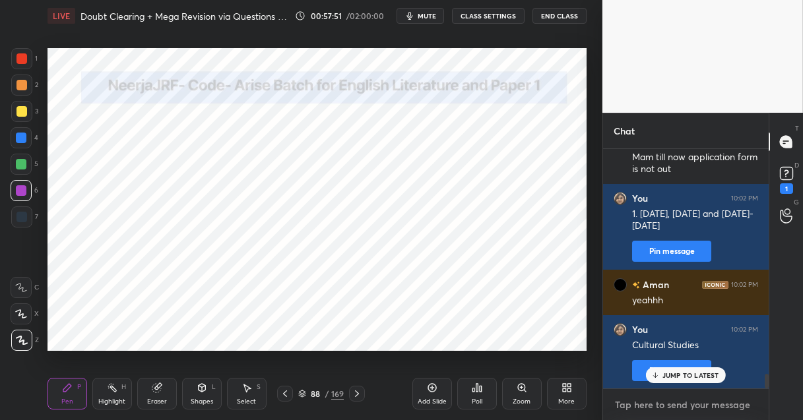
type textarea "L"
type textarea "x"
type textarea "Li"
type textarea "x"
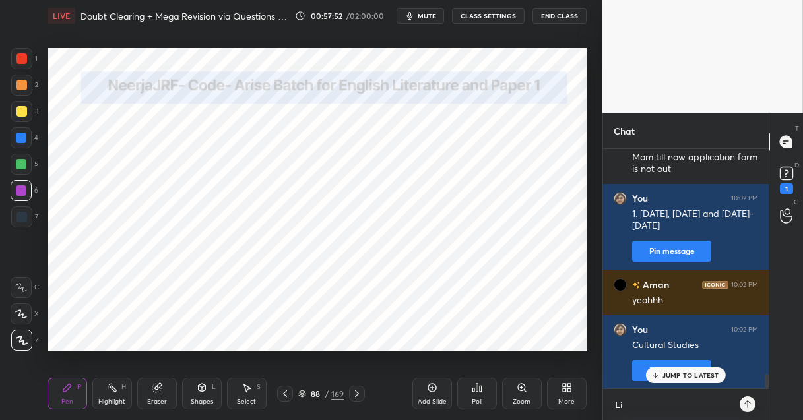
scroll to position [125, 162]
type textarea "Lit"
type textarea "x"
type textarea "Lite"
type textarea "x"
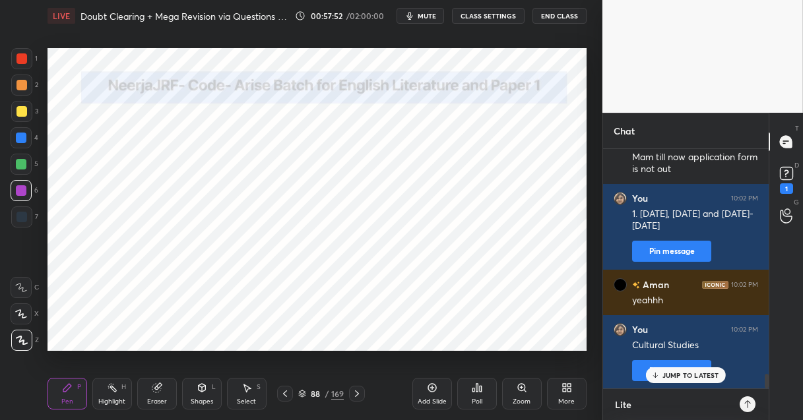
type textarea "Liter"
type textarea "x"
type textarea "Litera"
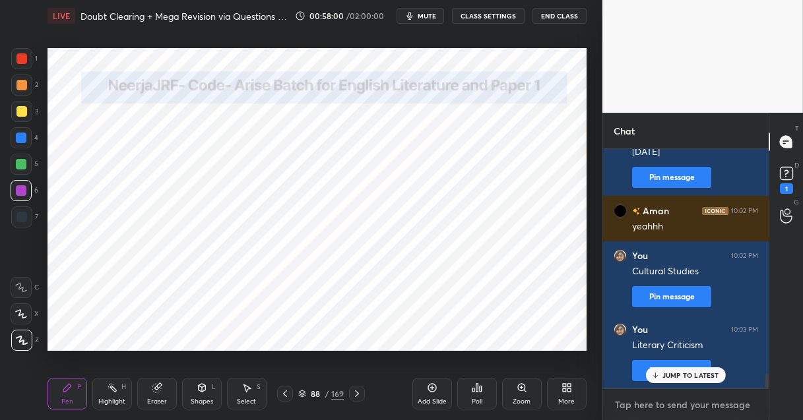
scroll to position [3827, 0]
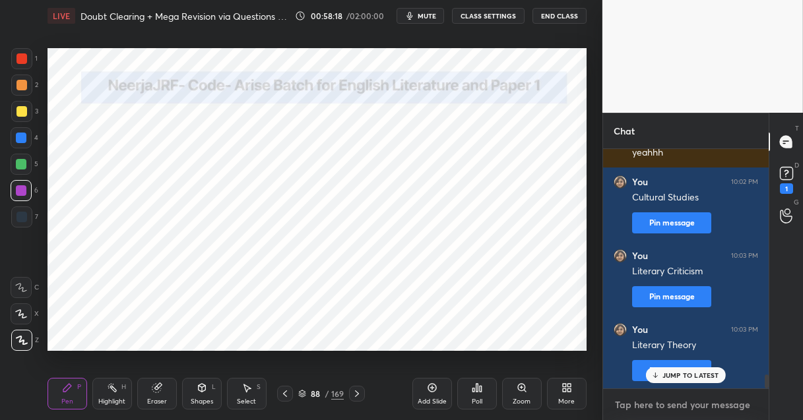
click at [644, 403] on textarea at bounding box center [685, 404] width 144 height 21
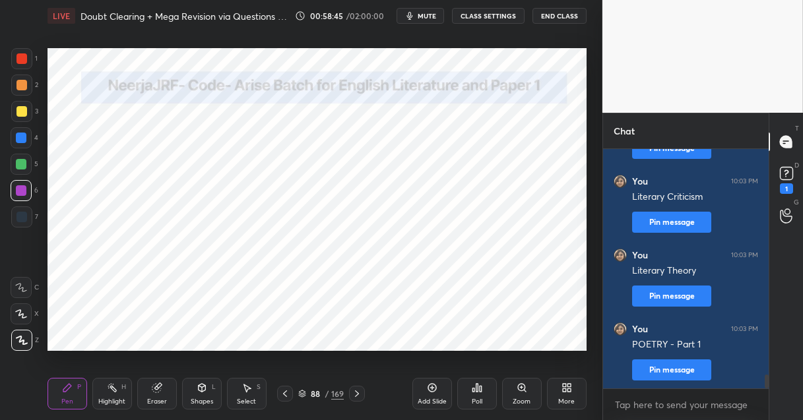
click at [358, 393] on icon at bounding box center [357, 394] width 11 height 11
click at [631, 406] on textarea at bounding box center [685, 404] width 144 height 21
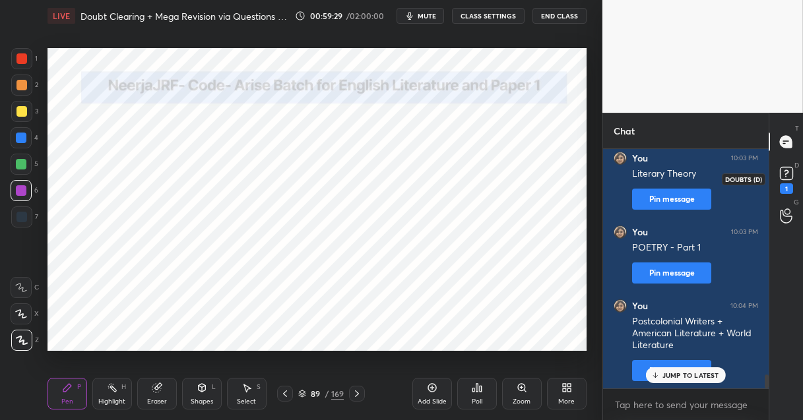
click at [785, 173] on rect at bounding box center [786, 174] width 13 height 13
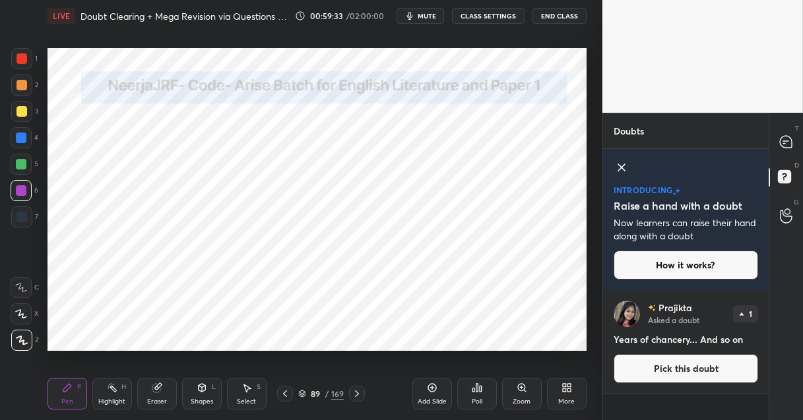
click at [311, 394] on div "89" at bounding box center [315, 394] width 13 height 8
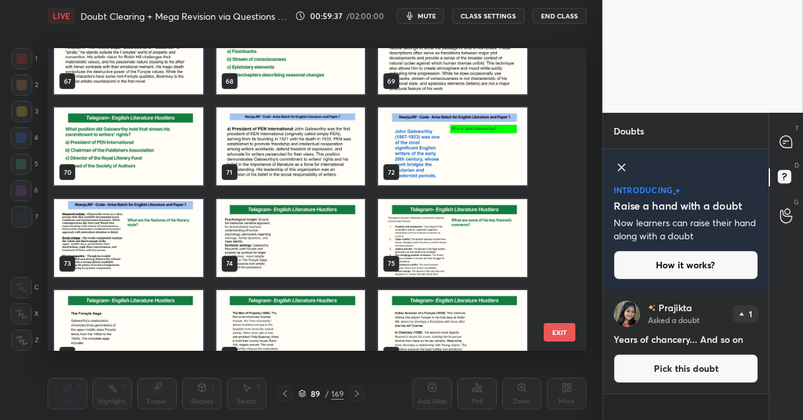
scroll to position [2043, 0]
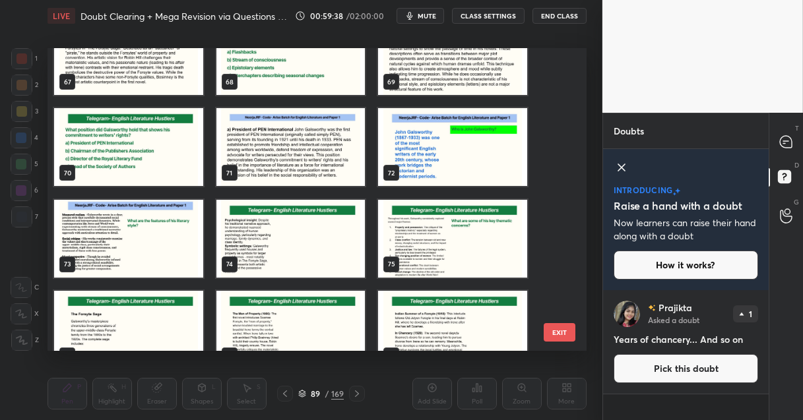
click at [294, 247] on img "grid" at bounding box center [290, 238] width 149 height 78
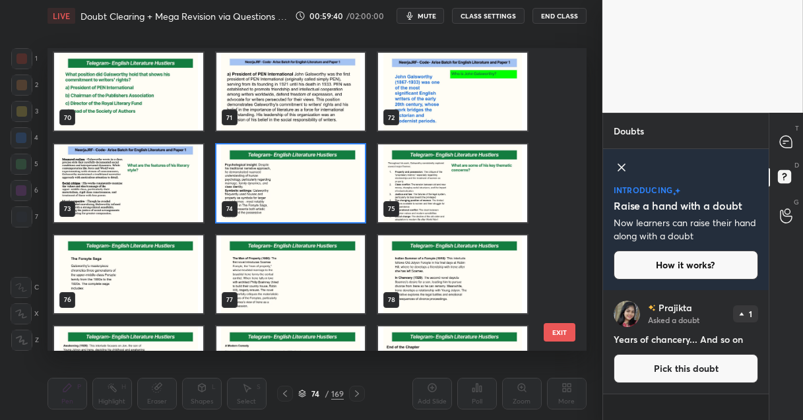
scroll to position [2108, 0]
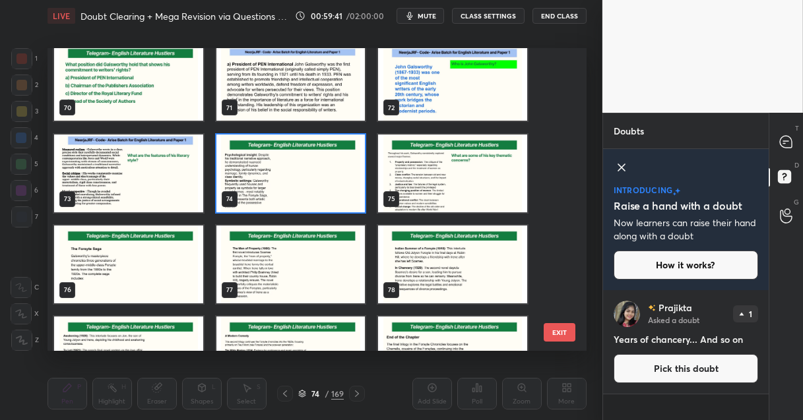
click at [148, 273] on img "grid" at bounding box center [128, 264] width 149 height 78
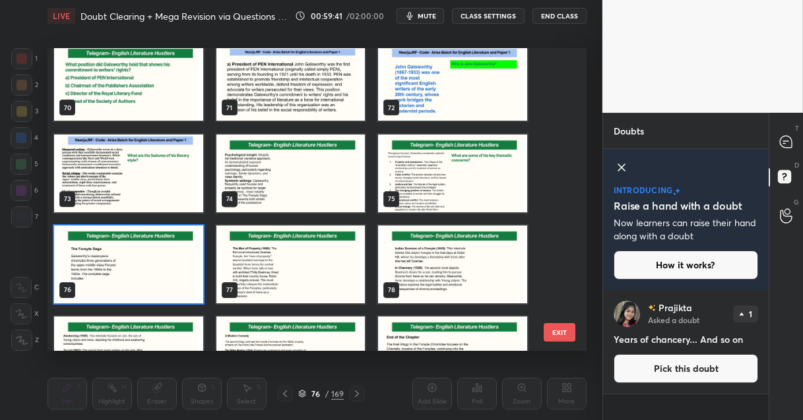
click at [148, 272] on img "grid" at bounding box center [128, 264] width 149 height 78
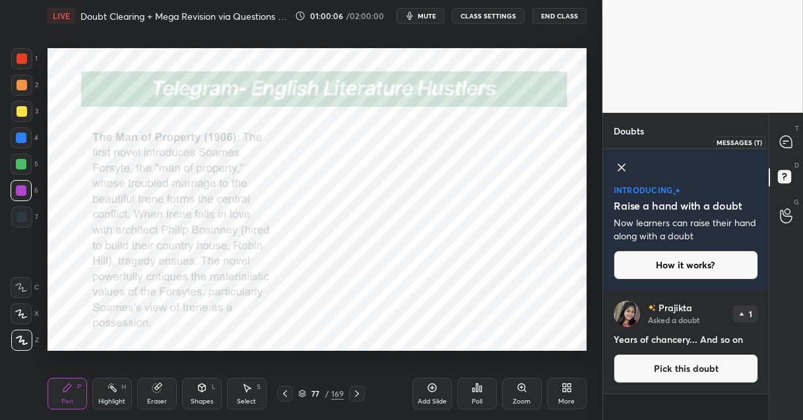
click at [788, 143] on icon at bounding box center [786, 142] width 12 height 12
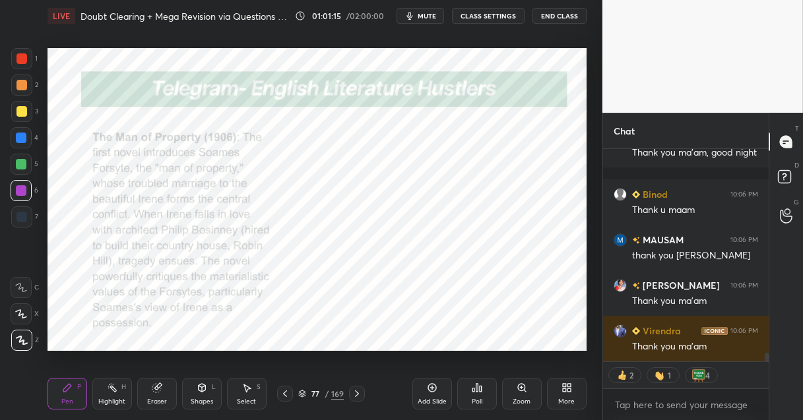
scroll to position [5073, 0]
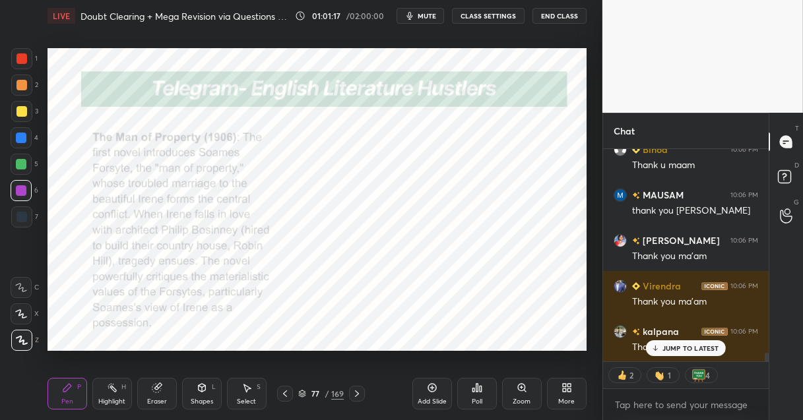
click at [554, 20] on button "End Class" at bounding box center [559, 16] width 54 height 16
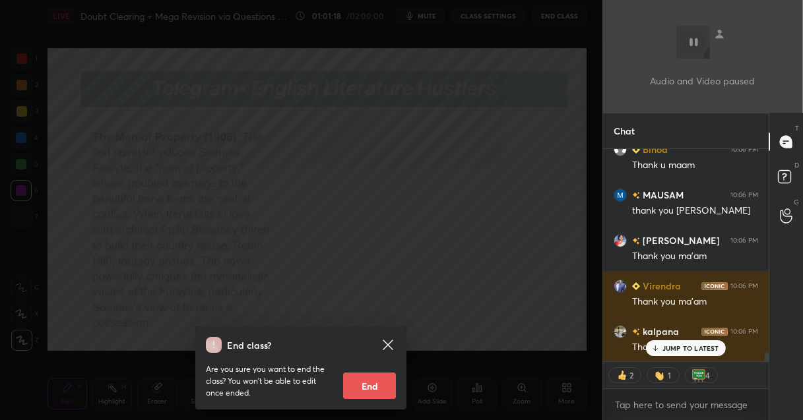
click at [364, 379] on button "End" at bounding box center [369, 386] width 53 height 26
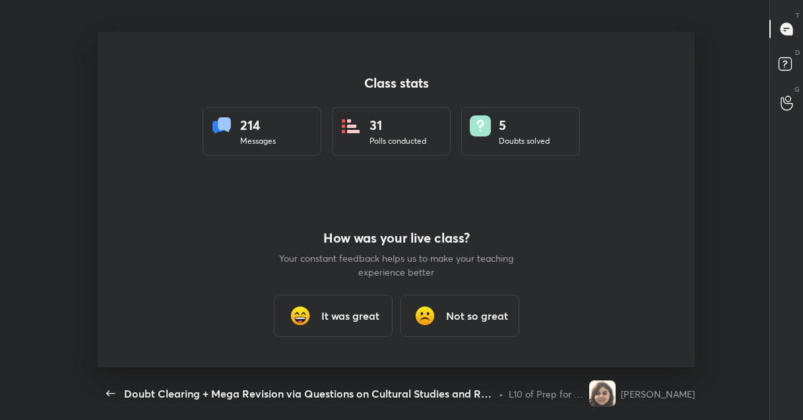
scroll to position [0, 0]
